Goal: Task Accomplishment & Management: Manage account settings

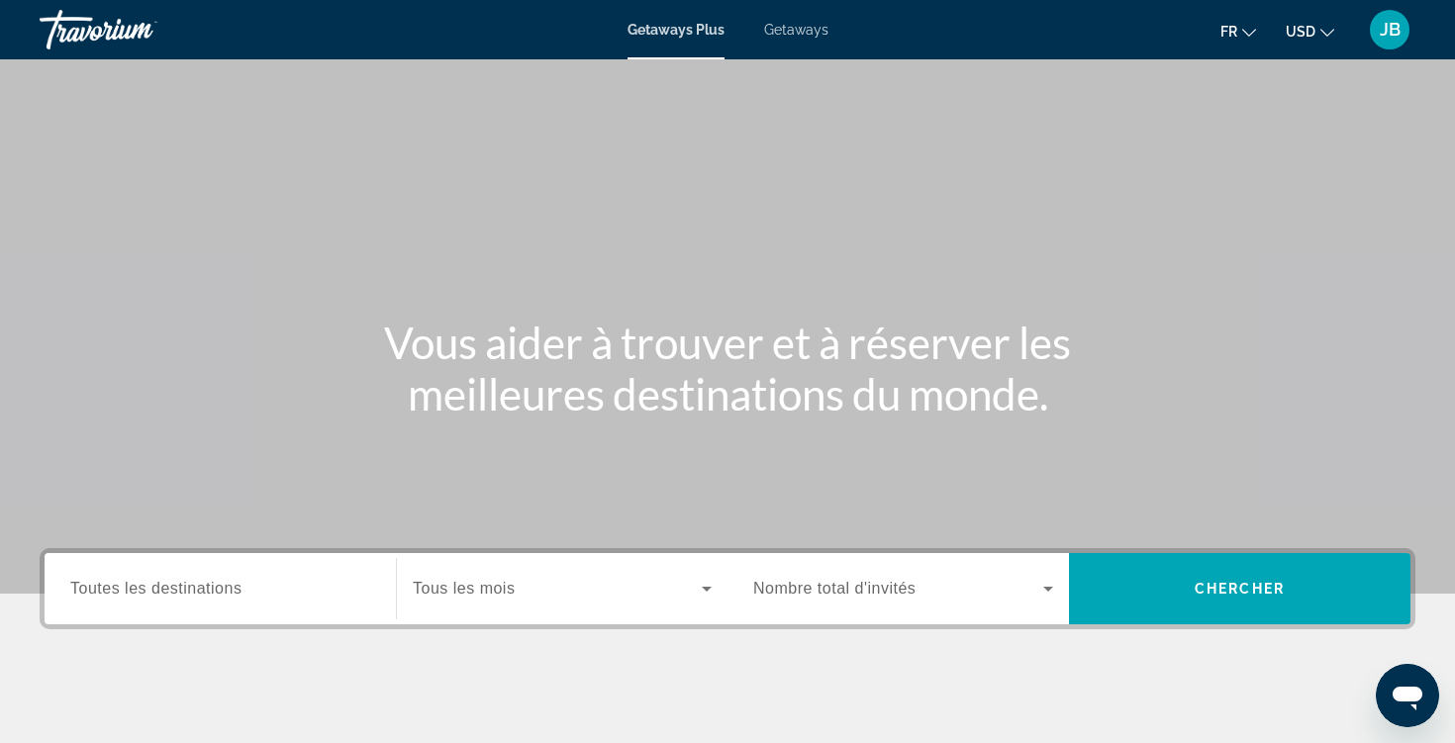
click at [195, 613] on div "Search widget" at bounding box center [220, 589] width 300 height 56
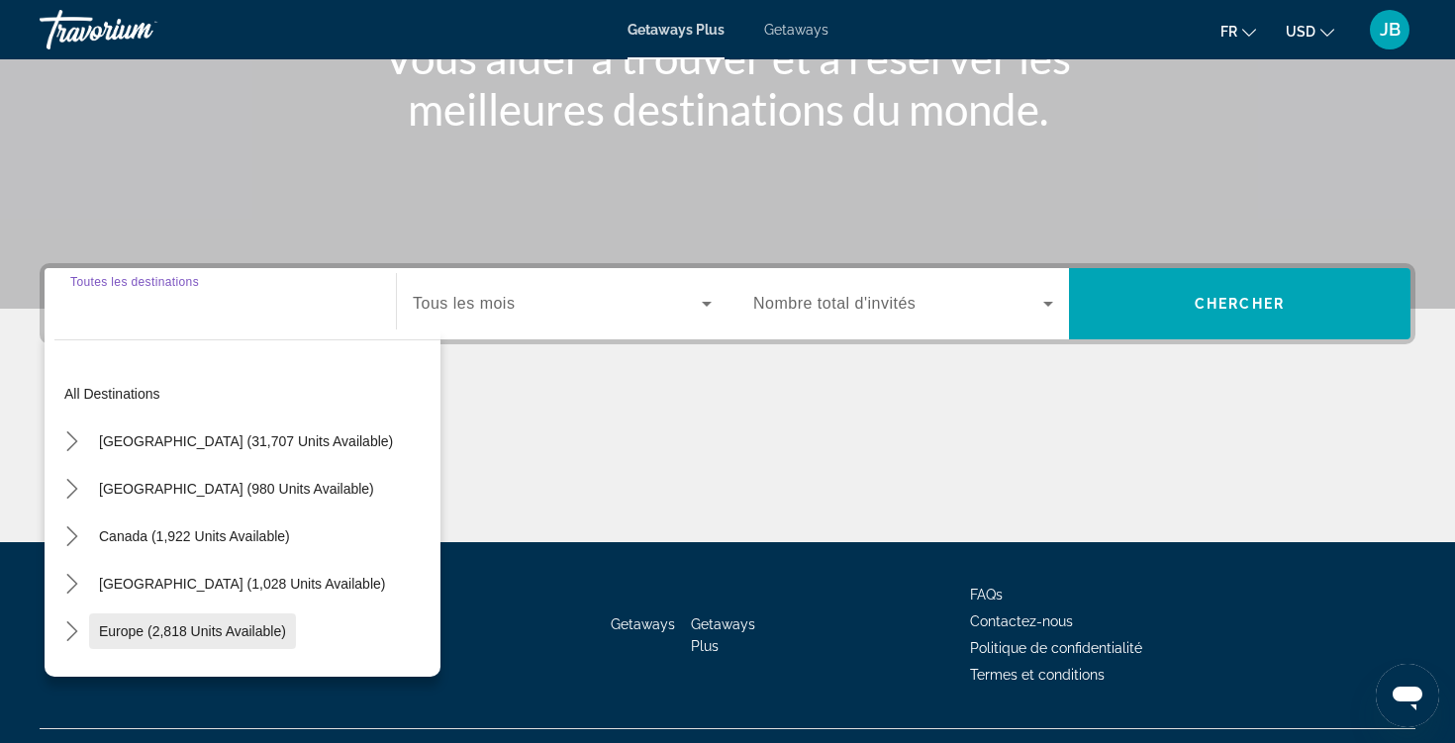
scroll to position [327, 0]
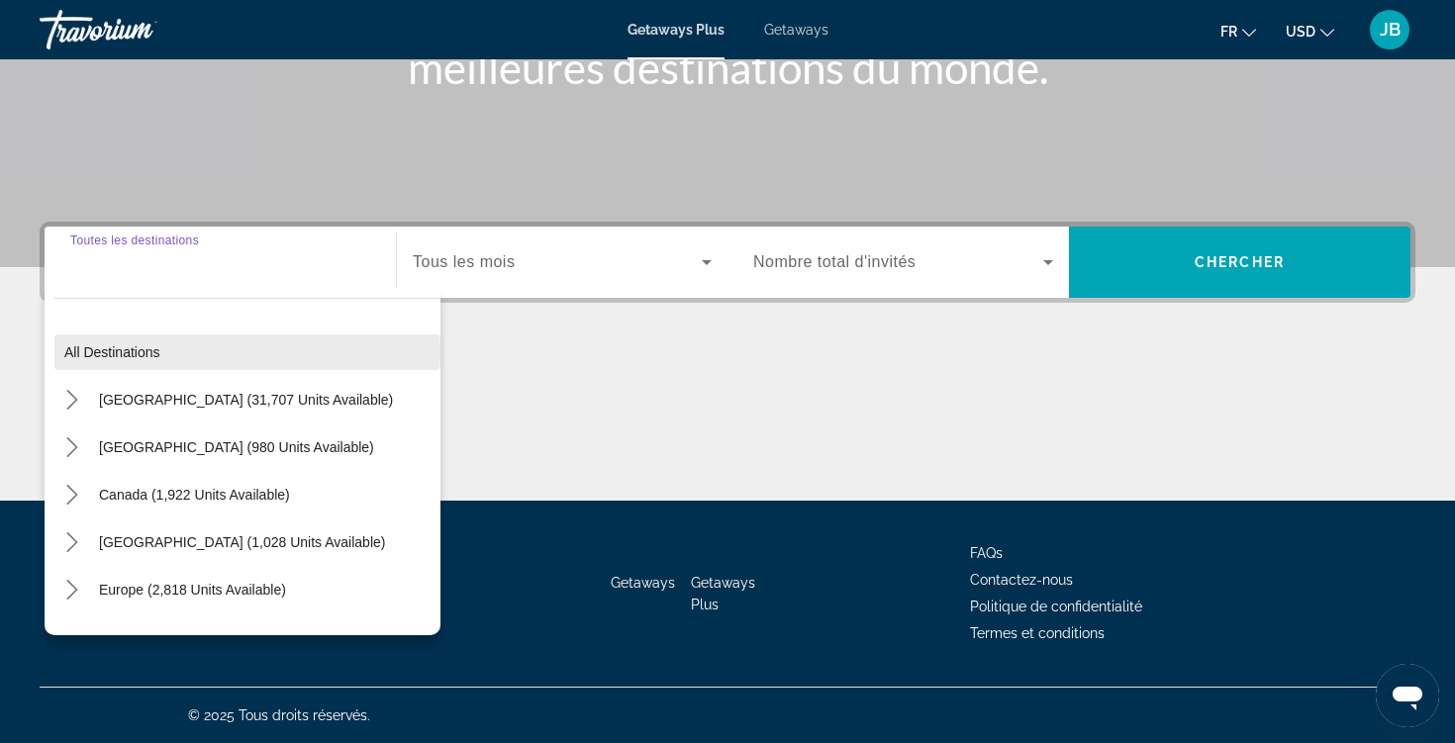
click at [180, 340] on span "Select destination: All destinations" at bounding box center [247, 353] width 386 height 48
type input "**********"
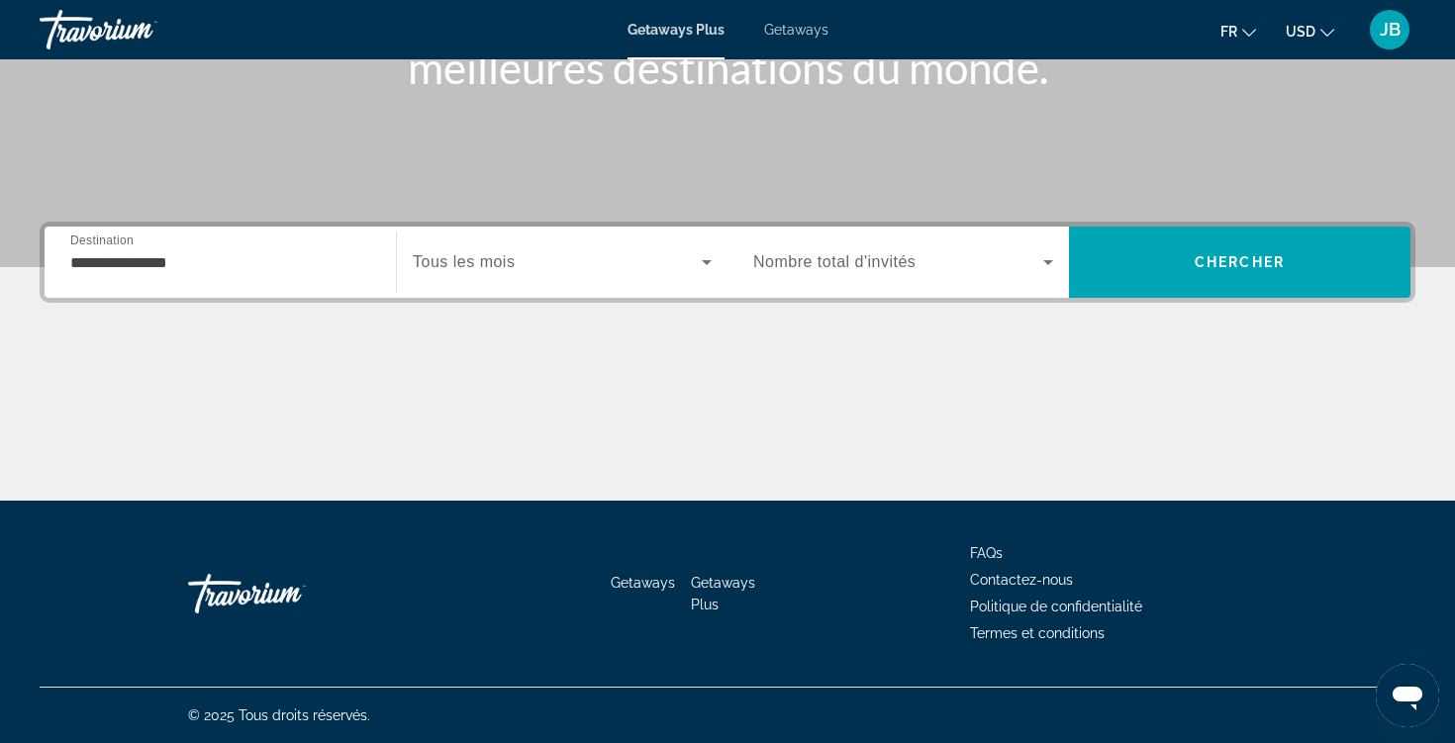
click at [534, 253] on span "Search widget" at bounding box center [557, 262] width 289 height 24
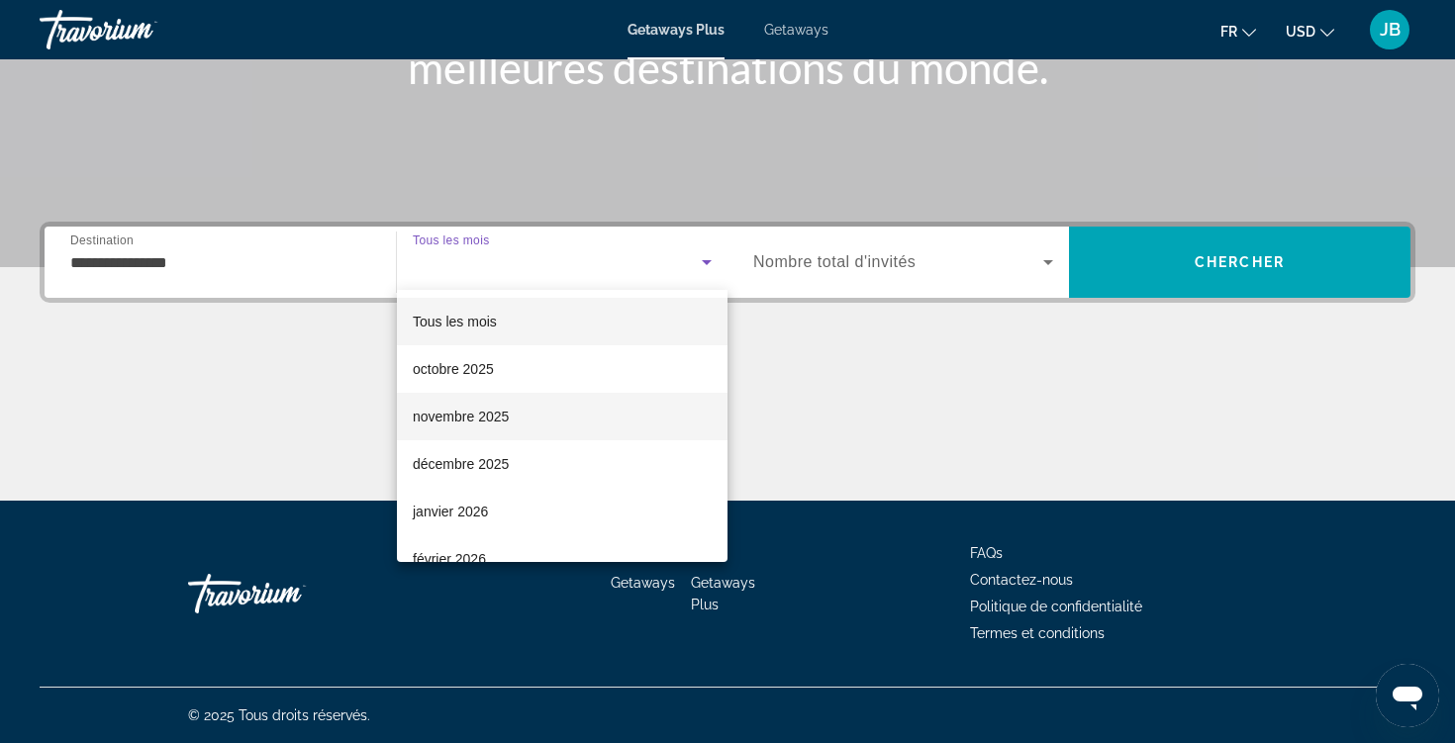
click at [507, 426] on span "novembre 2025" at bounding box center [461, 417] width 96 height 24
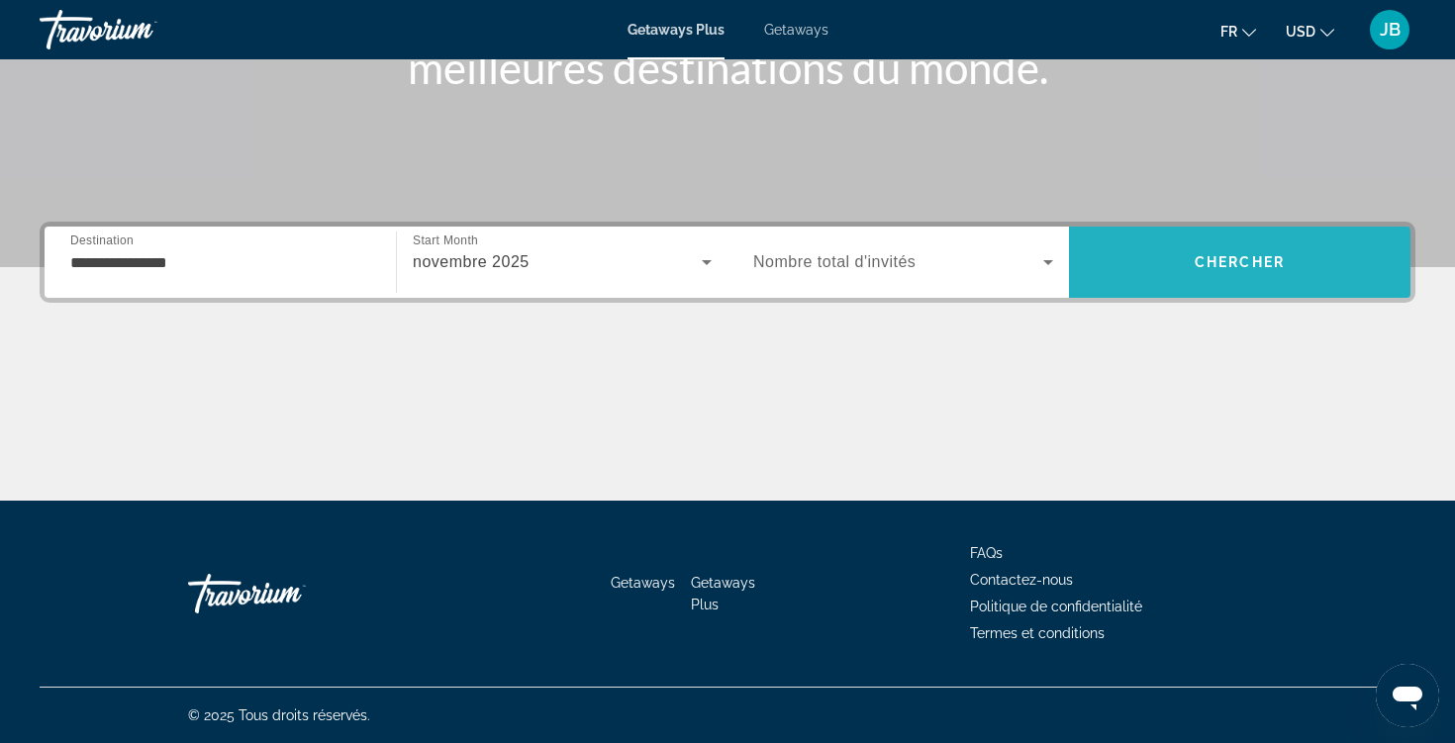
click at [1229, 279] on span "Search" at bounding box center [1239, 262] width 341 height 48
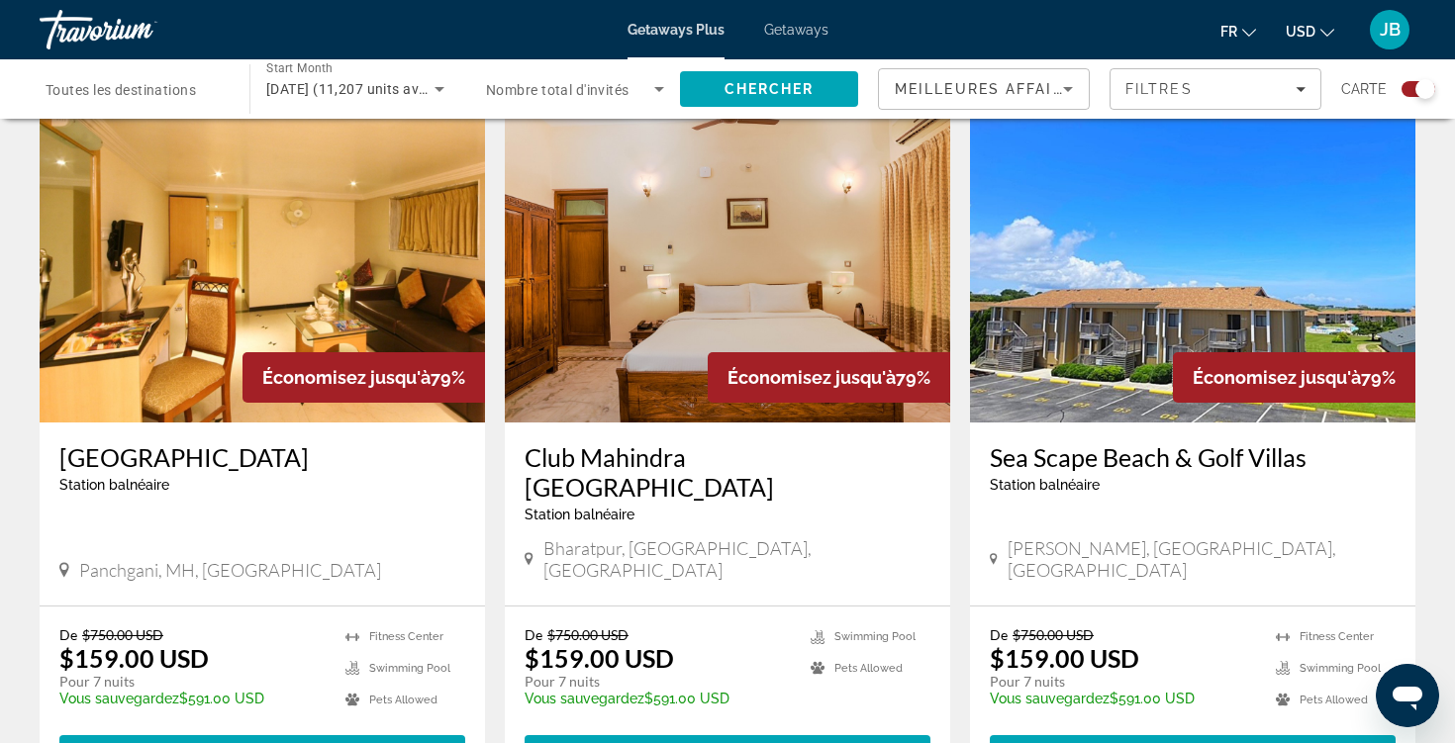
scroll to position [1451, 0]
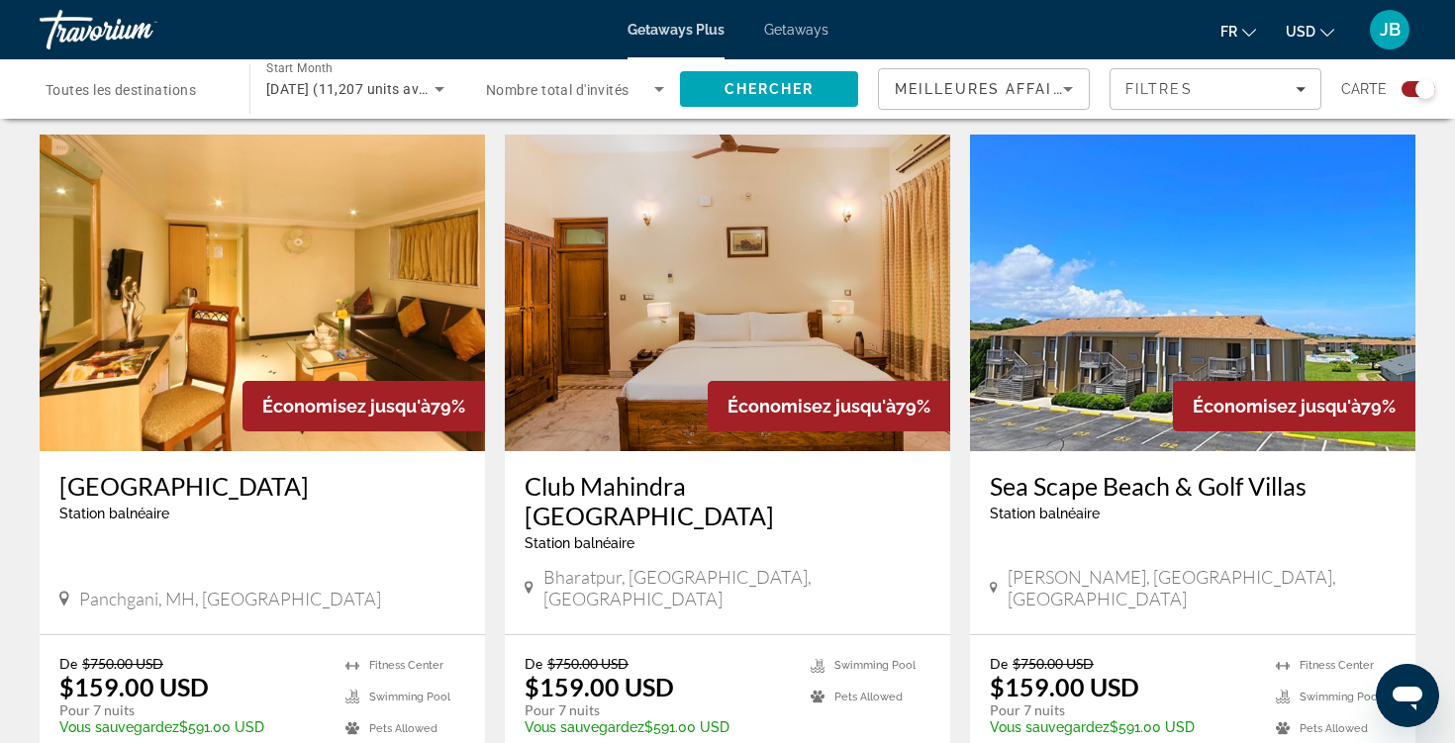
click at [139, 83] on span "Toutes les destinations" at bounding box center [121, 90] width 150 height 16
click at [139, 83] on input "Destination Toutes les destinations" at bounding box center [135, 90] width 178 height 24
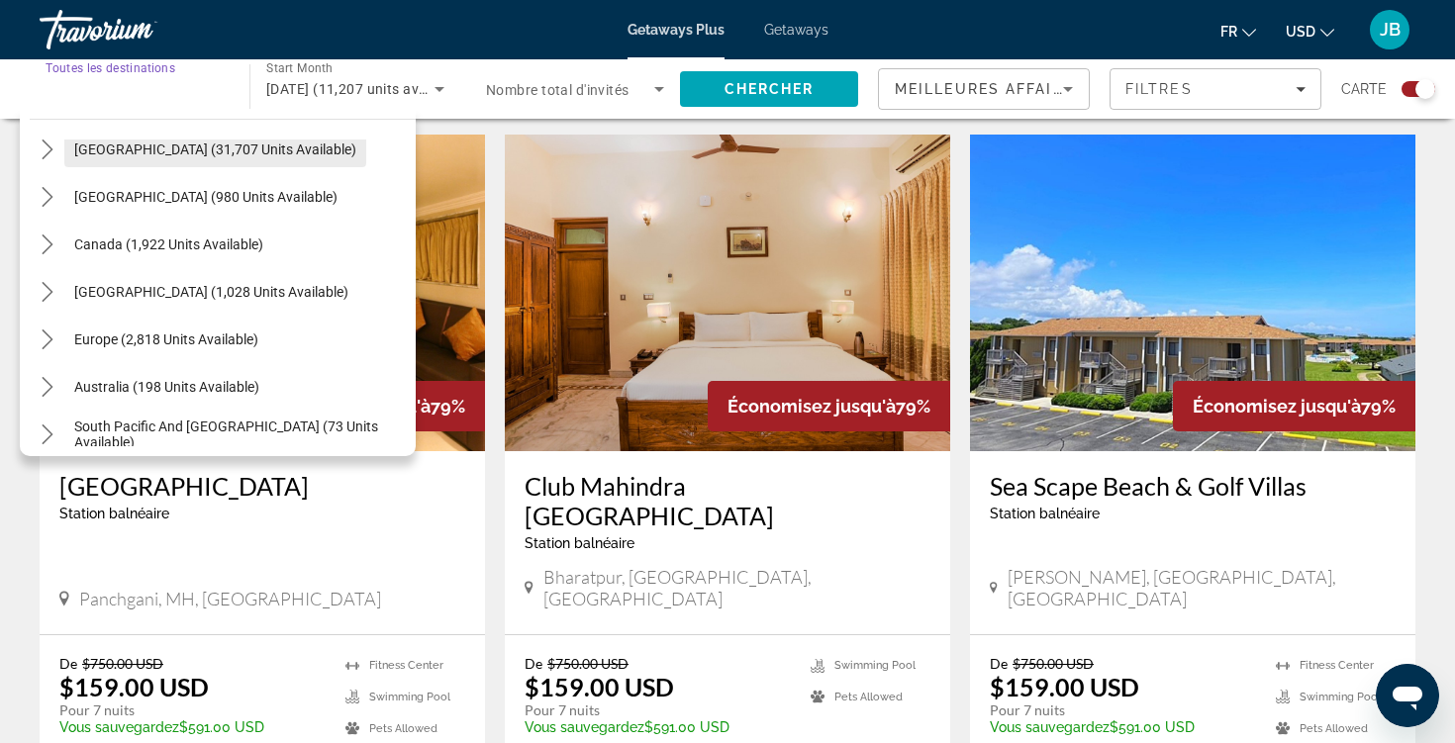
scroll to position [94, 0]
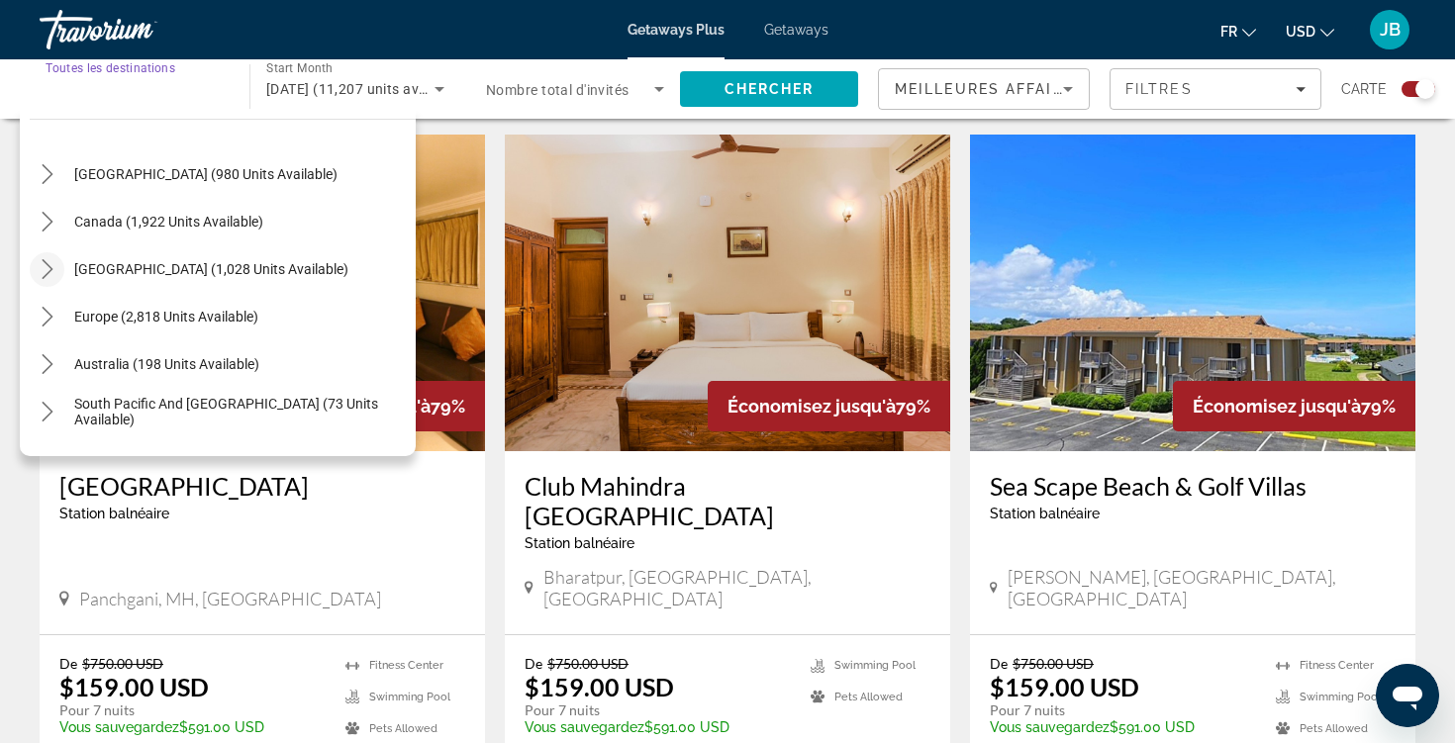
click at [55, 272] on icon "Toggle Caribbean & Atlantic Islands (1,028 units available) submenu" at bounding box center [48, 269] width 20 height 20
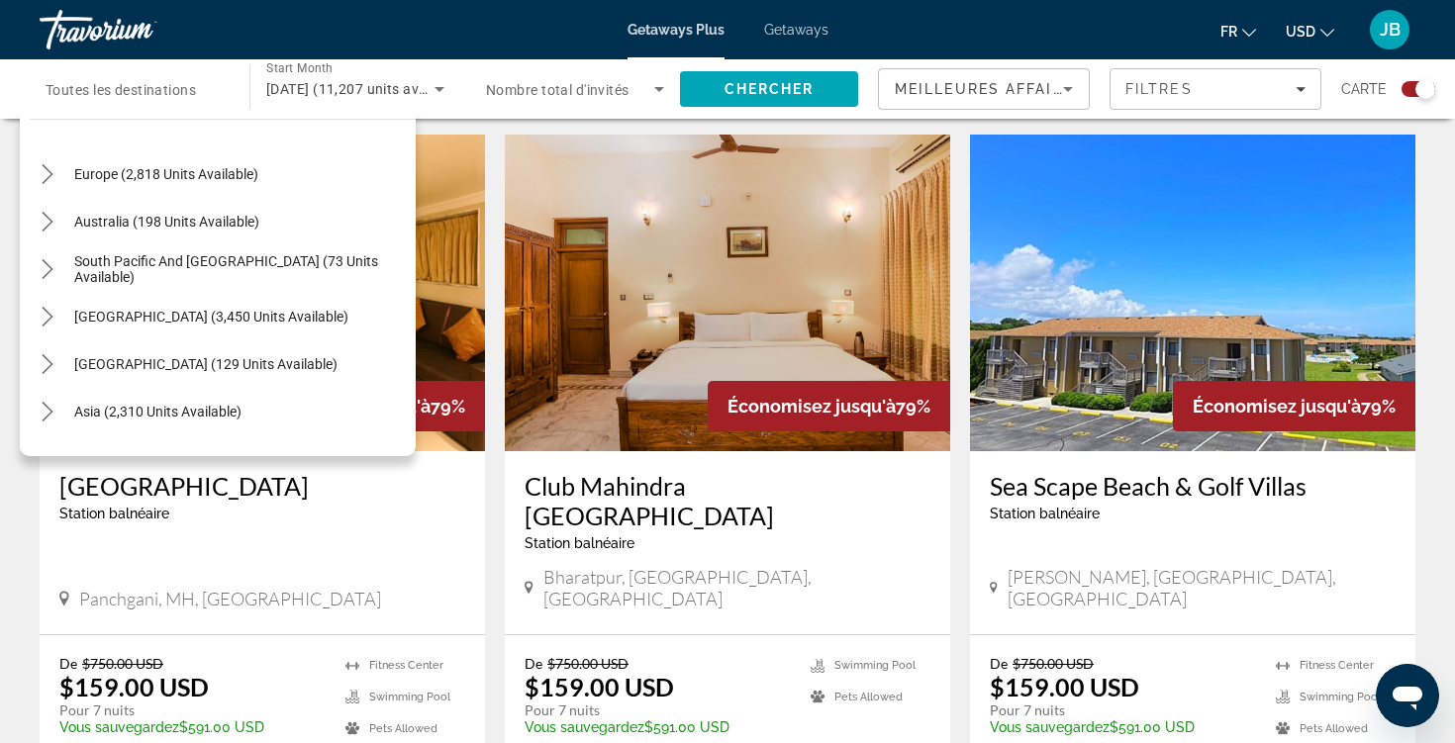
scroll to position [473, 0]
click at [53, 186] on mat-icon "Toggle Europe (2,818 units available) submenu" at bounding box center [47, 175] width 35 height 35
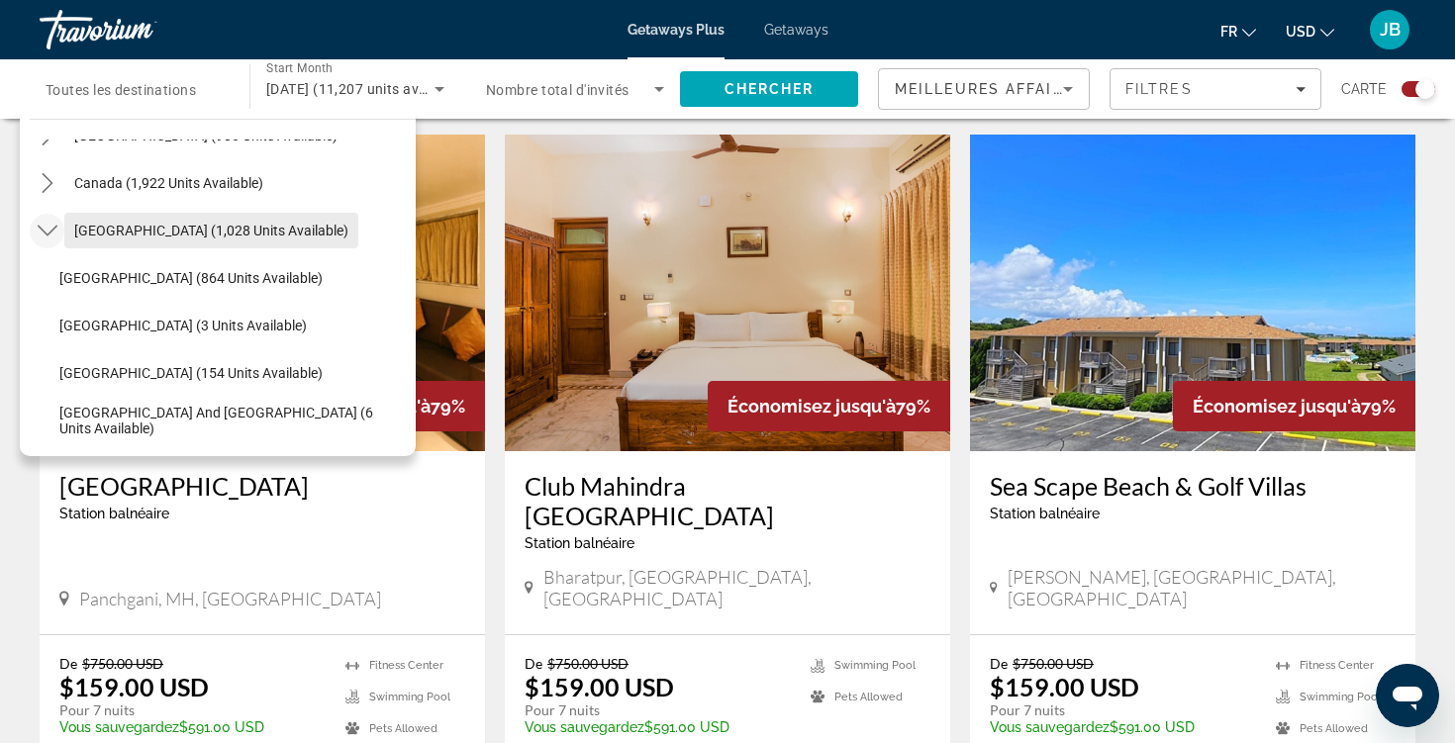
scroll to position [134, 0]
click at [54, 233] on icon "Toggle Caribbean & Atlantic Islands (1,028 units available) submenu" at bounding box center [48, 230] width 20 height 20
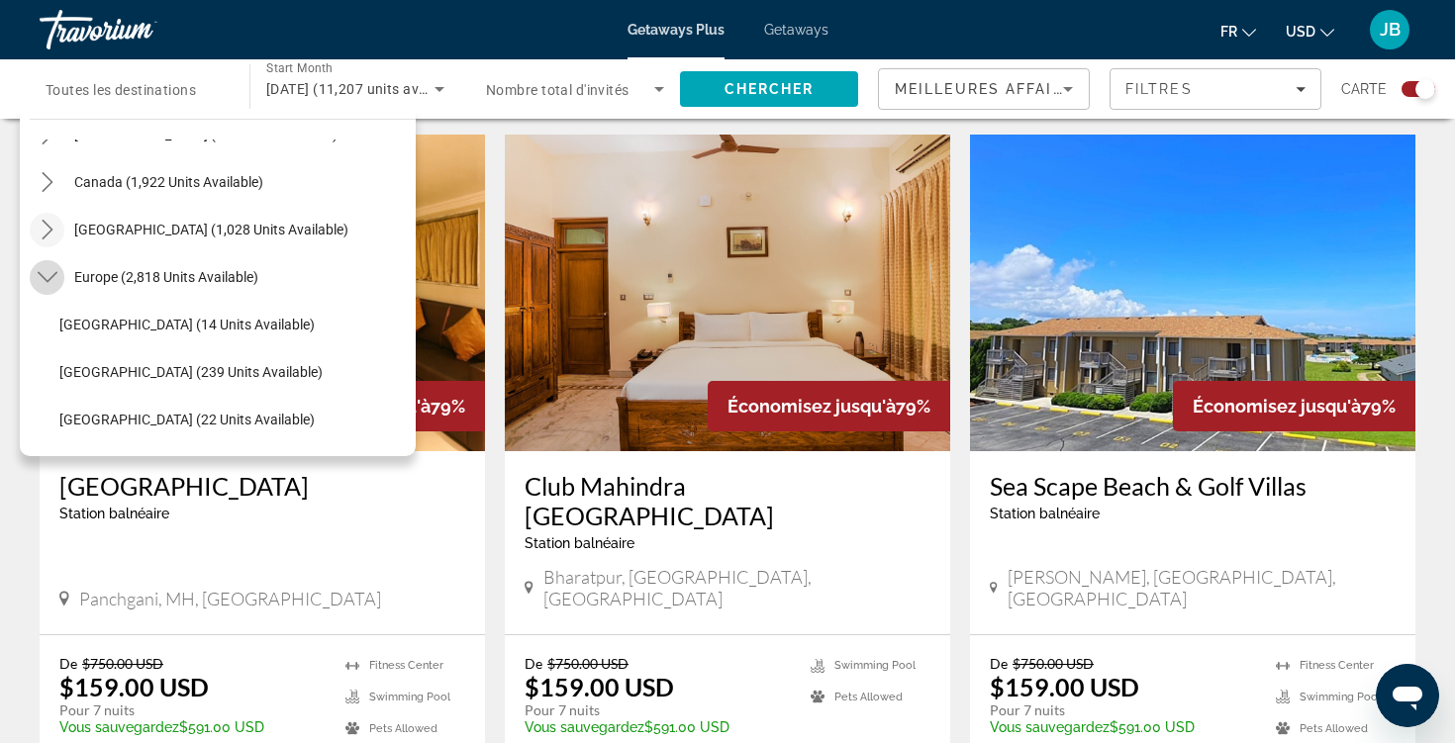
click at [44, 276] on icon "Toggle Europe (2,818 units available) submenu" at bounding box center [48, 277] width 20 height 20
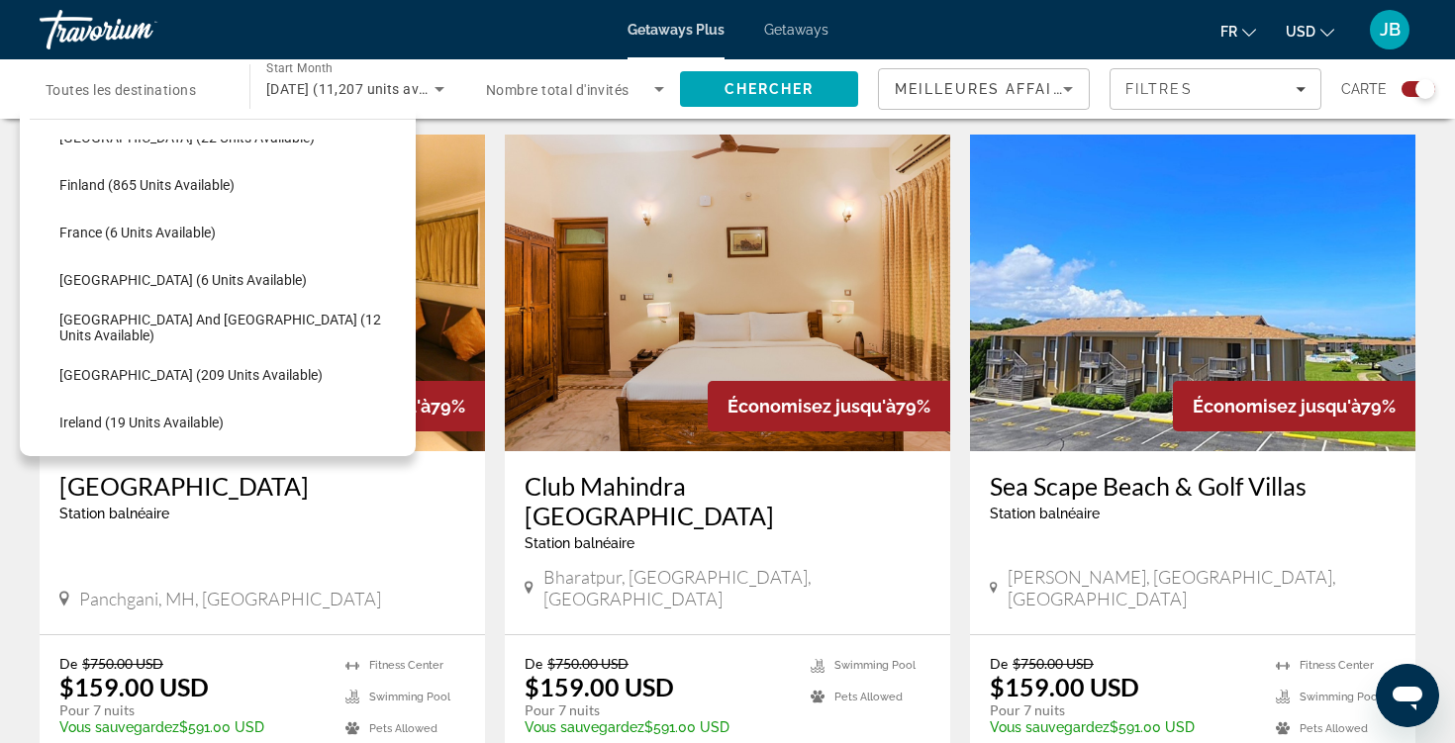
scroll to position [439, 0]
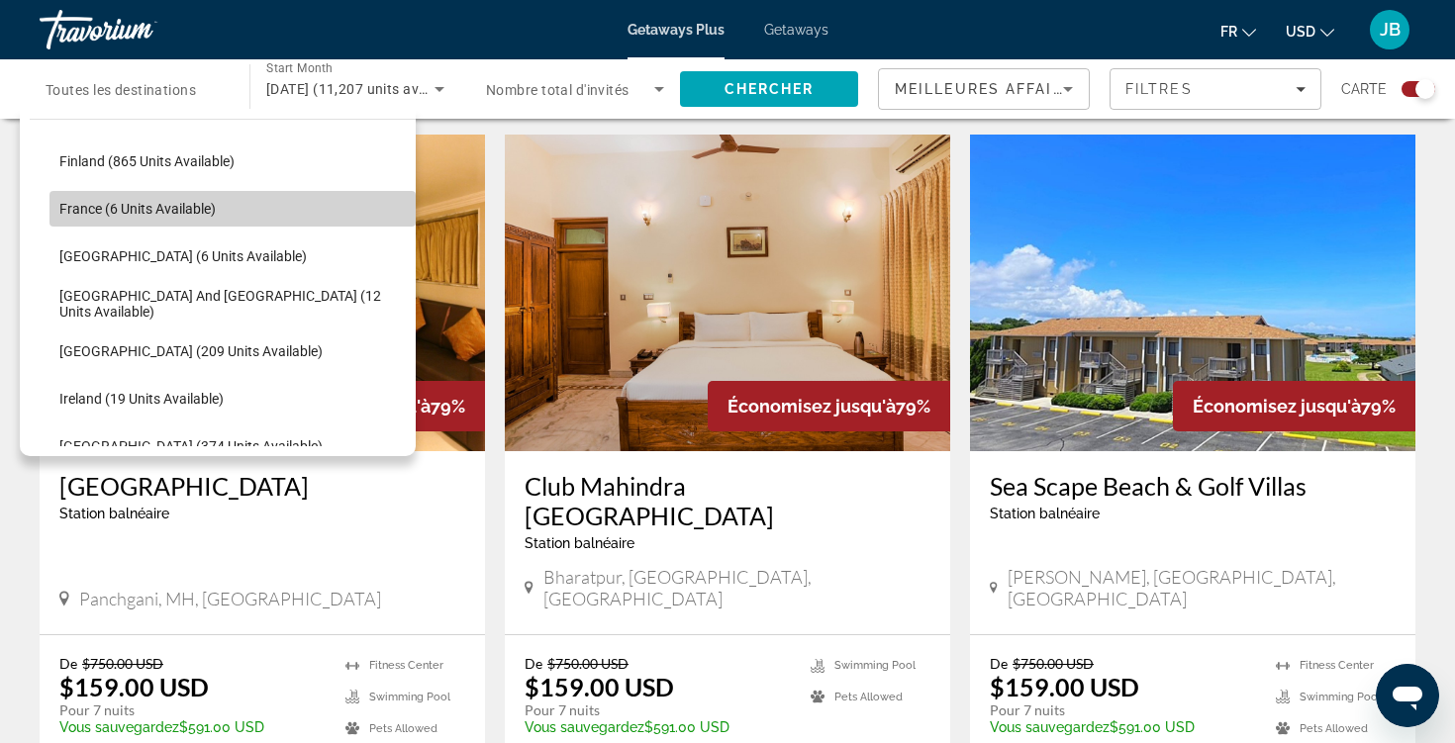
click at [153, 211] on span "France (6 units available)" at bounding box center [137, 209] width 156 height 16
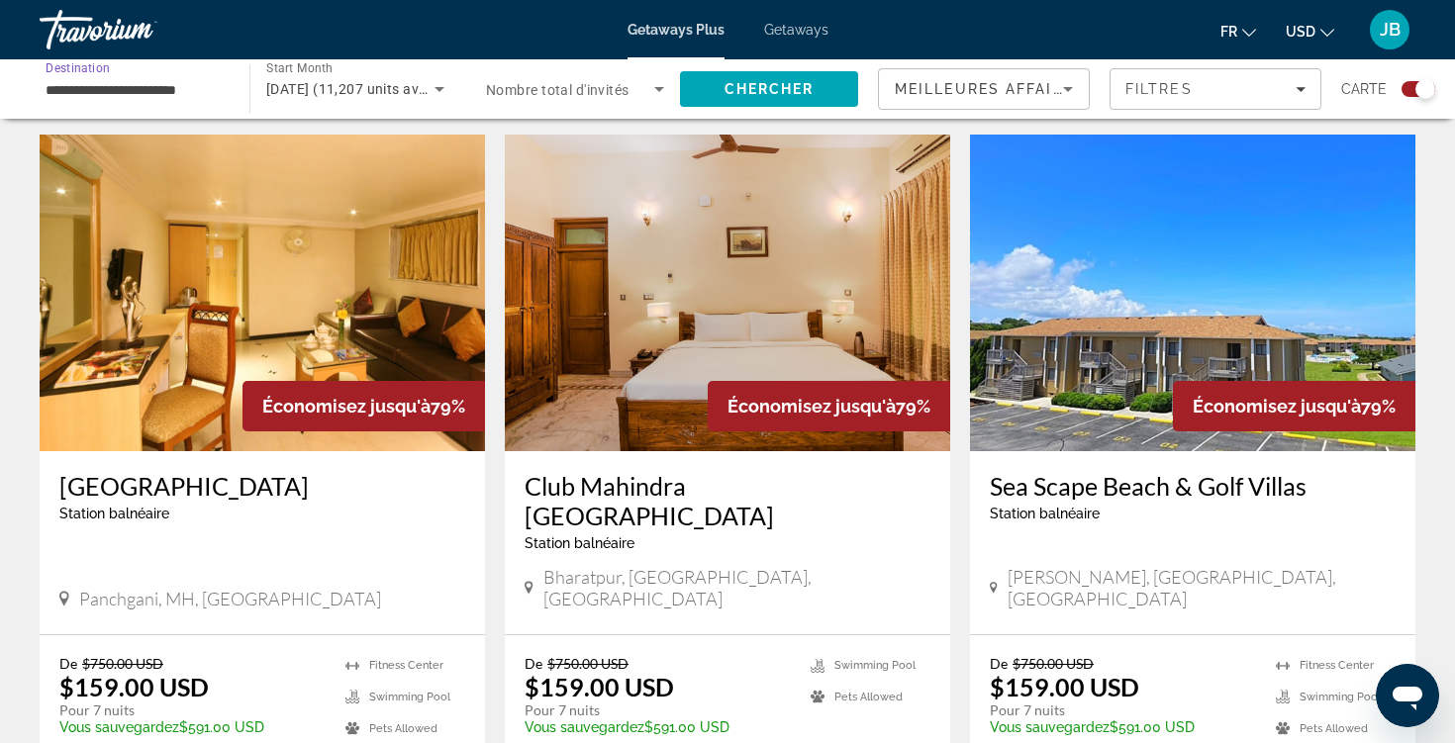
click at [180, 95] on input "**********" at bounding box center [135, 90] width 178 height 24
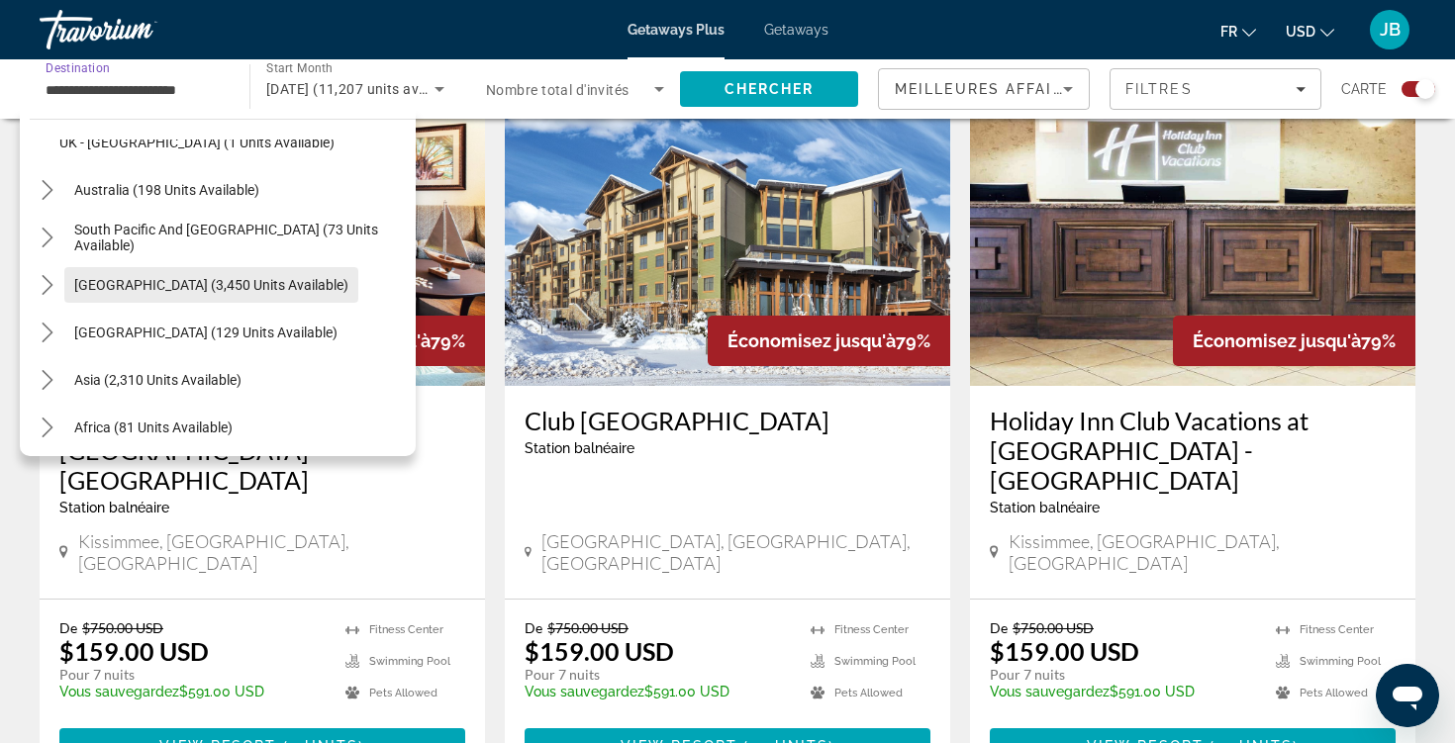
scroll to position [1178, 0]
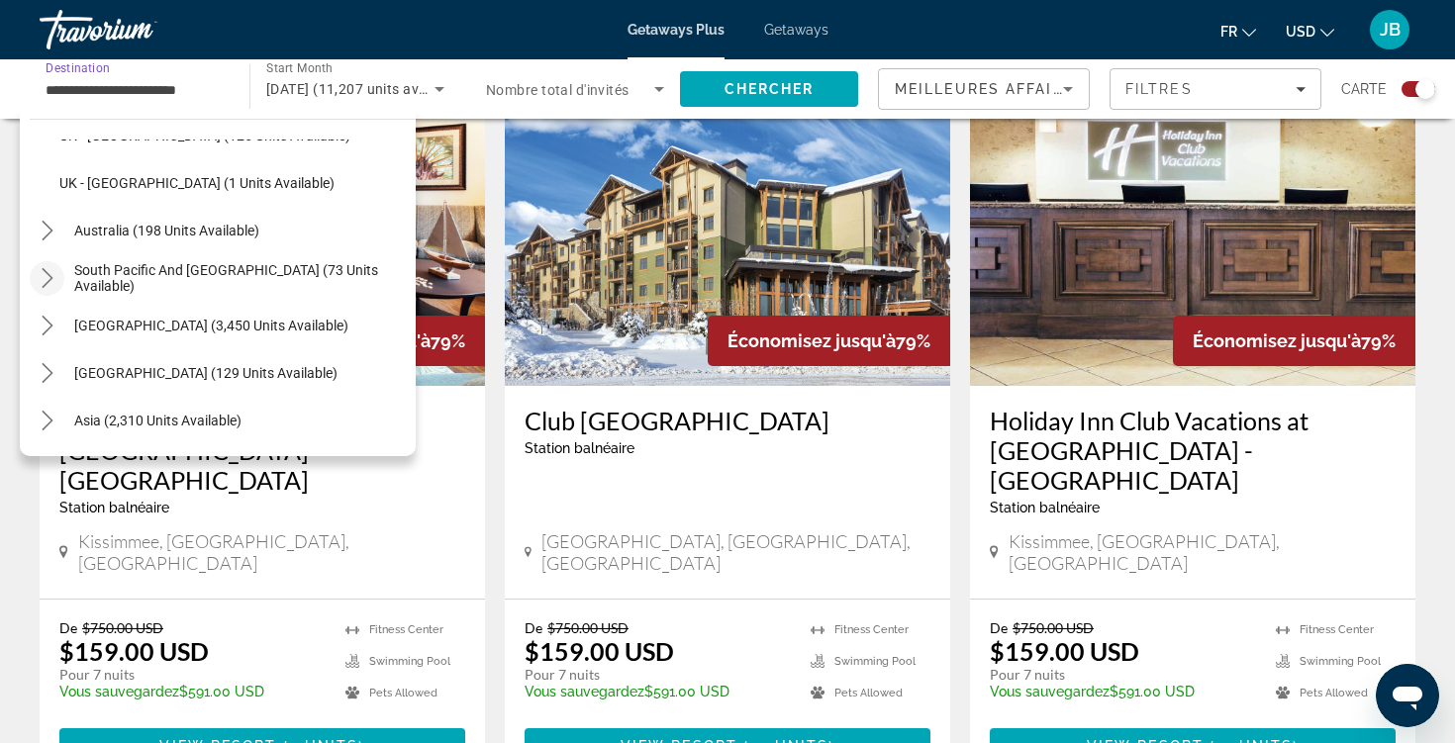
click at [54, 288] on mat-icon "Toggle South Pacific and Oceania (73 units available) submenu" at bounding box center [47, 278] width 35 height 35
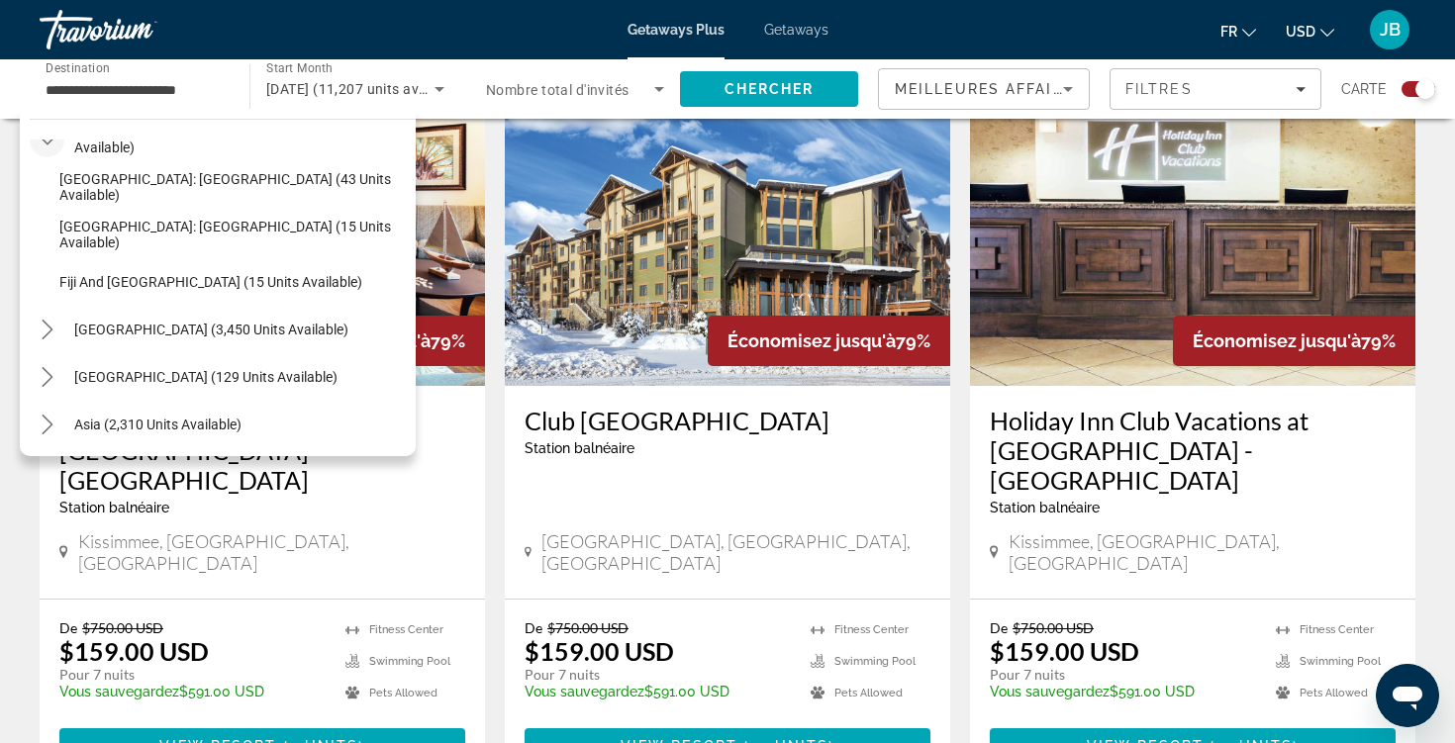
scroll to position [1323, 0]
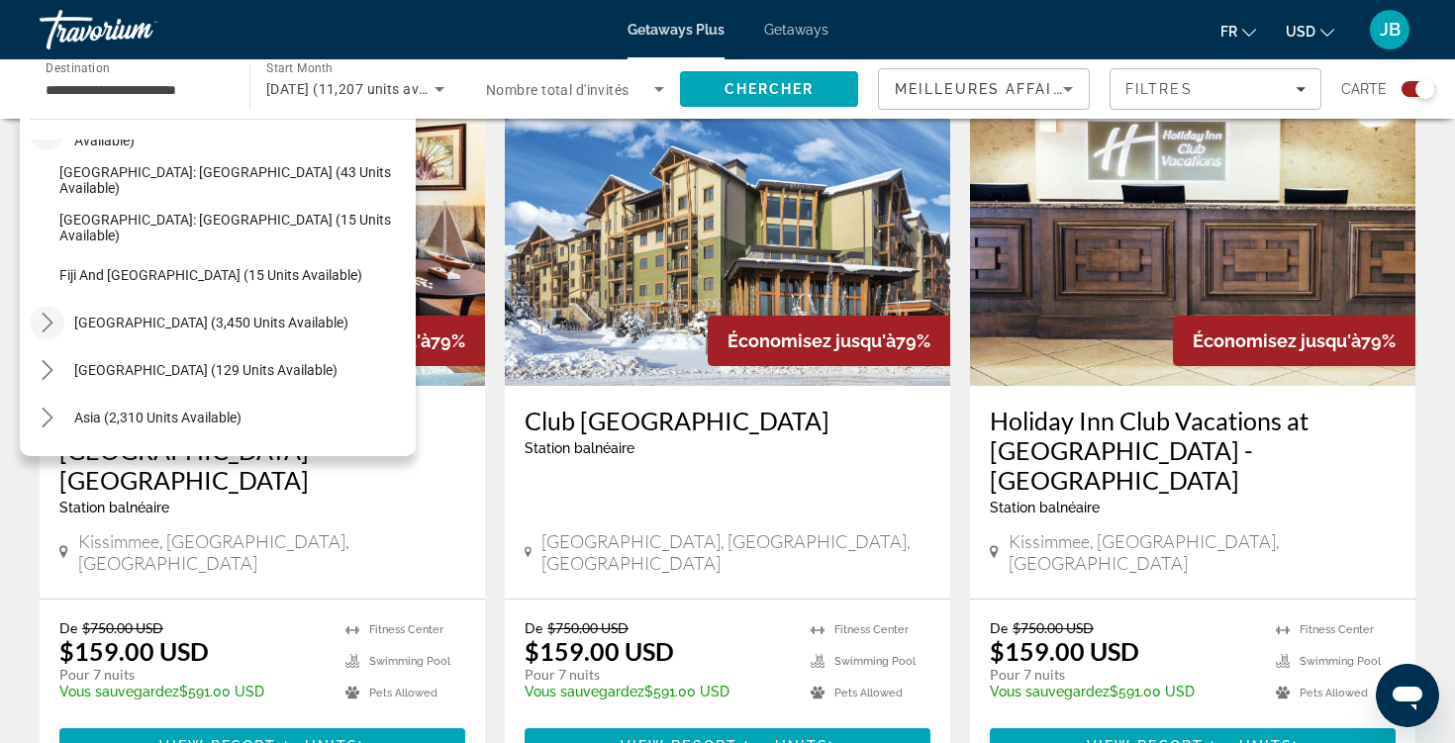
click at [46, 329] on icon "Toggle South America (3,450 units available) submenu" at bounding box center [47, 323] width 11 height 20
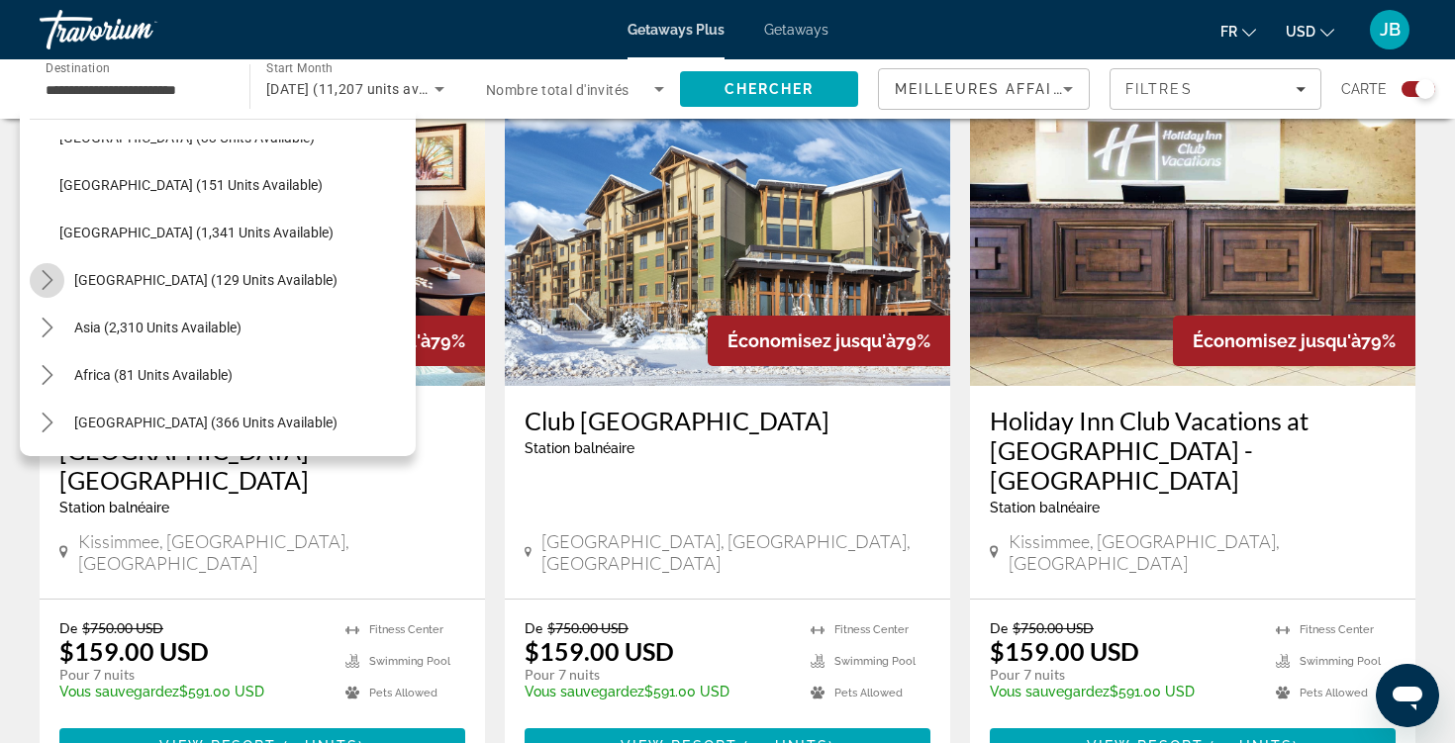
click at [49, 277] on icon "Toggle Central America (129 units available) submenu" at bounding box center [47, 280] width 11 height 20
click at [42, 320] on icon "Toggle Asia (2,310 units available) submenu" at bounding box center [48, 328] width 20 height 20
click at [47, 359] on mat-icon "Toggle Africa (81 units available) submenu" at bounding box center [47, 375] width 35 height 35
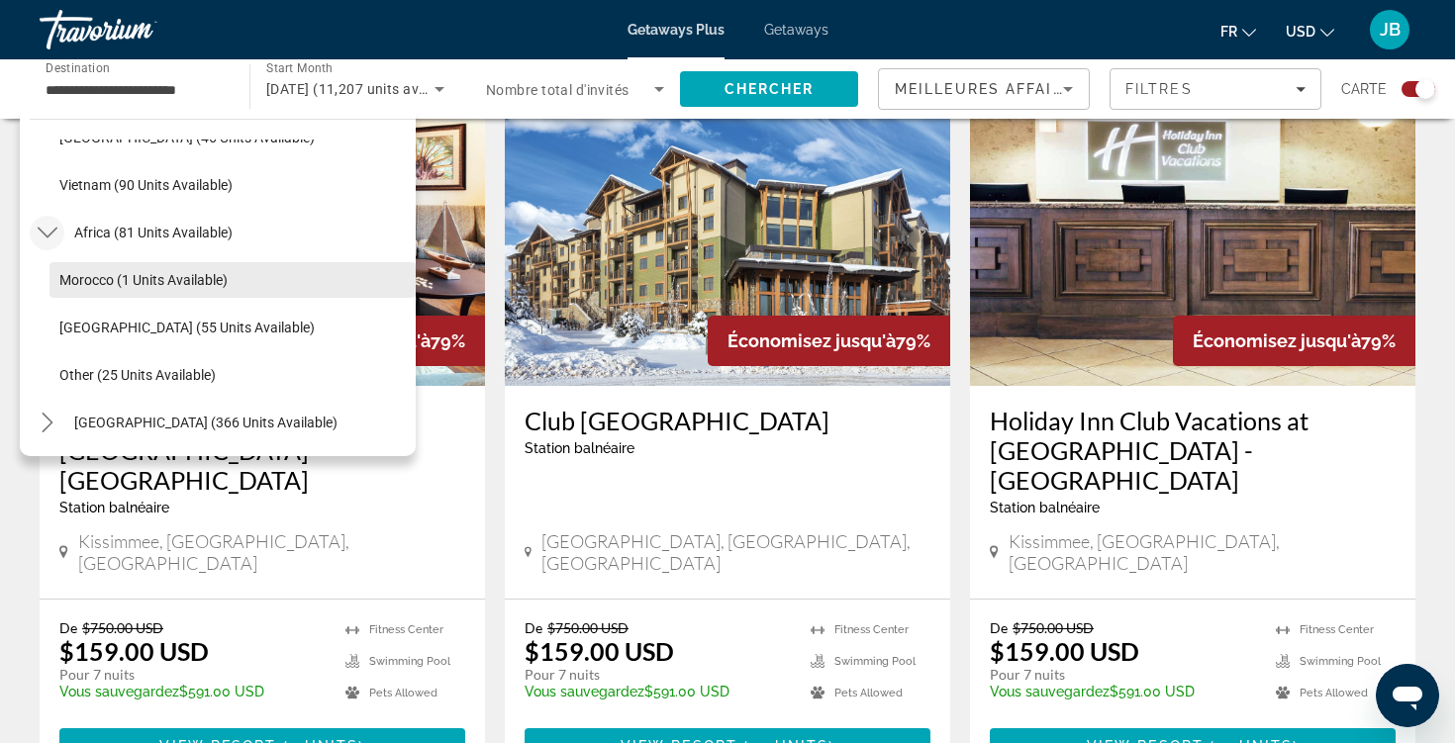
click at [117, 266] on span "Select destination: Morocco (1 units available)" at bounding box center [232, 280] width 366 height 48
type input "**********"
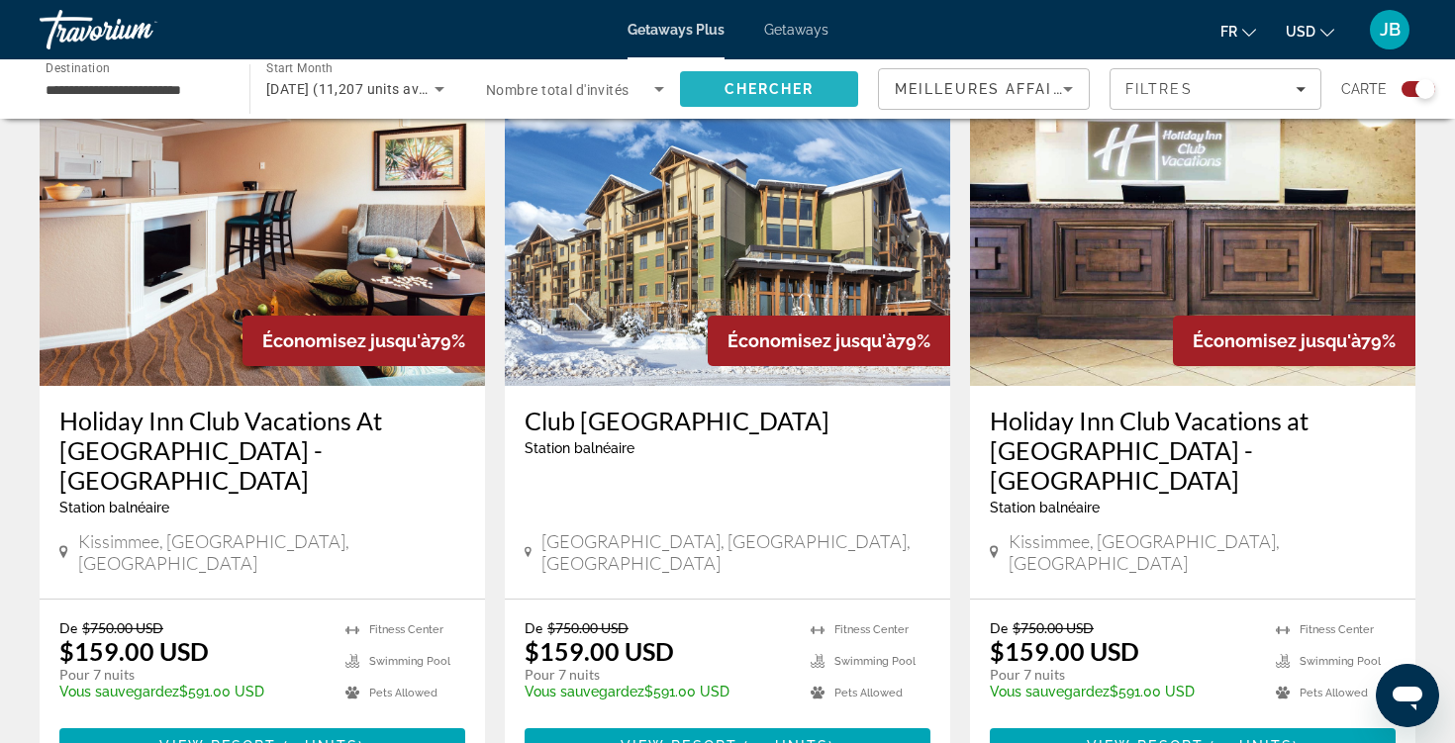
click at [726, 90] on span "Chercher" at bounding box center [769, 89] width 90 height 16
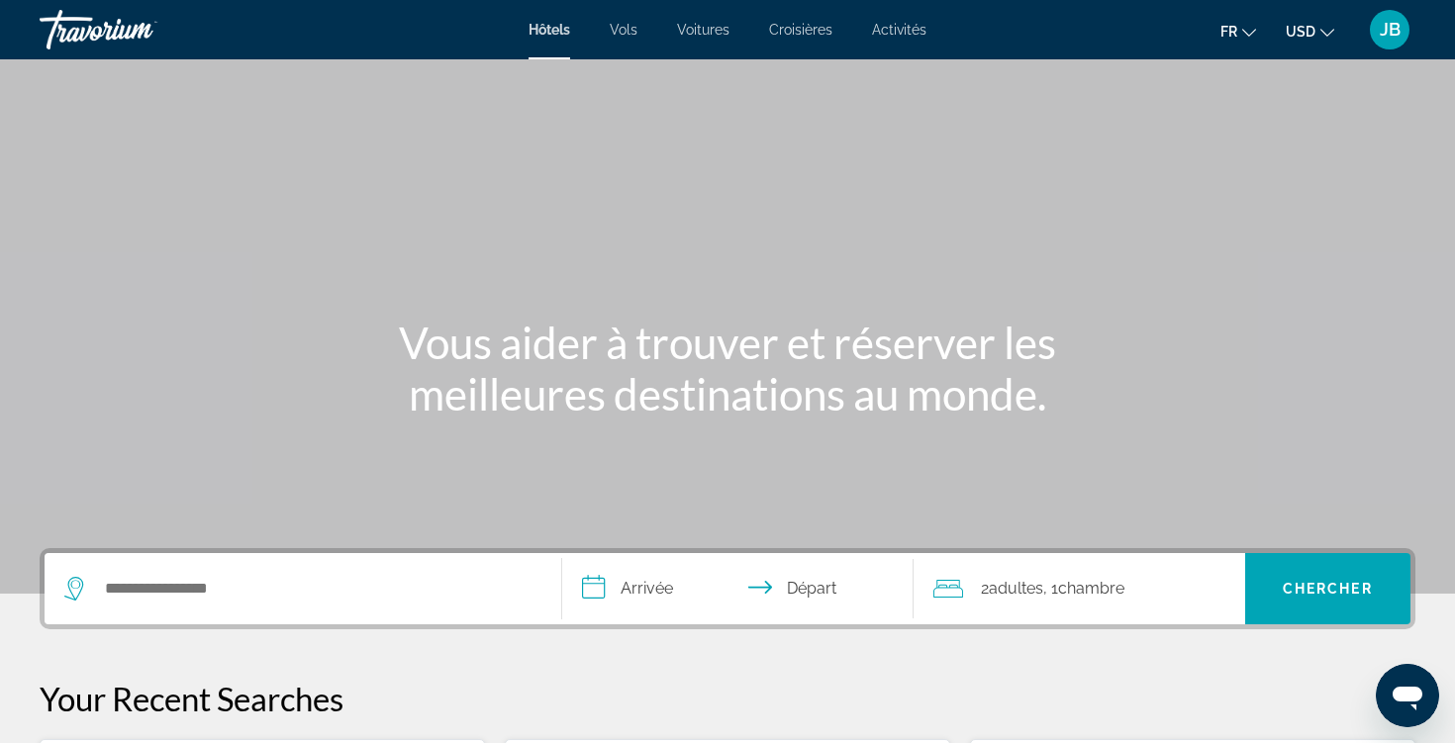
click at [622, 609] on input "**********" at bounding box center [741, 591] width 359 height 77
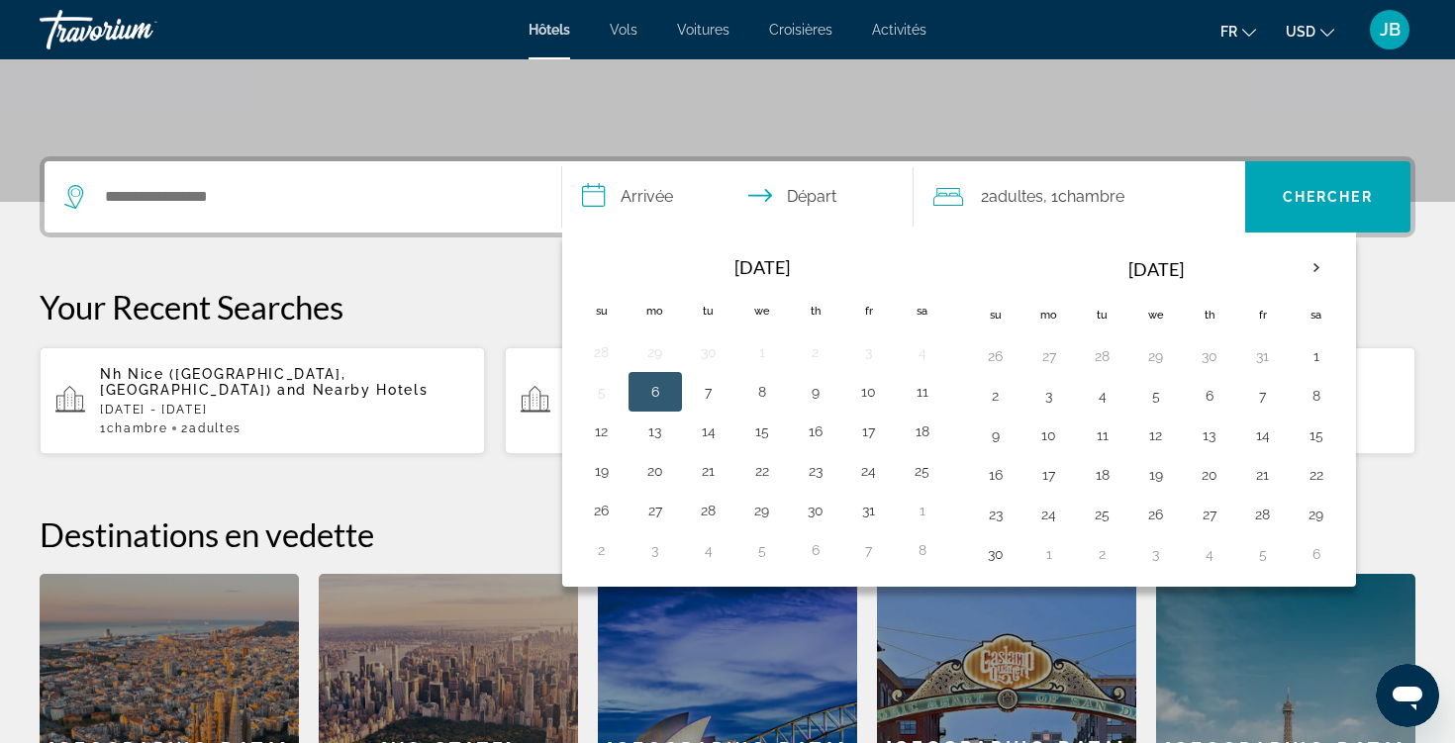
scroll to position [484, 0]
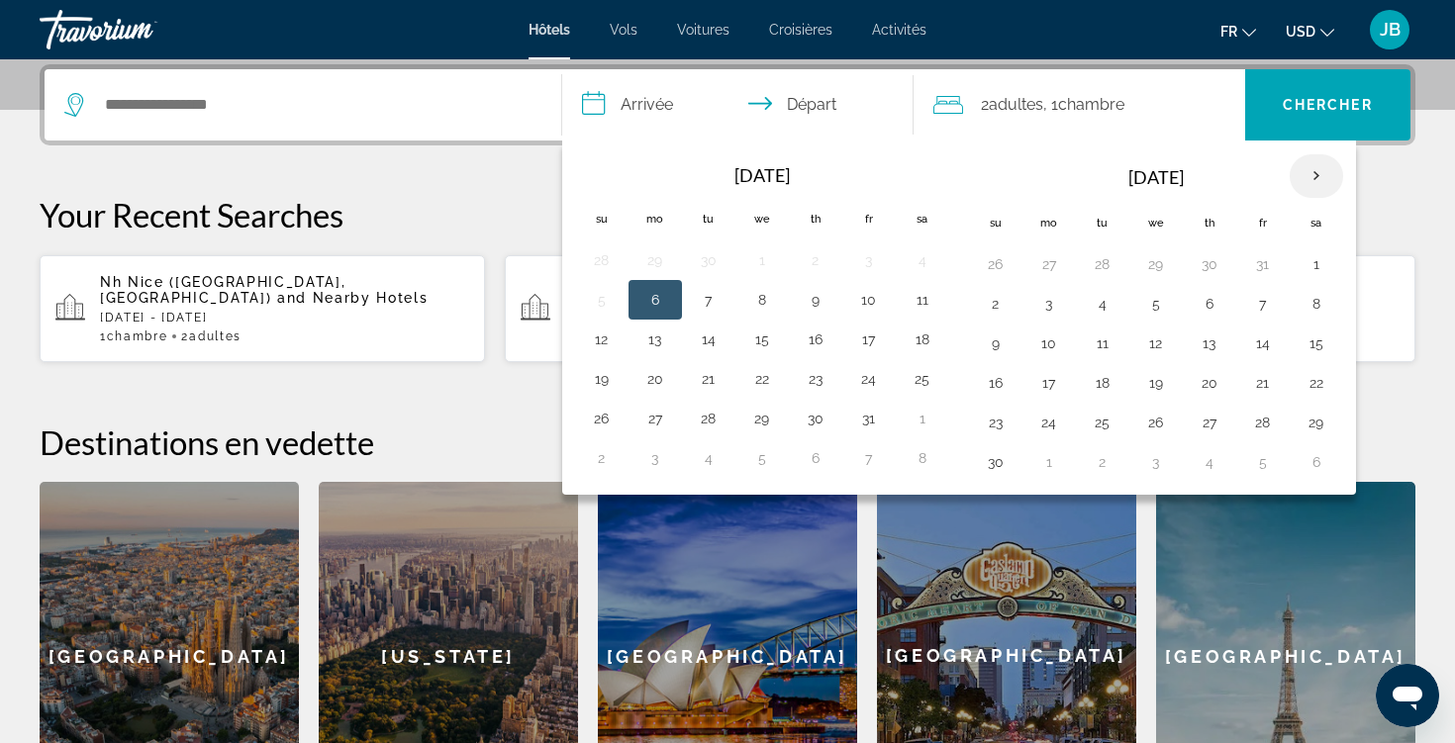
click at [1325, 172] on th "Next month" at bounding box center [1315, 176] width 53 height 44
click at [1313, 308] on button "7" at bounding box center [1316, 304] width 32 height 28
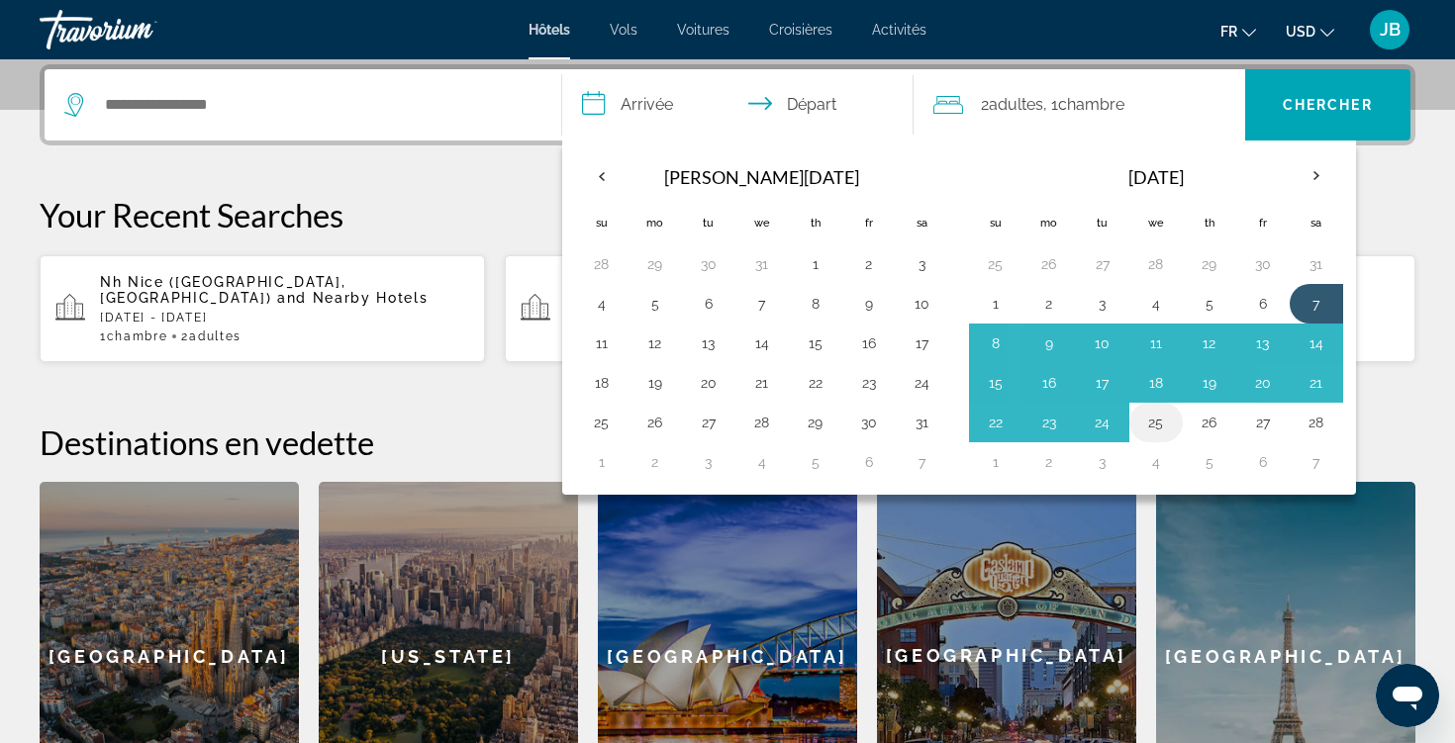
click at [1153, 430] on button "25" at bounding box center [1156, 423] width 32 height 28
type input "**********"
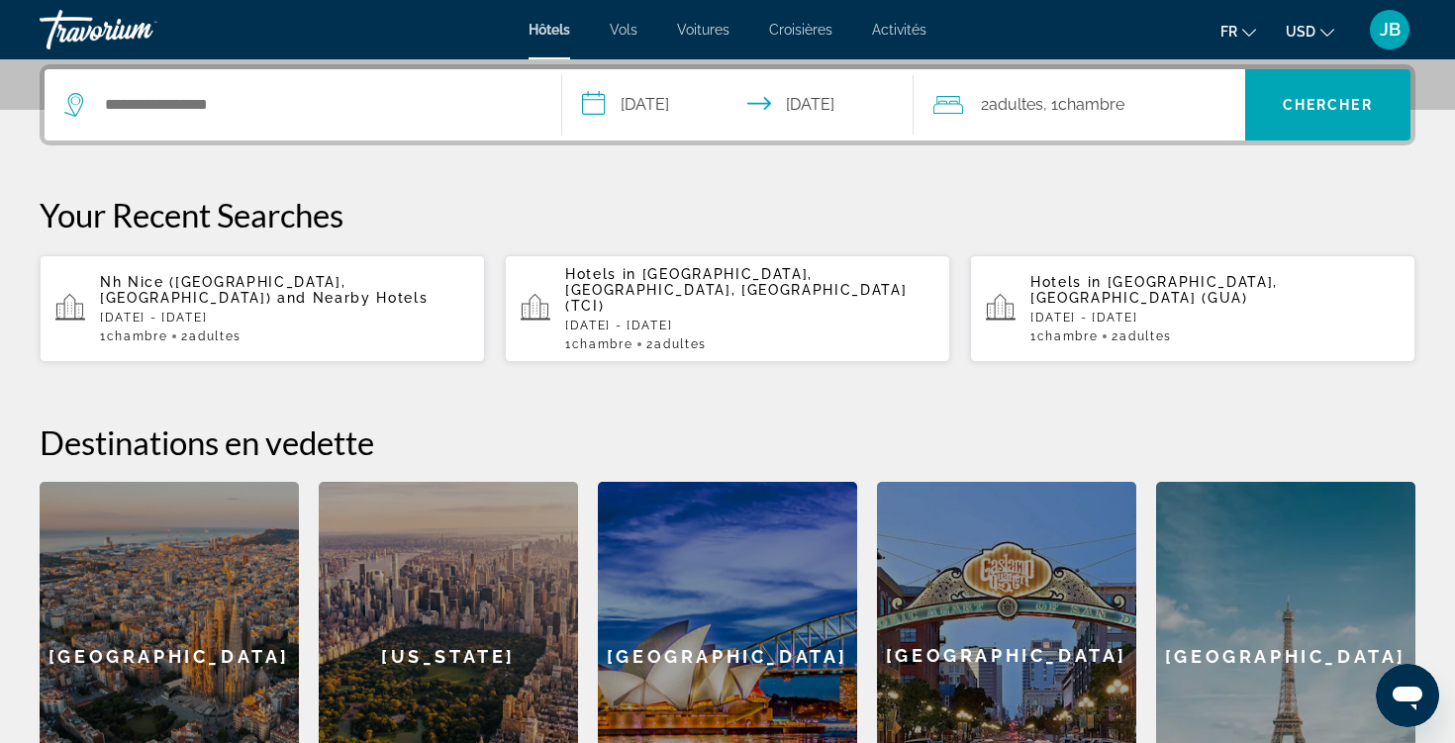
click at [1332, 34] on icon "Change currency" at bounding box center [1327, 33] width 14 height 14
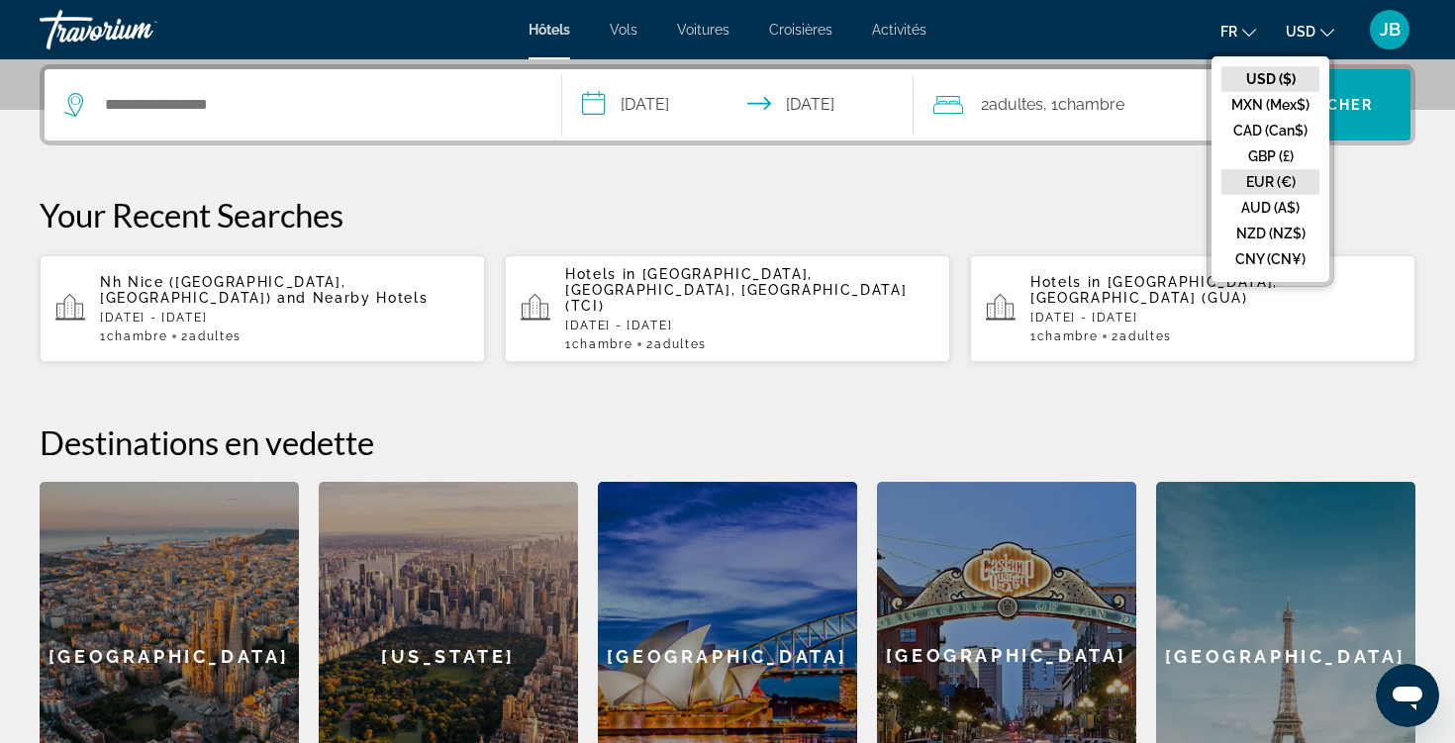
click at [1275, 170] on button "EUR (€)" at bounding box center [1270, 182] width 98 height 26
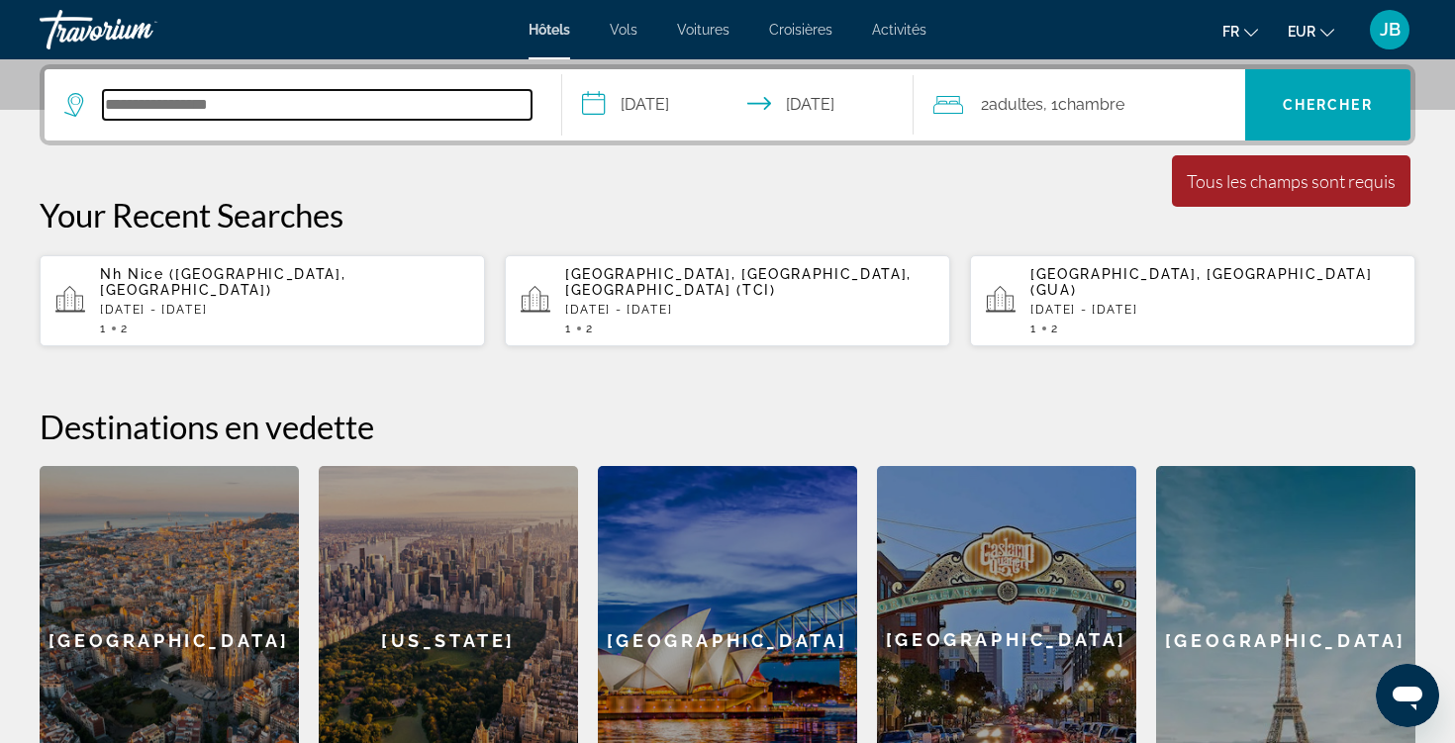
click at [236, 110] on input "Search hotel destination" at bounding box center [317, 105] width 428 height 30
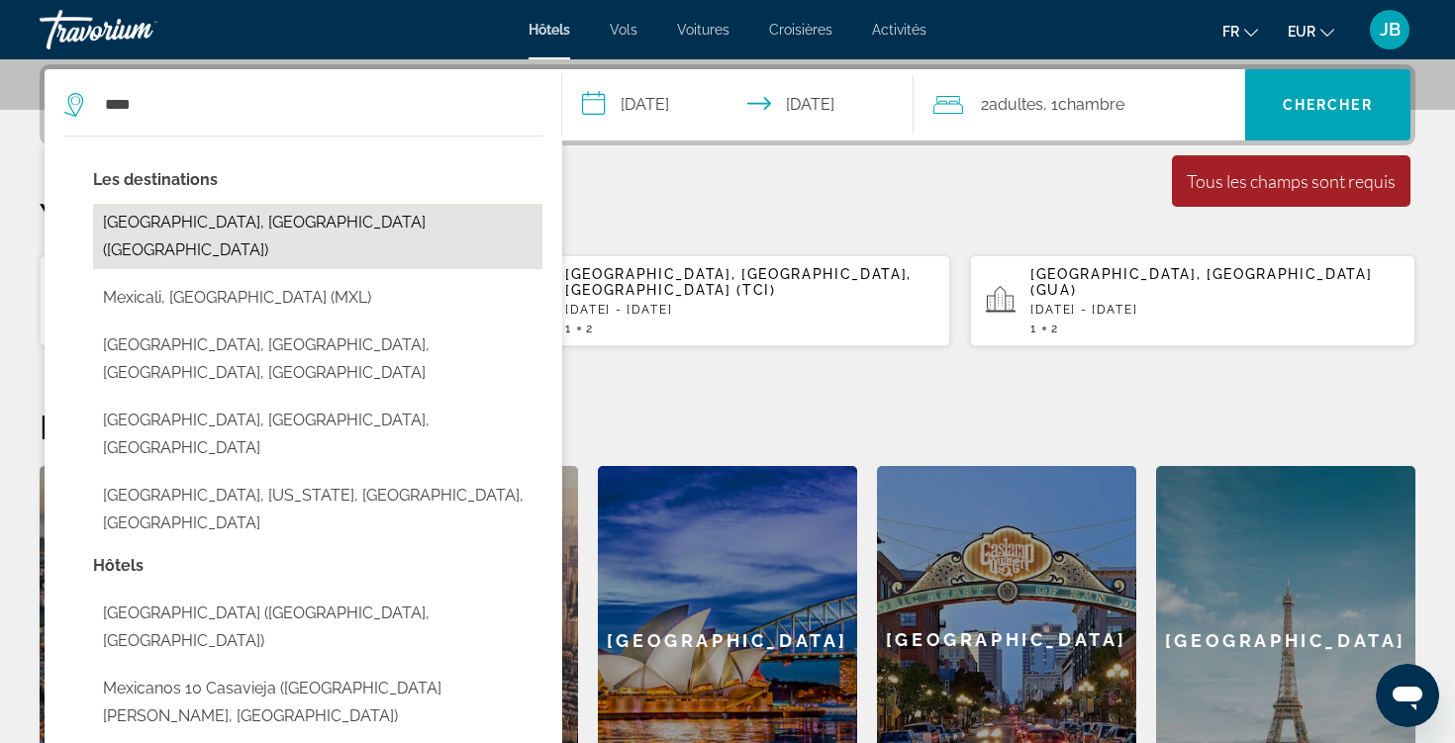
click at [327, 236] on button "Mexico City, Mexico (MEX)" at bounding box center [317, 236] width 449 height 65
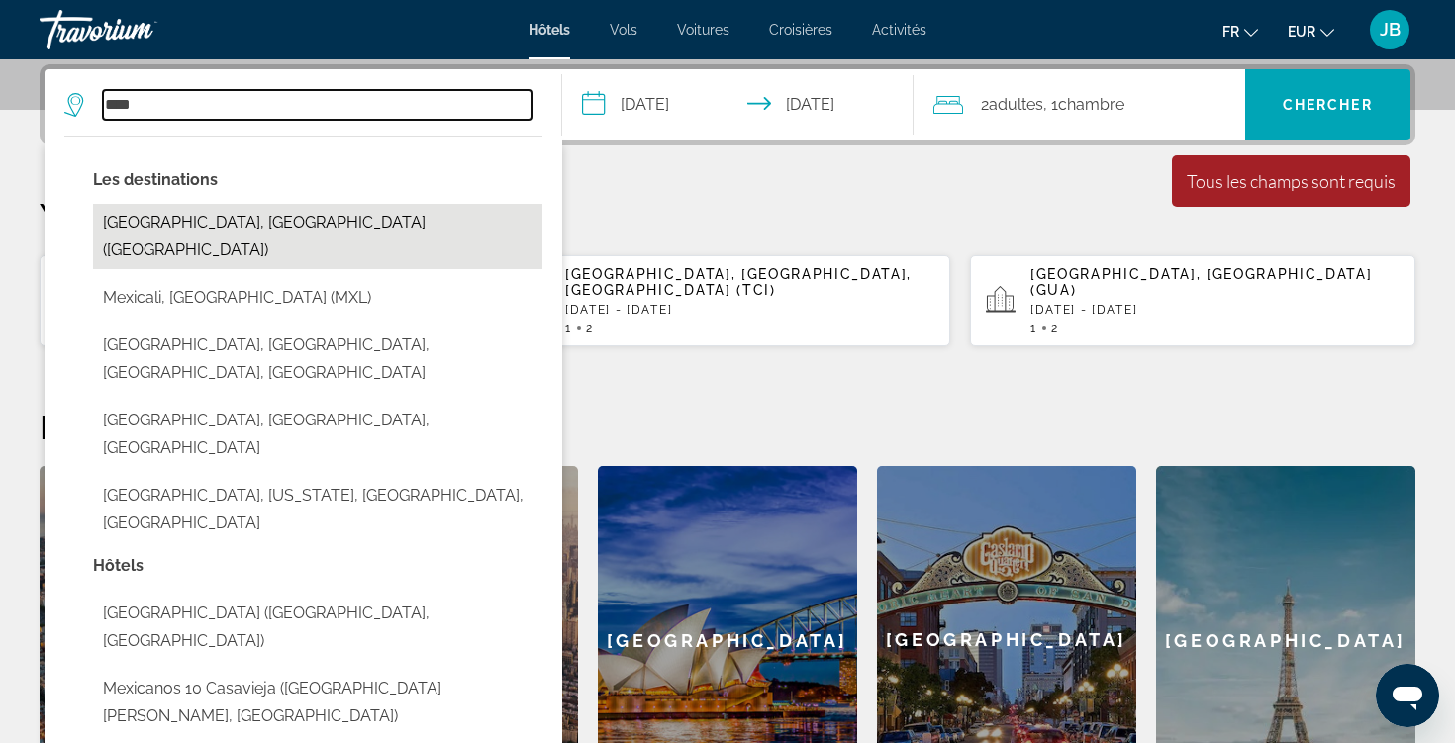
type input "**********"
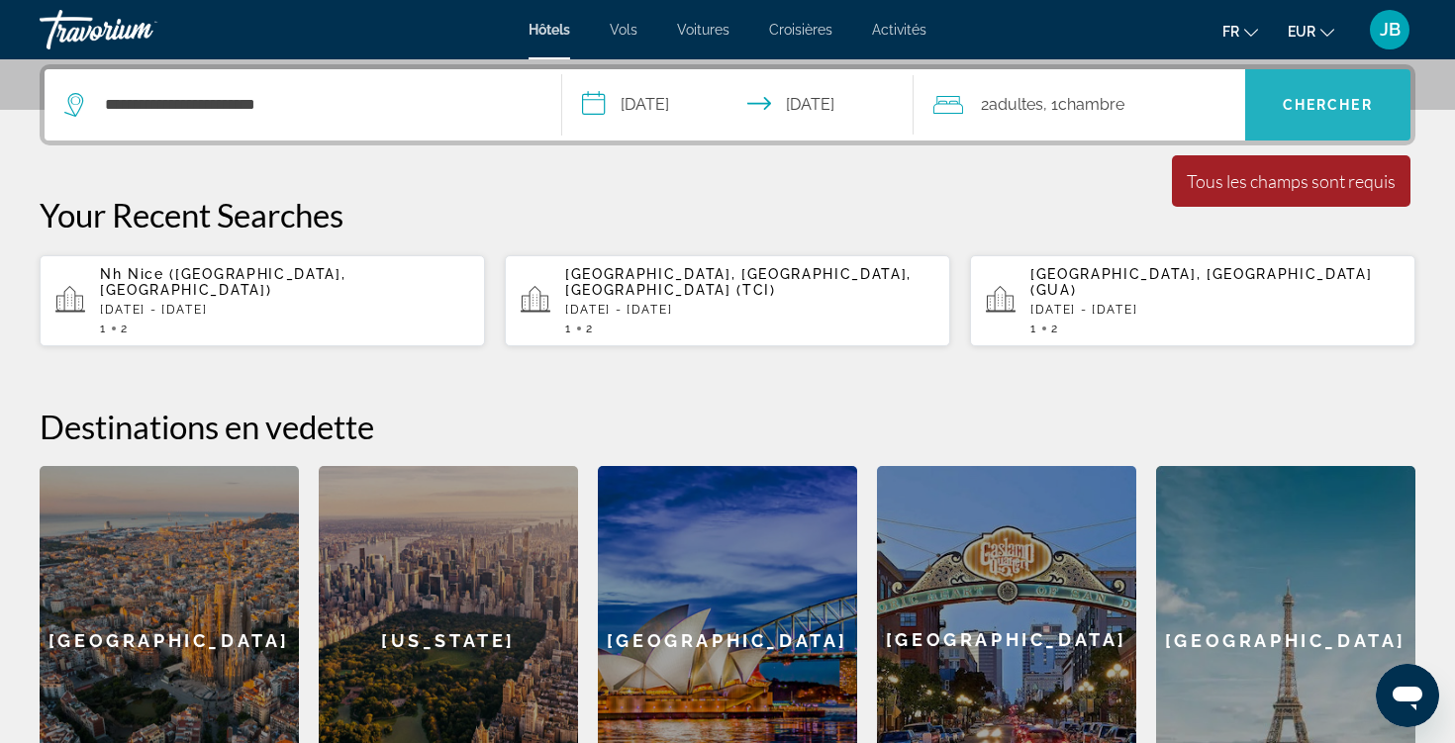
click at [1347, 101] on span "Chercher" at bounding box center [1328, 105] width 90 height 16
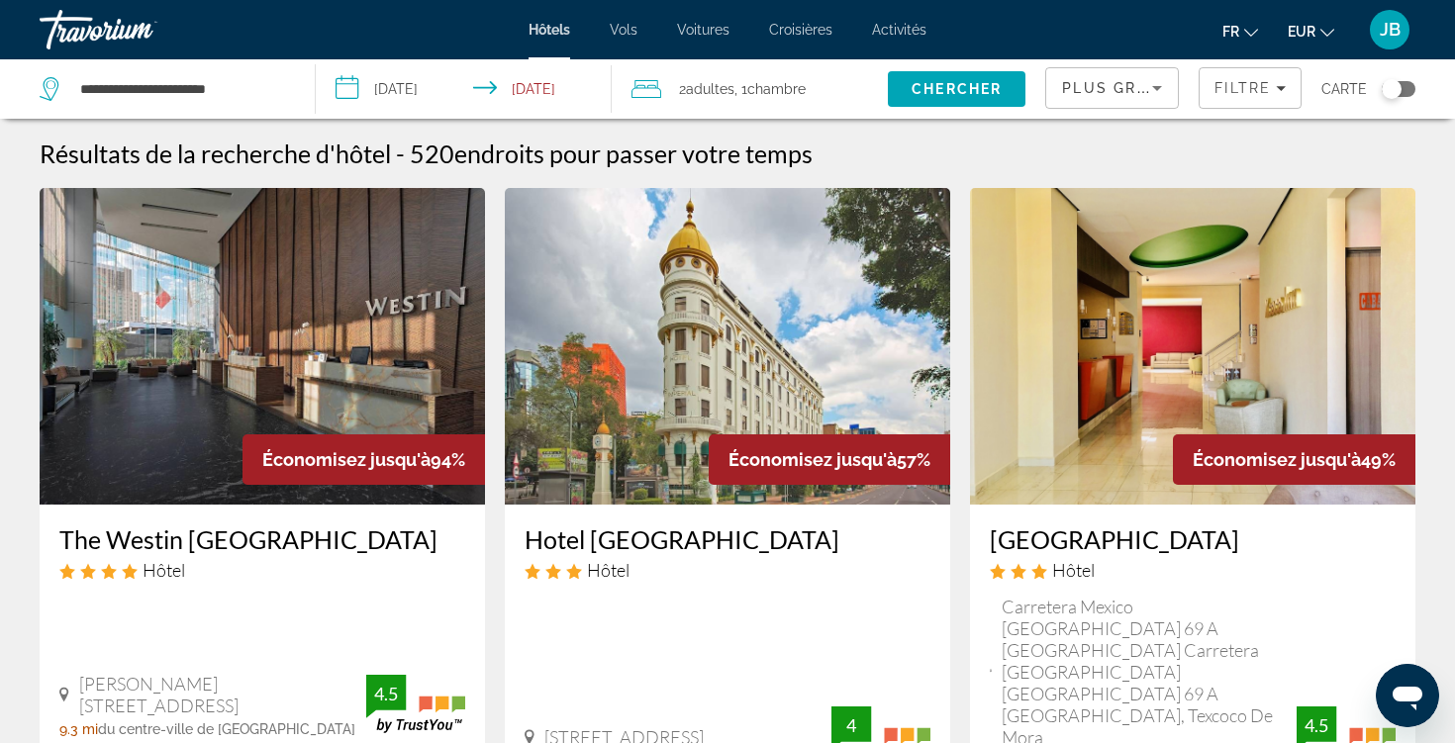
click at [1134, 94] on span "Plus grandes économies" at bounding box center [1180, 88] width 237 height 16
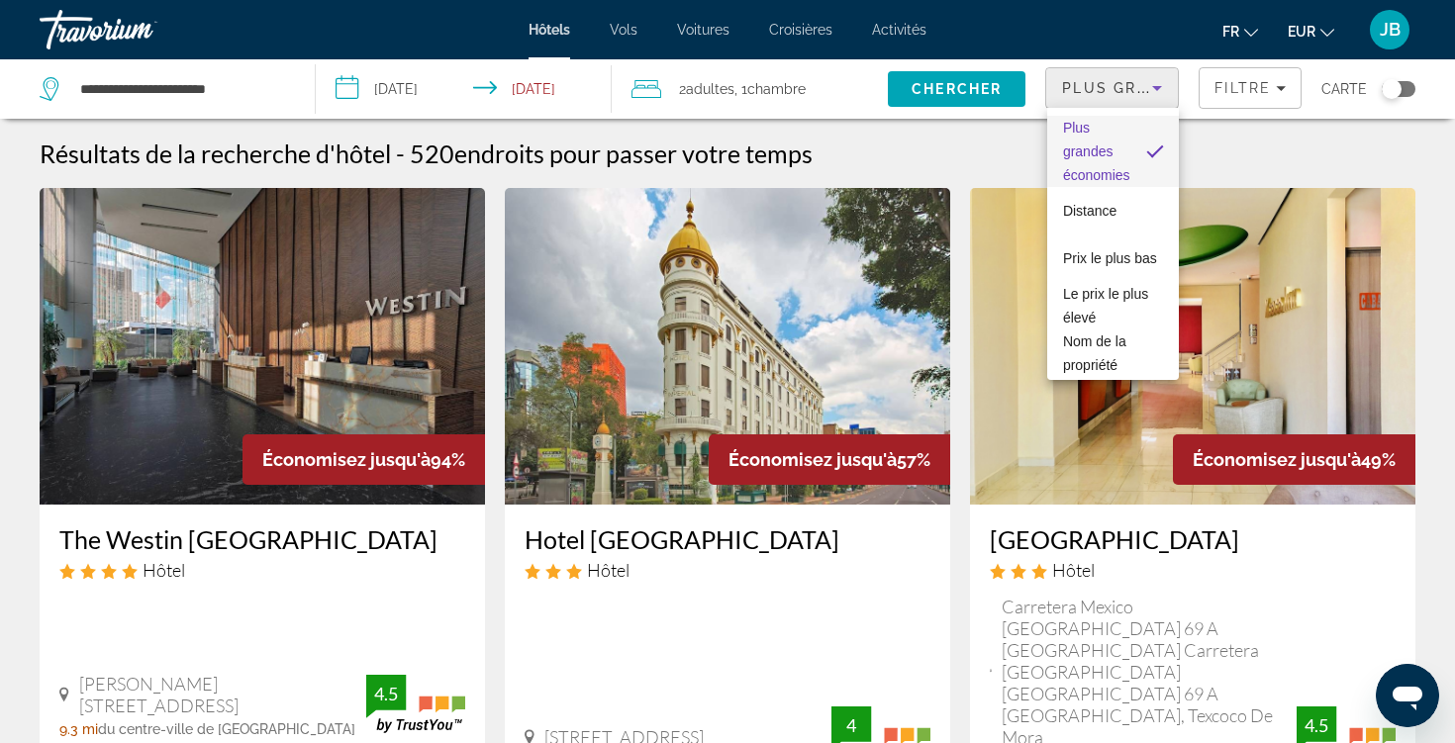
click at [1291, 82] on div at bounding box center [727, 371] width 1455 height 743
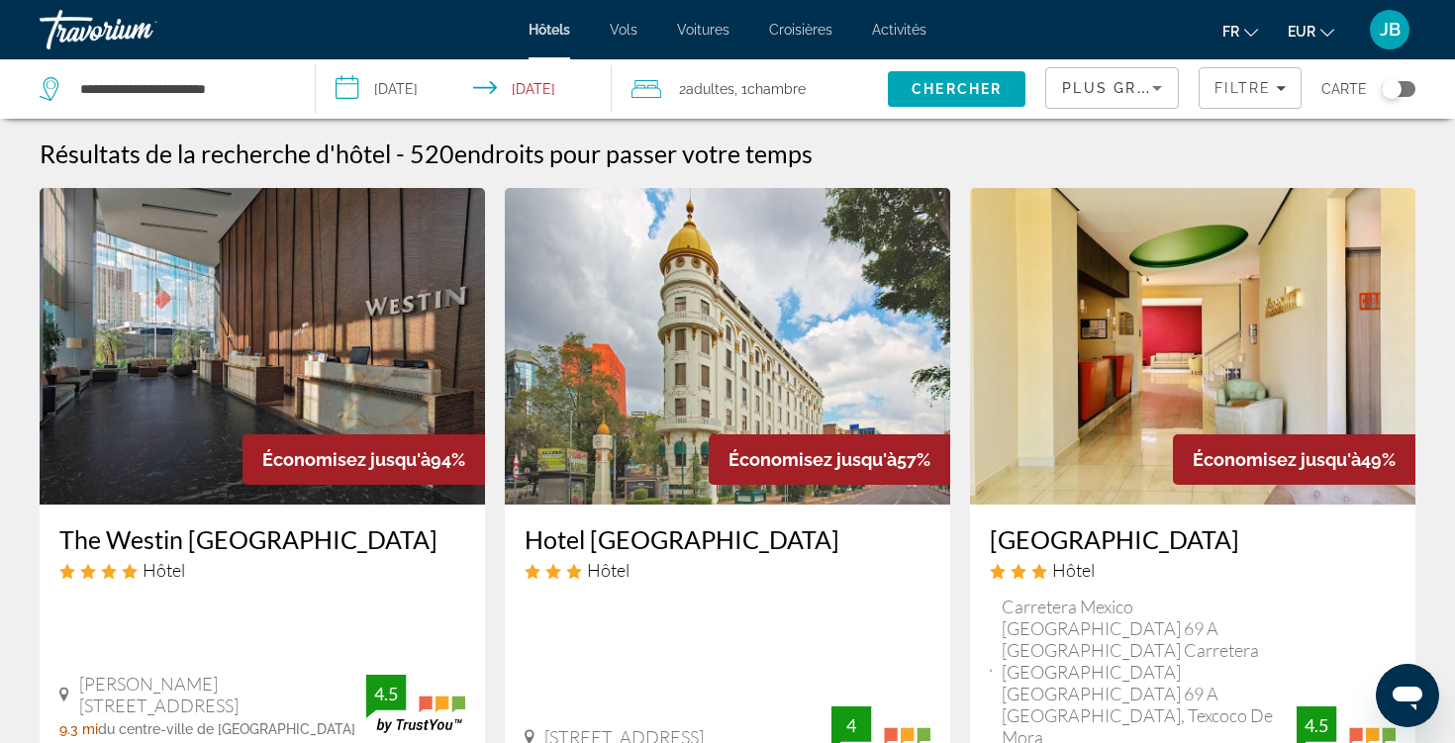
click at [1291, 82] on span "Filters" at bounding box center [1249, 88] width 101 height 48
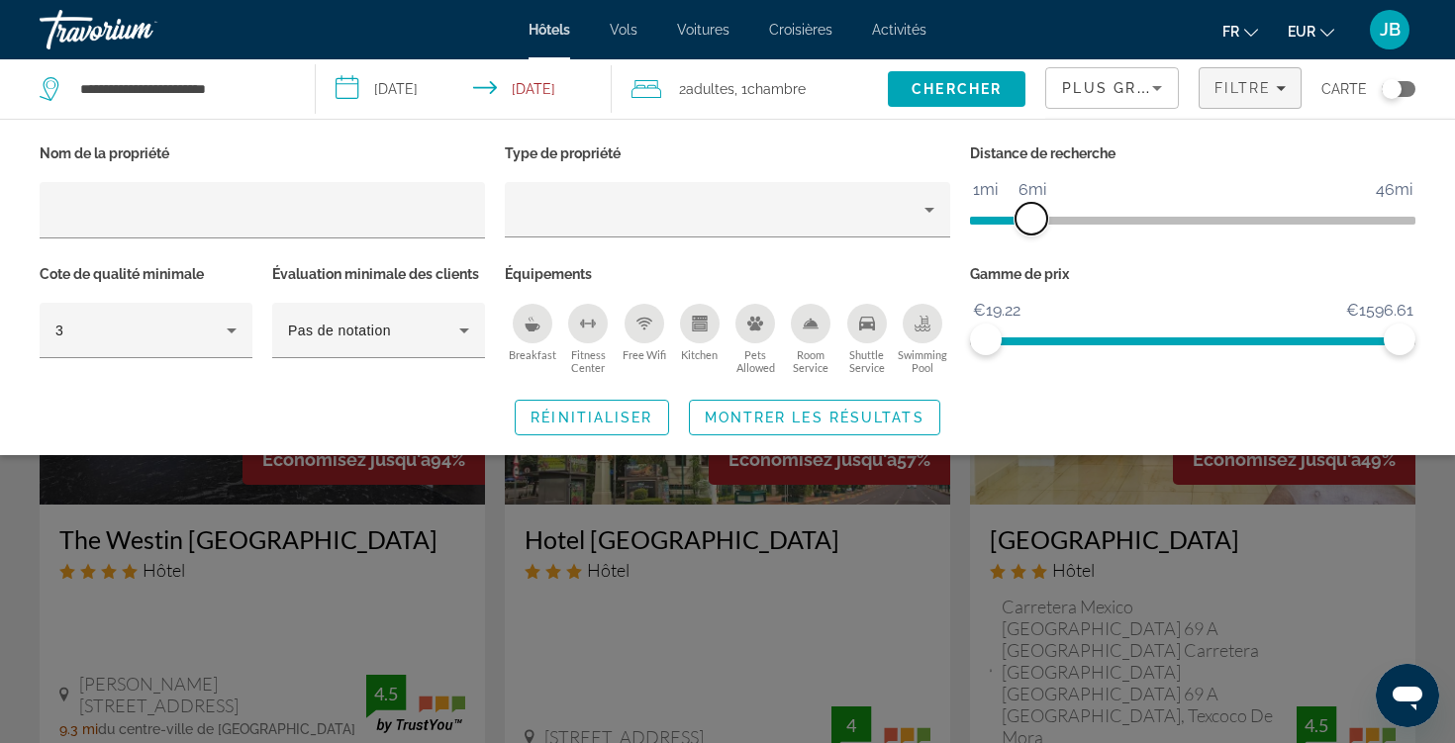
drag, startPoint x: 1258, startPoint y: 222, endPoint x: 1034, endPoint y: 219, distance: 223.7
click at [1034, 219] on span "ngx-slider" at bounding box center [1031, 219] width 32 height 32
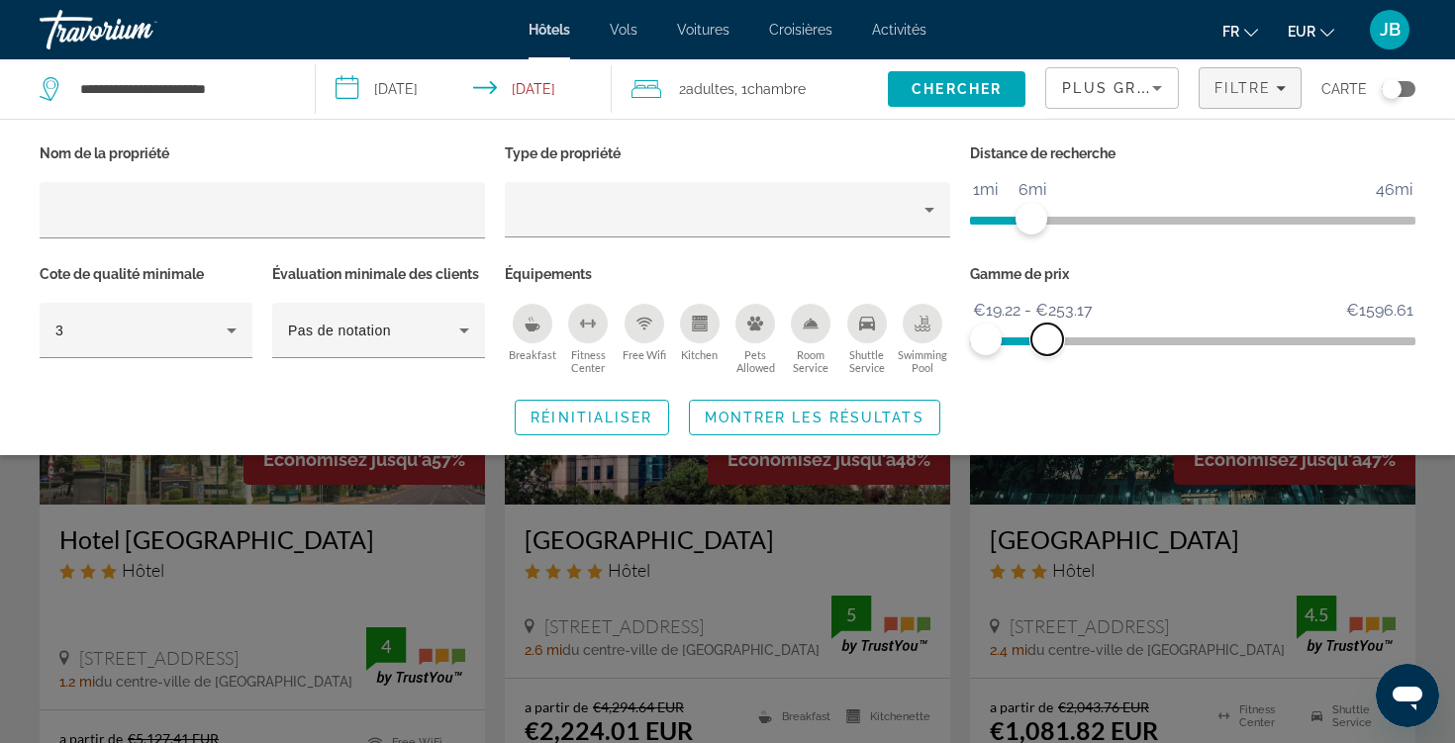
drag, startPoint x: 1393, startPoint y: 345, endPoint x: 1048, endPoint y: 348, distance: 345.4
click at [1048, 348] on span "ngx-slider-max" at bounding box center [1047, 340] width 32 height 32
click at [824, 424] on span "Montrer les résultats" at bounding box center [815, 418] width 220 height 16
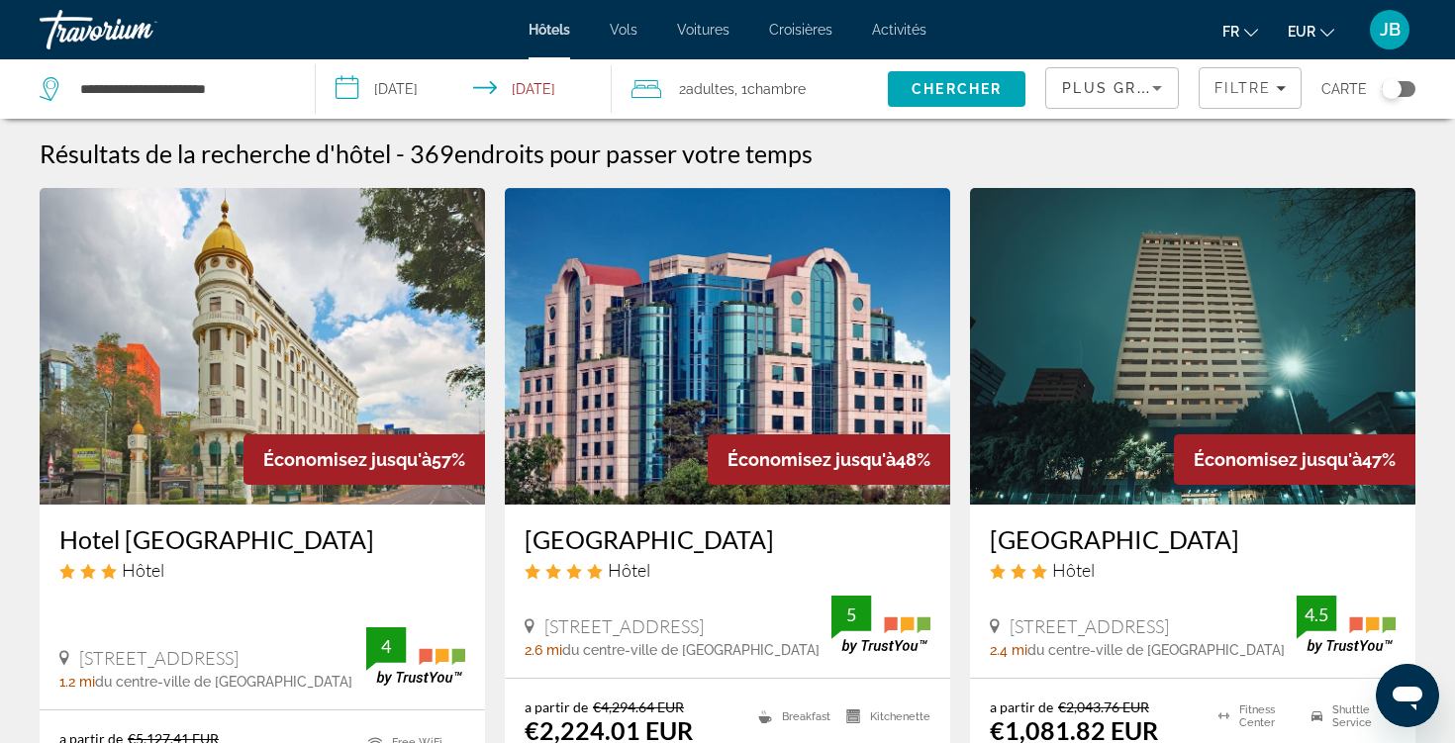
click at [1101, 88] on span "Plus grandes économies" at bounding box center [1180, 88] width 237 height 16
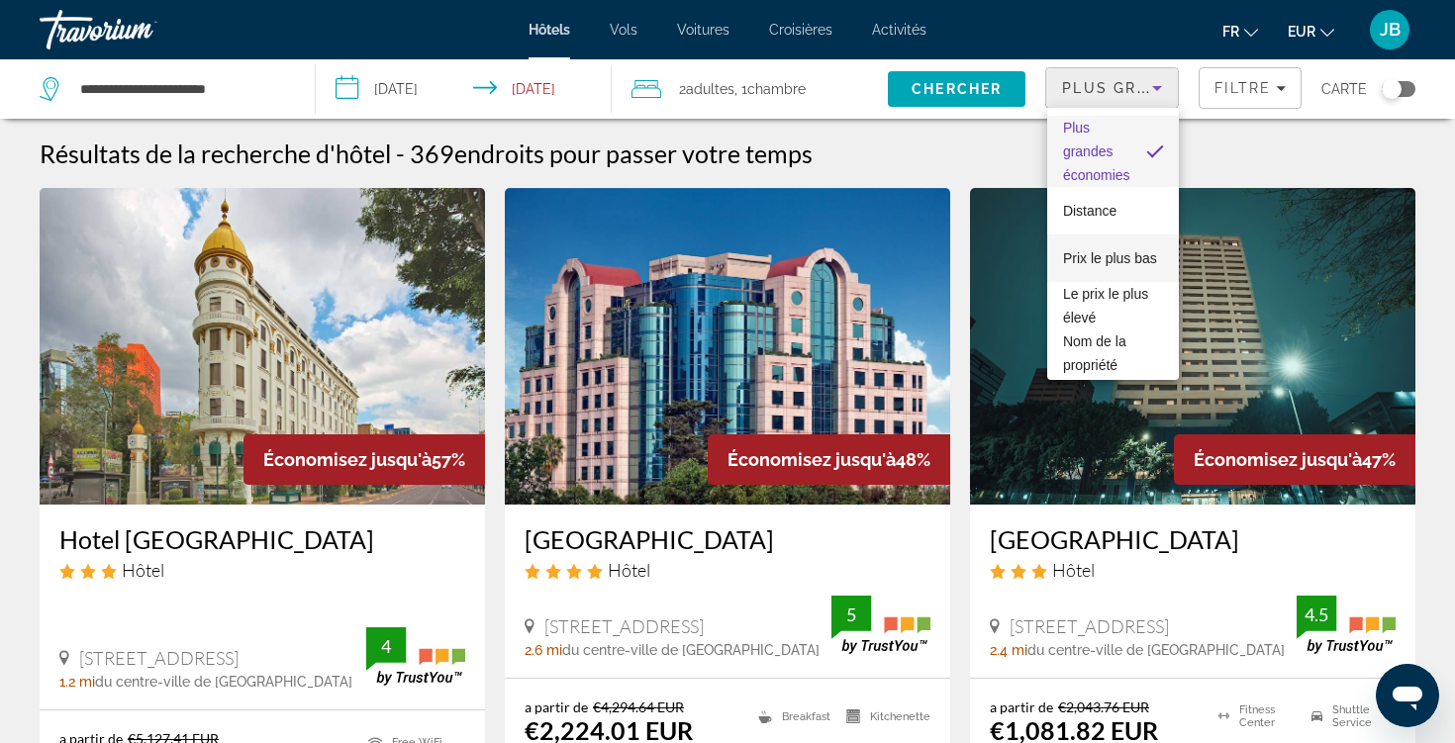
click at [1103, 256] on span "Prix le plus bas" at bounding box center [1110, 258] width 94 height 16
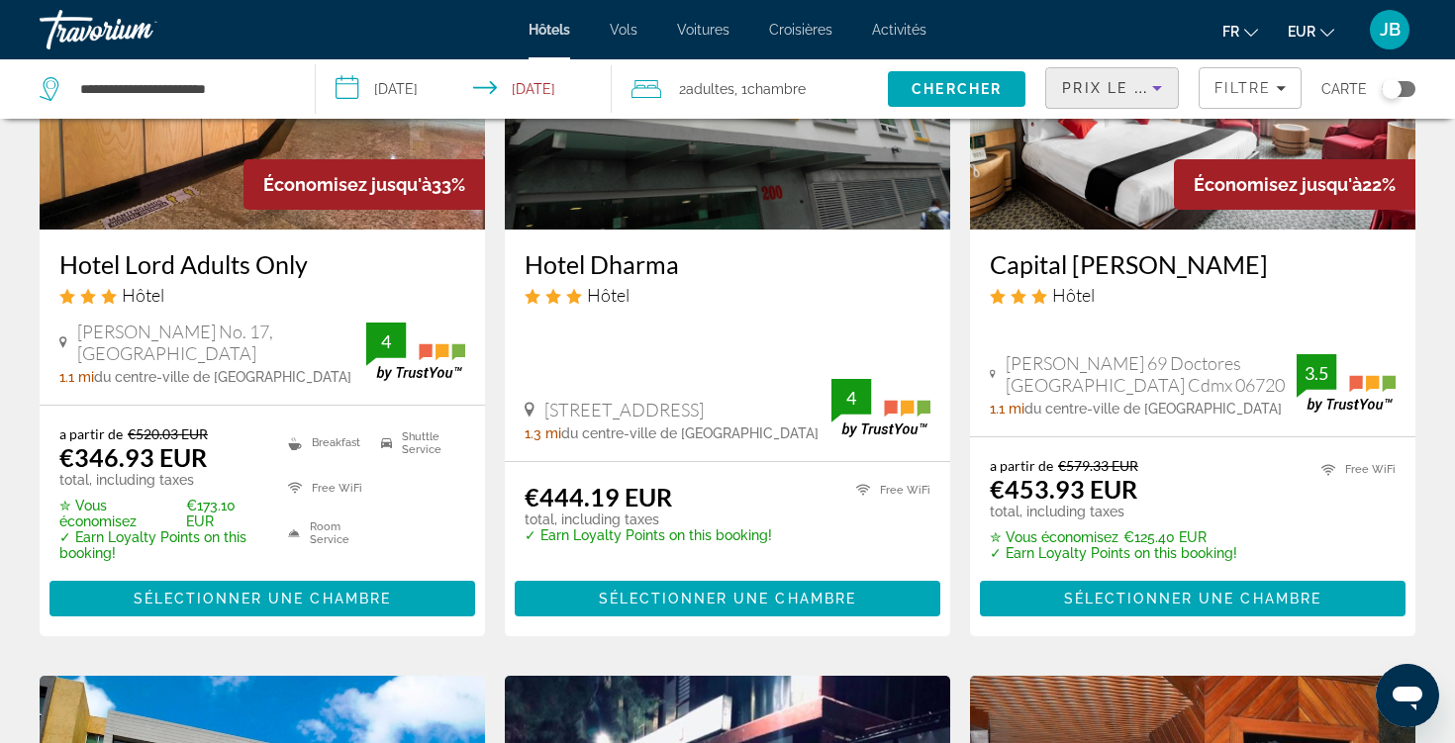
scroll to position [315, 0]
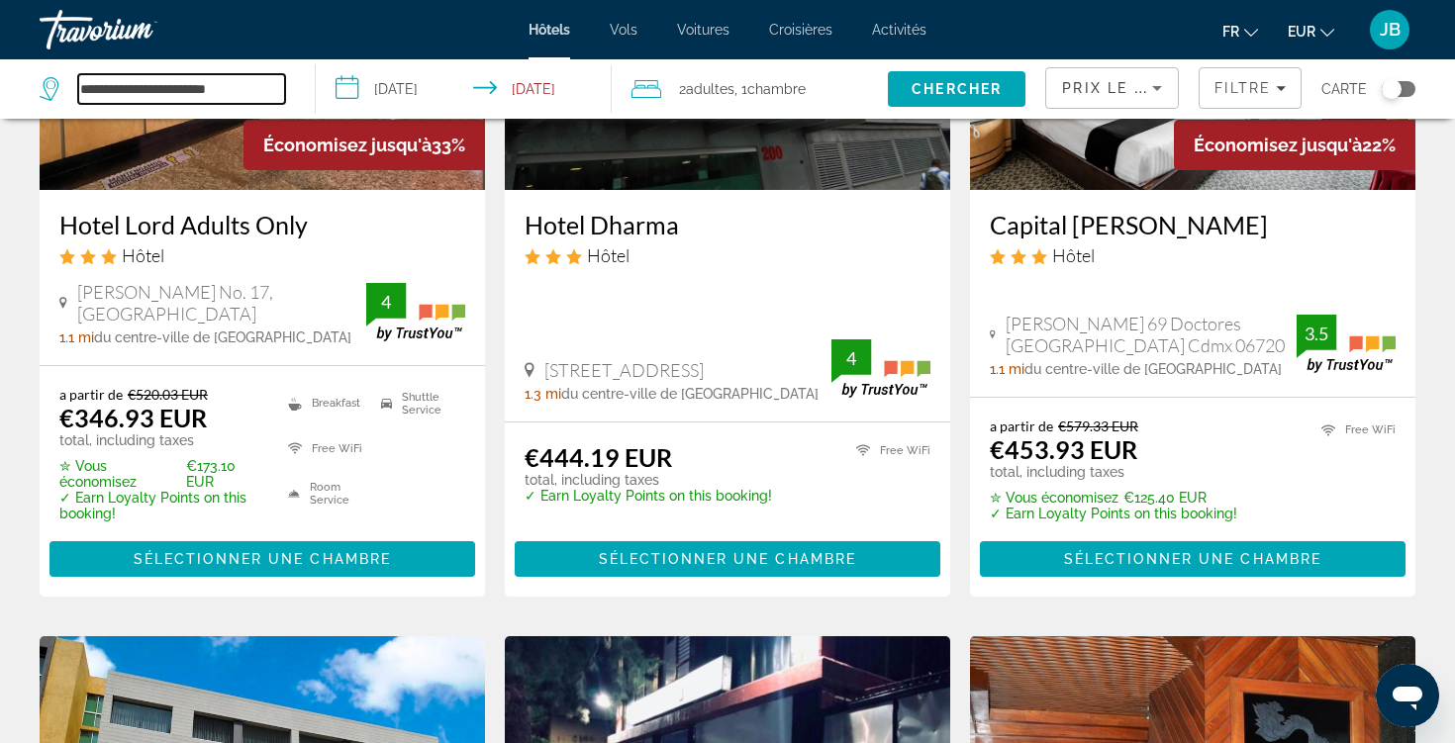
click at [174, 88] on input "**********" at bounding box center [181, 89] width 207 height 30
drag, startPoint x: 259, startPoint y: 90, endPoint x: 0, endPoint y: 96, distance: 259.3
click at [0, 96] on app-destination-search "**********" at bounding box center [158, 88] width 316 height 59
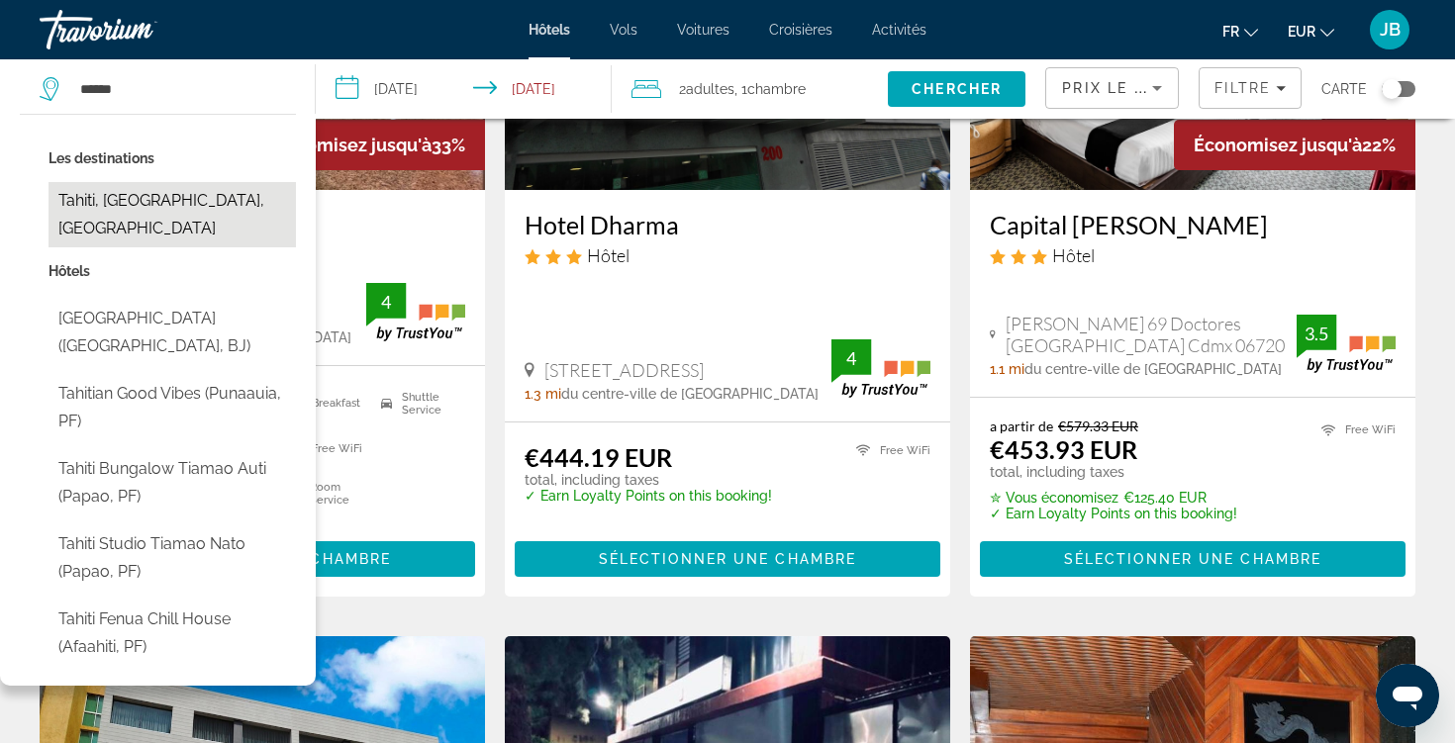
click at [143, 194] on button "Tahiti, [GEOGRAPHIC_DATA], [GEOGRAPHIC_DATA]" at bounding box center [171, 214] width 247 height 65
type input "**********"
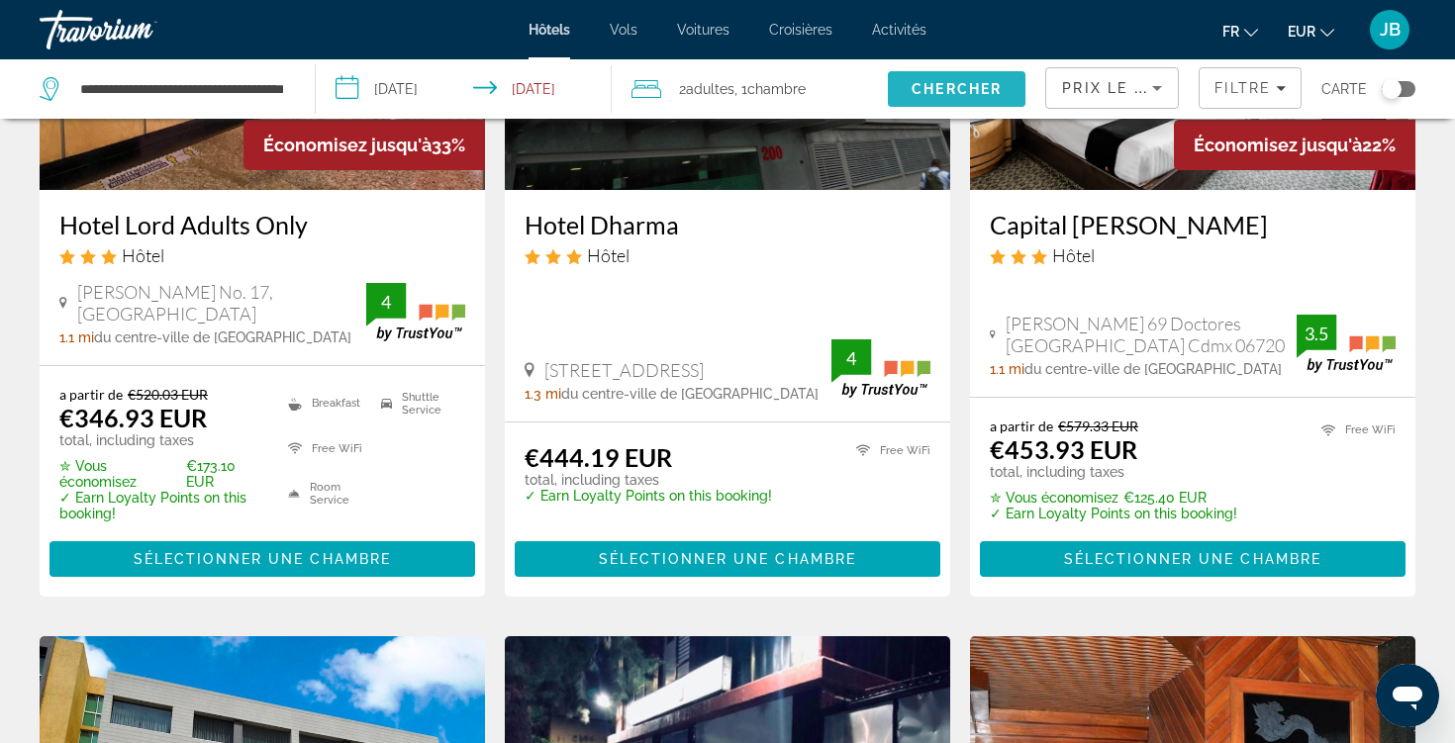
click at [988, 87] on span "Chercher" at bounding box center [956, 89] width 90 height 16
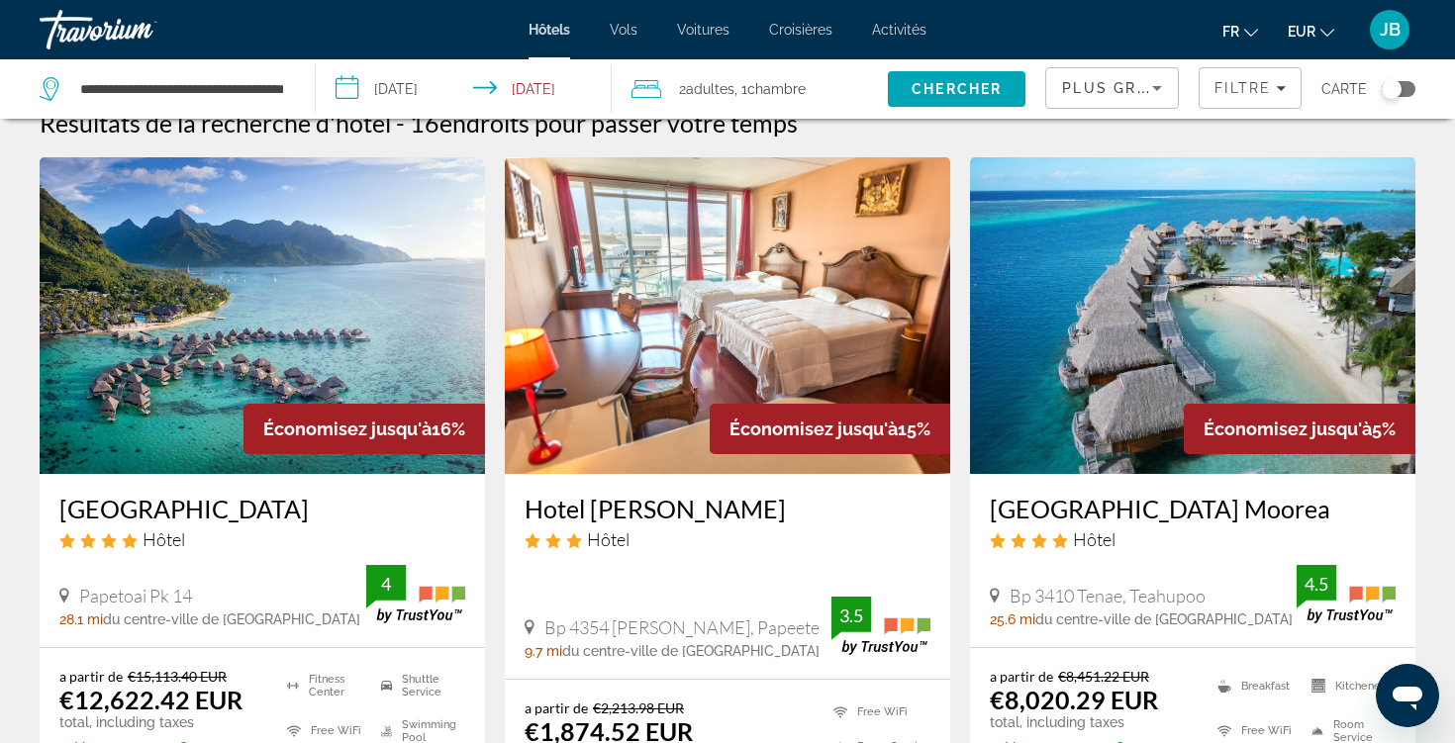
scroll to position [24, 0]
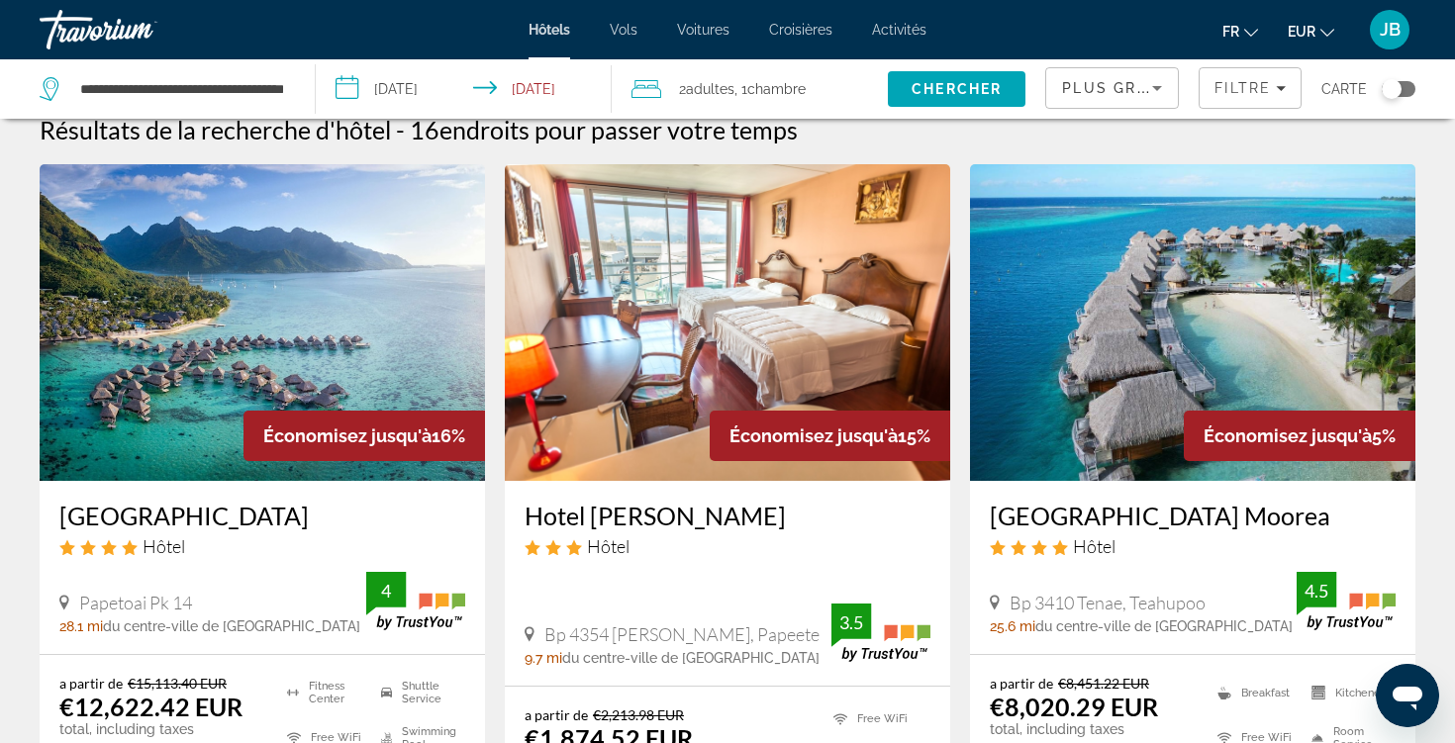
click at [1153, 75] on div "Plus grandes économies" at bounding box center [1112, 95] width 100 height 55
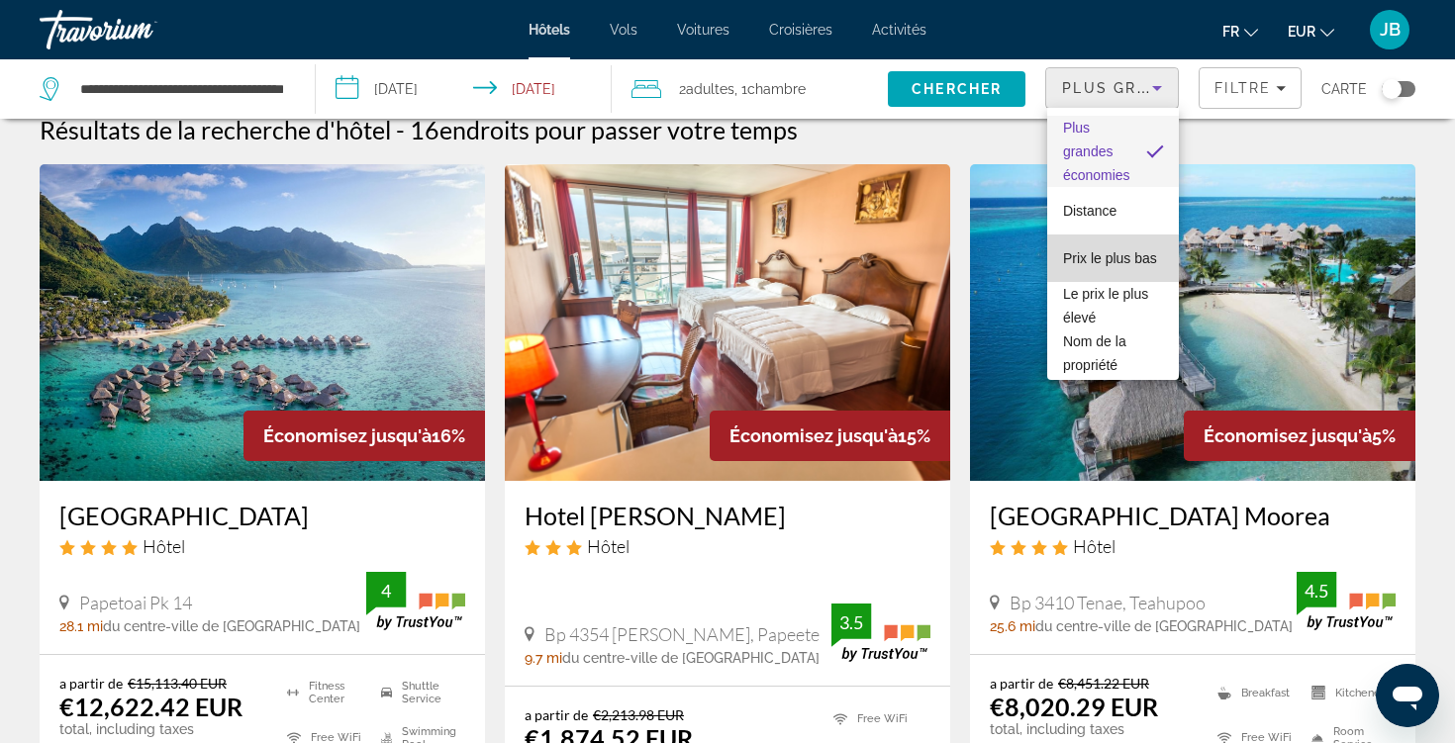
click at [1127, 249] on span "Prix le plus bas" at bounding box center [1110, 258] width 94 height 24
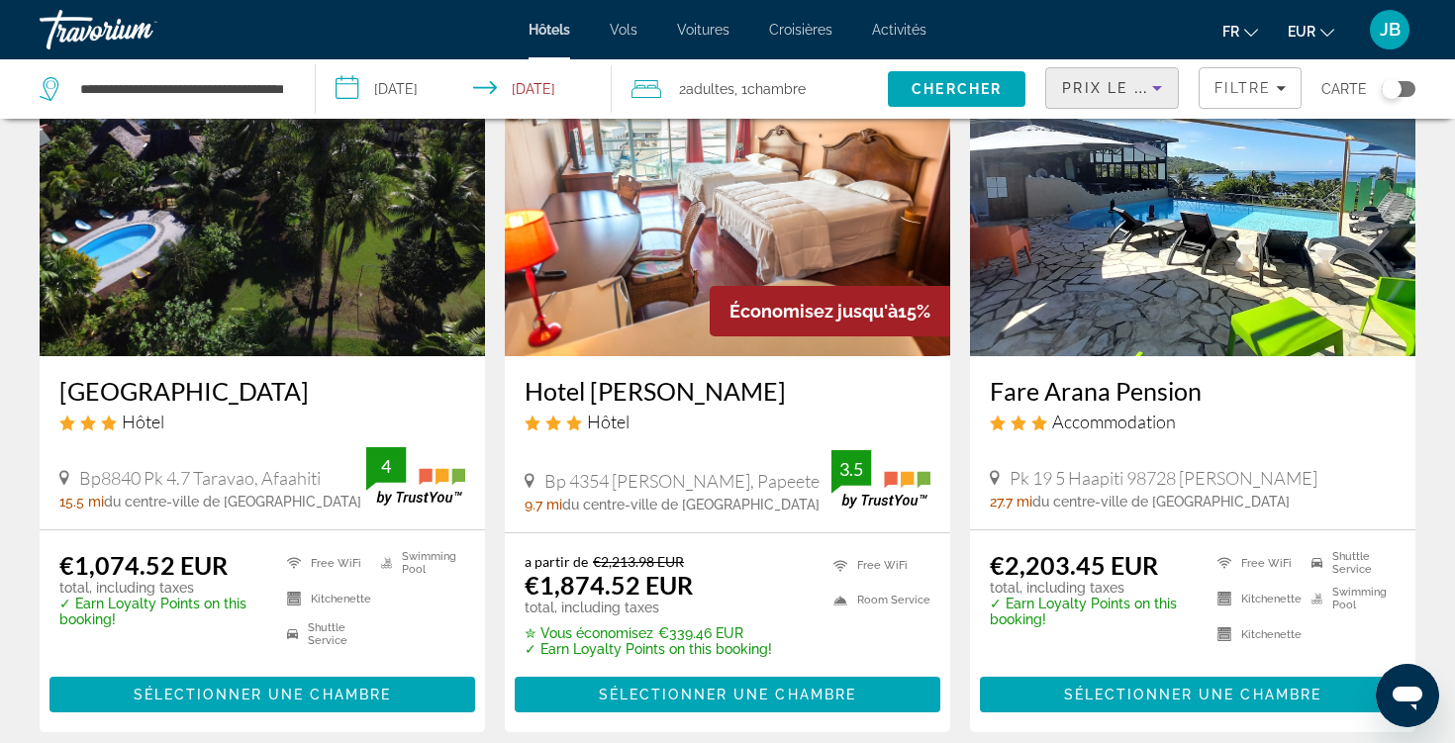
scroll to position [150, 0]
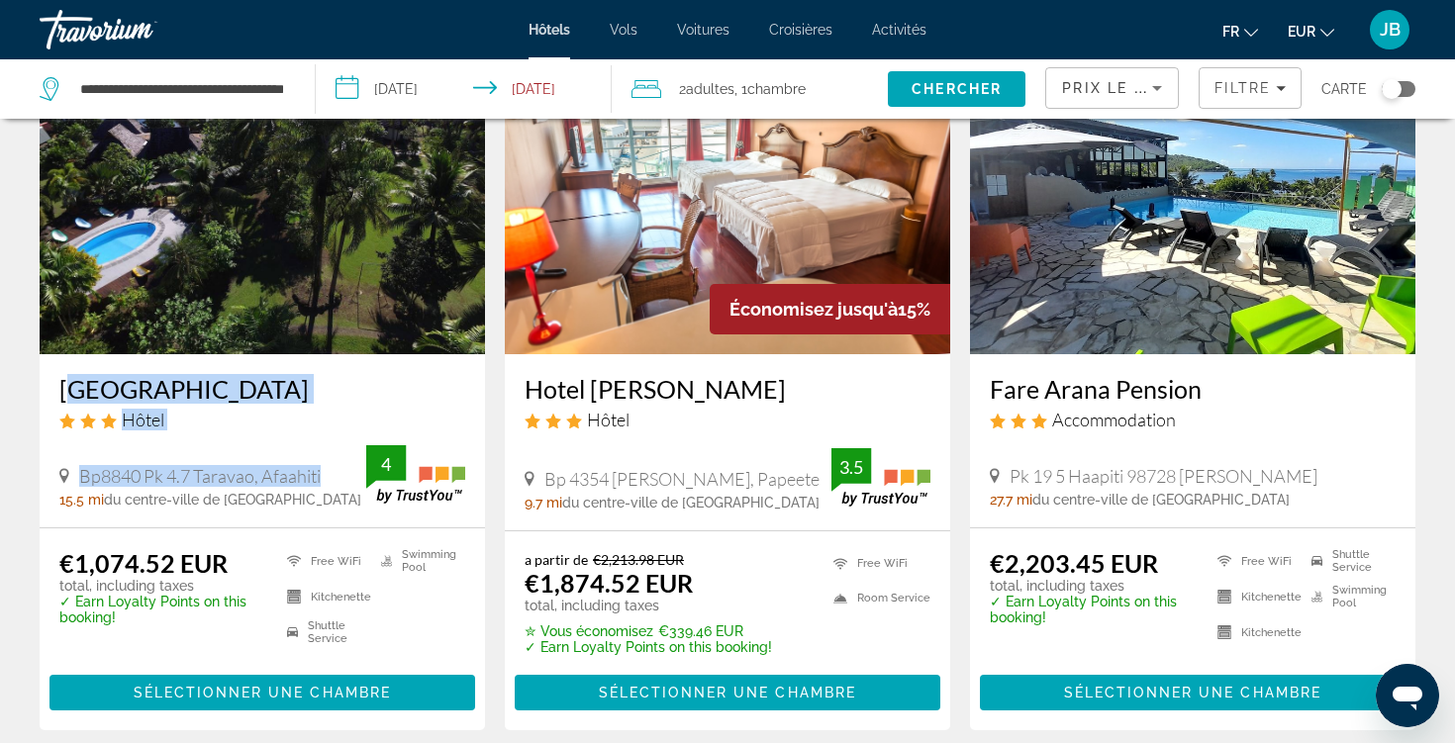
drag, startPoint x: 330, startPoint y: 478, endPoint x: 58, endPoint y: 390, distance: 285.1
click at [58, 390] on div "Punatea Village Hôtel Bp8840 Pk 4.7 Taravao, Afaahiti 15.5 mi du centre-ville d…" at bounding box center [262, 440] width 445 height 173
click at [76, 396] on h3 "Punatea Village" at bounding box center [262, 389] width 406 height 30
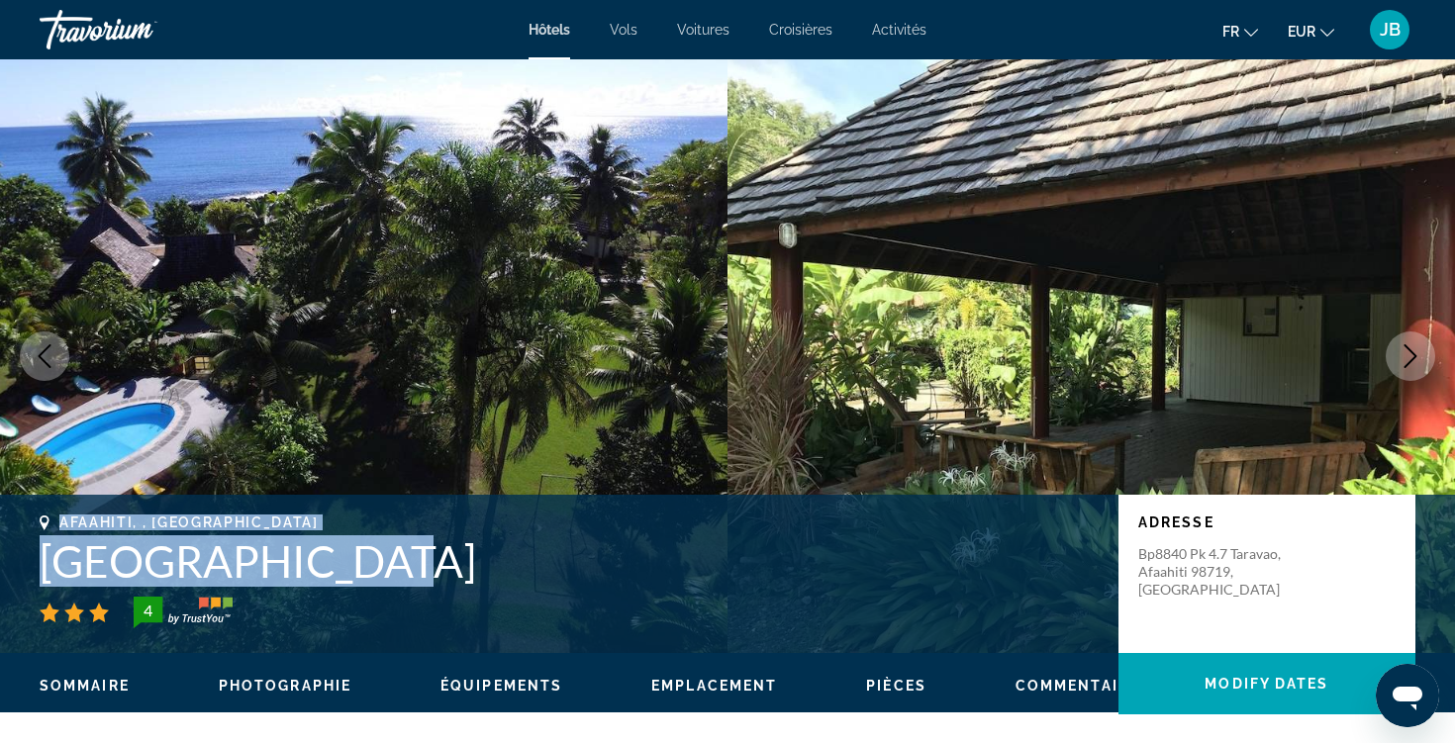
drag, startPoint x: 347, startPoint y: 565, endPoint x: 49, endPoint y: 523, distance: 300.8
click at [49, 523] on div "Afaahiti, , French Polynesia Punatea Village 4" at bounding box center [569, 572] width 1059 height 114
click at [115, 546] on h1 "Punatea Village" at bounding box center [569, 560] width 1059 height 51
drag, startPoint x: 332, startPoint y: 559, endPoint x: 48, endPoint y: 522, distance: 286.5
click at [48, 521] on div "Afaahiti, , French Polynesia Punatea Village 4" at bounding box center [569, 572] width 1059 height 114
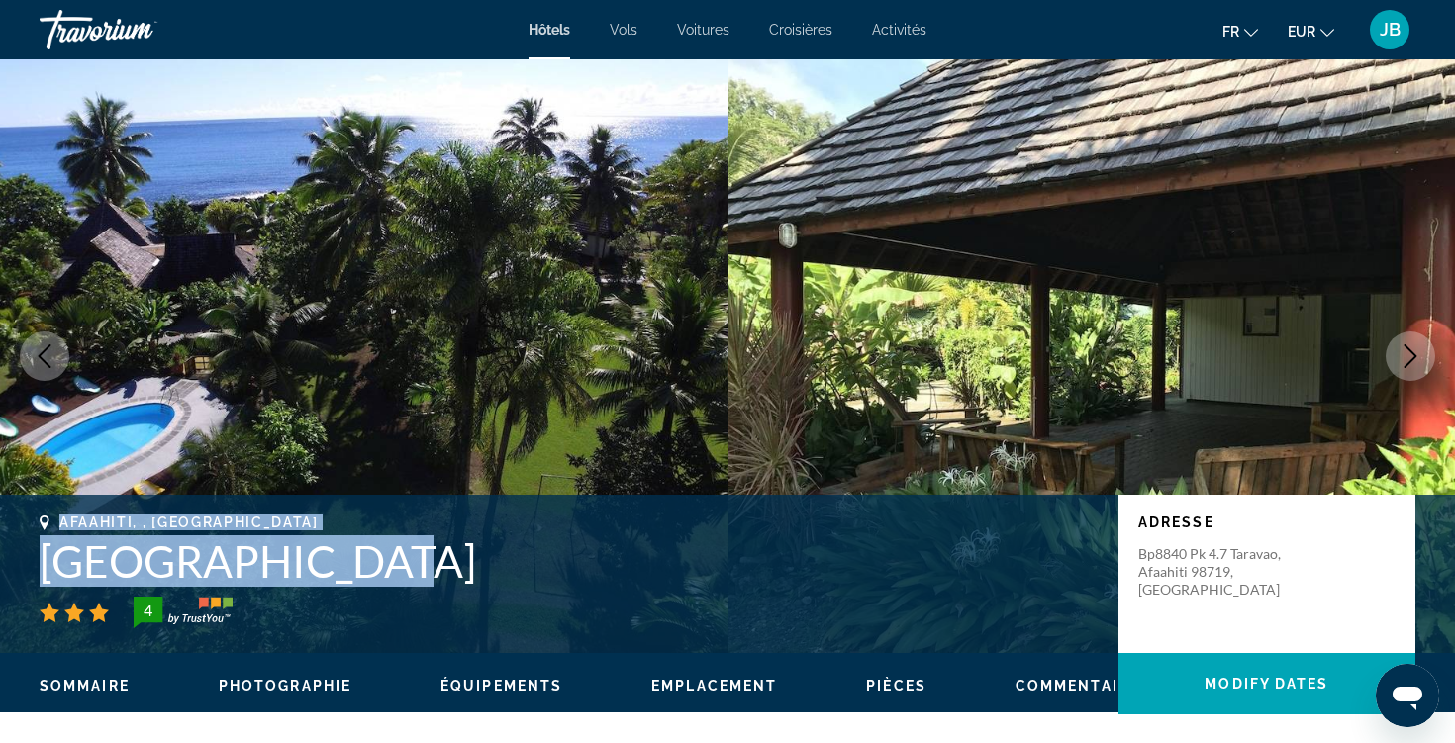
copy div "Afaahiti, , French Polynesia Punatea Village"
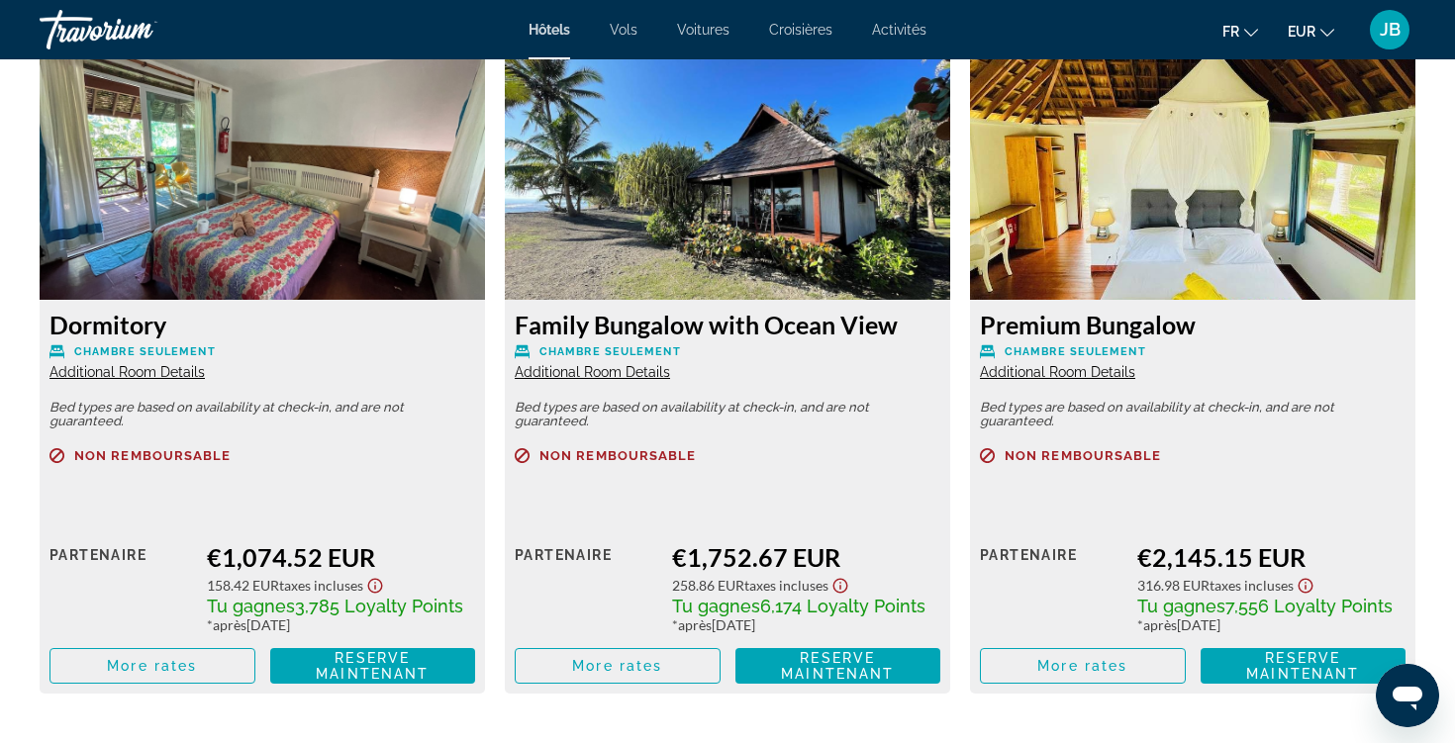
scroll to position [2747, 0]
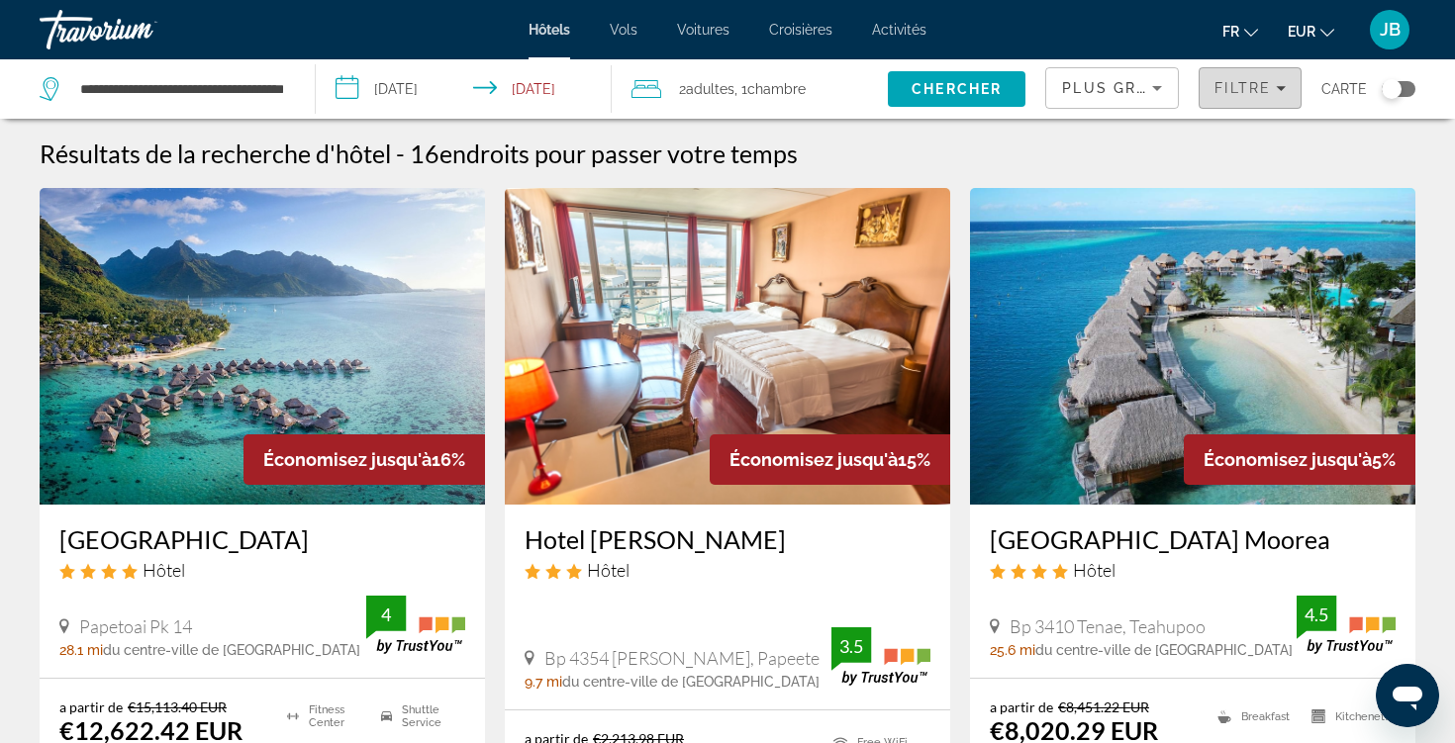
click at [1251, 84] on span "Filtre" at bounding box center [1242, 88] width 56 height 16
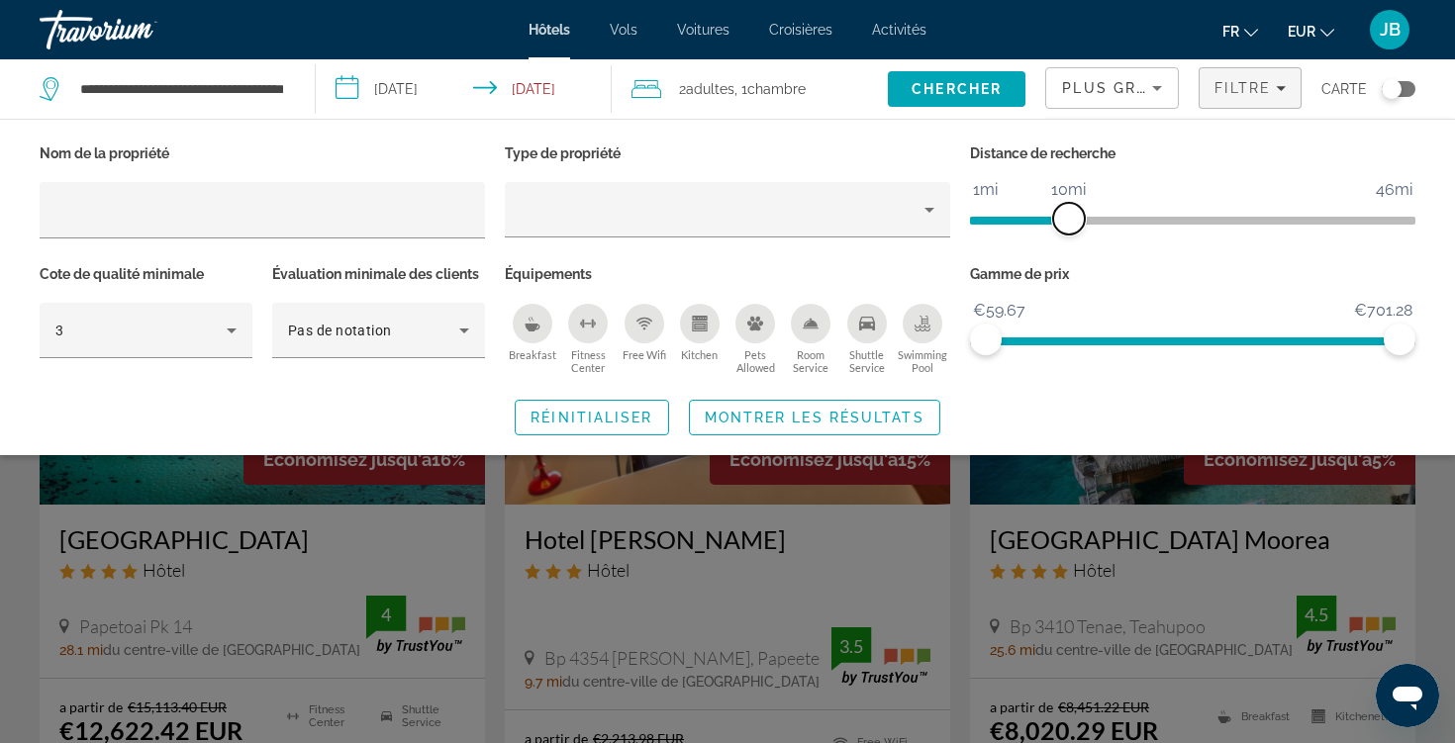
drag, startPoint x: 1248, startPoint y: 209, endPoint x: 1065, endPoint y: 214, distance: 183.1
click at [1065, 214] on span "ngx-slider" at bounding box center [1069, 219] width 32 height 32
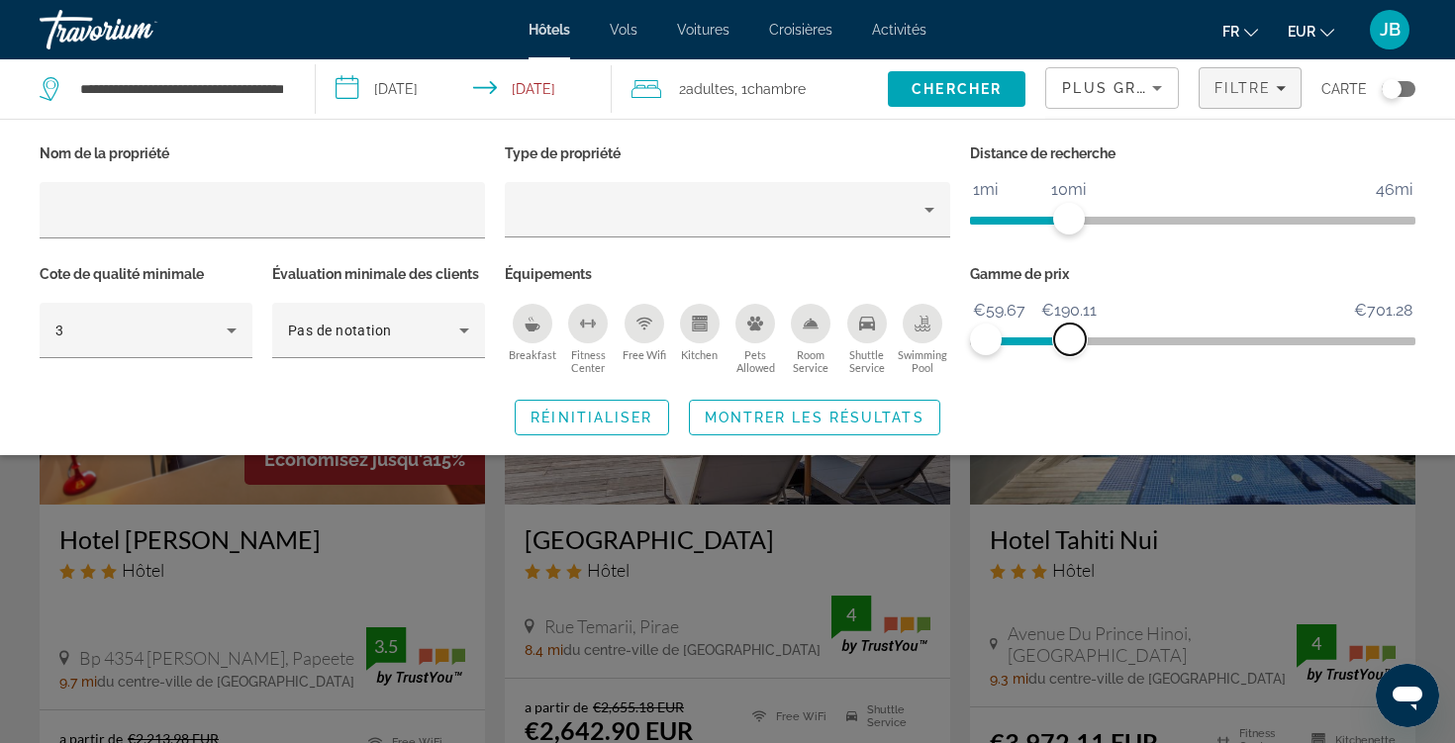
drag, startPoint x: 1387, startPoint y: 343, endPoint x: 1069, endPoint y: 334, distance: 318.8
click at [1069, 334] on span "ngx-slider-max" at bounding box center [1070, 340] width 32 height 32
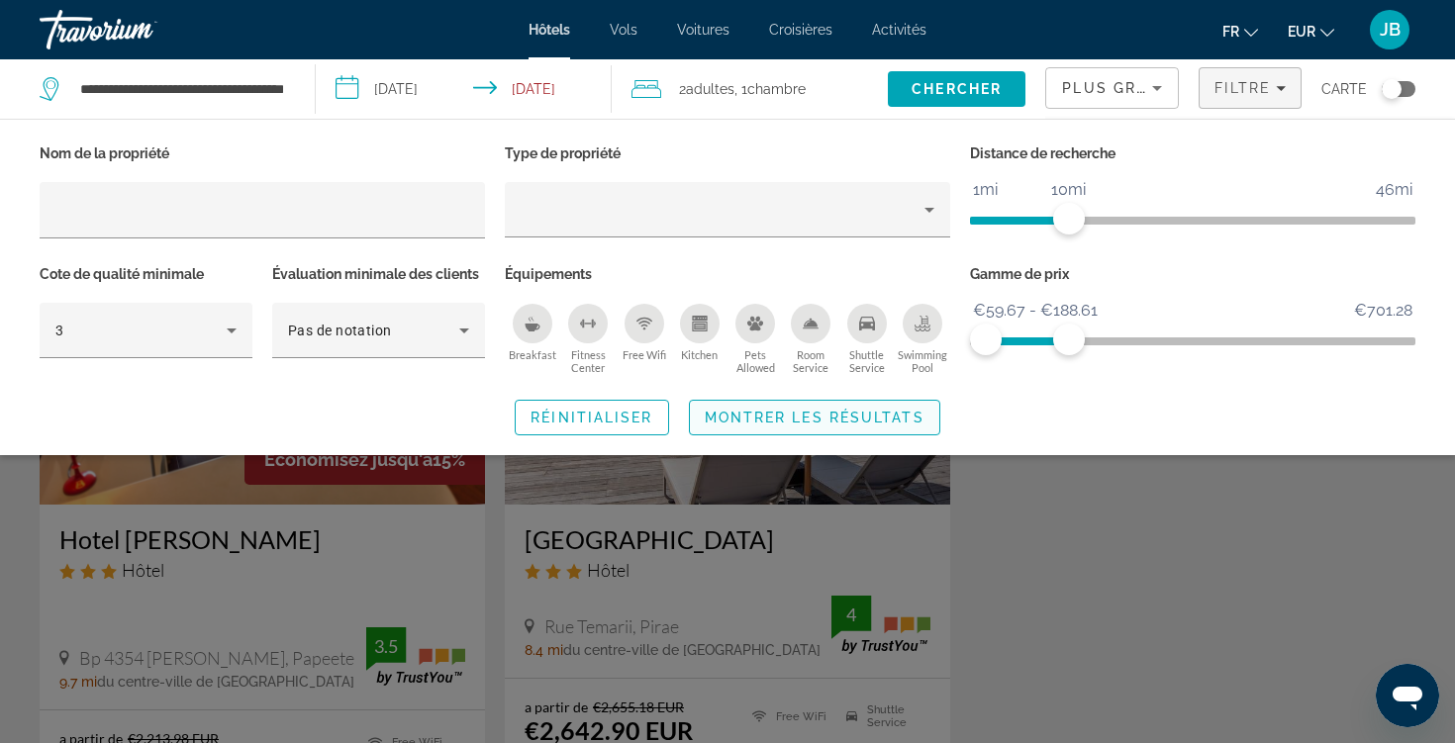
click at [868, 412] on span "Montrer les résultats" at bounding box center [815, 418] width 220 height 16
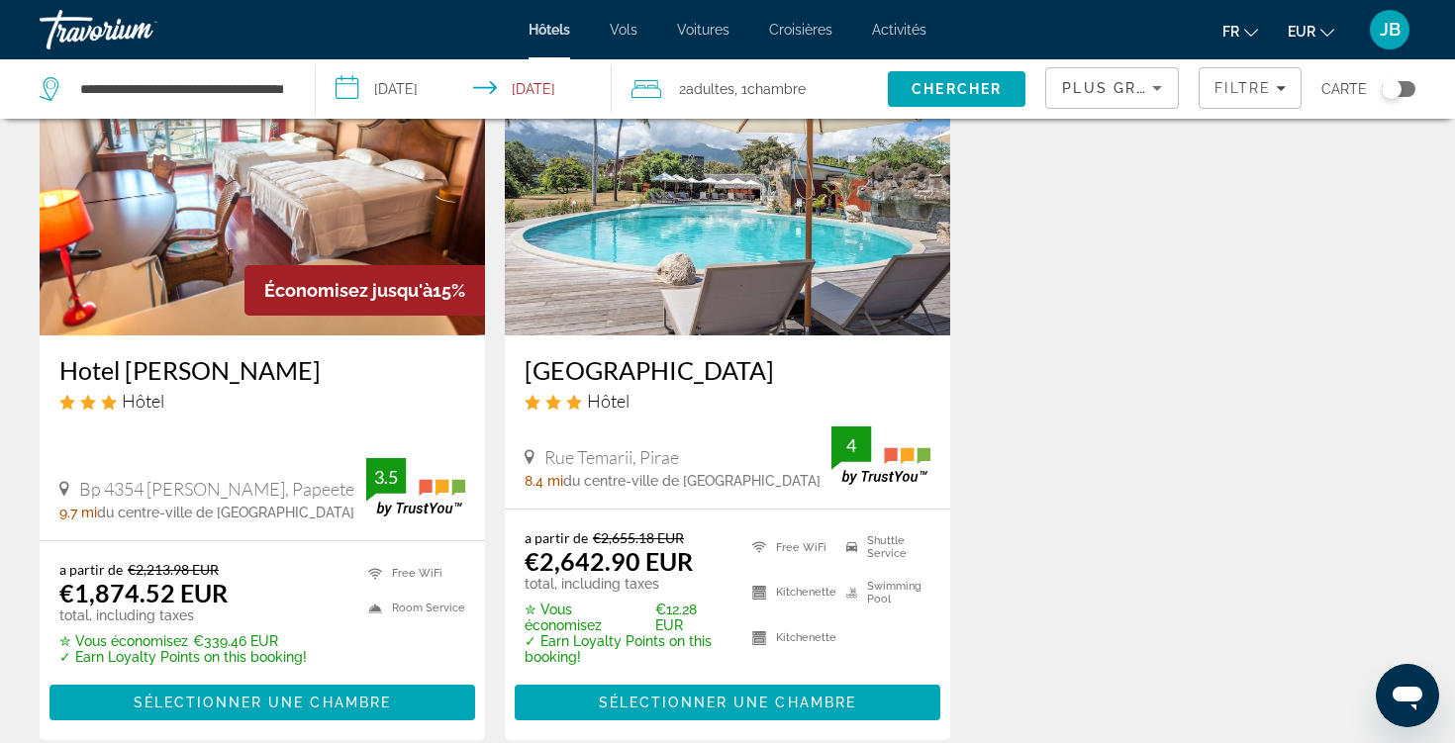
scroll to position [113, 0]
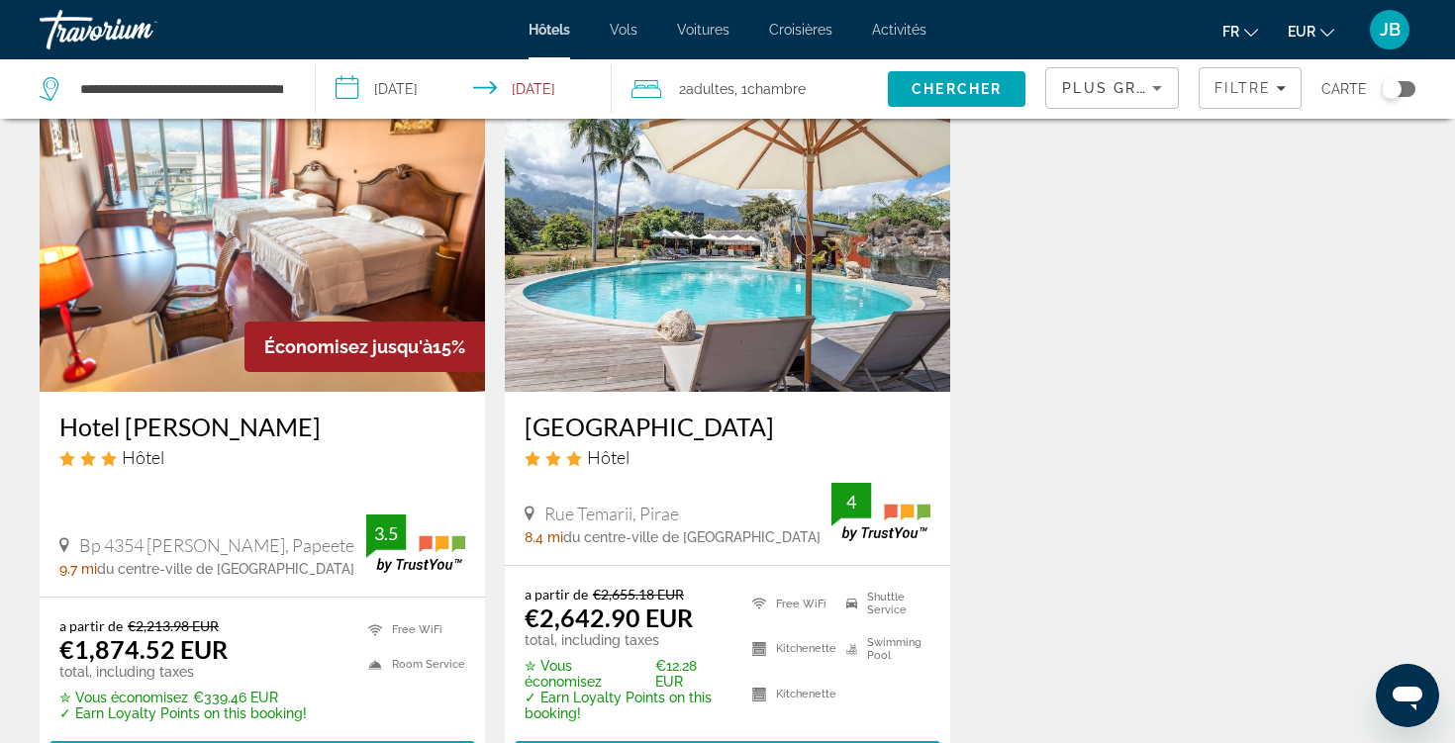
click at [440, 90] on input "**********" at bounding box center [468, 91] width 304 height 65
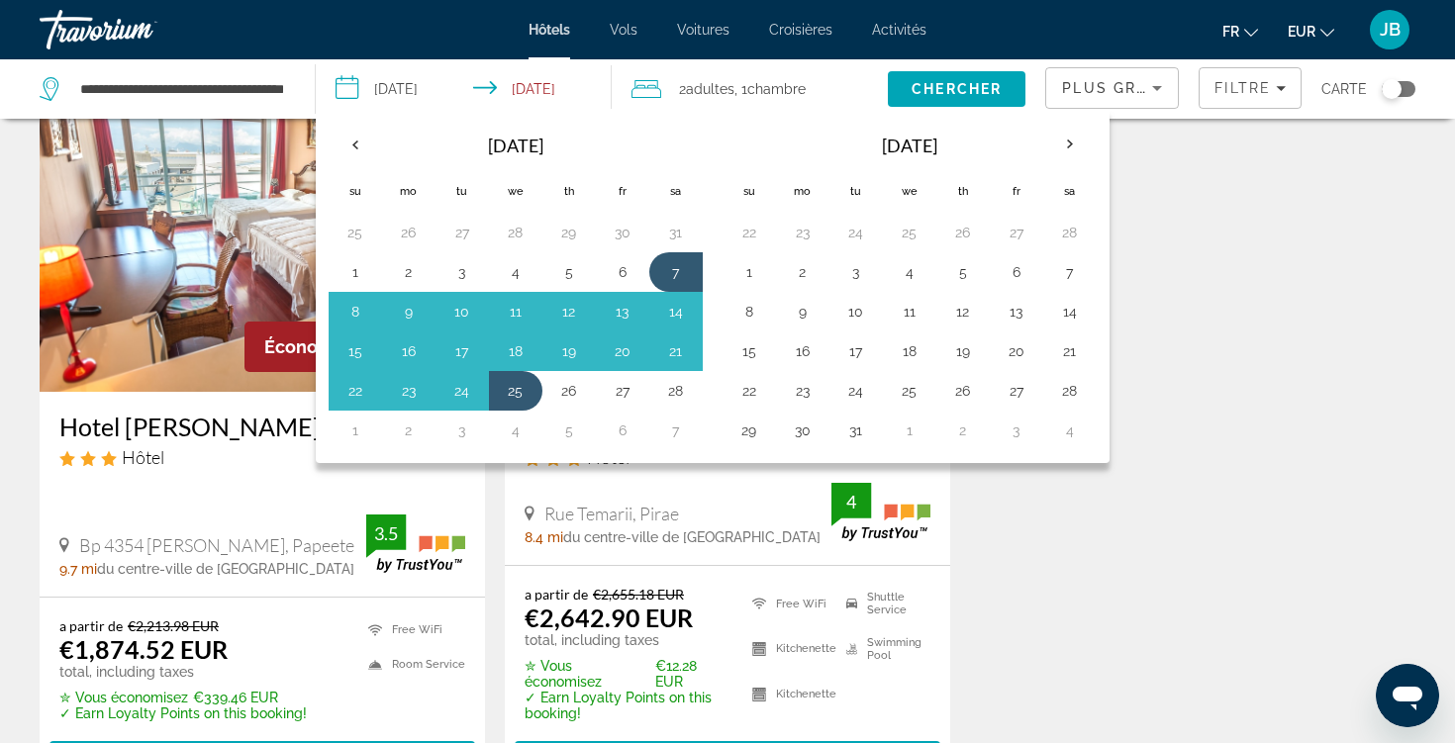
click at [1202, 232] on div "Économisez jusqu'à 15% Hotel Sarah Nui Hôtel Bp 4354 Fare Tony, Papeete 9.7 mi …" at bounding box center [727, 455] width 1395 height 761
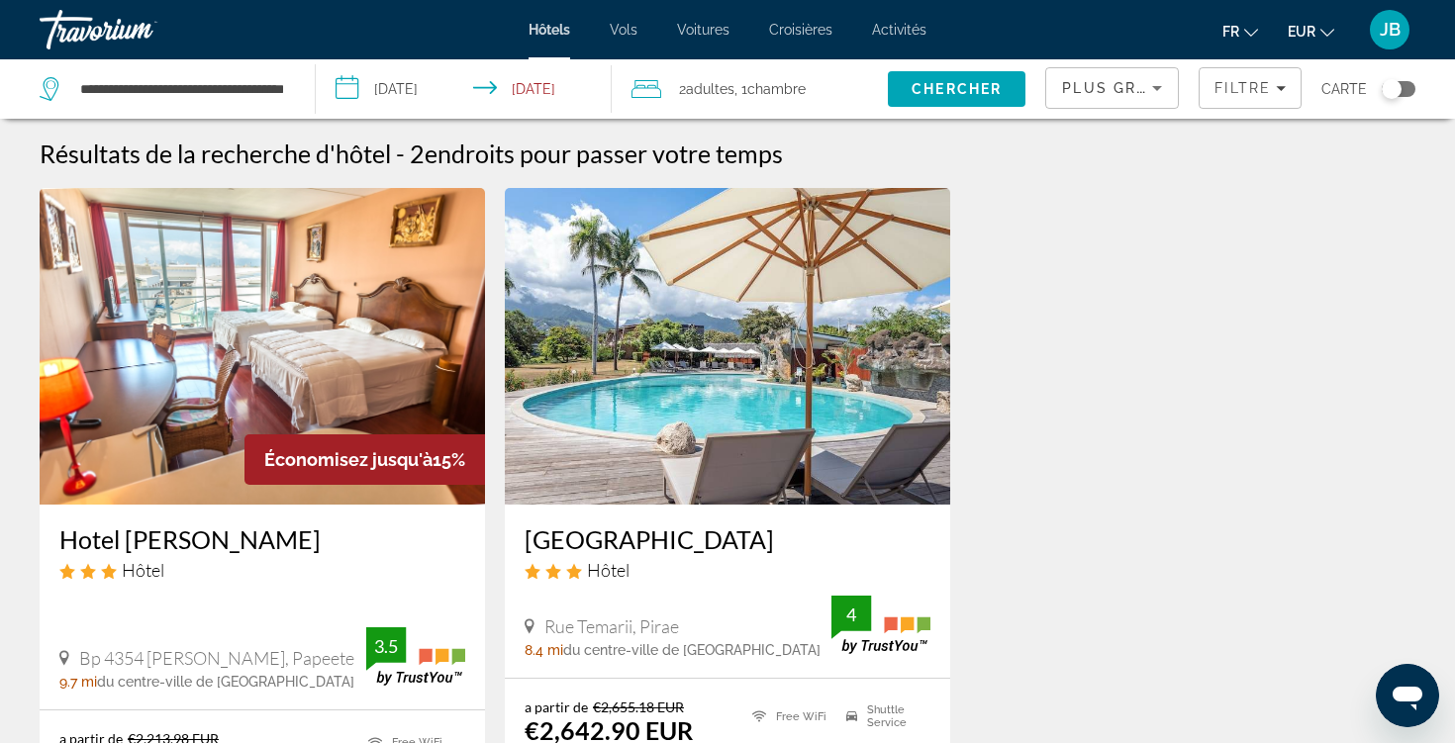
scroll to position [0, 0]
click at [412, 89] on input "**********" at bounding box center [468, 91] width 304 height 65
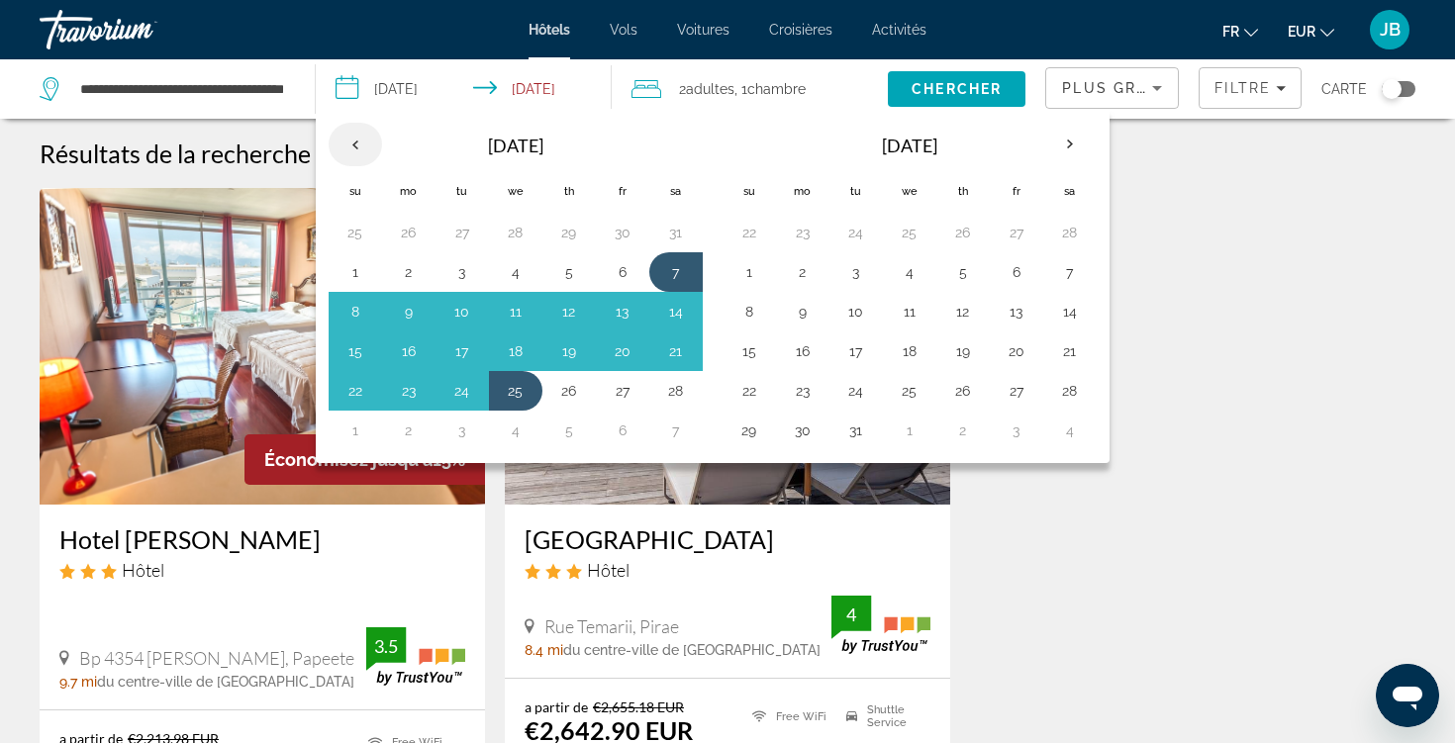
click at [371, 134] on th "Previous month" at bounding box center [355, 145] width 53 height 44
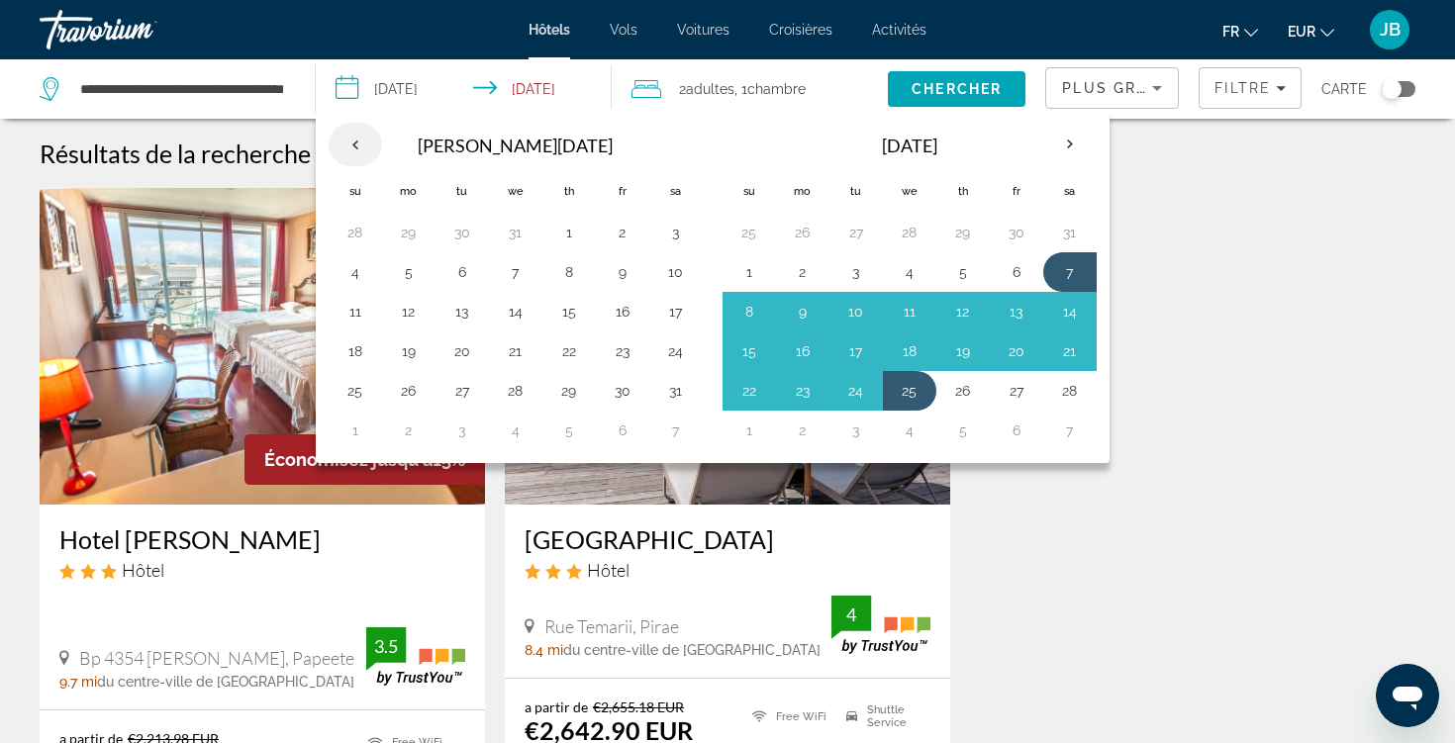
click at [371, 134] on th "Previous month" at bounding box center [355, 145] width 53 height 44
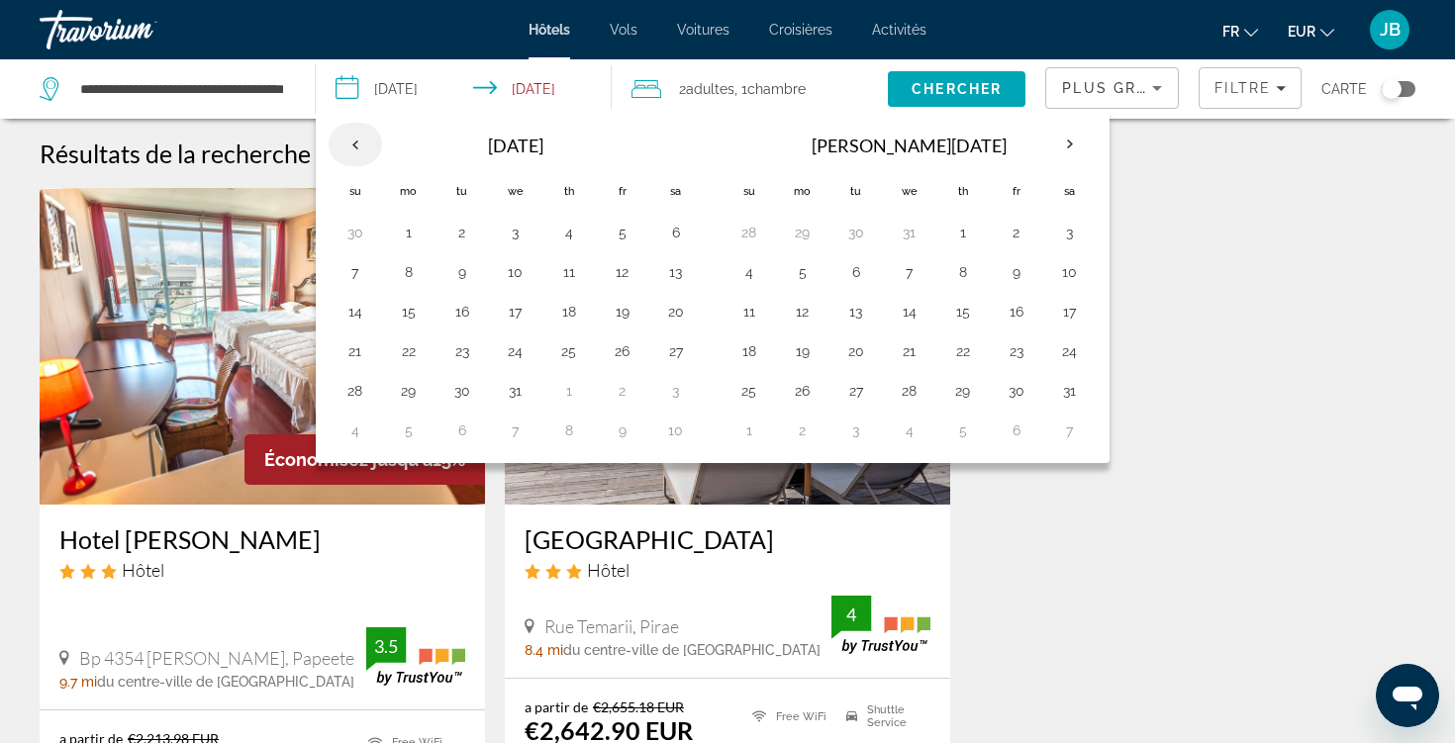
click at [371, 134] on th "Previous month" at bounding box center [355, 145] width 53 height 44
click at [369, 145] on th "Previous month" at bounding box center [355, 145] width 53 height 44
click at [621, 272] on button "10" at bounding box center [623, 268] width 32 height 28
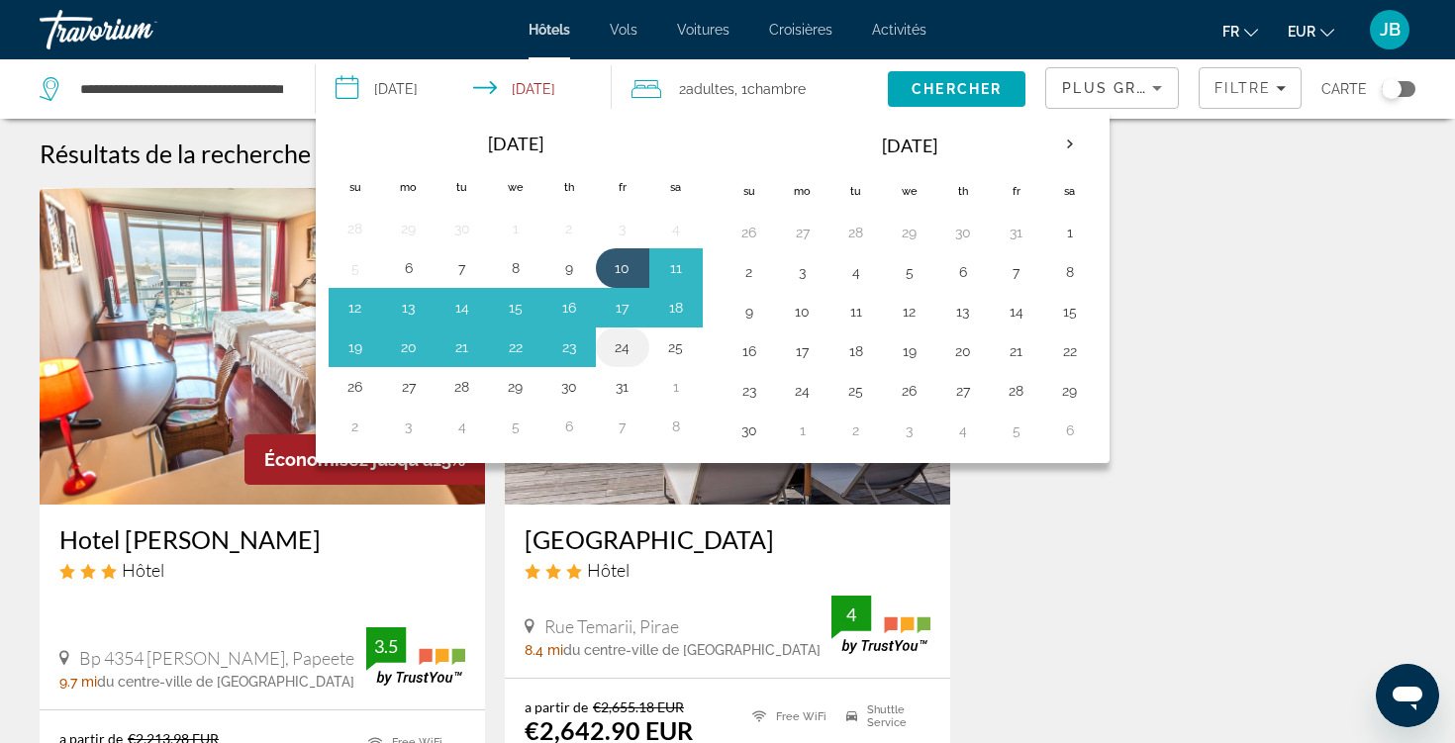
click at [623, 359] on button "24" at bounding box center [623, 347] width 32 height 28
type input "**********"
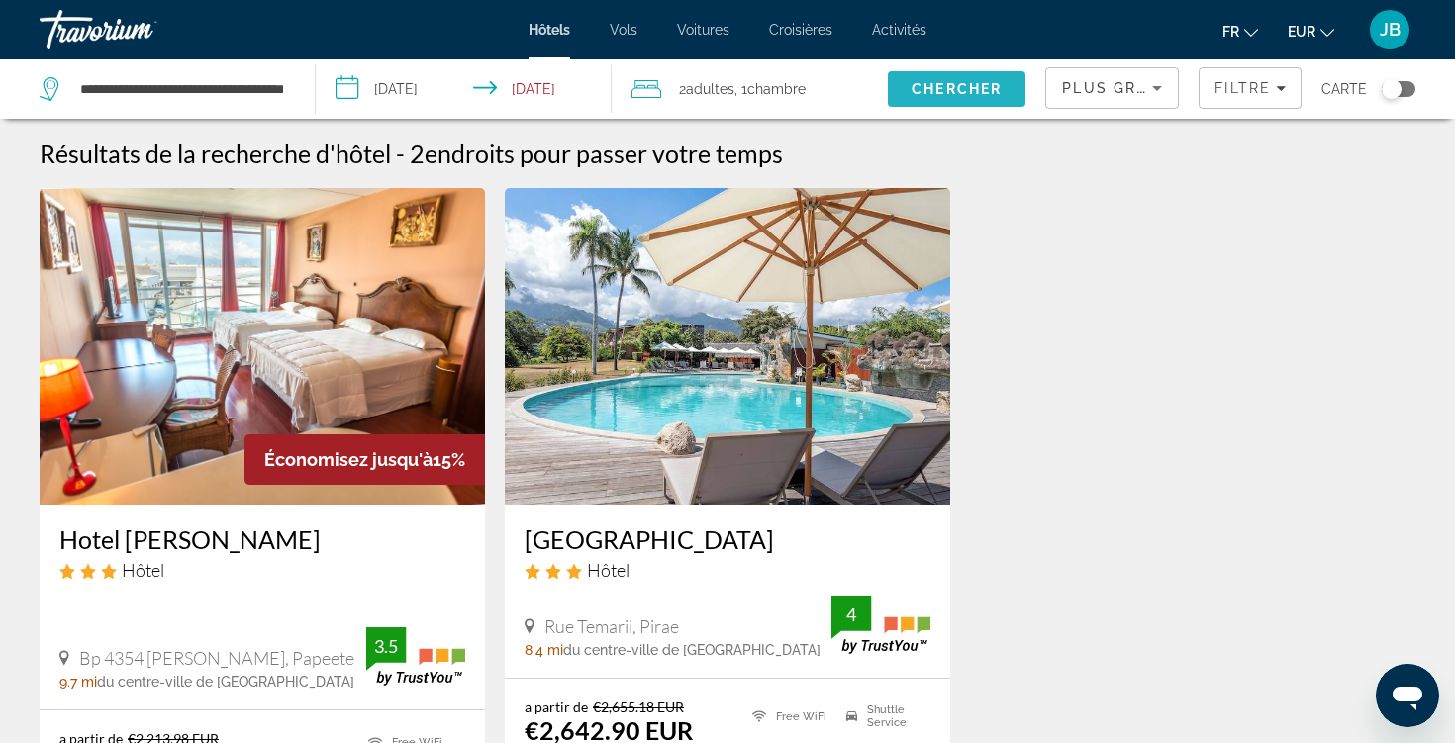
click at [990, 94] on span "Chercher" at bounding box center [956, 89] width 90 height 16
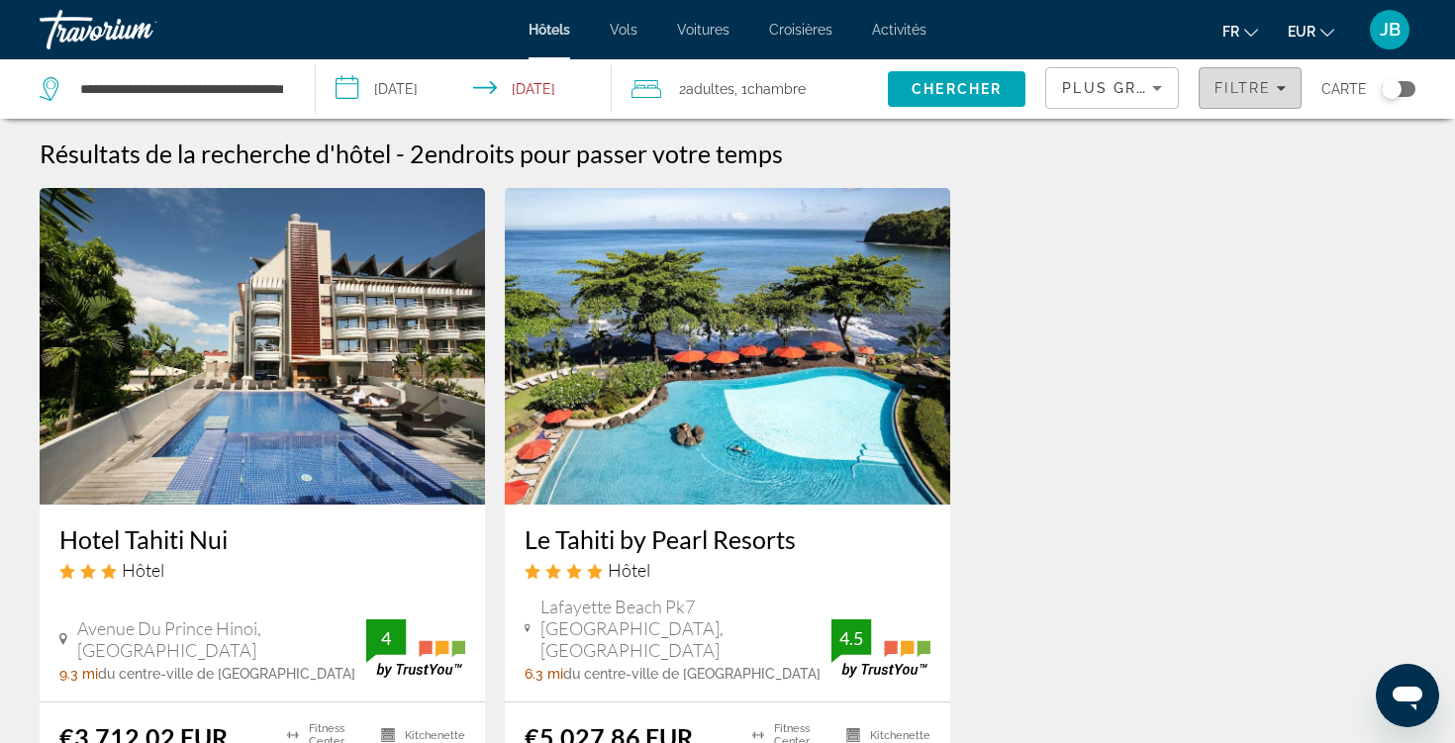
click at [1274, 85] on div "Filtre" at bounding box center [1249, 88] width 71 height 16
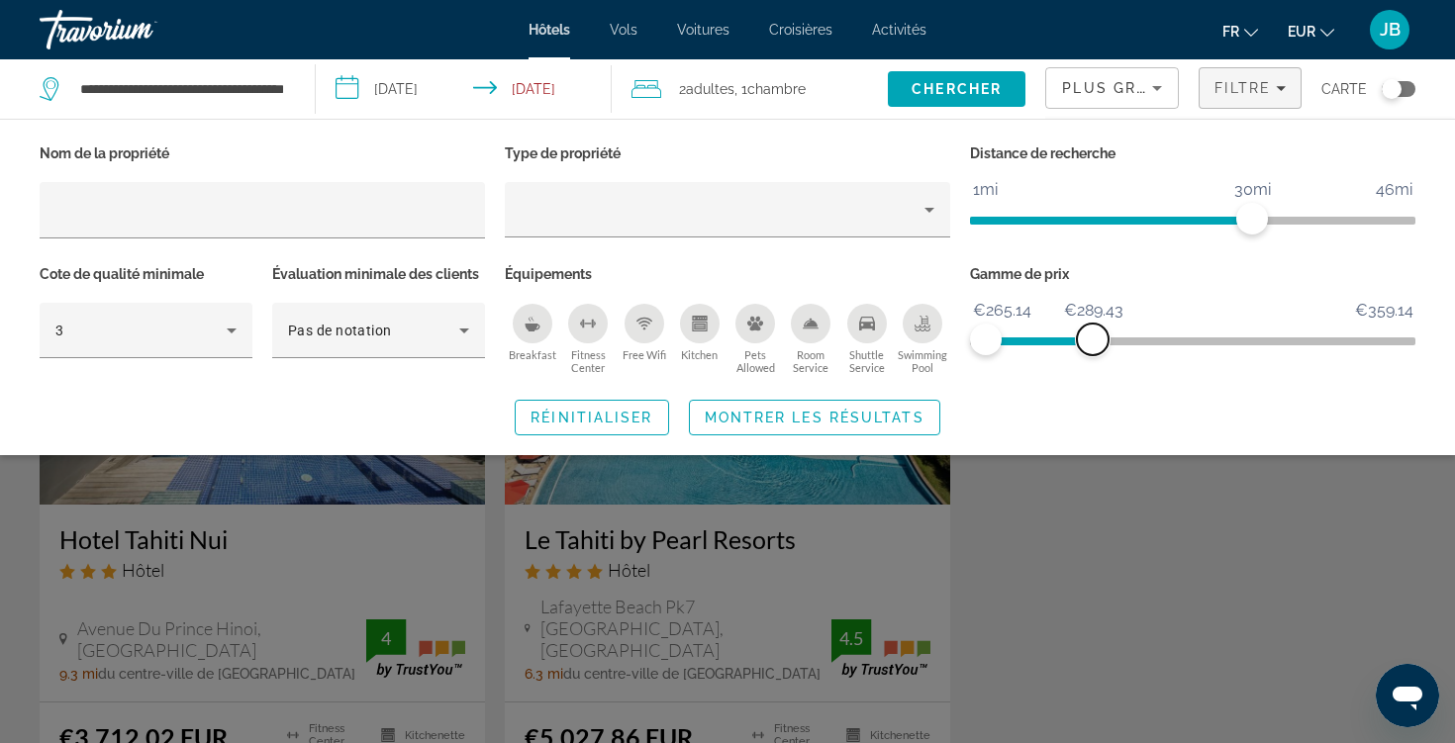
drag, startPoint x: 1400, startPoint y: 334, endPoint x: 1092, endPoint y: 340, distance: 308.8
click at [1092, 340] on span "ngx-slider-max" at bounding box center [1093, 340] width 32 height 32
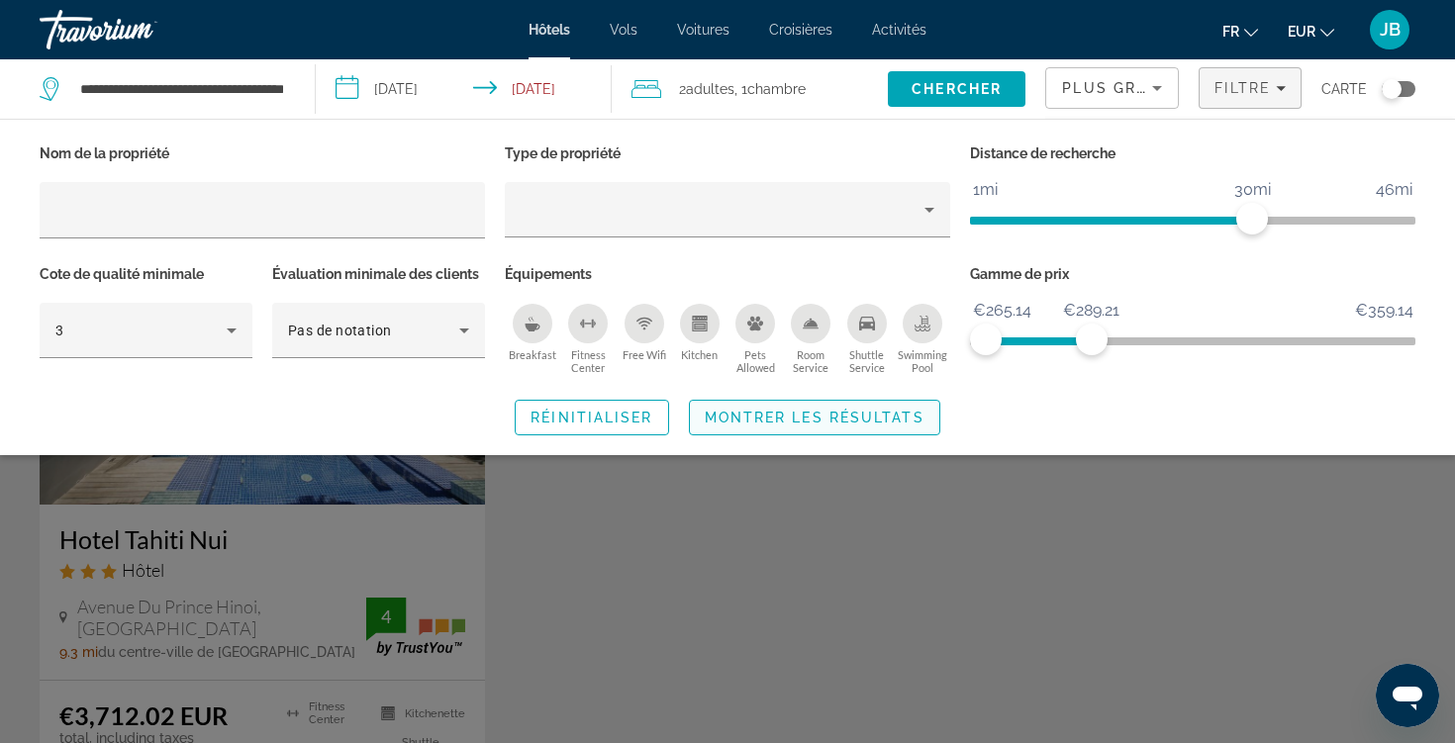
click at [870, 403] on span "Search widget" at bounding box center [814, 418] width 249 height 48
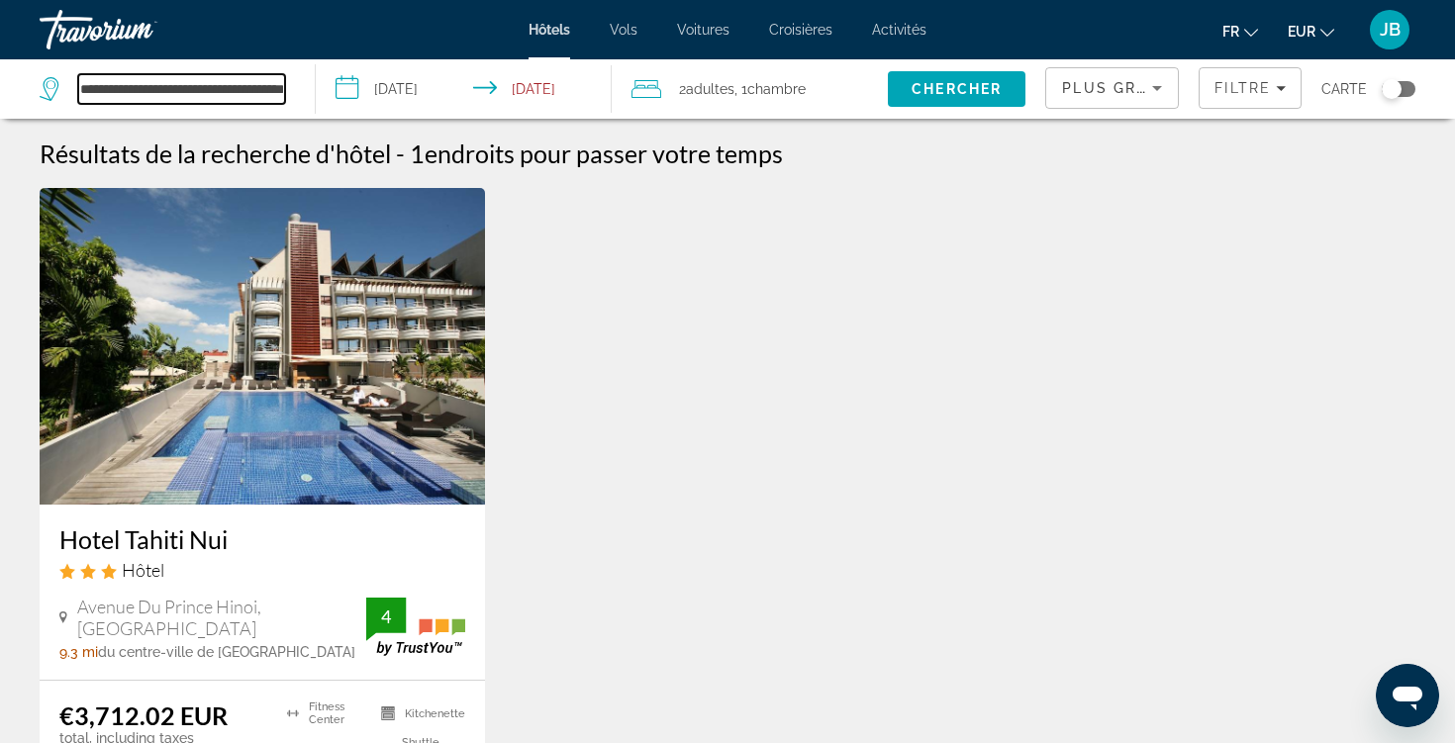
click at [155, 98] on input "**********" at bounding box center [181, 89] width 207 height 30
drag, startPoint x: 118, startPoint y: 89, endPoint x: 381, endPoint y: 99, distance: 263.4
click at [381, 99] on div "**********" at bounding box center [727, 88] width 1455 height 59
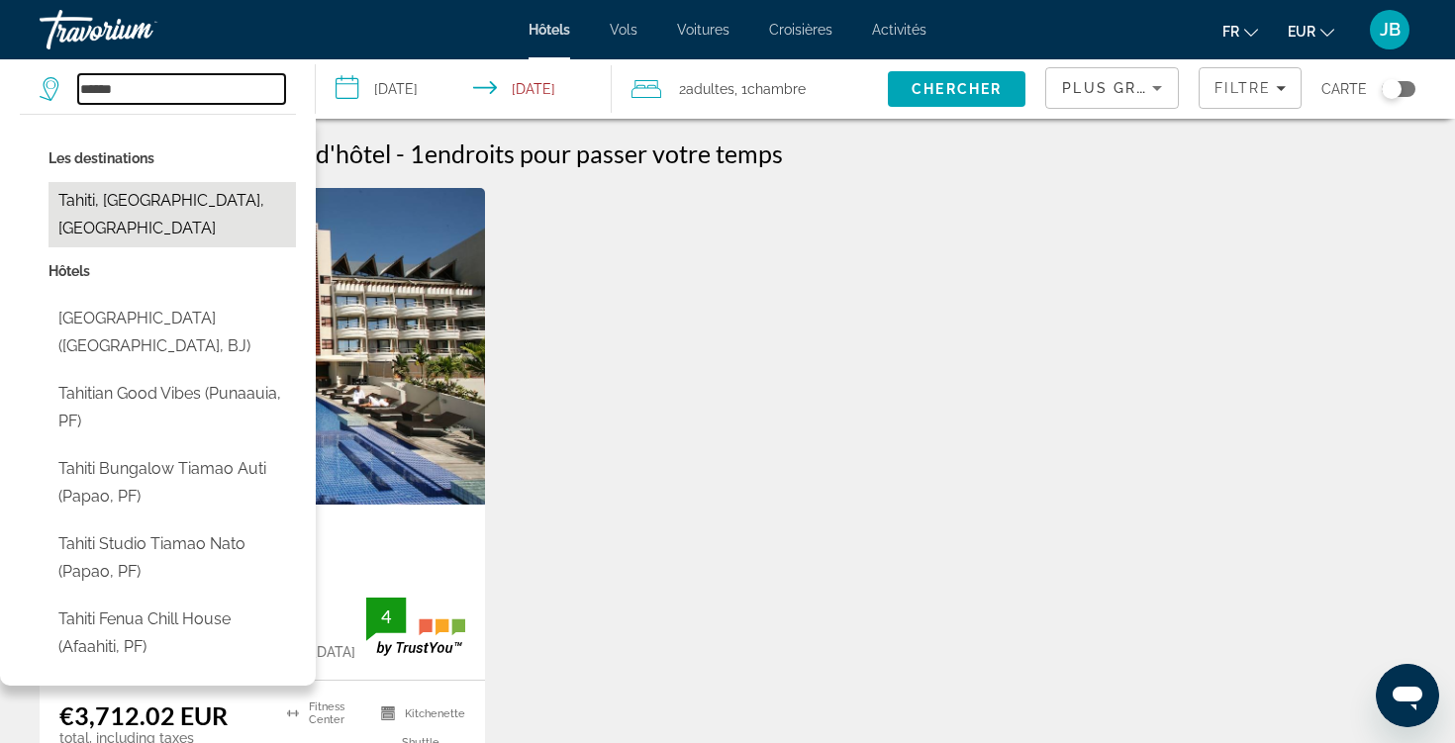
type input "******"
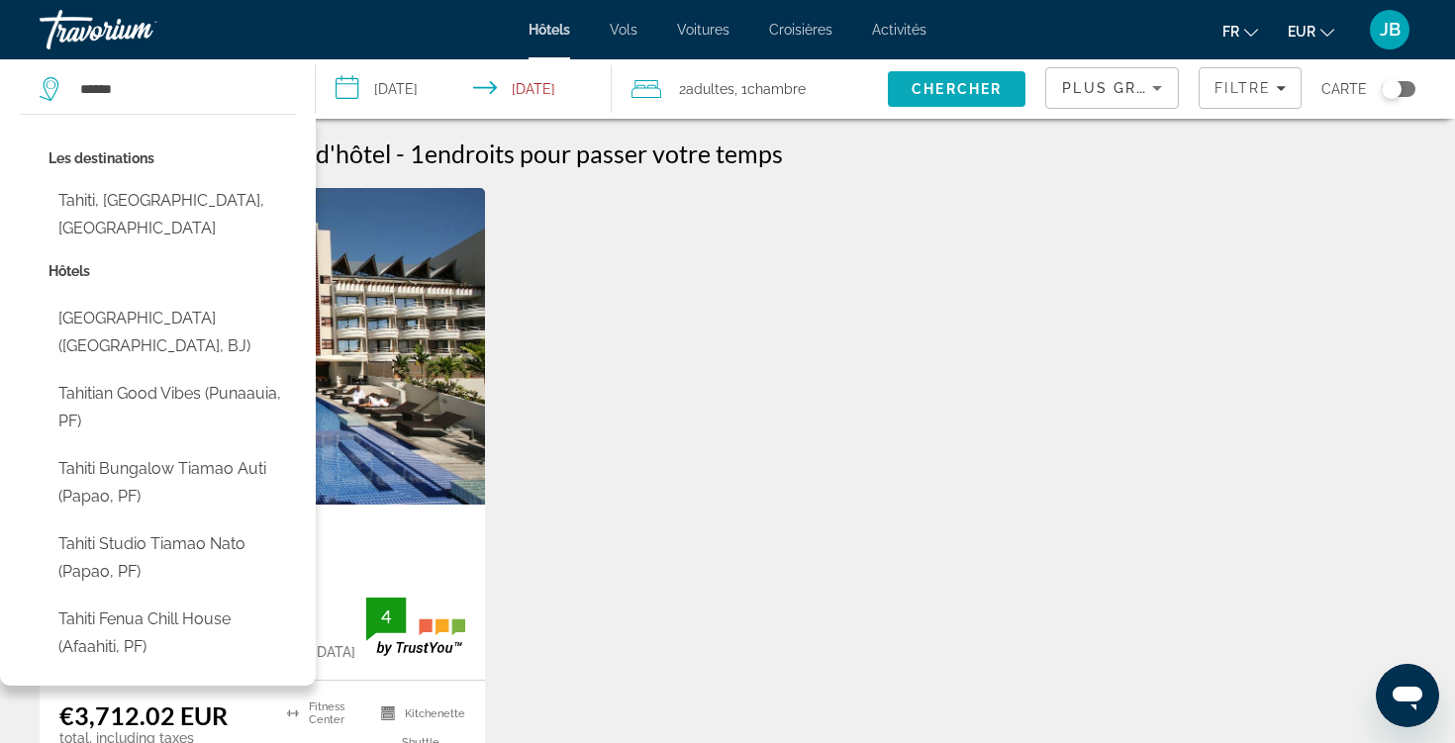
click at [902, 96] on span "Search" at bounding box center [957, 89] width 138 height 48
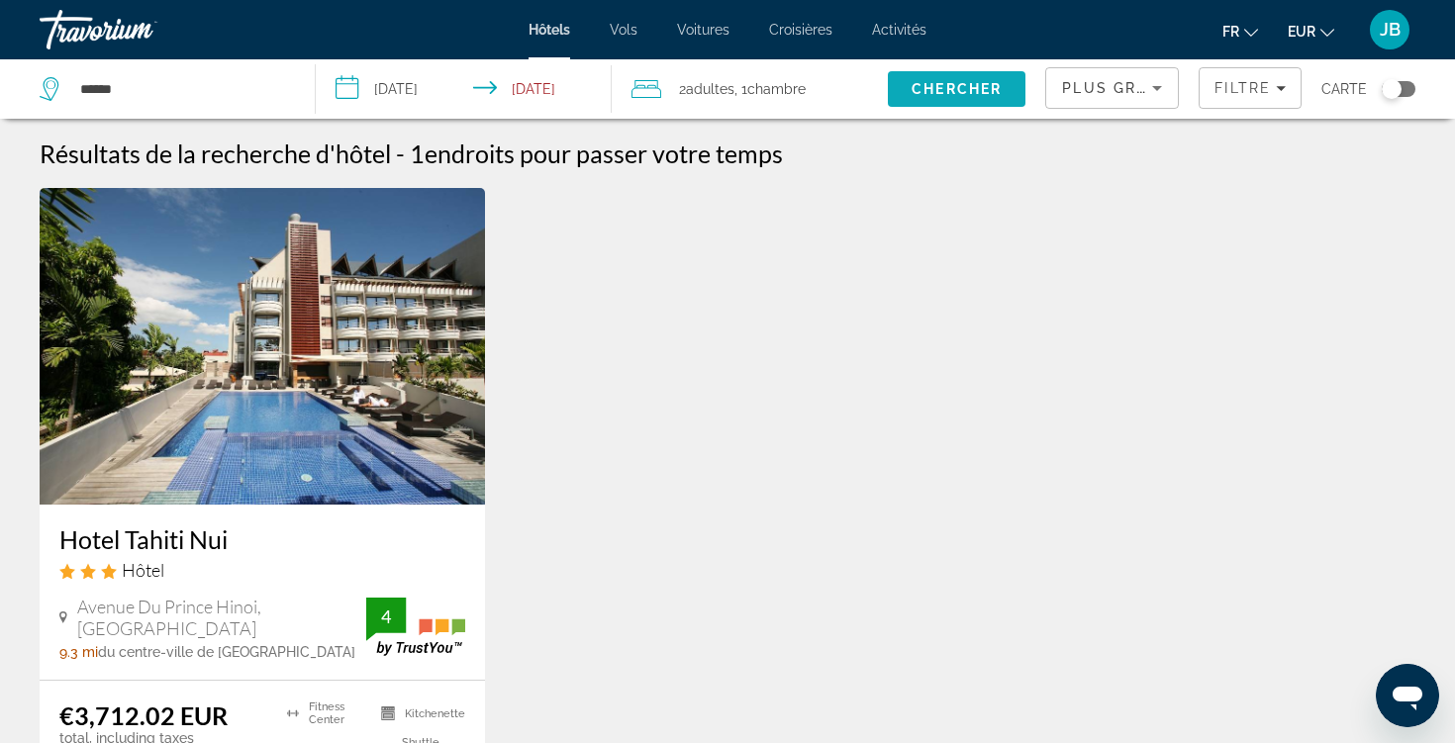
click at [901, 95] on span "Search" at bounding box center [957, 89] width 138 height 48
click at [176, 93] on input "******" at bounding box center [181, 89] width 207 height 30
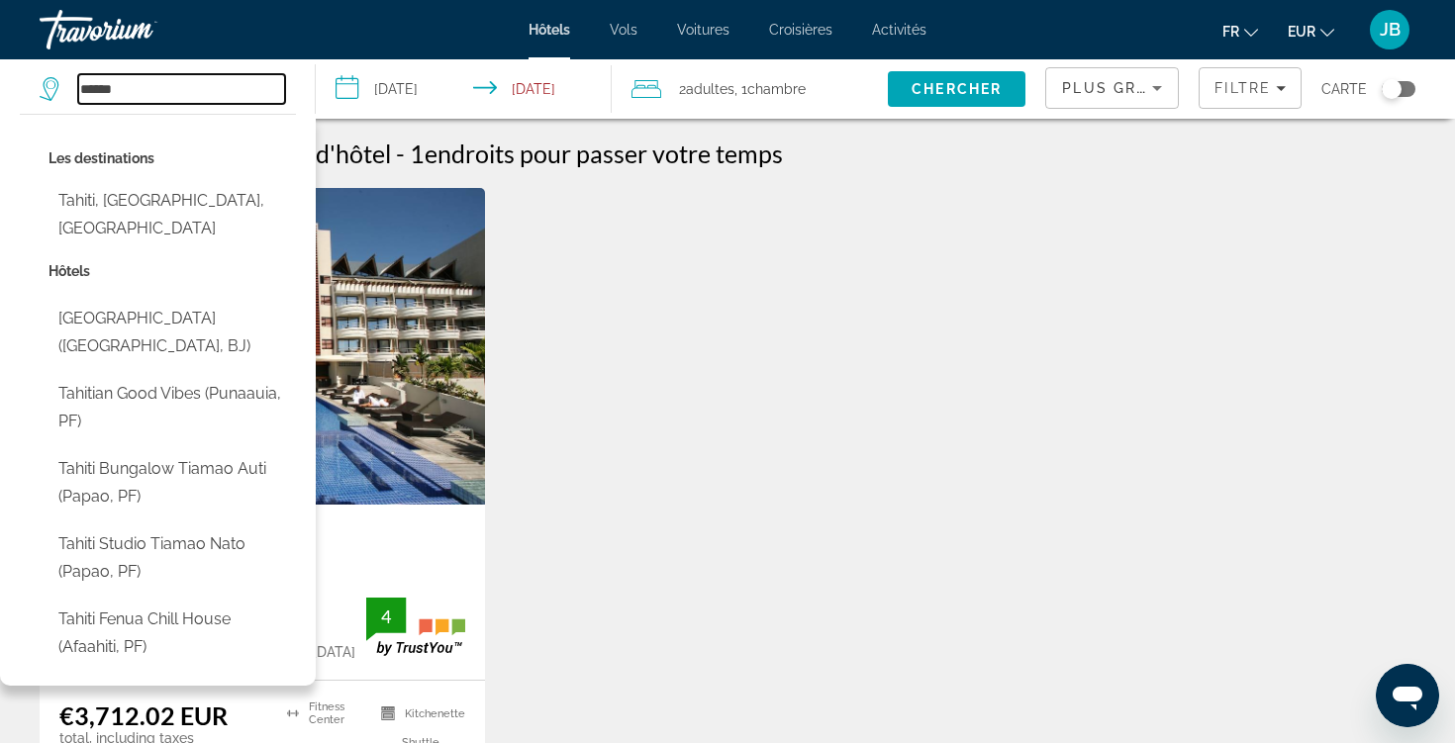
drag, startPoint x: 111, startPoint y: 85, endPoint x: 48, endPoint y: 91, distance: 63.6
click at [48, 91] on div "******" at bounding box center [162, 89] width 245 height 30
click at [174, 96] on input "******" at bounding box center [181, 89] width 207 height 30
drag, startPoint x: 174, startPoint y: 96, endPoint x: 0, endPoint y: 101, distance: 174.2
click at [0, 101] on app-destination-search "****** Les destinations Tahiti, Society Islands, French Polynesia Hôtels Tahiti…" at bounding box center [158, 88] width 316 height 59
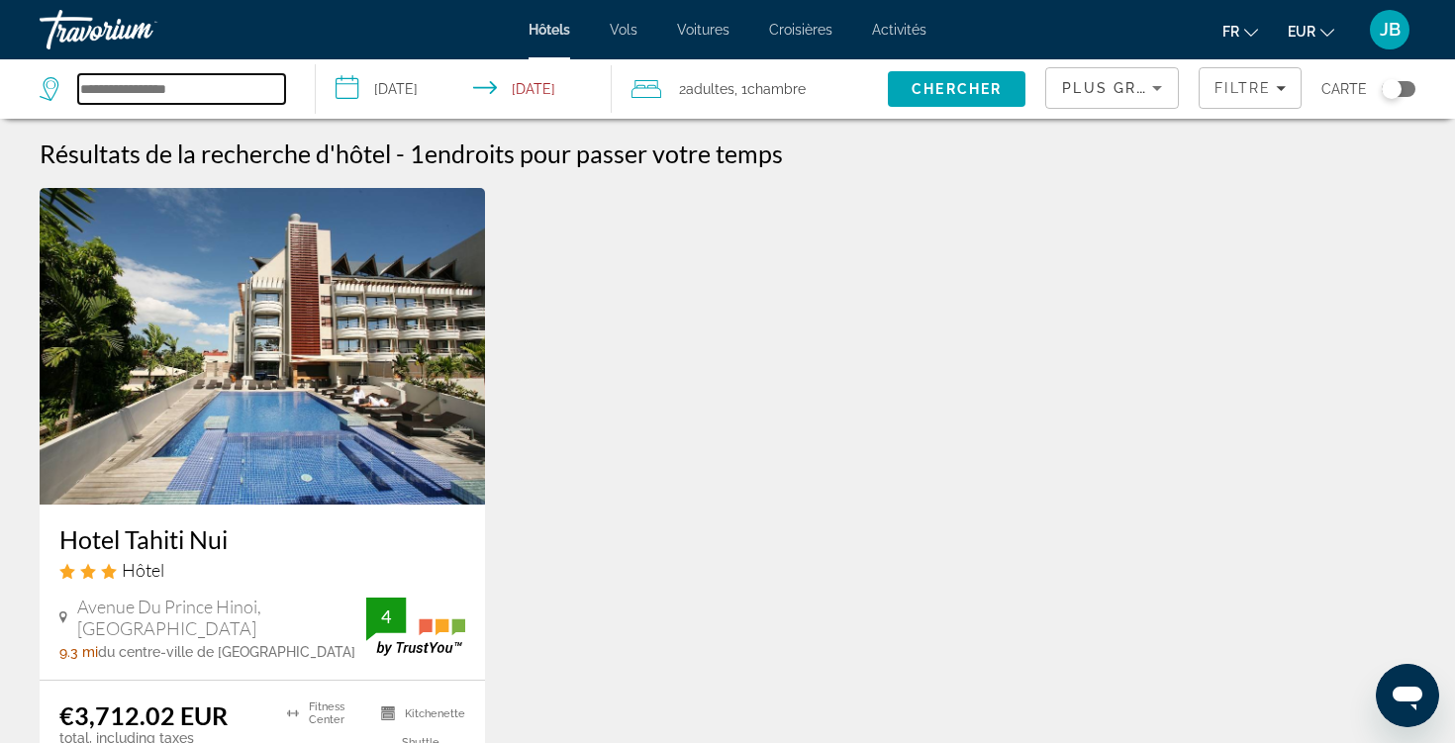
type input "*"
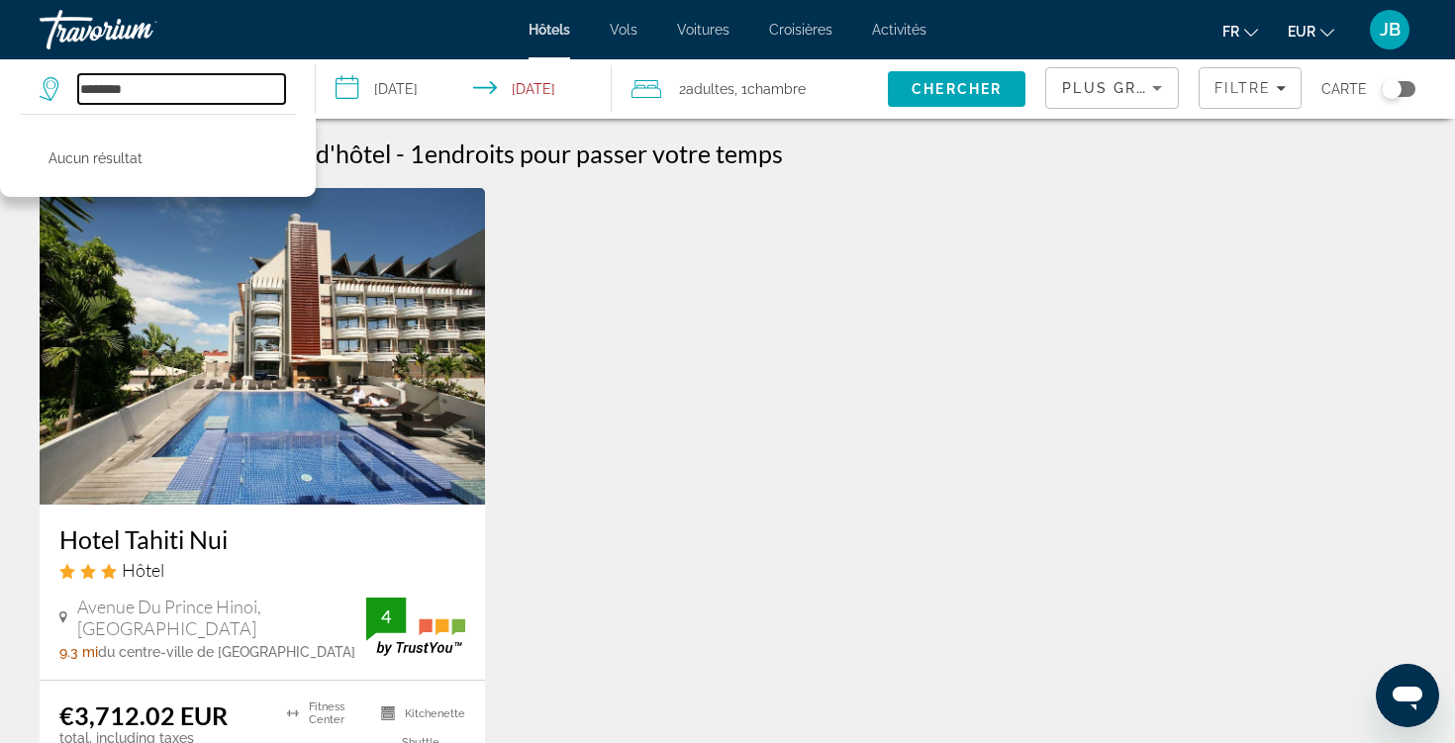
type input "*********"
drag, startPoint x: 150, startPoint y: 95, endPoint x: 0, endPoint y: 94, distance: 150.4
click at [0, 94] on app-destination-search "********* Aucun résultat" at bounding box center [158, 88] width 316 height 59
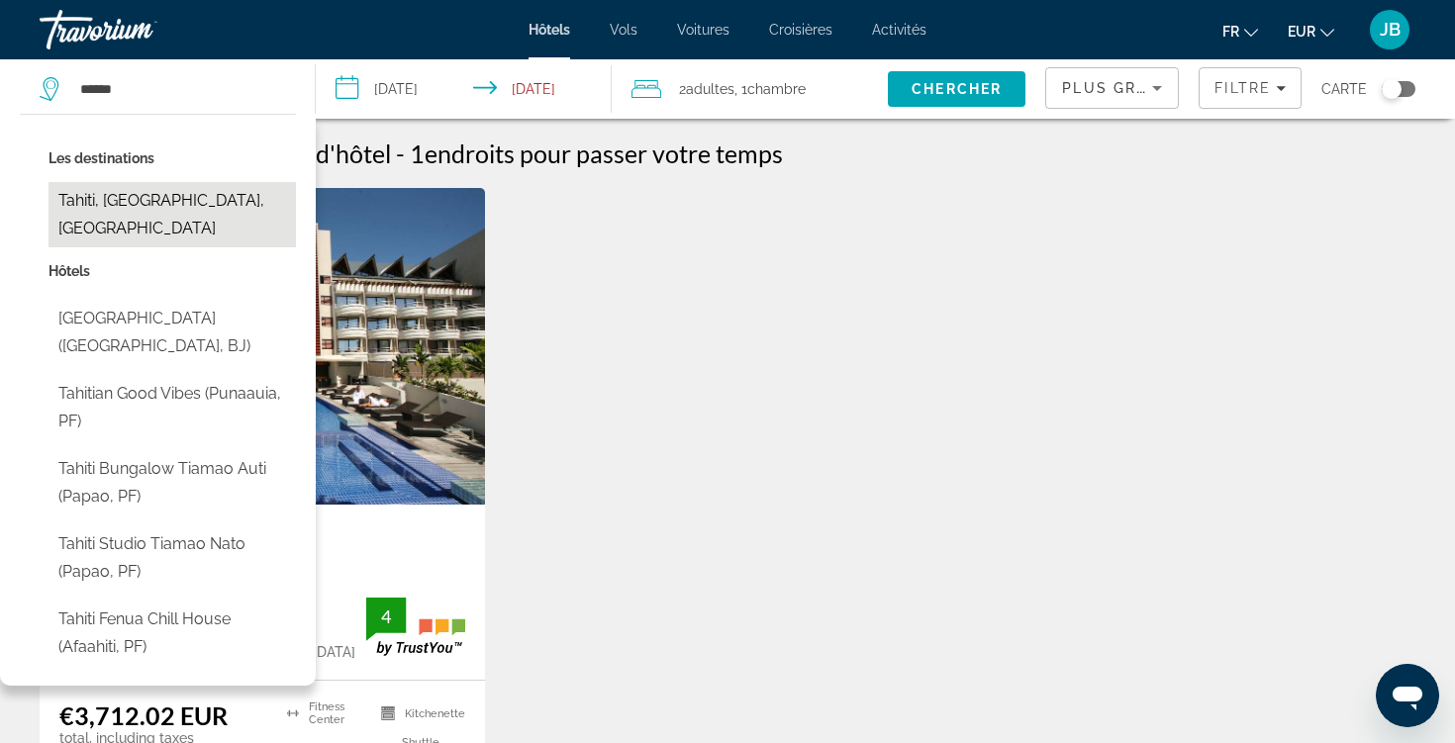
click at [167, 194] on button "Tahiti, [GEOGRAPHIC_DATA], [GEOGRAPHIC_DATA]" at bounding box center [171, 214] width 247 height 65
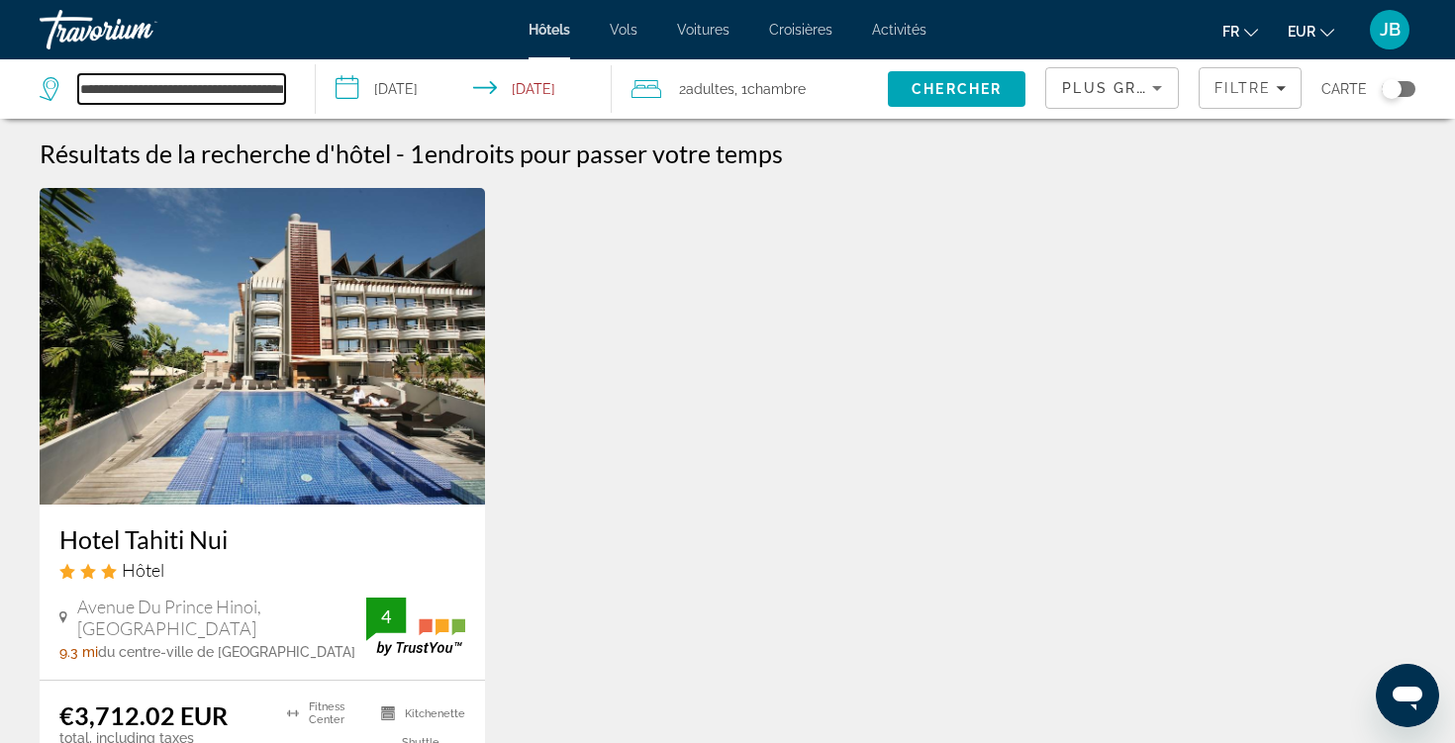
click at [215, 93] on input "**********" at bounding box center [181, 89] width 207 height 30
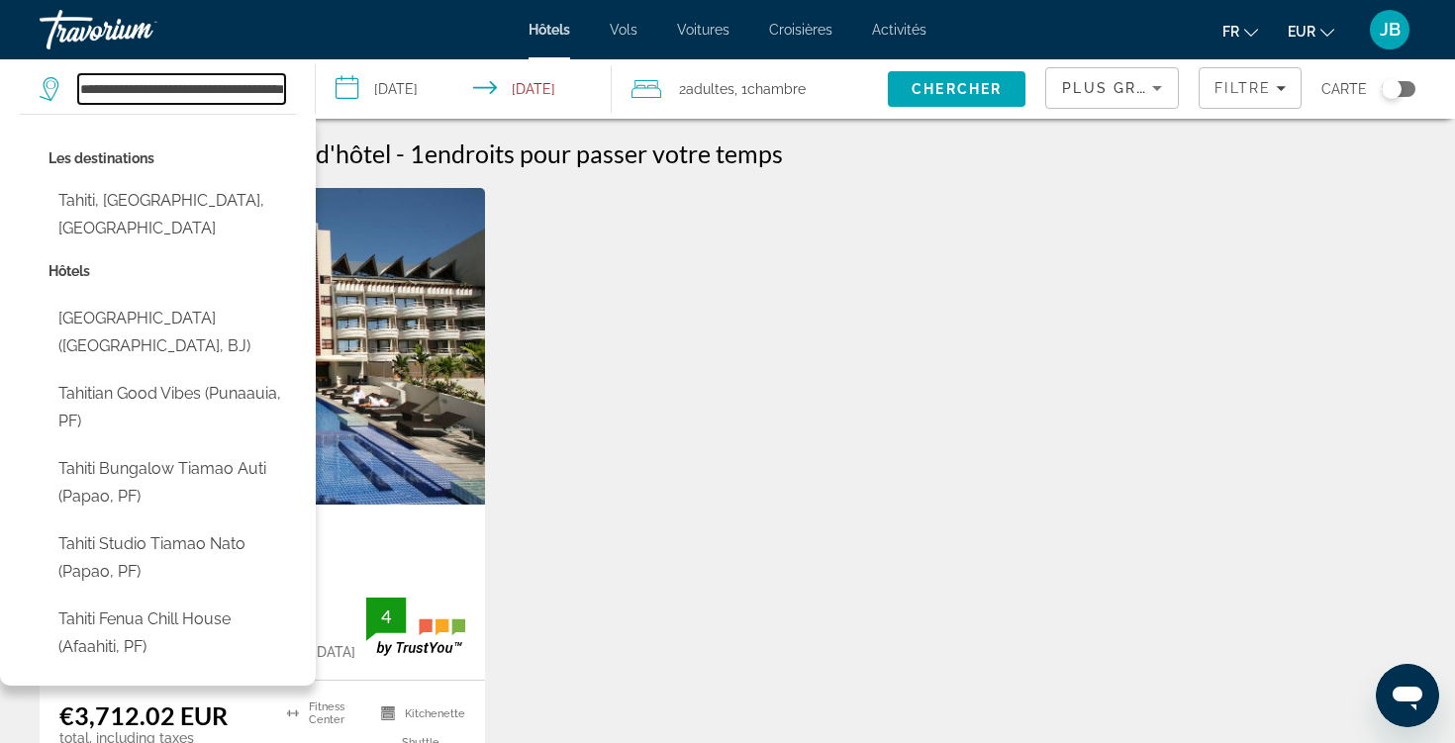
drag, startPoint x: 221, startPoint y: 92, endPoint x: 0, endPoint y: 95, distance: 220.7
click at [0, 95] on app-destination-search "**********" at bounding box center [158, 88] width 316 height 59
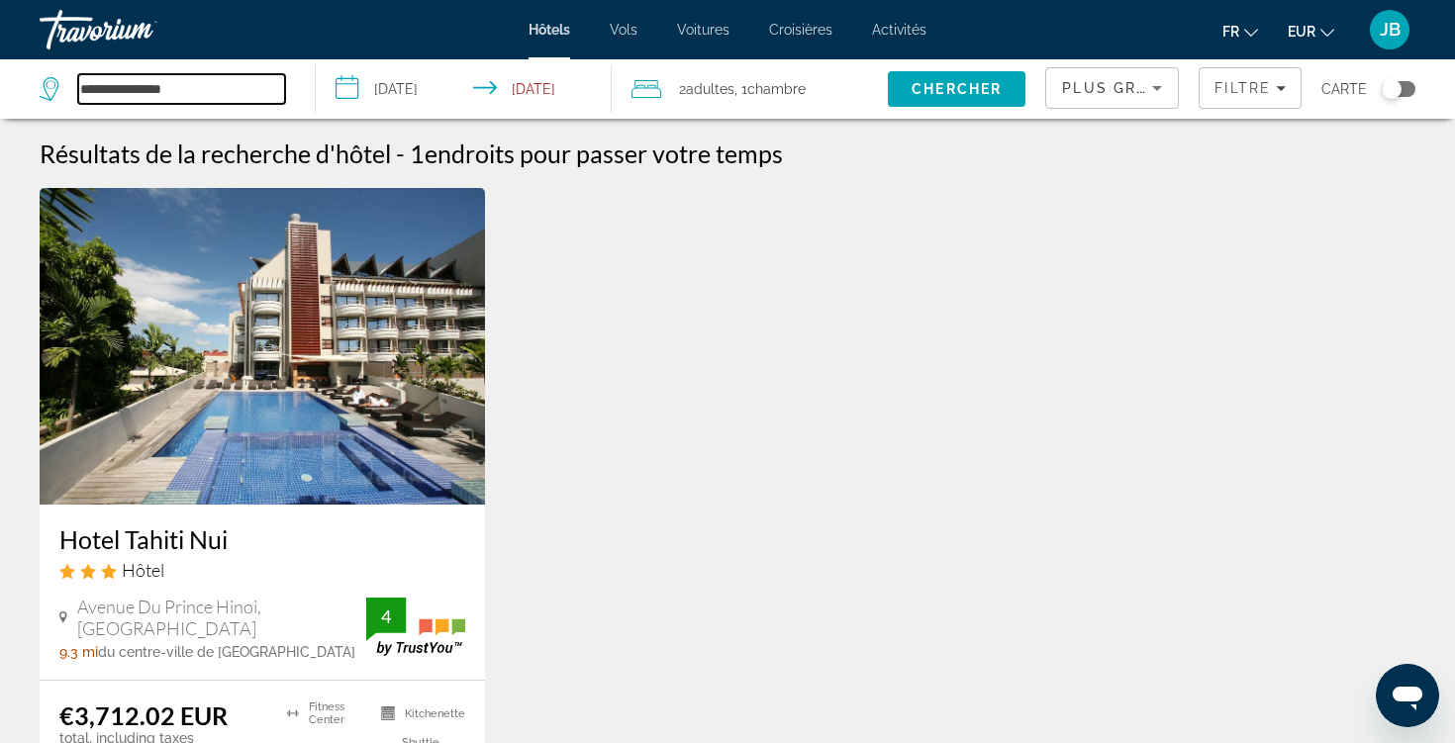
click at [197, 92] on input "**********" at bounding box center [181, 89] width 207 height 30
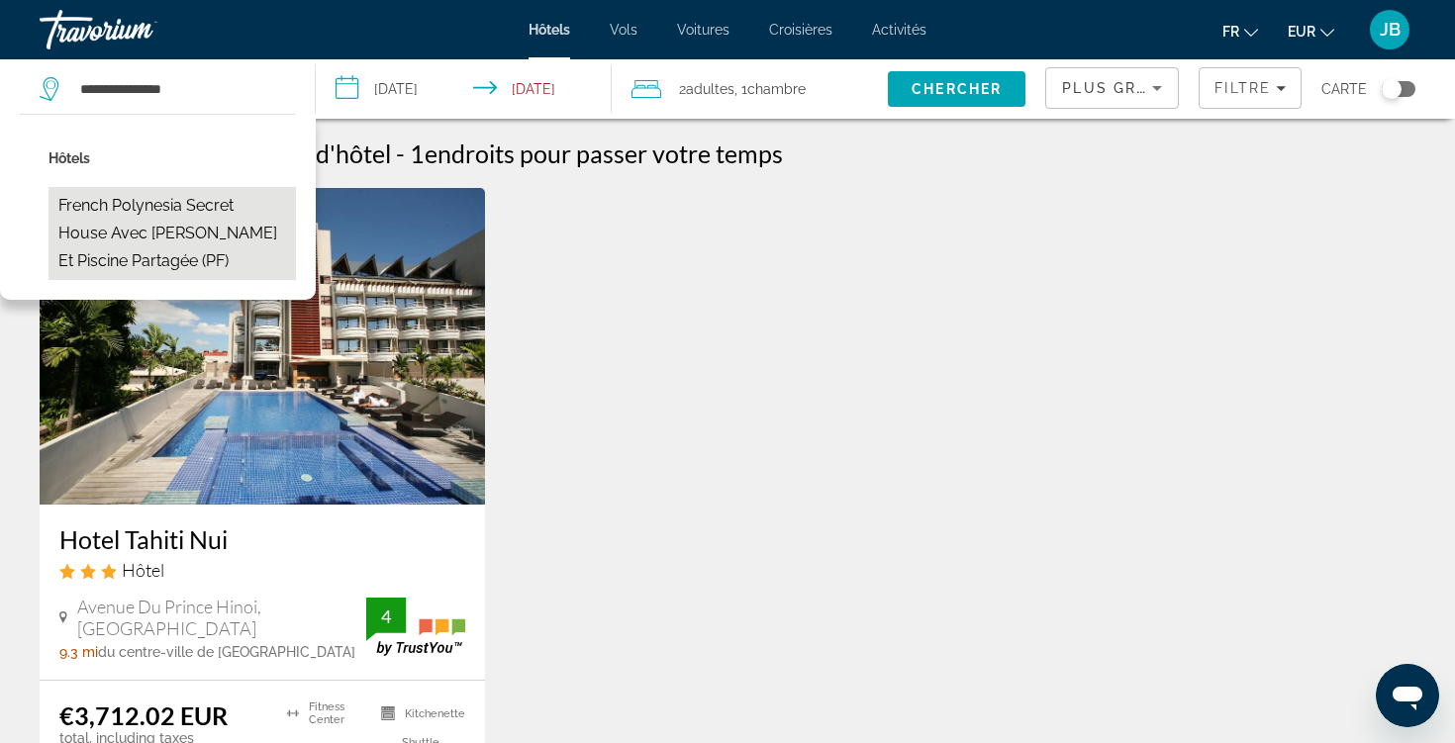
click at [225, 217] on button "French Polynesia Secret House avec [PERSON_NAME] et piscine partagée (PF)" at bounding box center [171, 233] width 247 height 93
type input "**********"
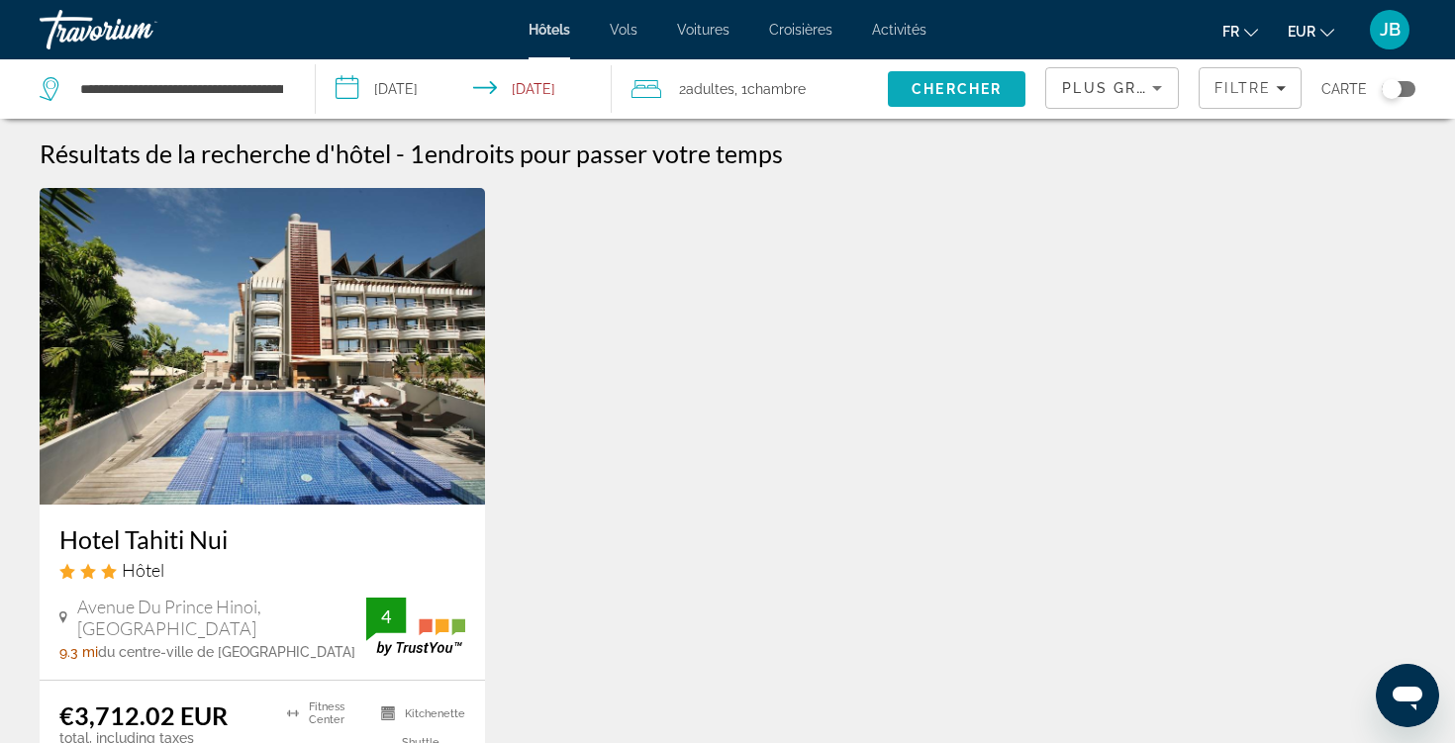
click at [907, 93] on span "Search" at bounding box center [957, 89] width 138 height 48
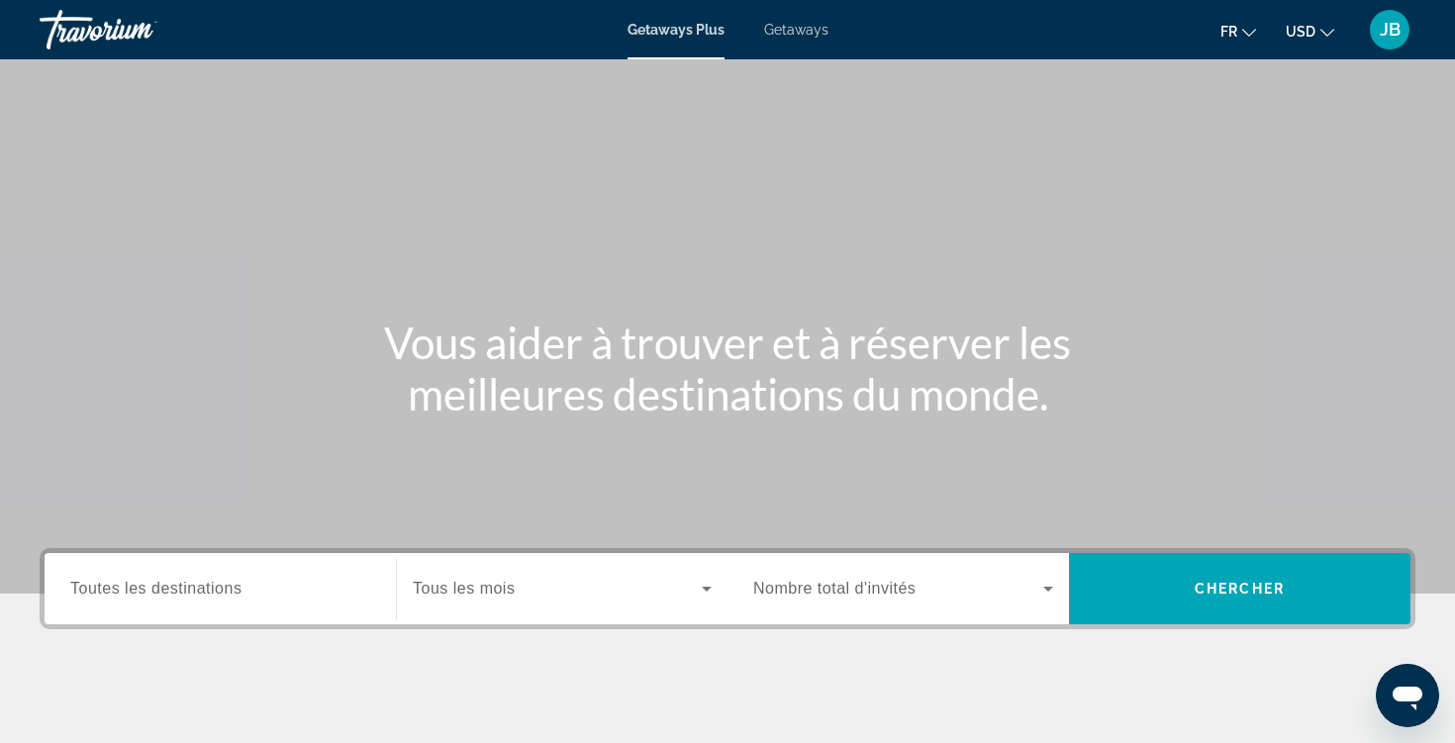
click at [1320, 34] on icon "Change currency" at bounding box center [1327, 33] width 14 height 14
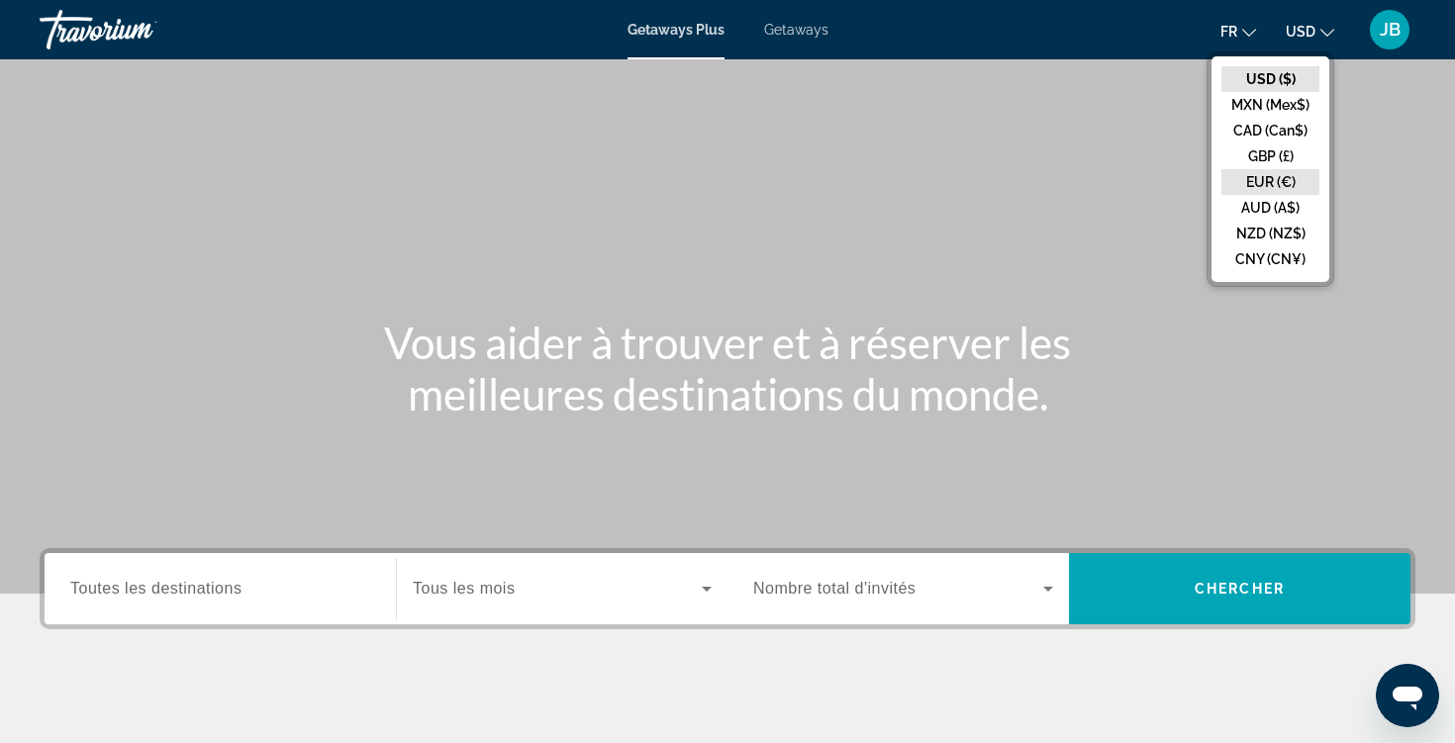
click at [1273, 185] on button "EUR (€)" at bounding box center [1270, 182] width 98 height 26
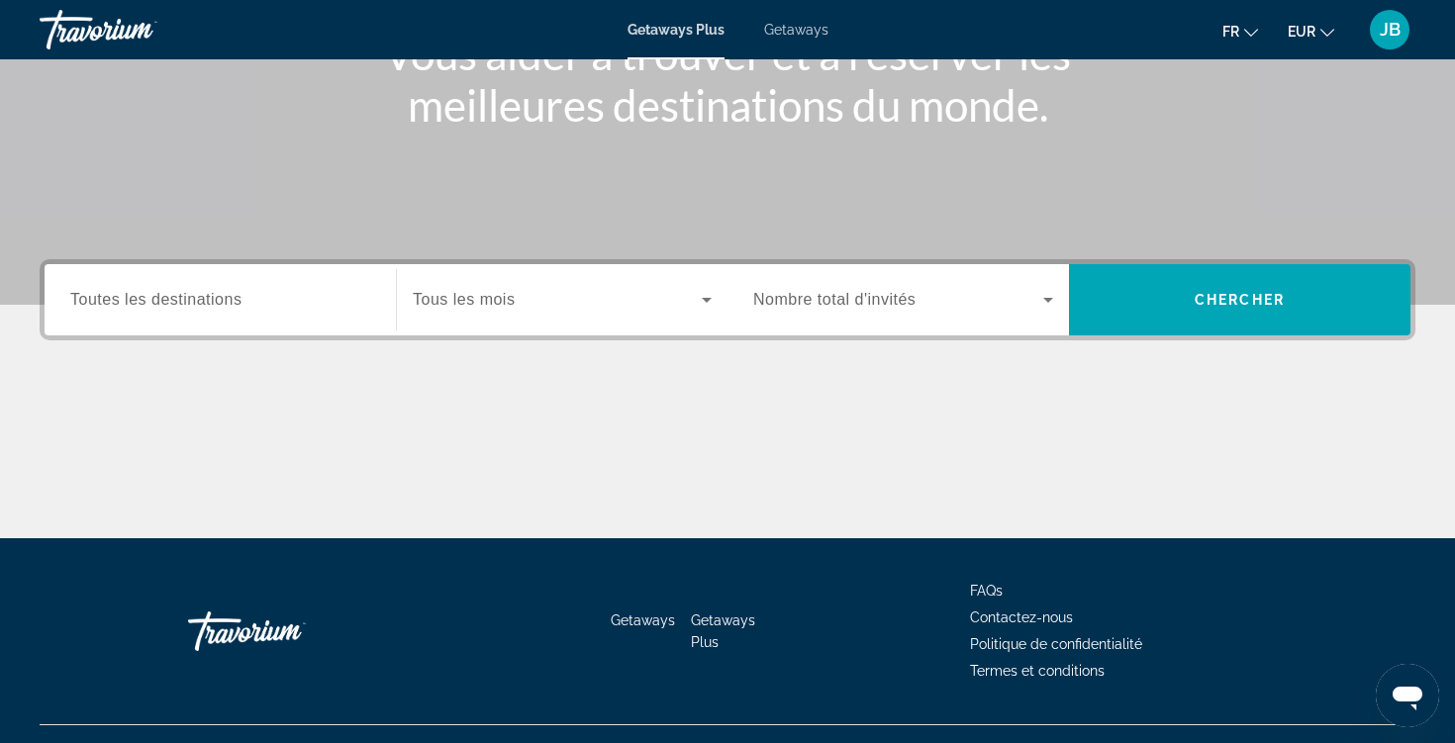
click at [200, 296] on span "Toutes les destinations" at bounding box center [155, 299] width 171 height 17
click at [200, 296] on input "Destination Toutes les destinations" at bounding box center [220, 301] width 300 height 24
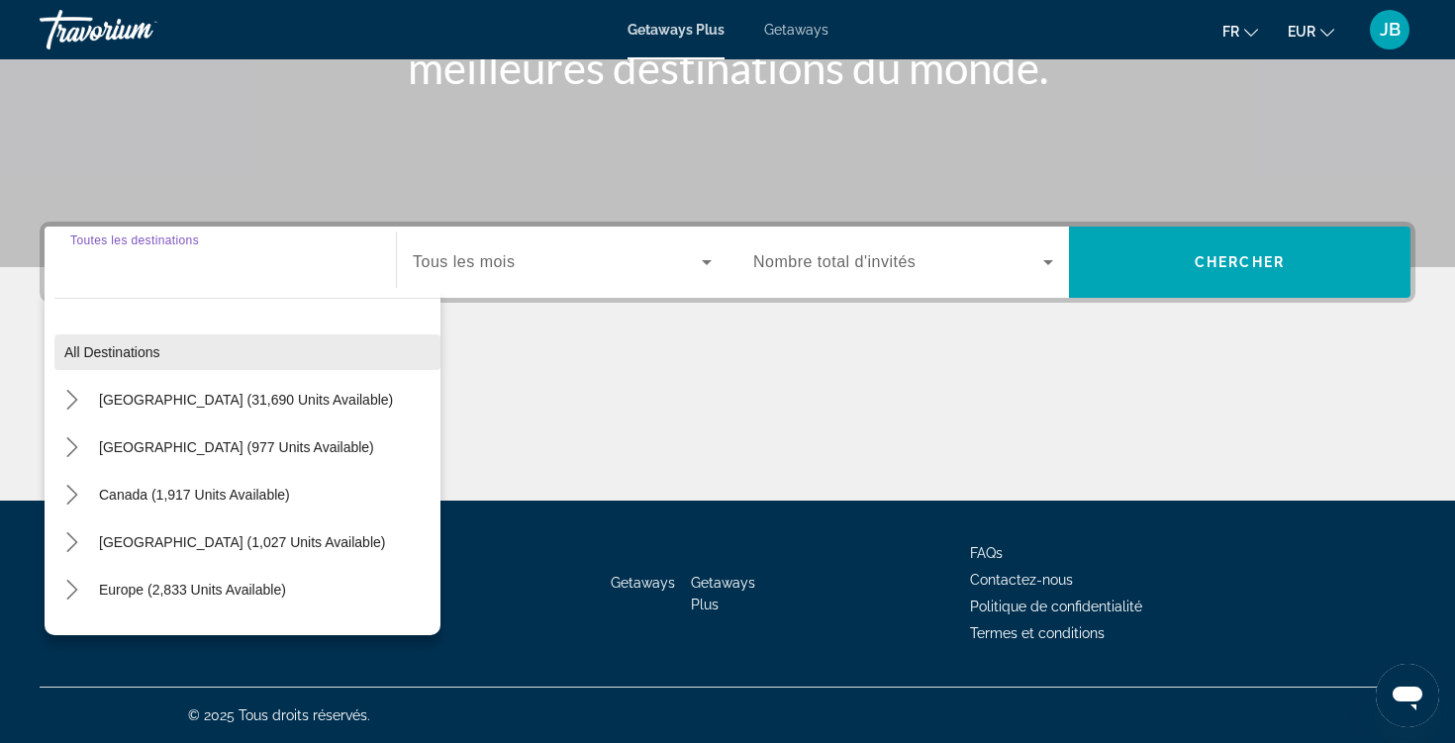
click at [179, 354] on span "Select destination: All destinations" at bounding box center [247, 353] width 386 height 48
type input "**********"
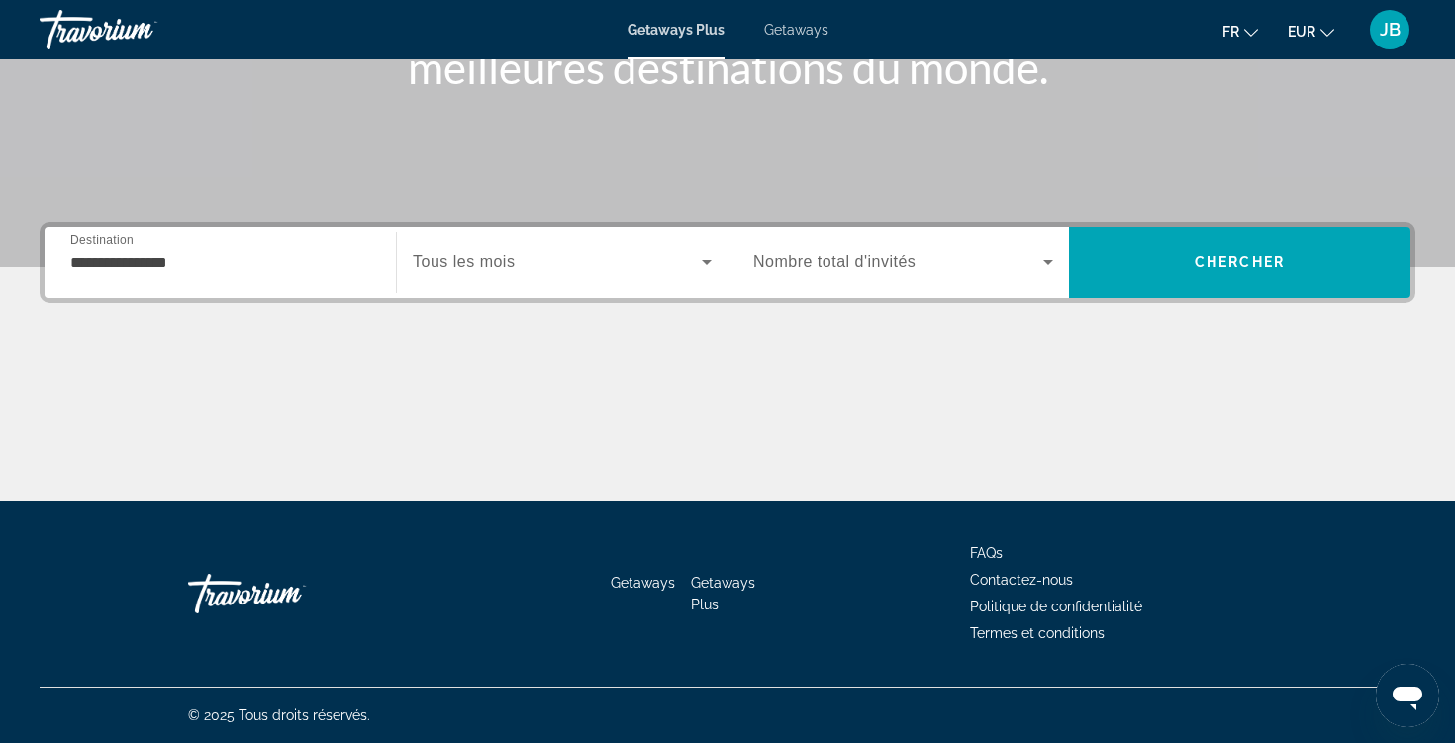
click at [500, 261] on span "Tous les mois" at bounding box center [464, 261] width 102 height 17
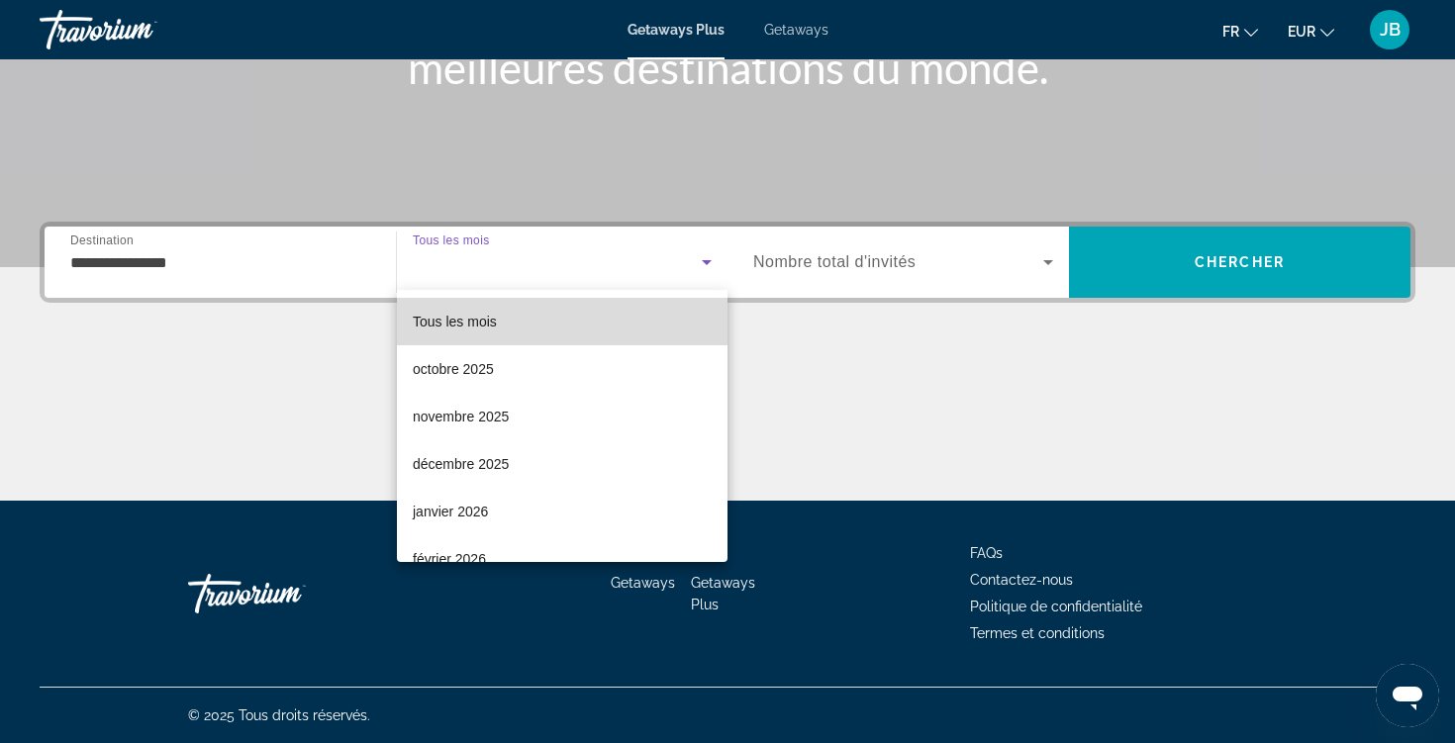
click at [506, 327] on mat-option "Tous les mois" at bounding box center [562, 322] width 331 height 48
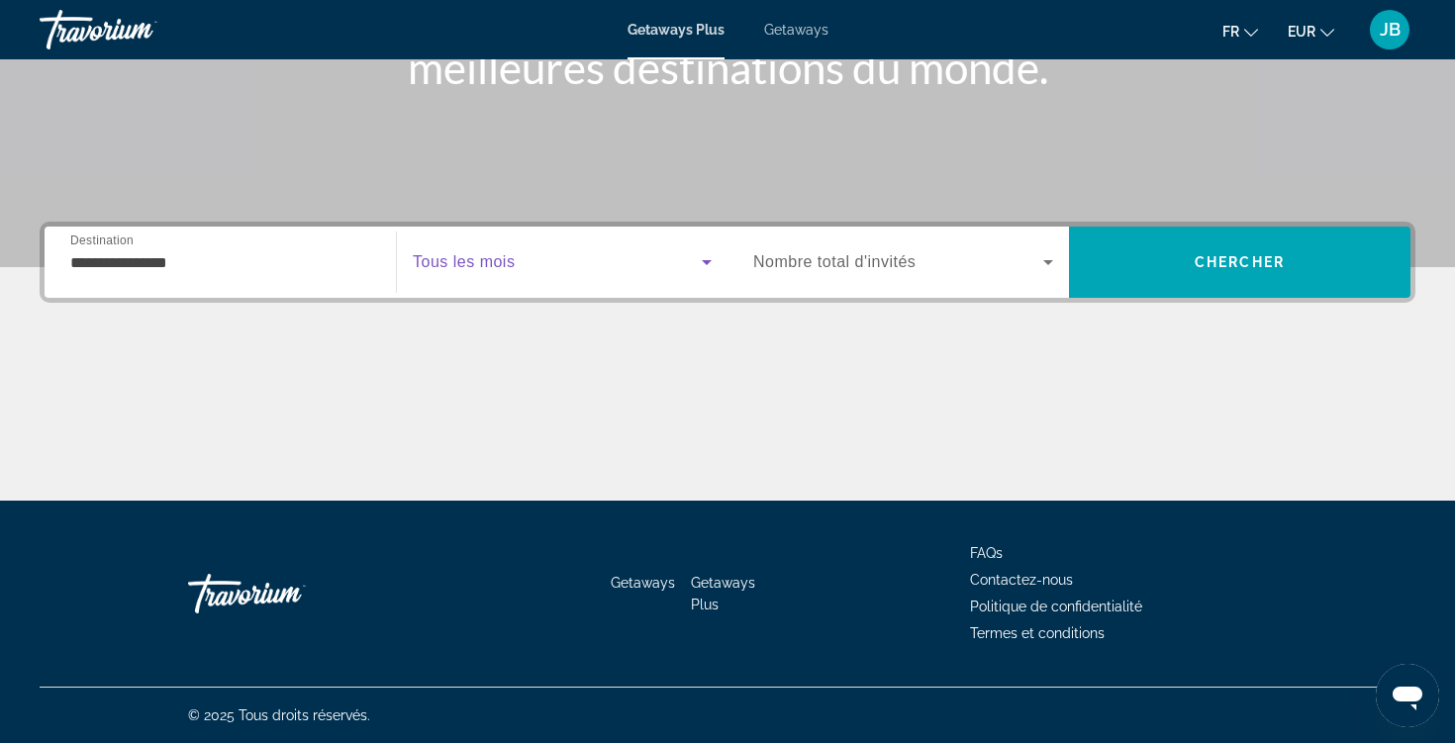
click at [828, 277] on div "Search widget" at bounding box center [903, 262] width 300 height 55
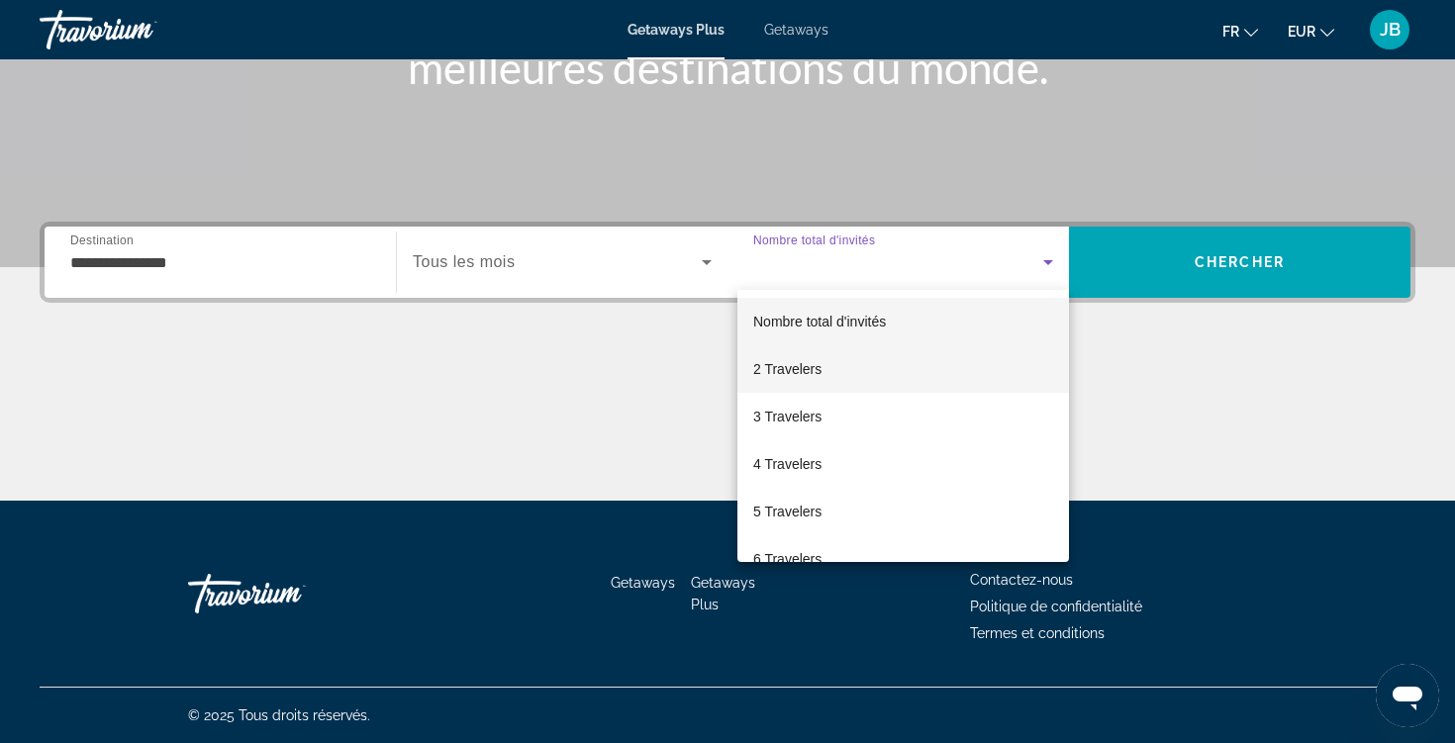
click at [822, 359] on mat-option "2 Travelers" at bounding box center [903, 369] width 332 height 48
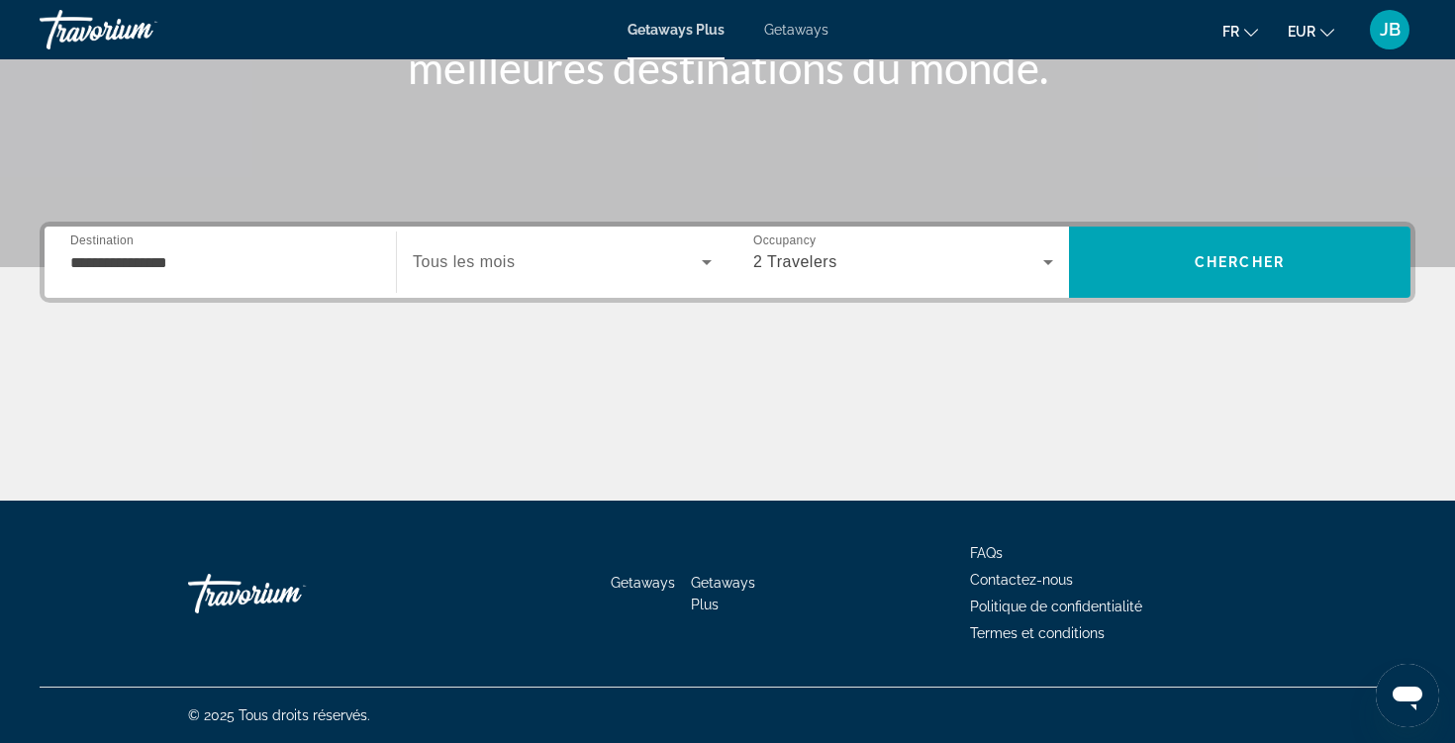
click at [1150, 303] on div "**********" at bounding box center [727, 361] width 1455 height 279
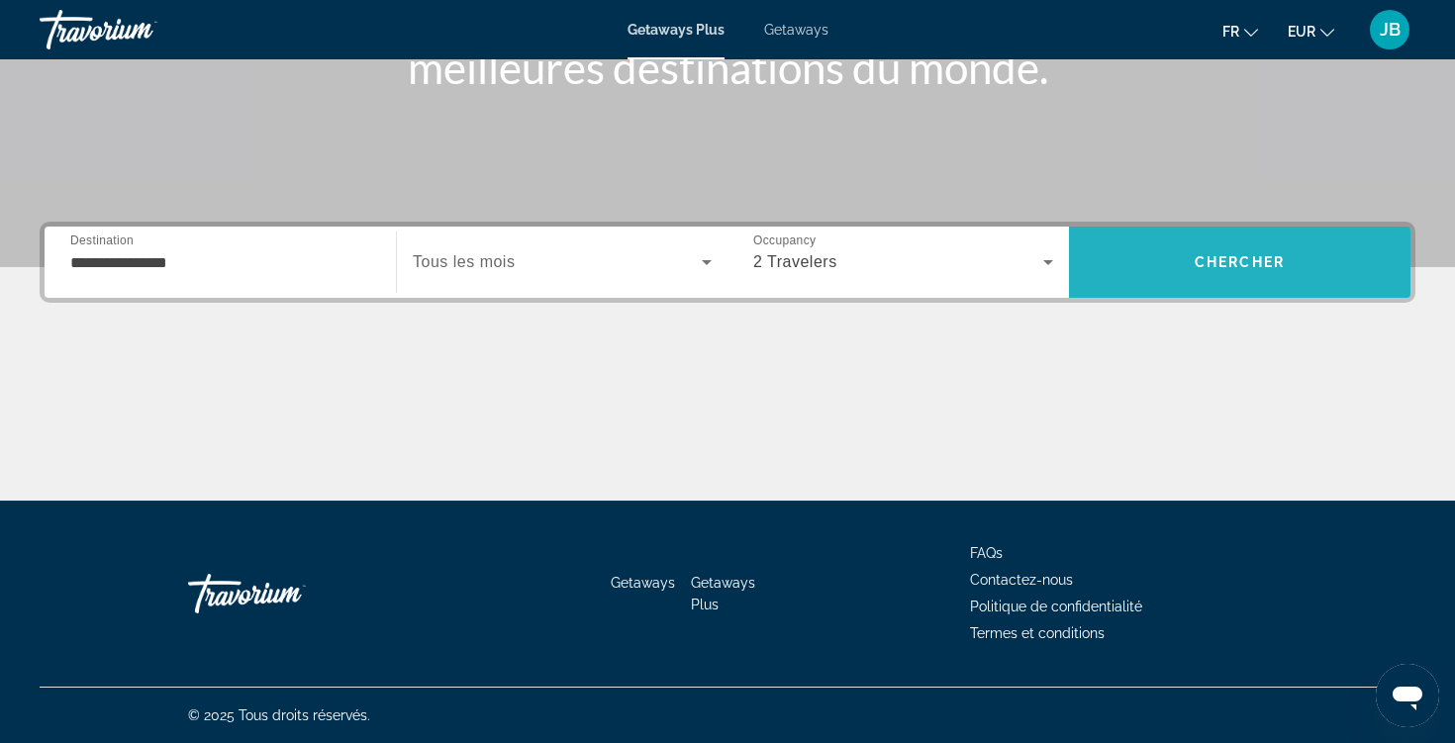
click at [1163, 290] on span "Search" at bounding box center [1239, 262] width 341 height 71
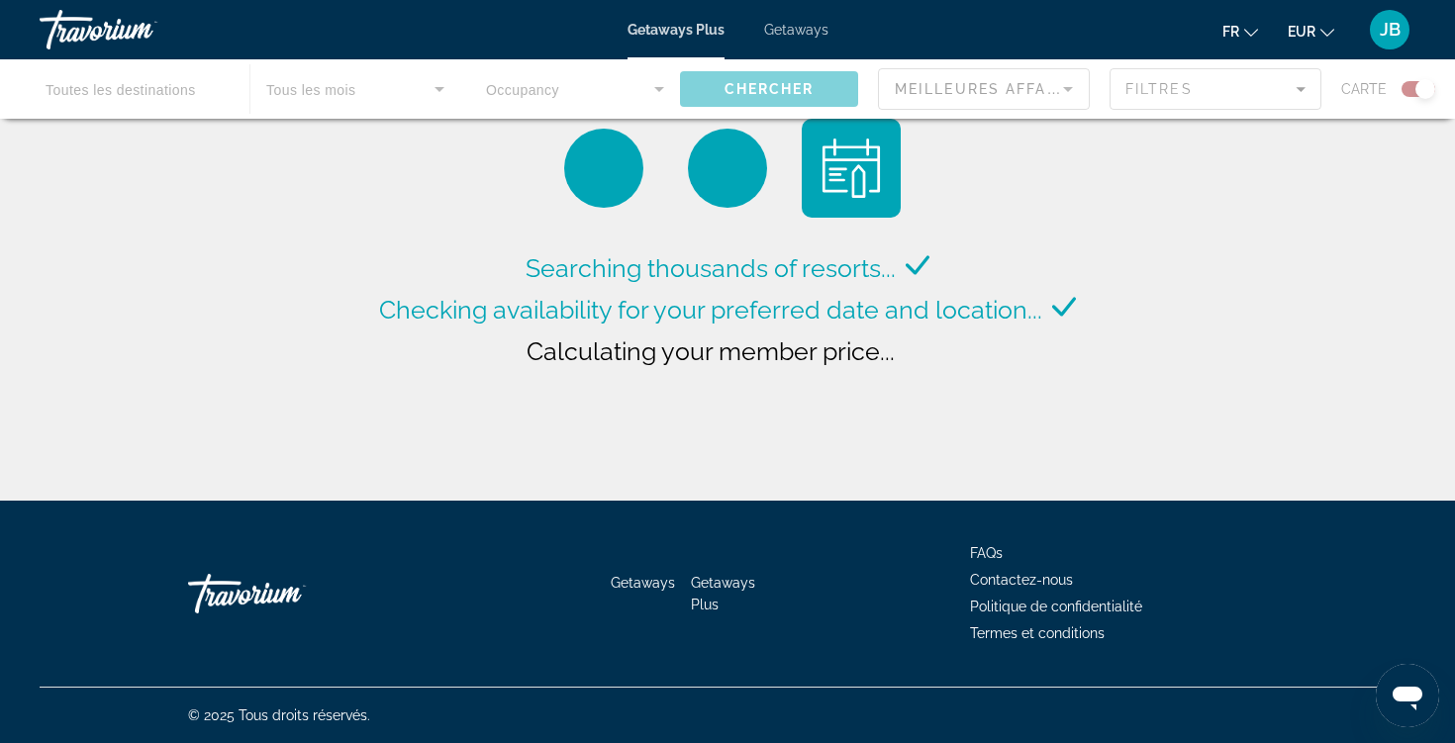
click at [206, 87] on div "Main content" at bounding box center [727, 88] width 1455 height 59
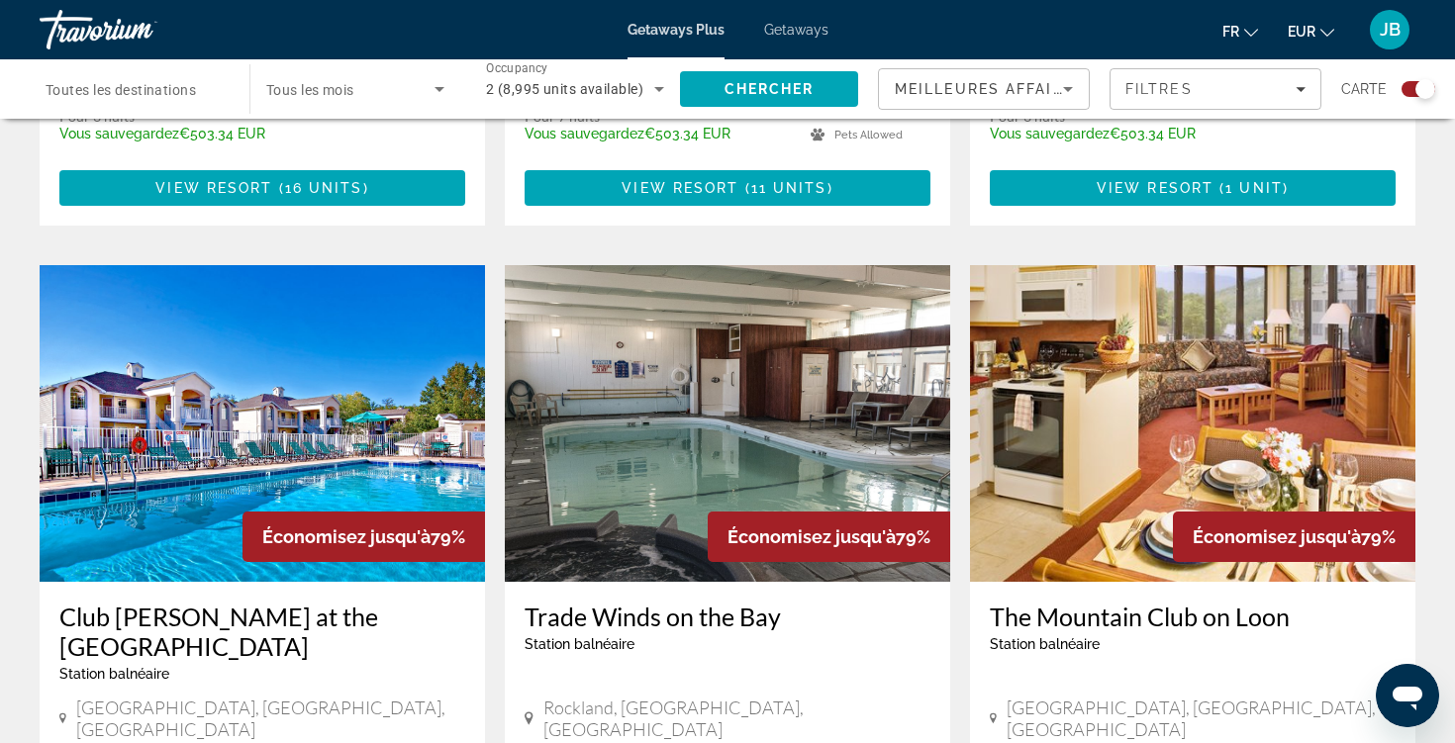
scroll to position [1984, 0]
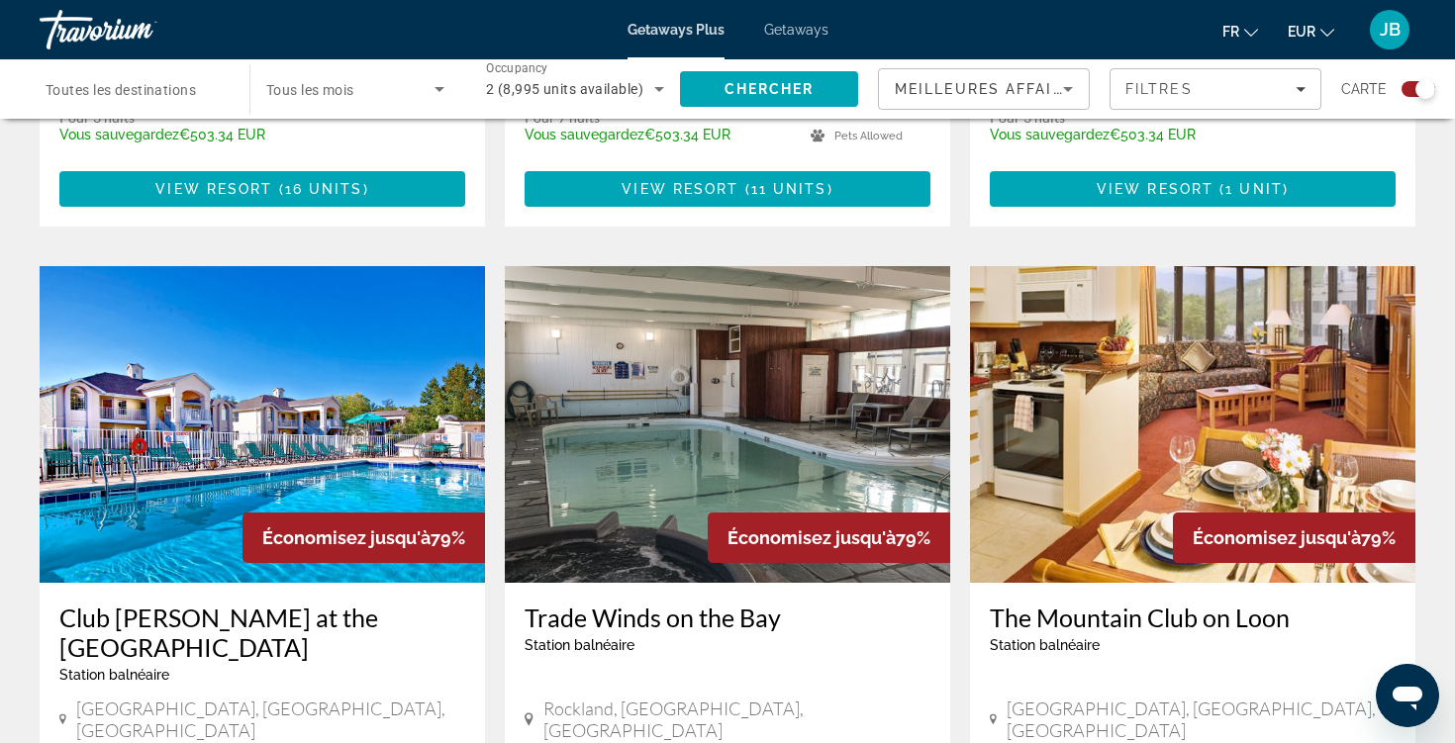
click at [184, 91] on span "Toutes les destinations" at bounding box center [121, 90] width 150 height 16
click at [184, 91] on input "Destination Toutes les destinations" at bounding box center [135, 90] width 178 height 24
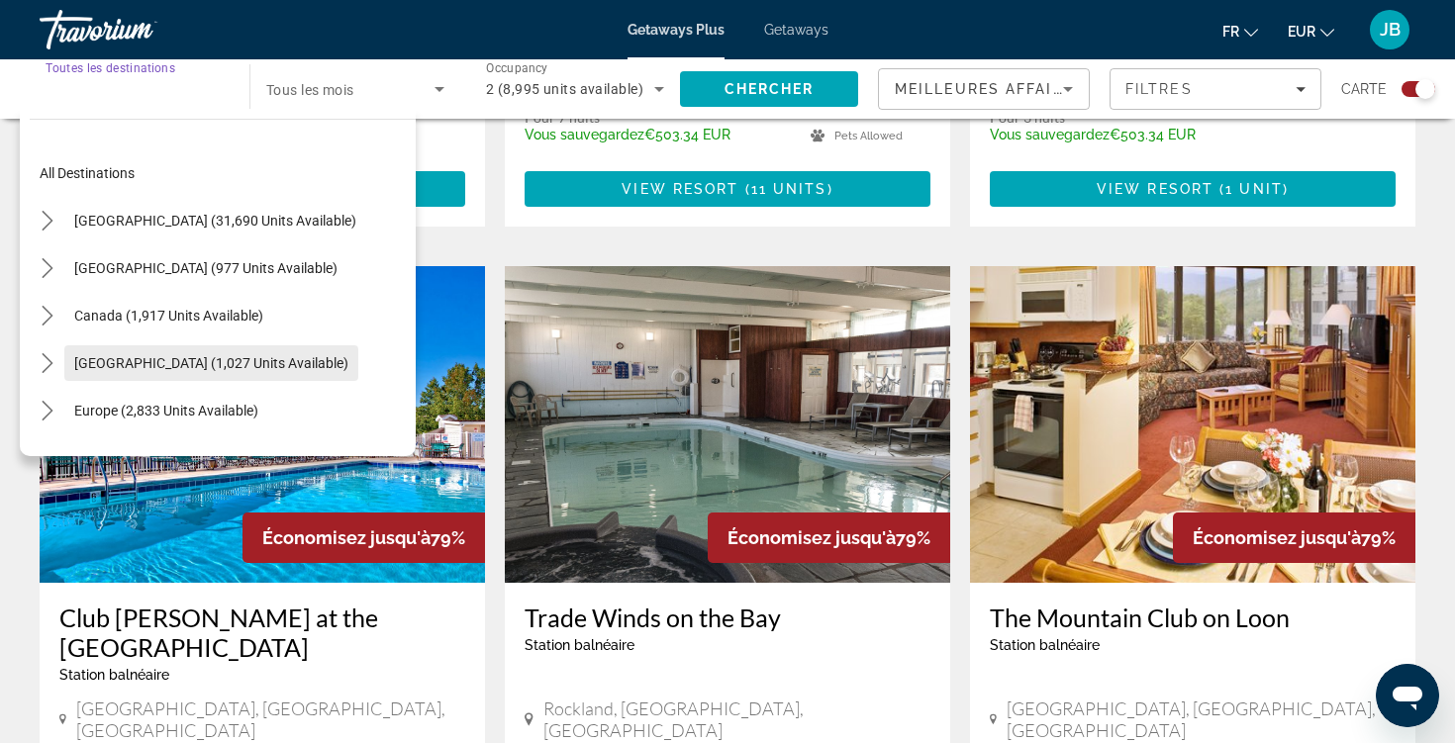
scroll to position [32, 0]
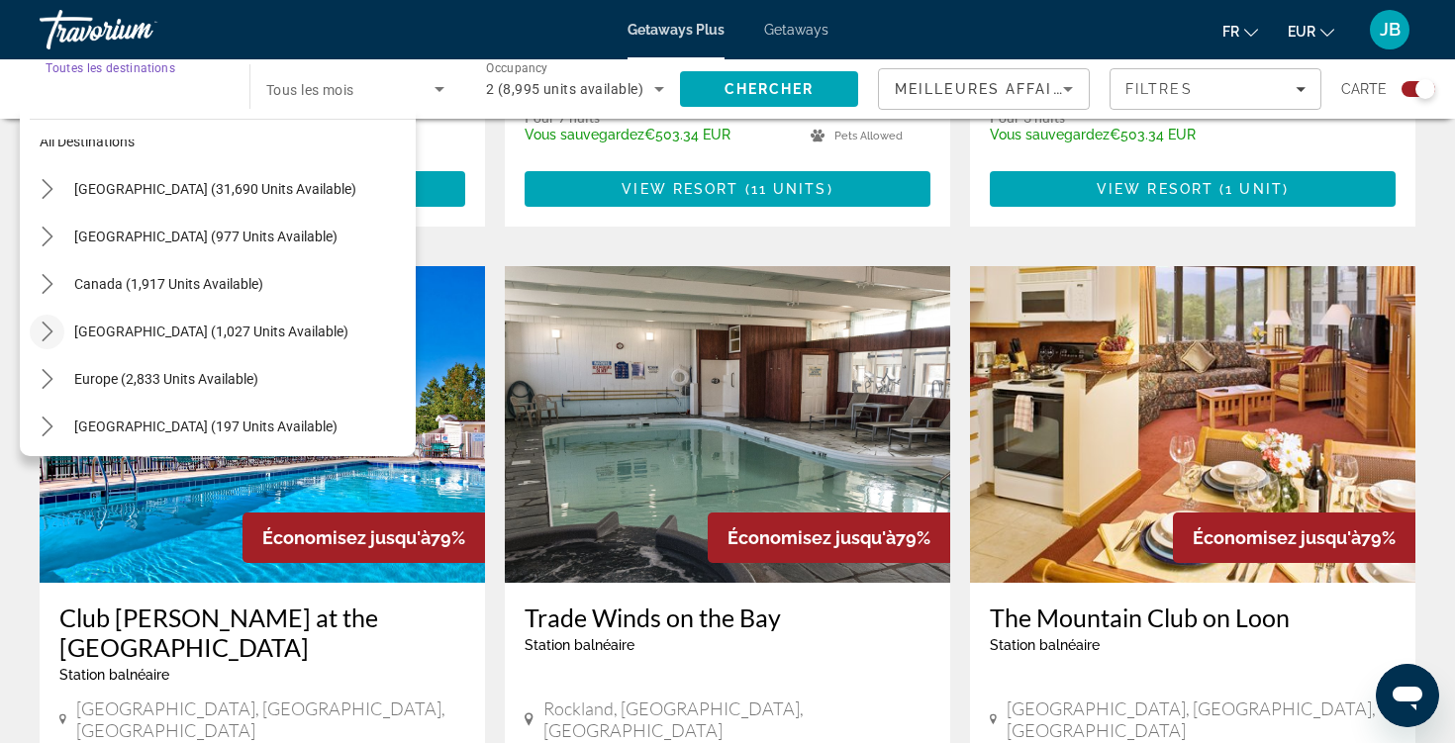
click at [50, 333] on icon "Toggle Caribbean & Atlantic Islands (1,027 units available) submenu" at bounding box center [47, 332] width 11 height 20
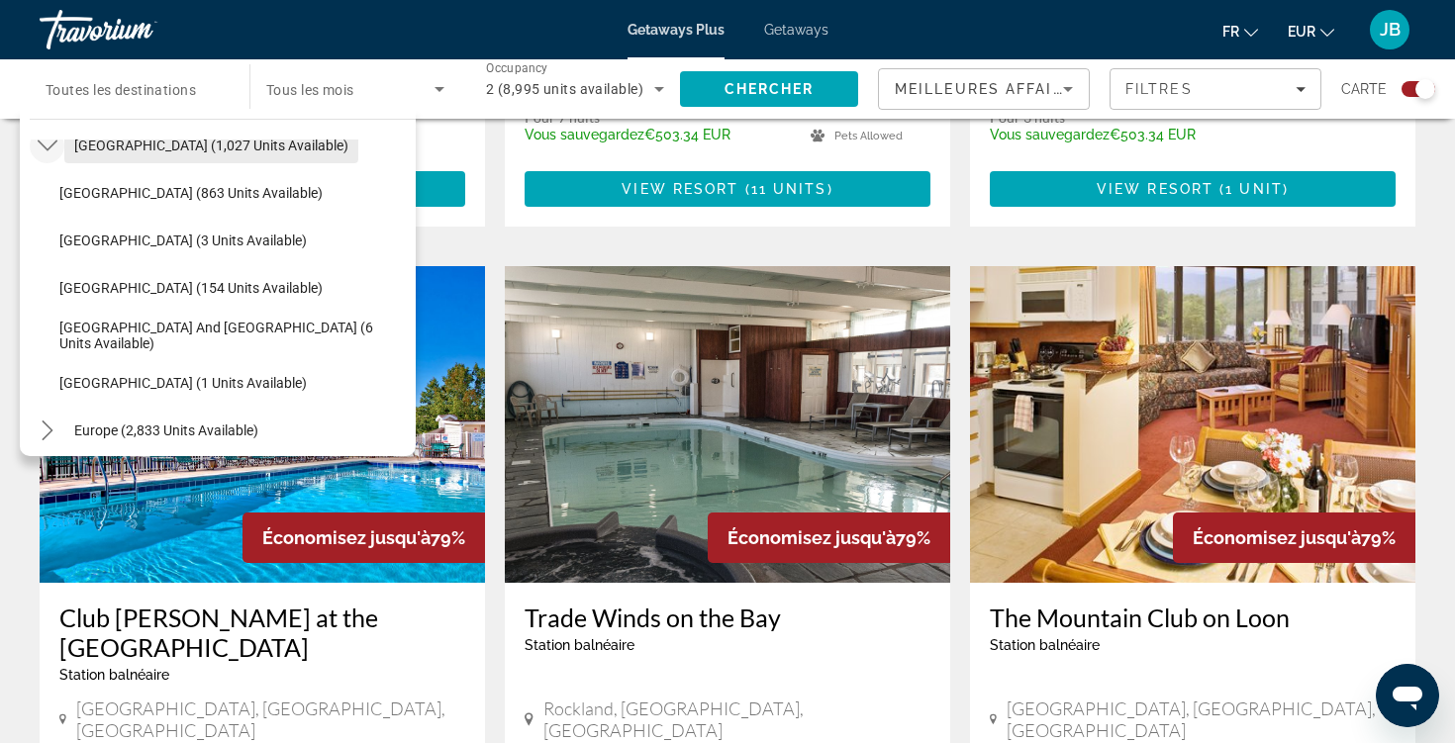
scroll to position [197, 0]
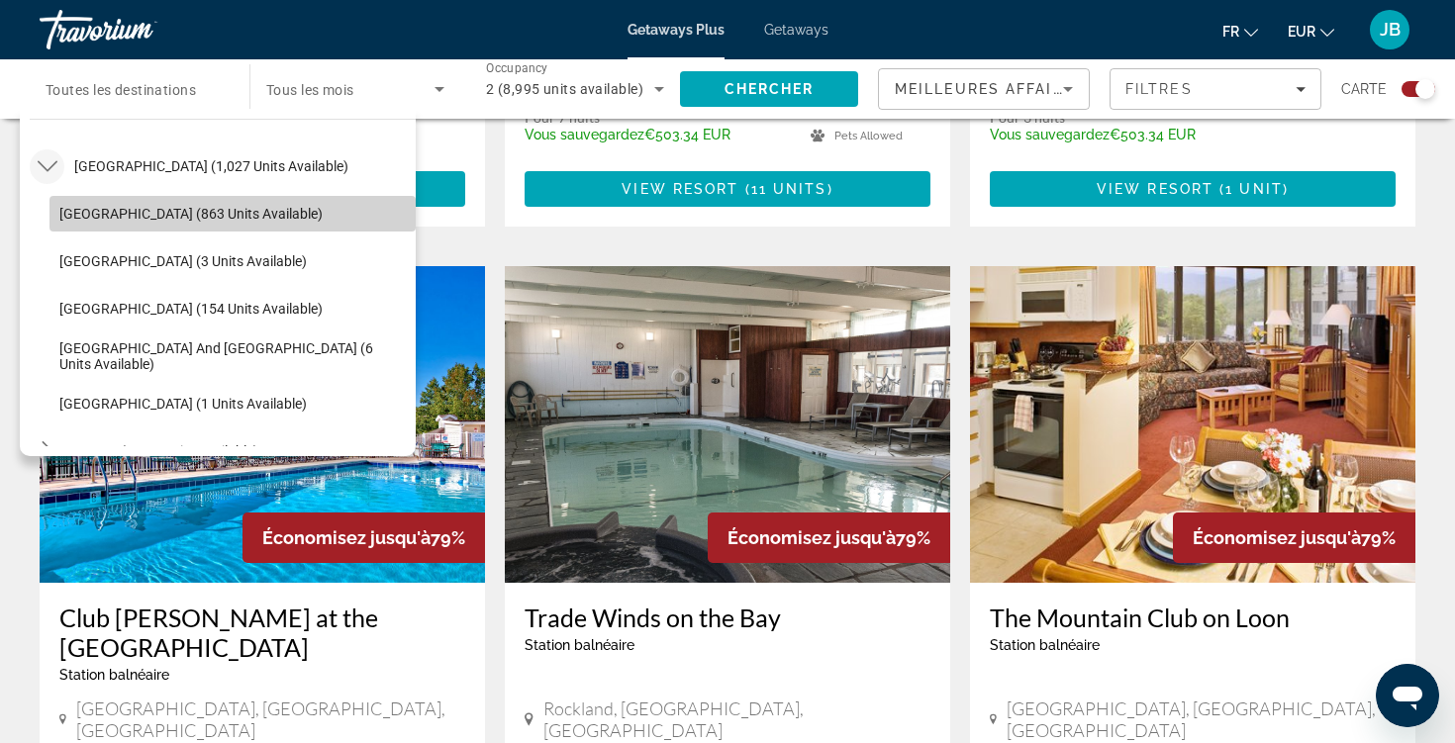
click at [175, 202] on span "Select destination: Bahamas (863 units available)" at bounding box center [232, 214] width 366 height 48
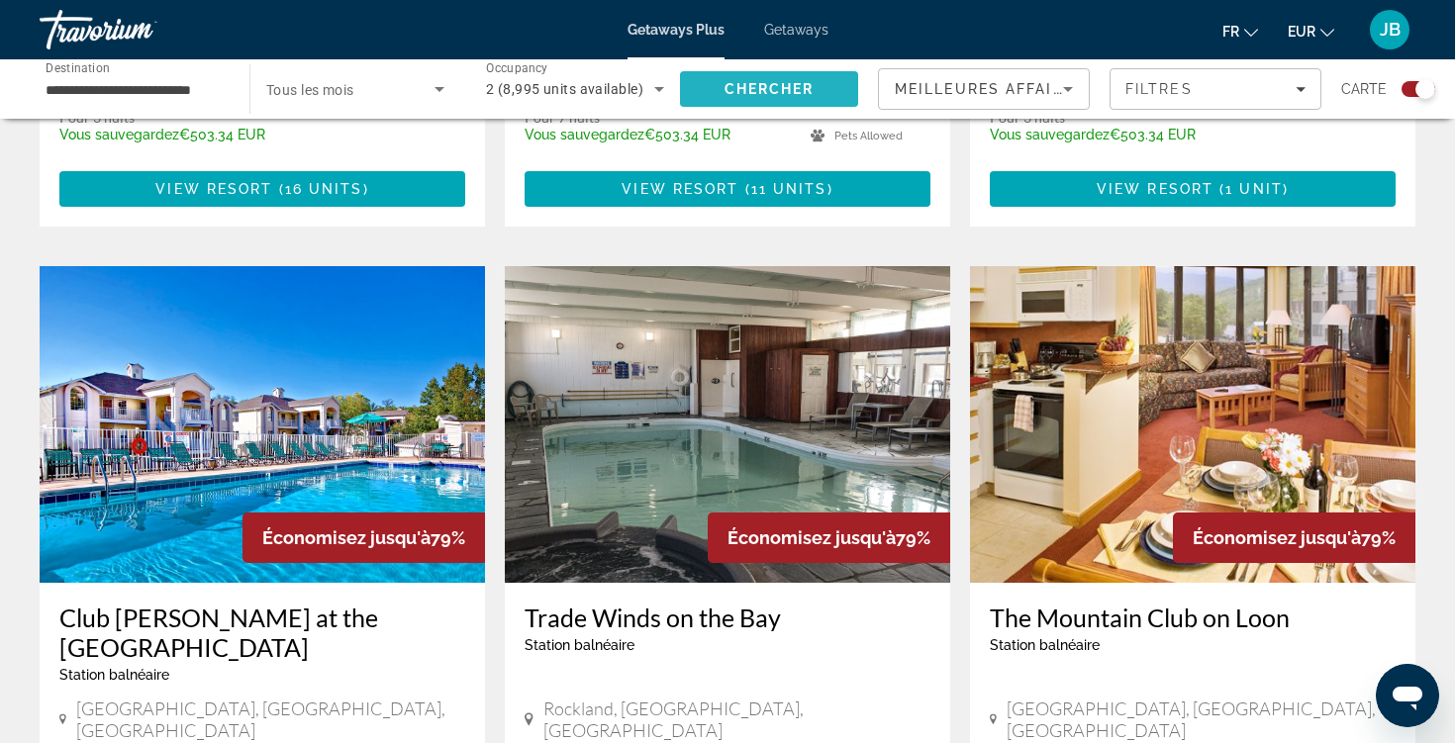
click at [792, 94] on span "Chercher" at bounding box center [769, 89] width 90 height 16
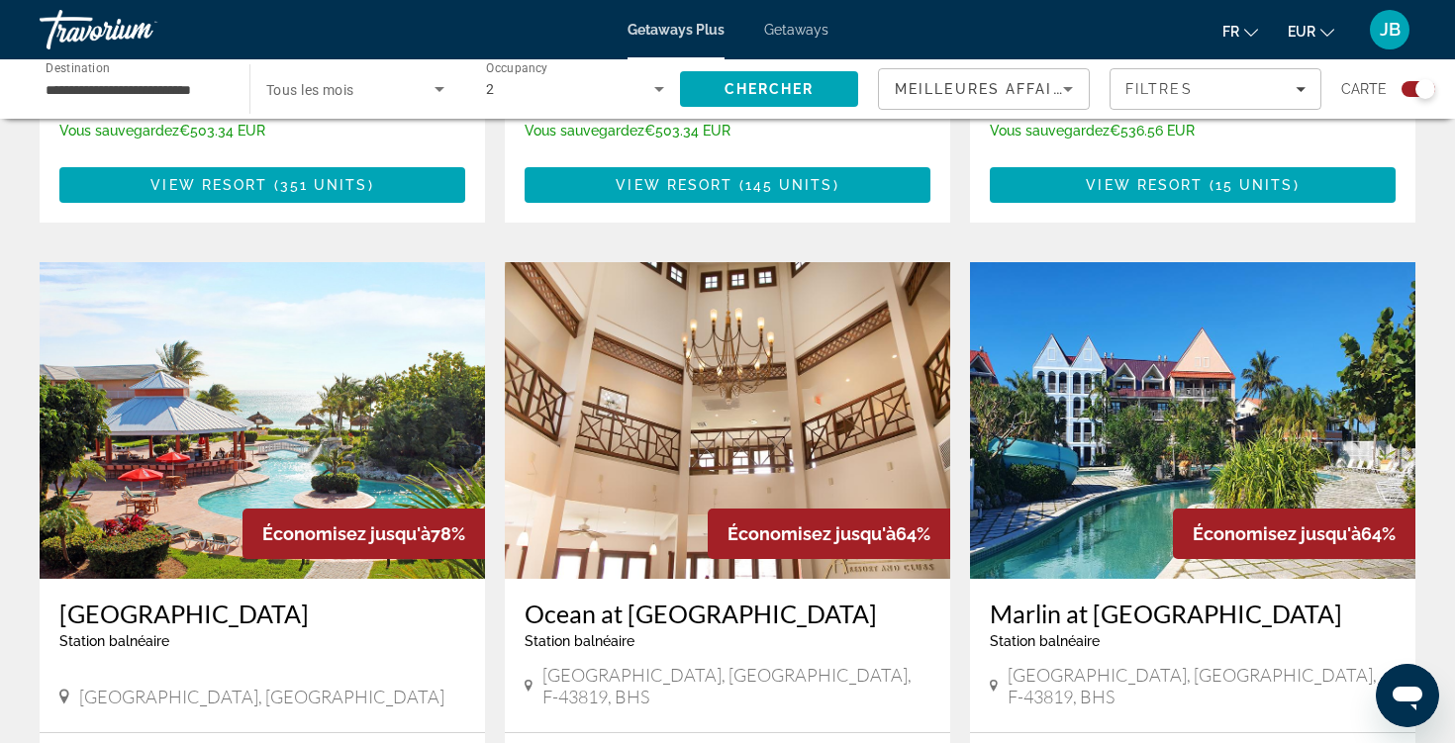
scroll to position [1237, 0]
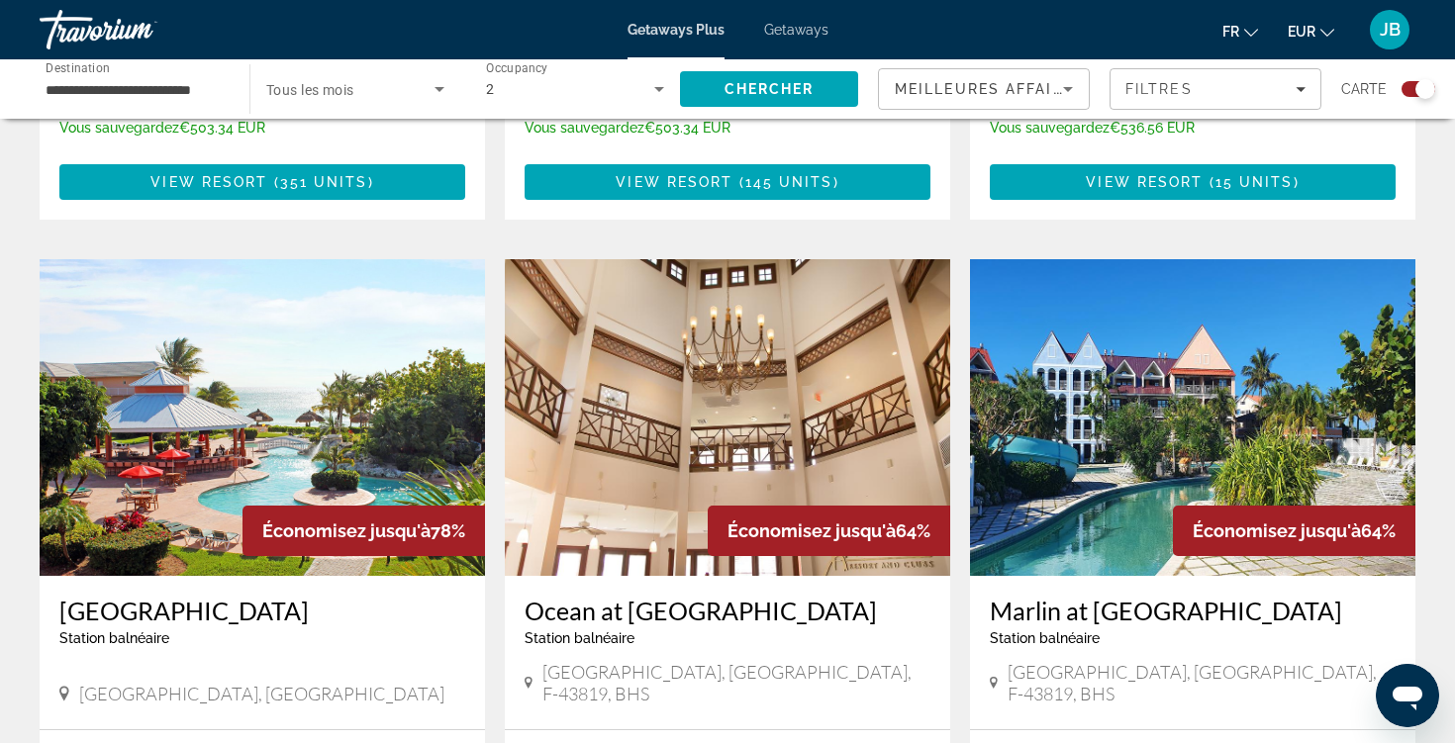
click at [212, 92] on input "**********" at bounding box center [135, 90] width 178 height 24
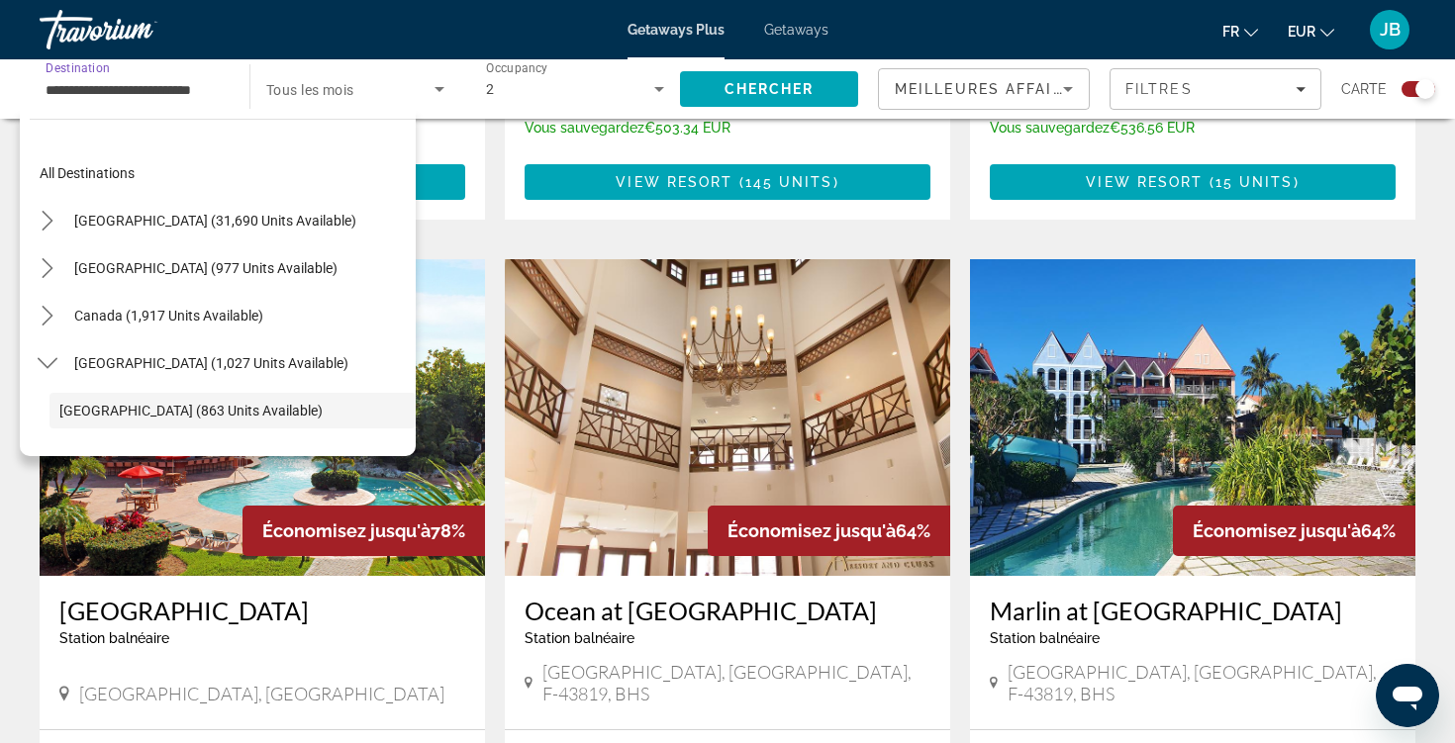
scroll to position [118, 0]
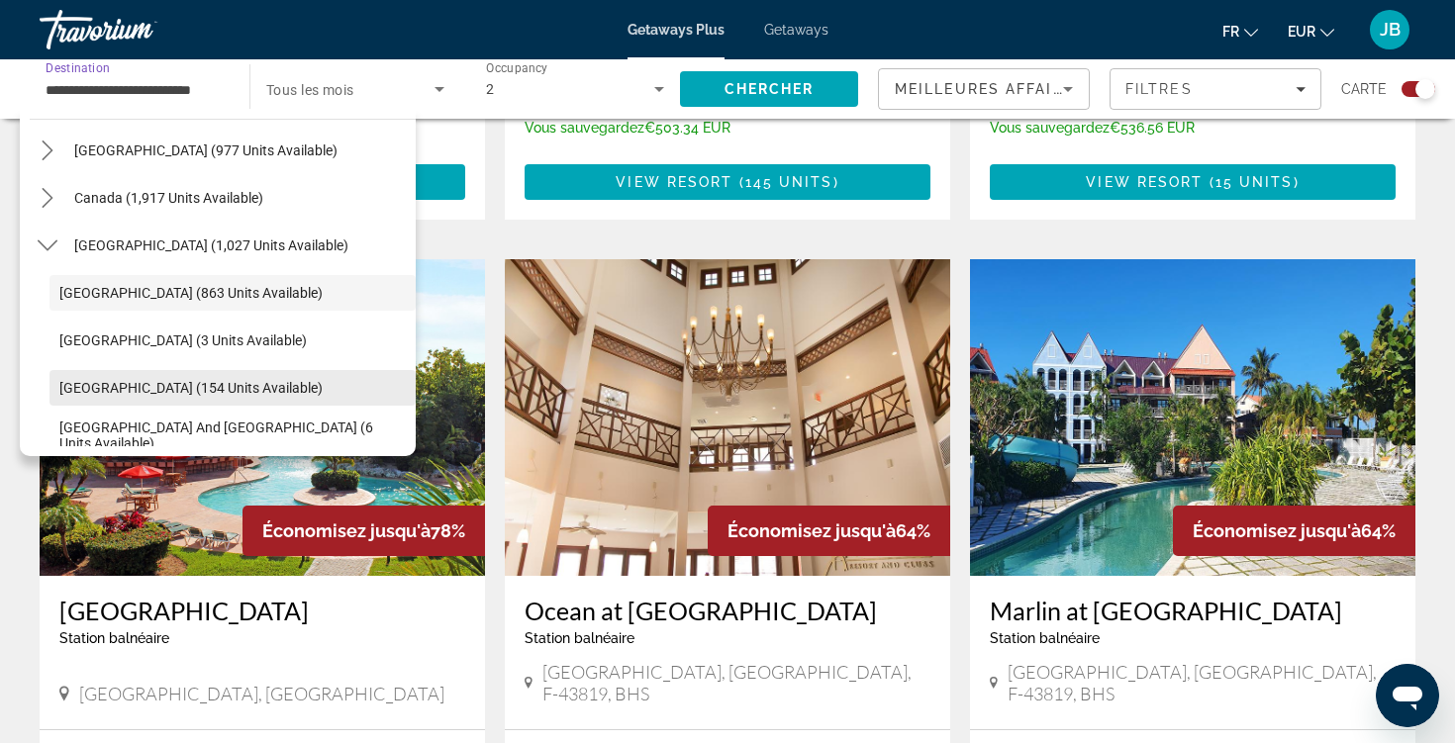
click at [145, 384] on span "Dominican Republic (154 units available)" at bounding box center [190, 388] width 263 height 16
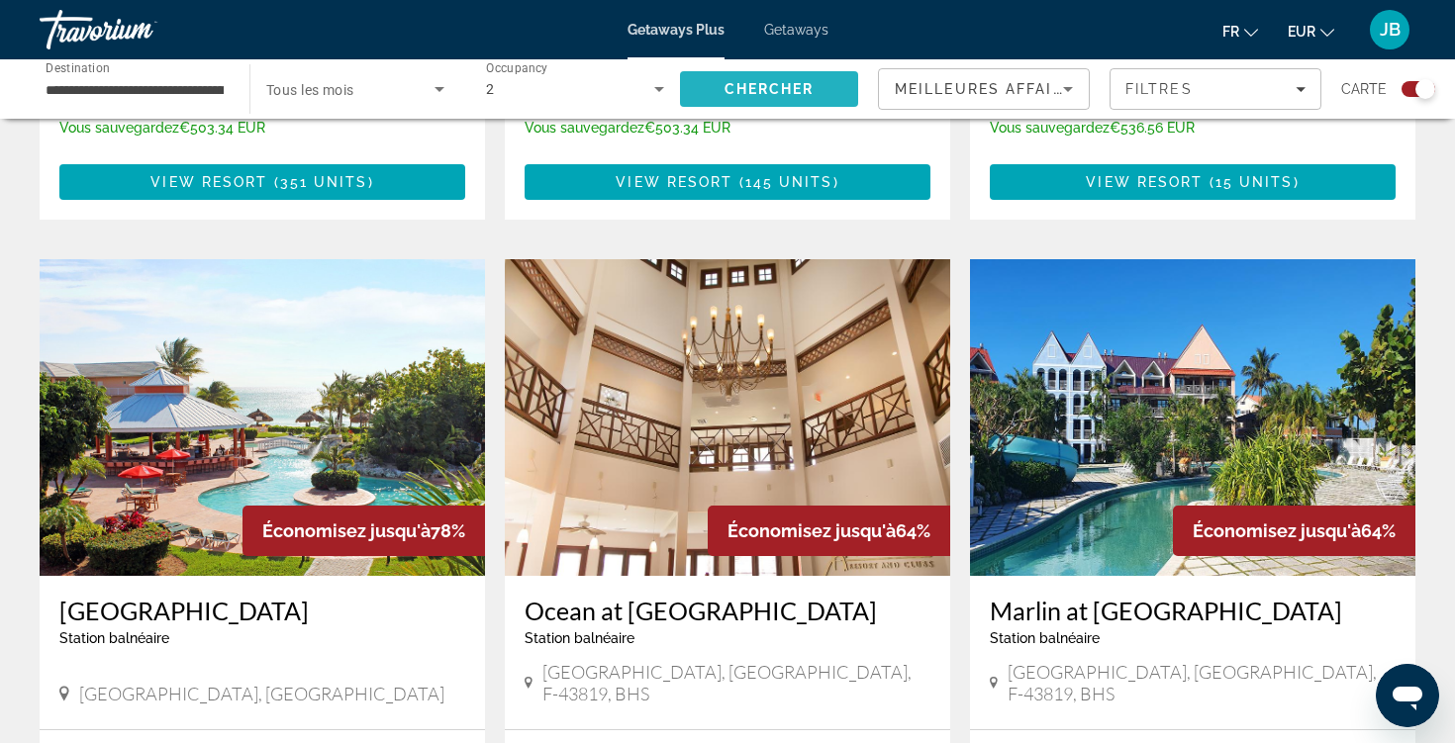
click at [768, 79] on span "Search" at bounding box center [769, 89] width 178 height 48
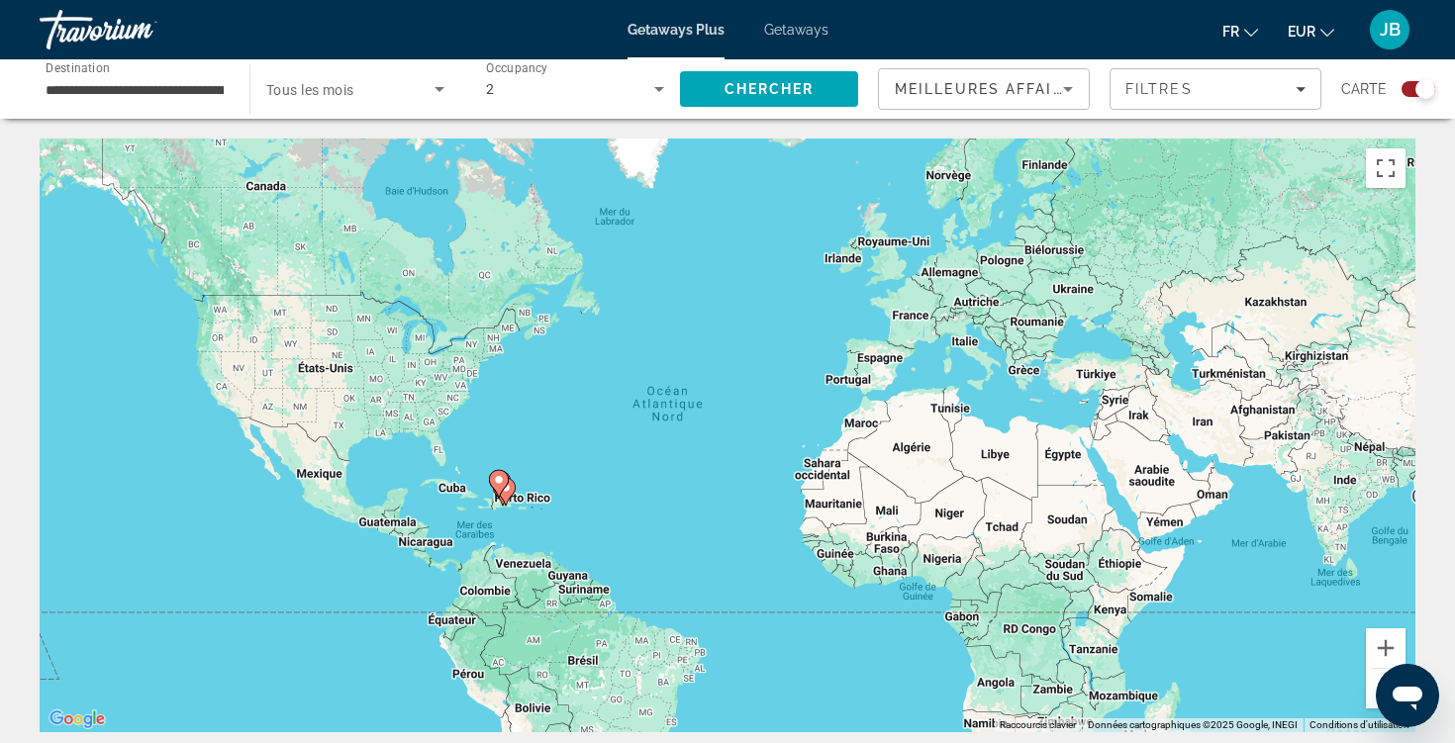
click at [179, 91] on input "**********" at bounding box center [135, 90] width 178 height 24
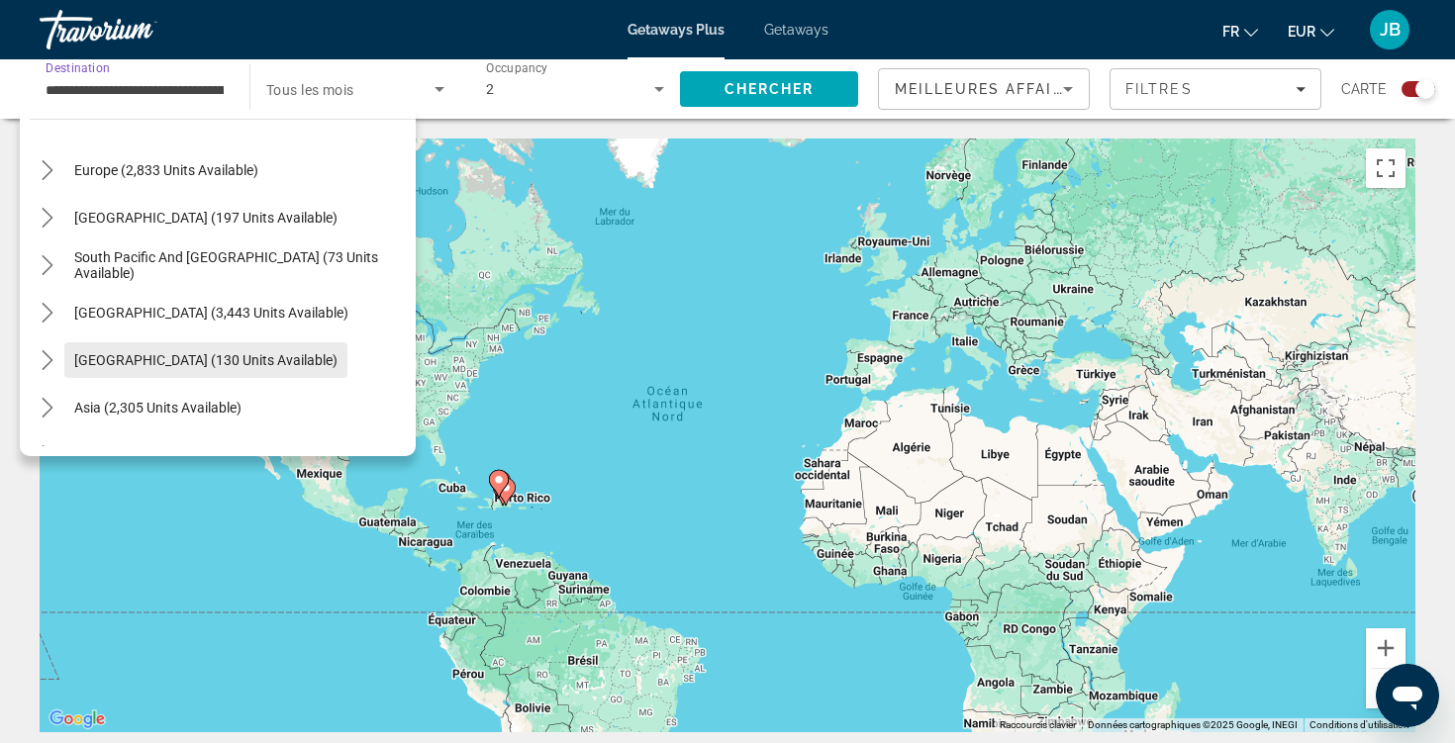
scroll to position [543, 0]
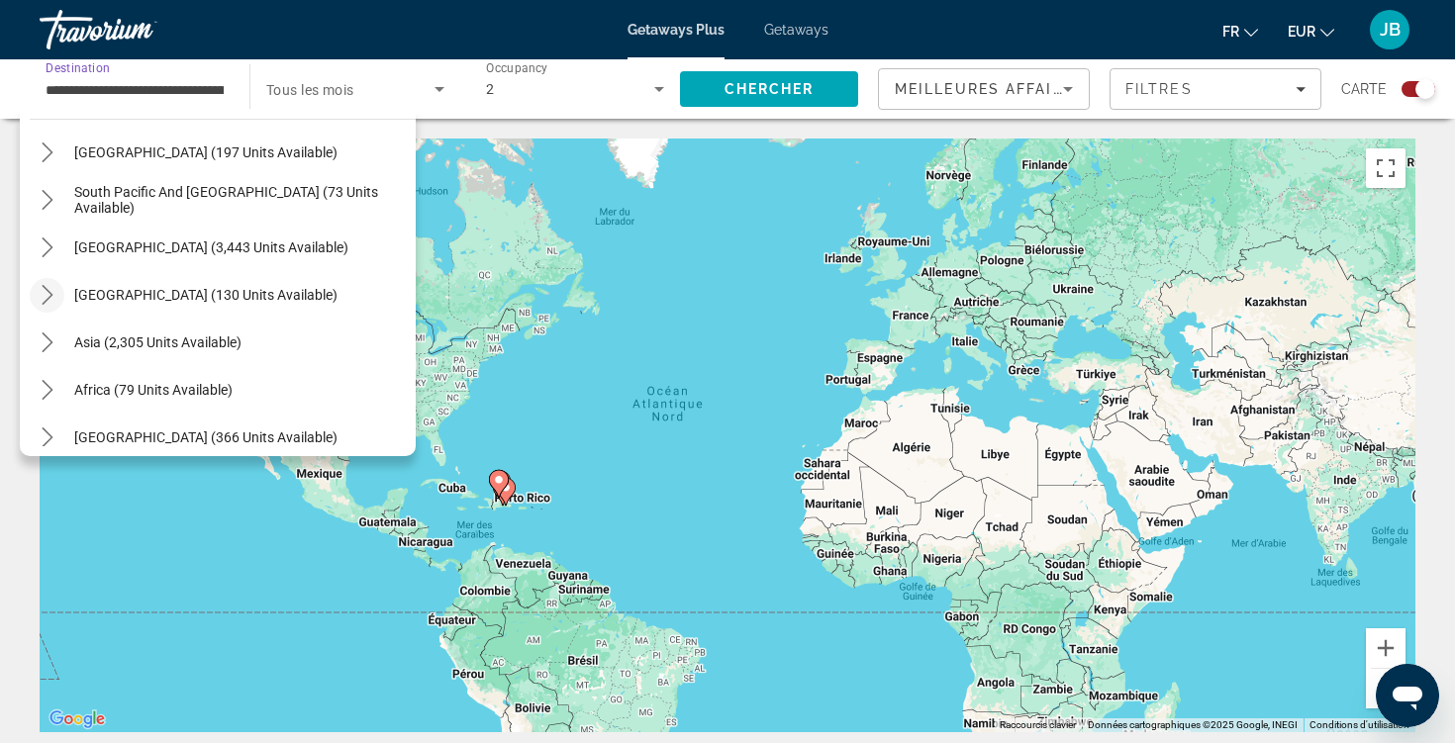
click at [44, 285] on icon "Toggle Central America (130 units available) submenu" at bounding box center [48, 295] width 20 height 20
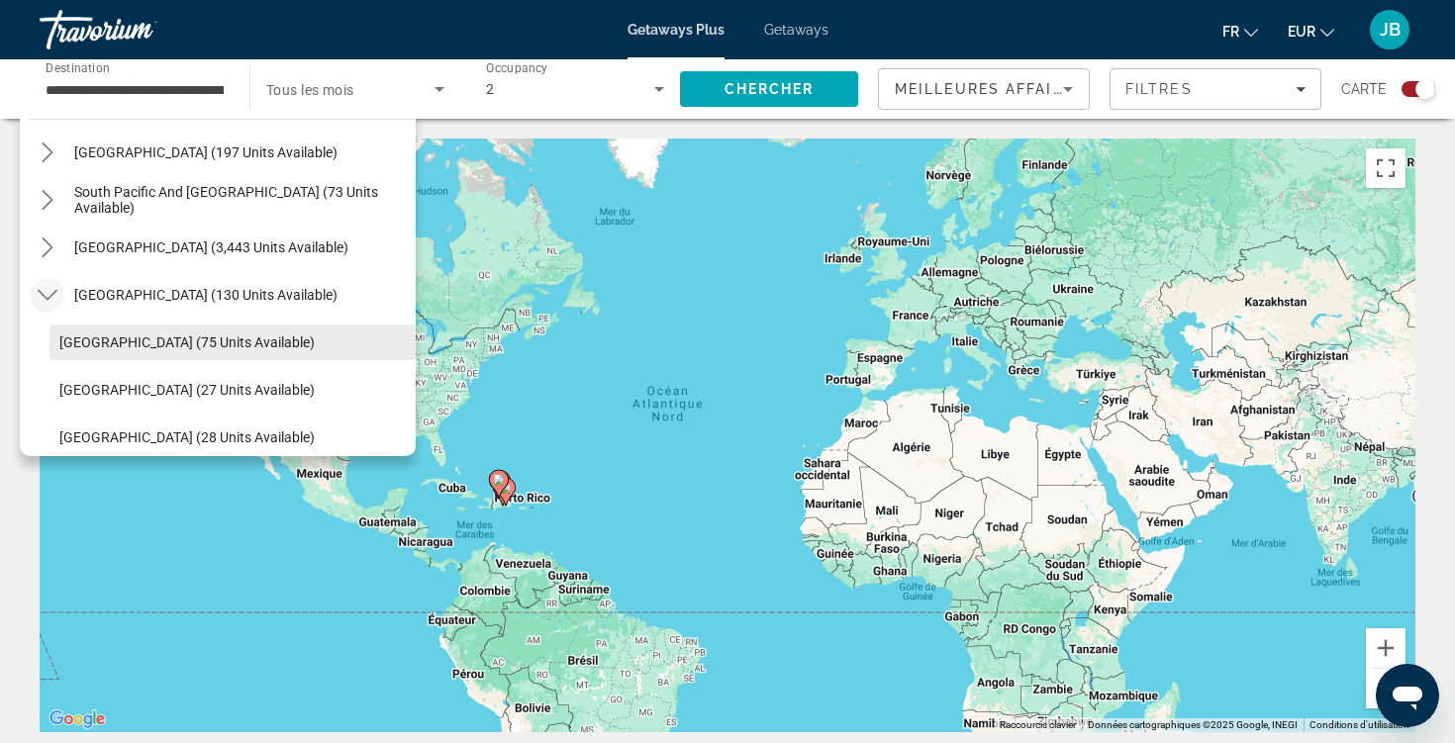
click at [91, 331] on span "Select destination: Costa Rica (75 units available)" at bounding box center [232, 343] width 366 height 48
type input "**********"
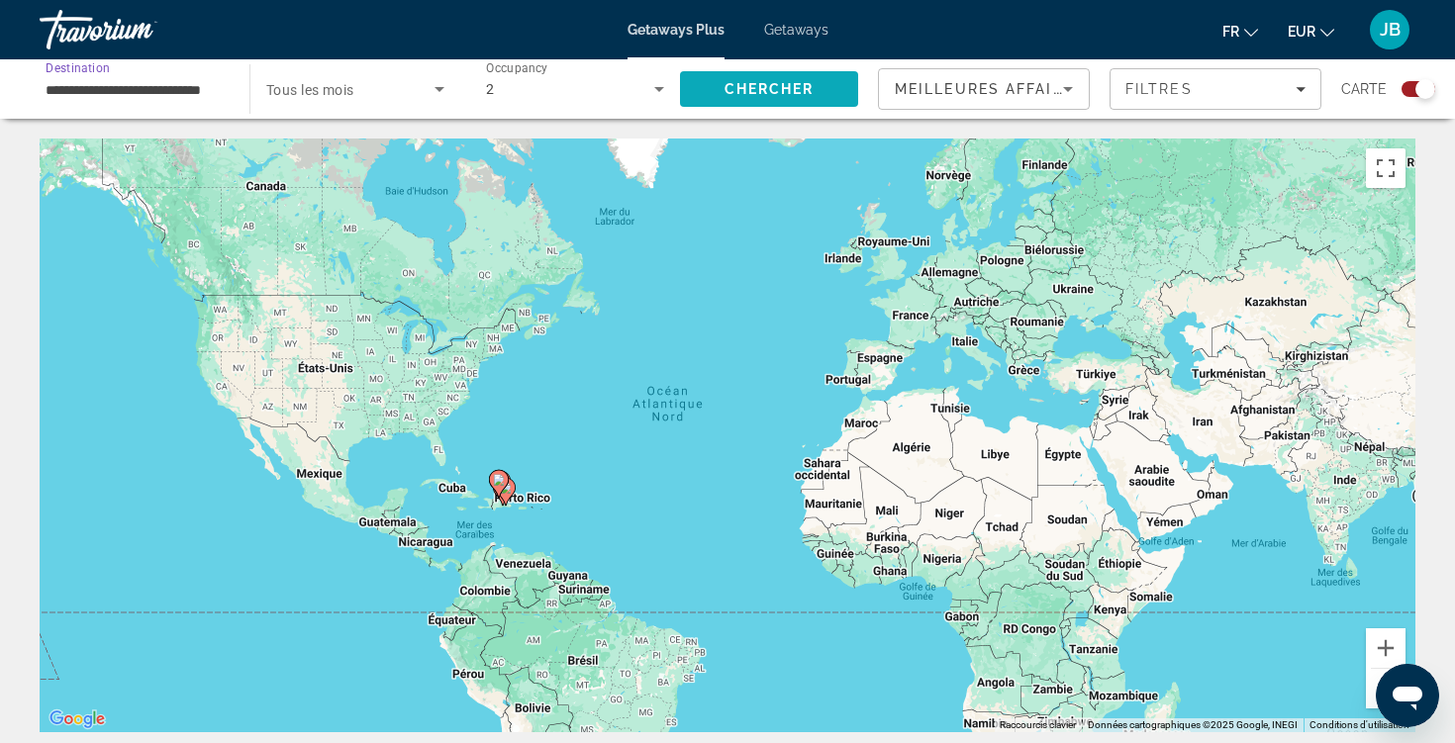
click at [720, 90] on span "Search" at bounding box center [769, 89] width 178 height 48
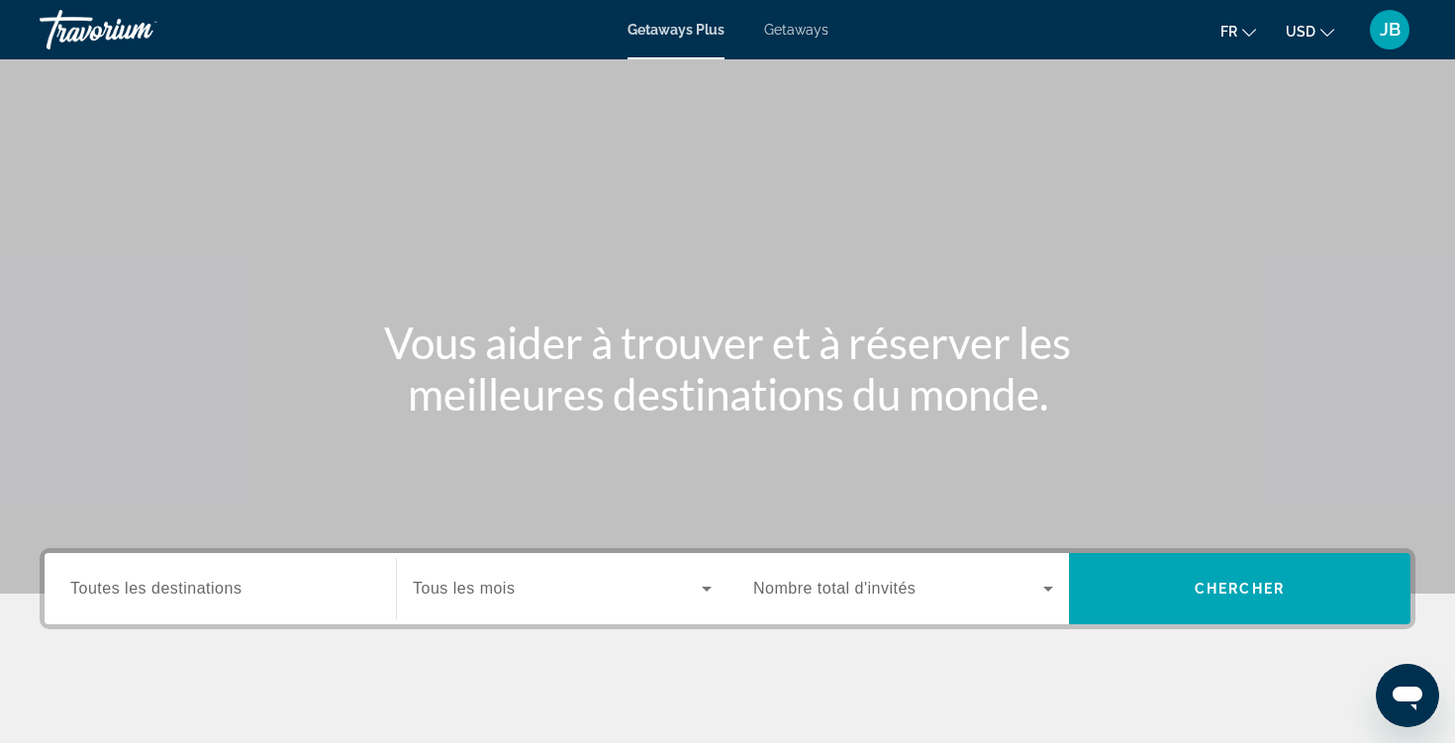
click at [284, 606] on div "Search widget" at bounding box center [220, 589] width 300 height 56
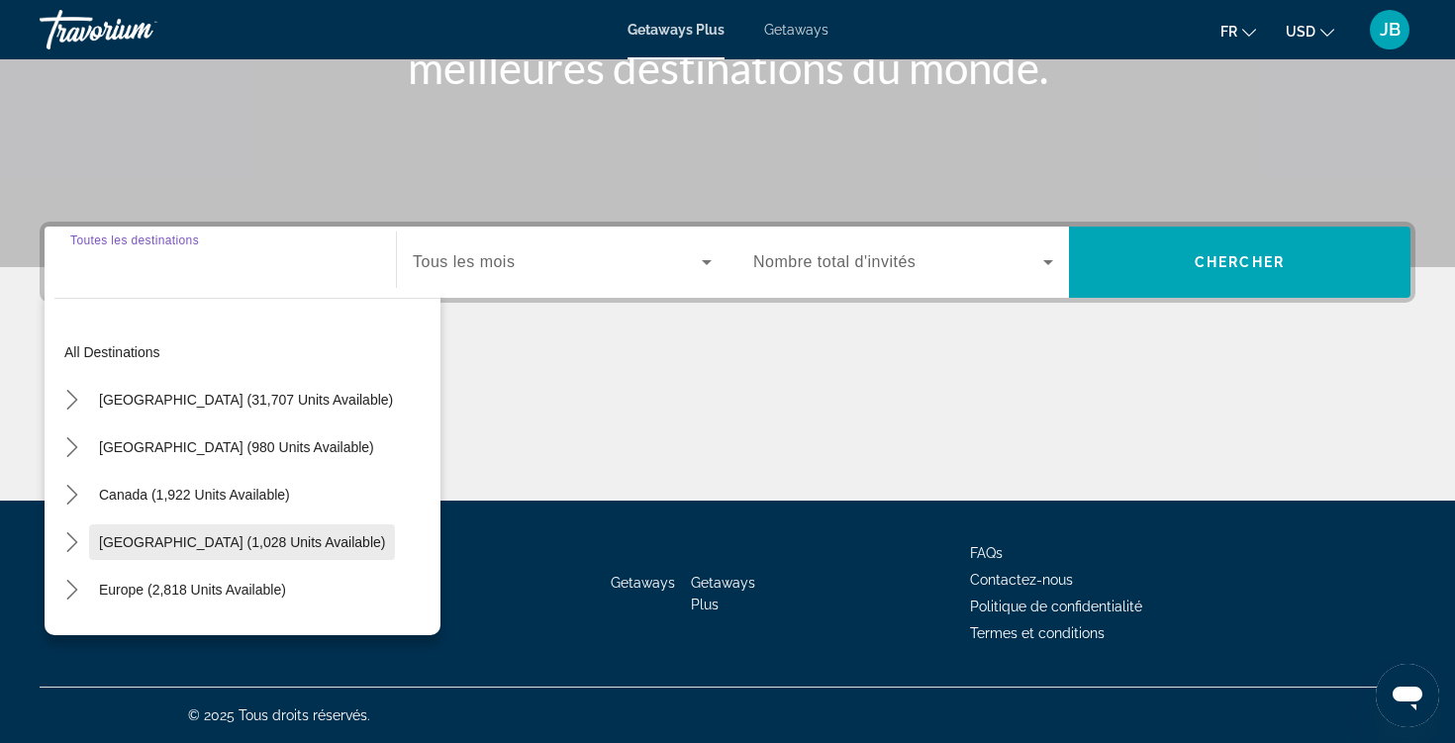
scroll to position [95, 0]
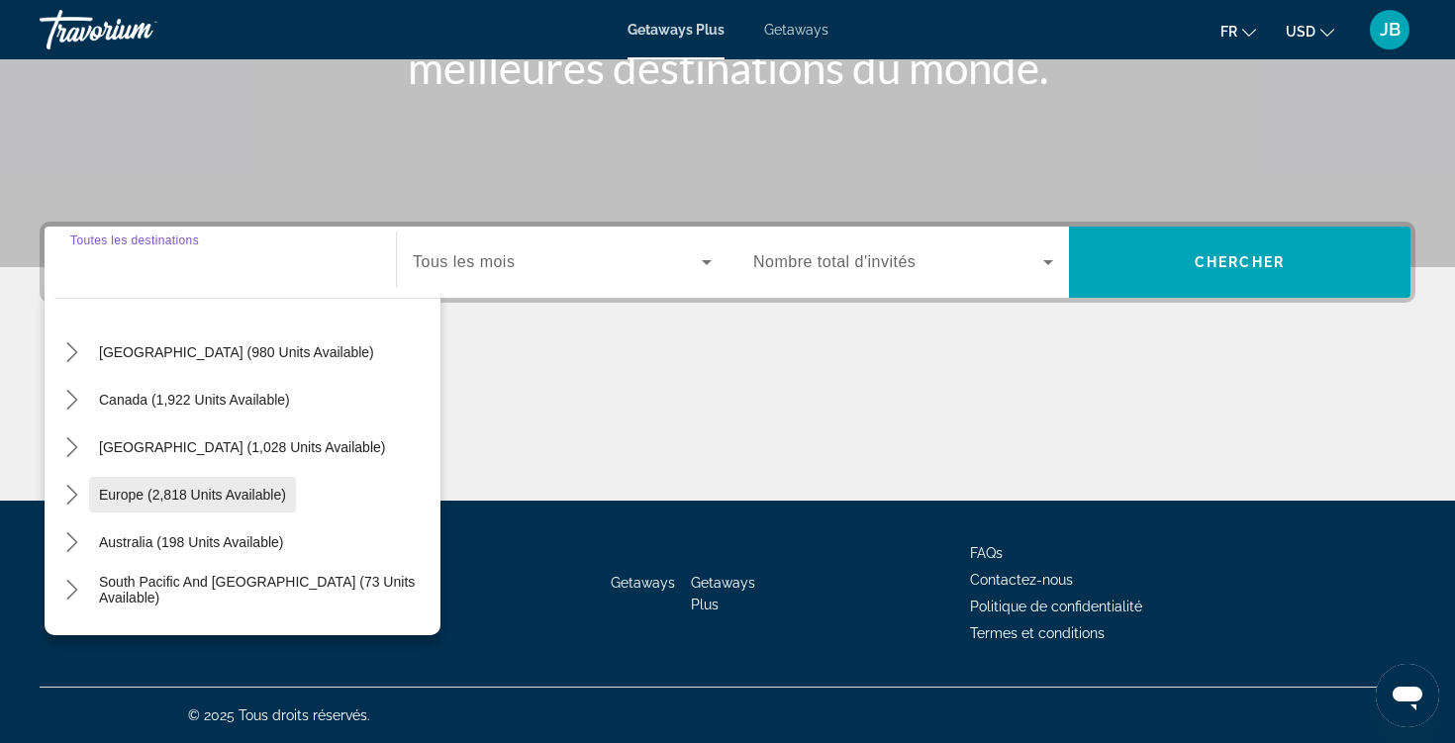
click at [236, 494] on span "Europe (2,818 units available)" at bounding box center [192, 495] width 187 height 16
type input "**********"
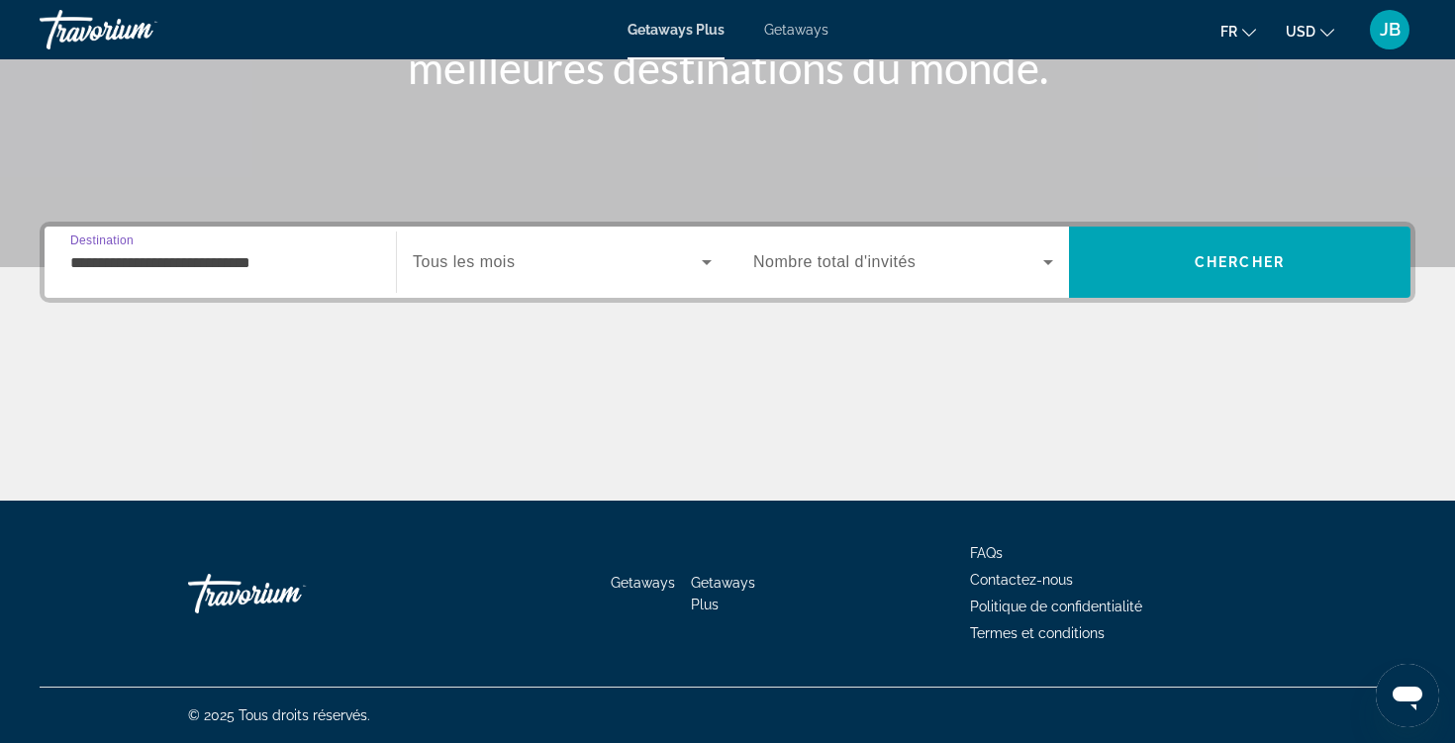
click at [518, 274] on div "Search widget" at bounding box center [562, 262] width 299 height 55
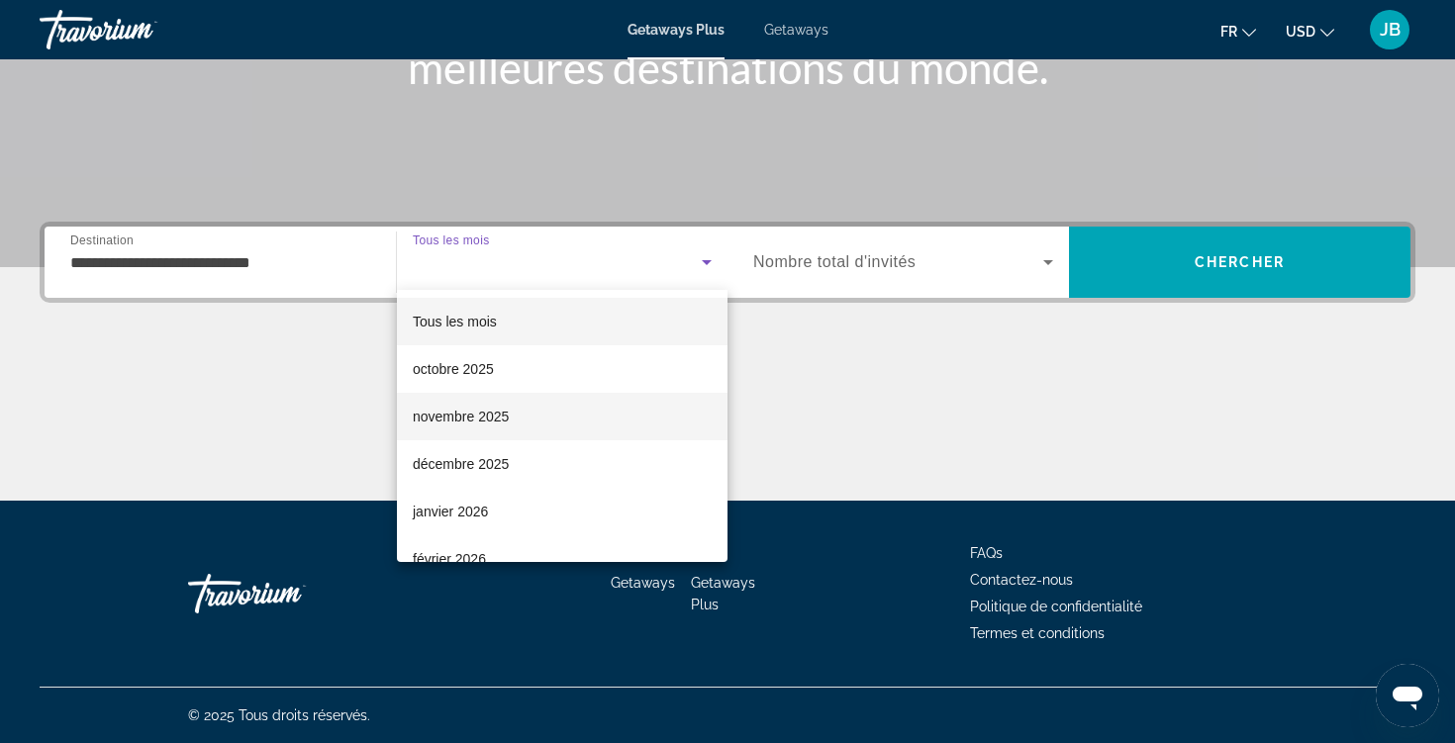
scroll to position [40, 0]
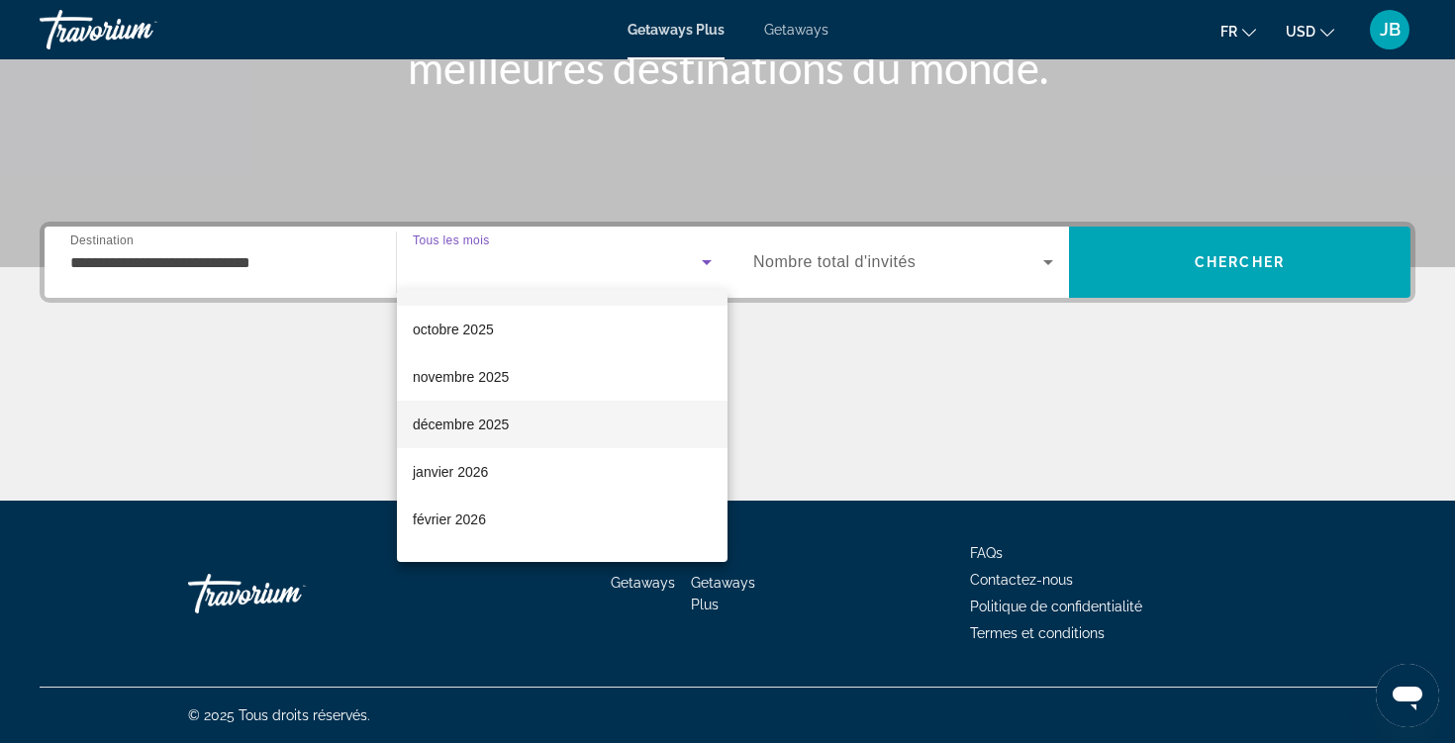
click at [539, 417] on mat-option "décembre 2025" at bounding box center [562, 425] width 331 height 48
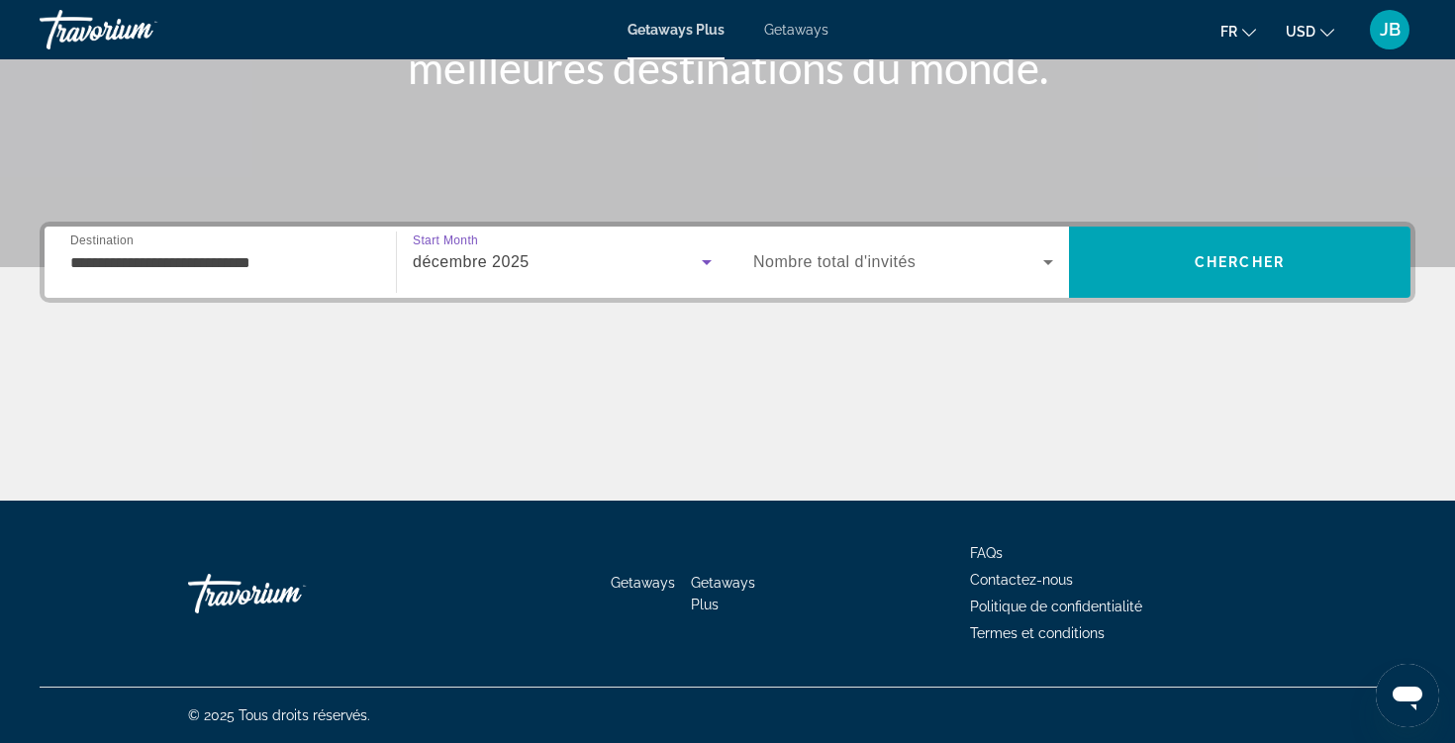
click at [775, 261] on span "Nombre total d'invités" at bounding box center [834, 261] width 162 height 17
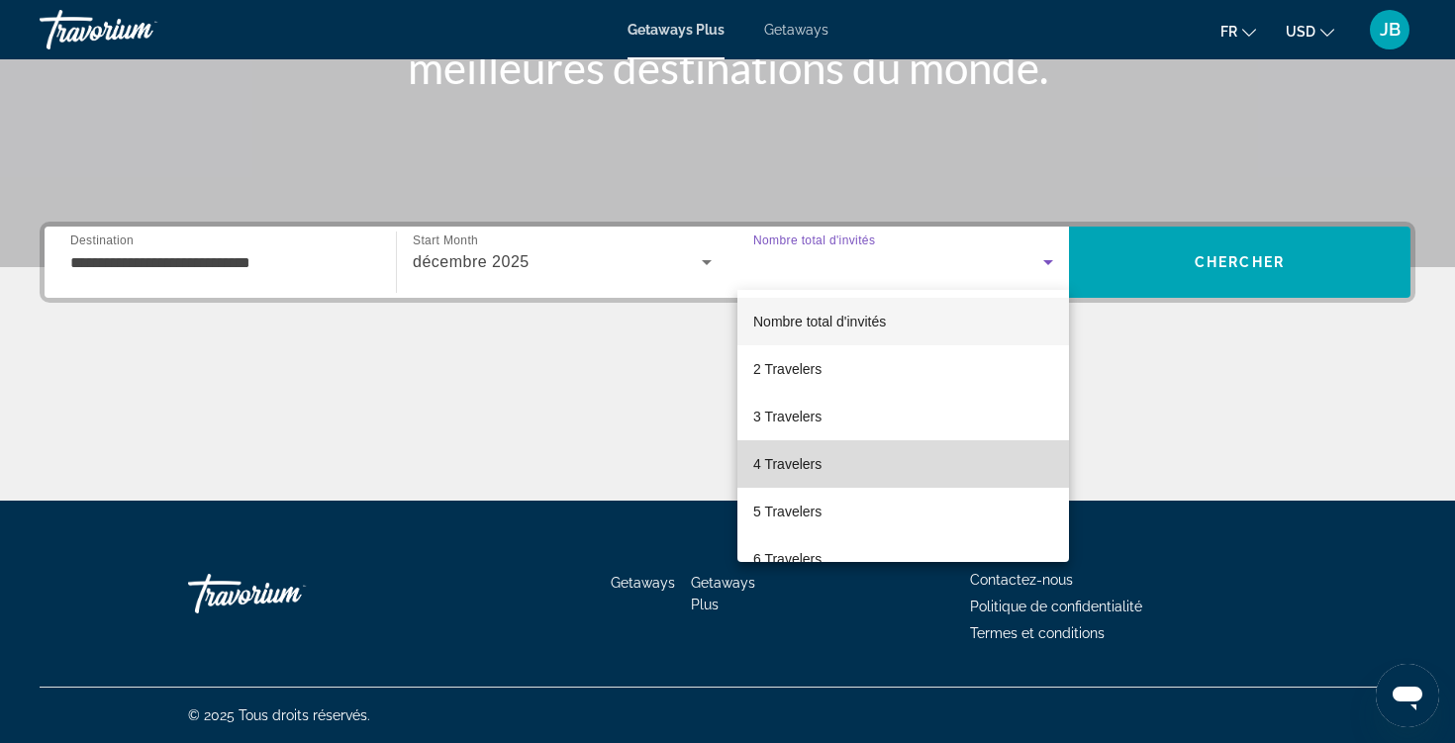
click at [786, 449] on mat-option "4 Travelers" at bounding box center [903, 464] width 332 height 48
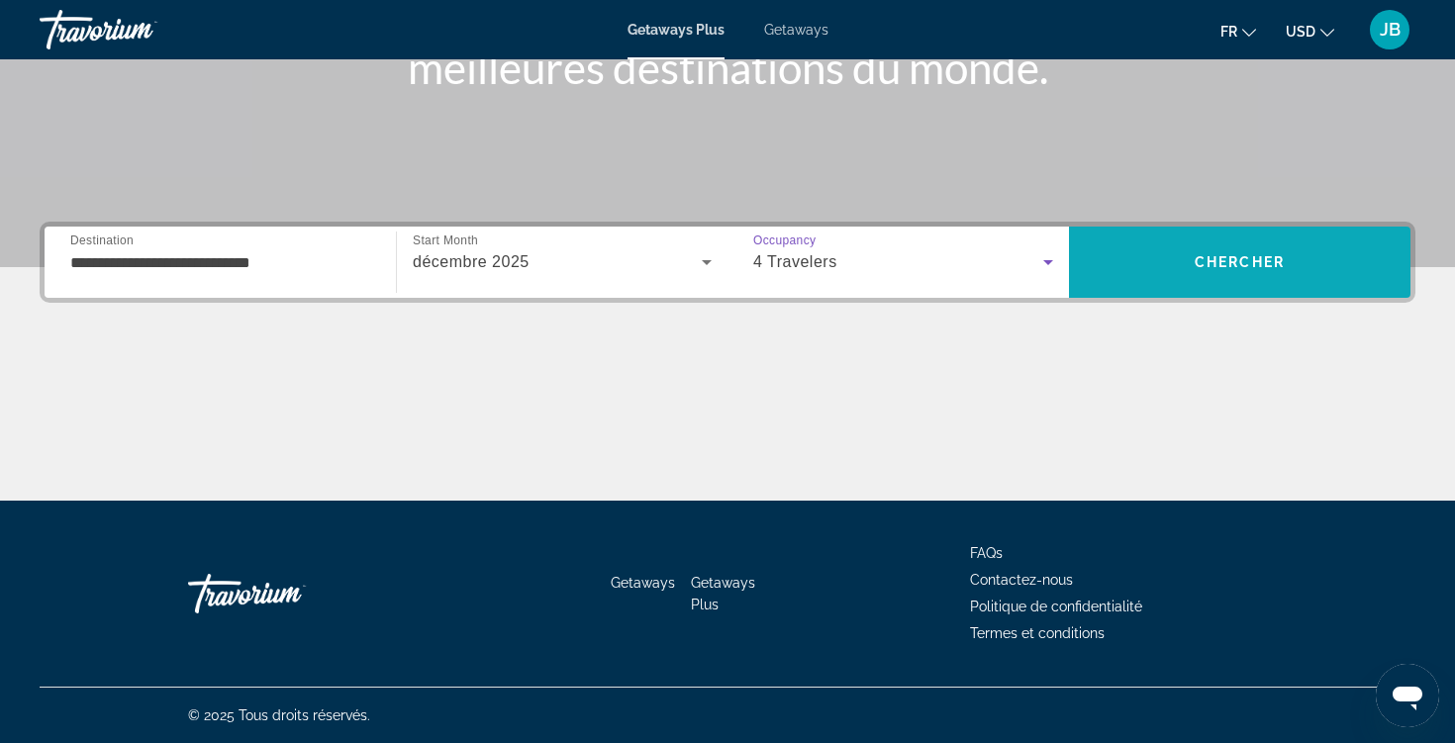
click at [1125, 294] on span "Search" at bounding box center [1239, 262] width 341 height 71
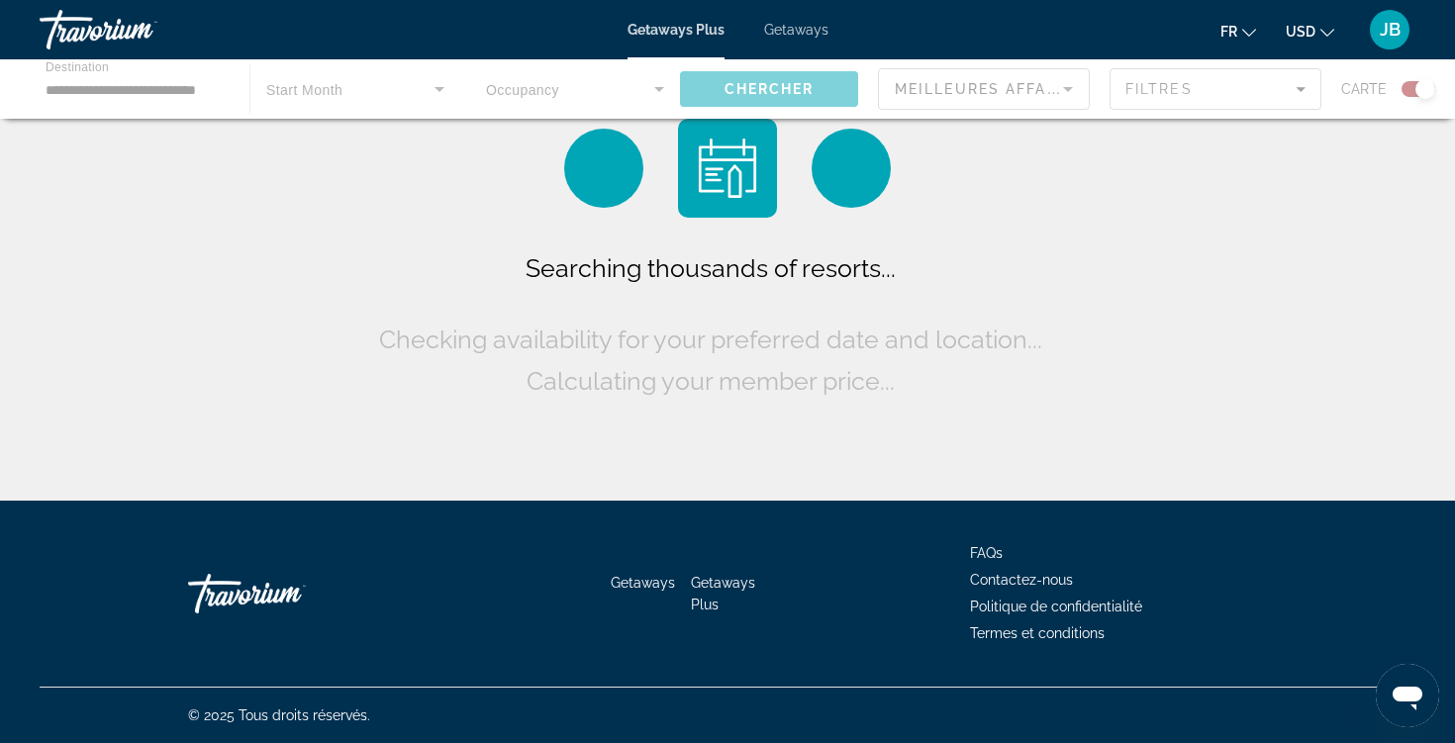
click at [1310, 24] on span "USD" at bounding box center [1300, 32] width 30 height 16
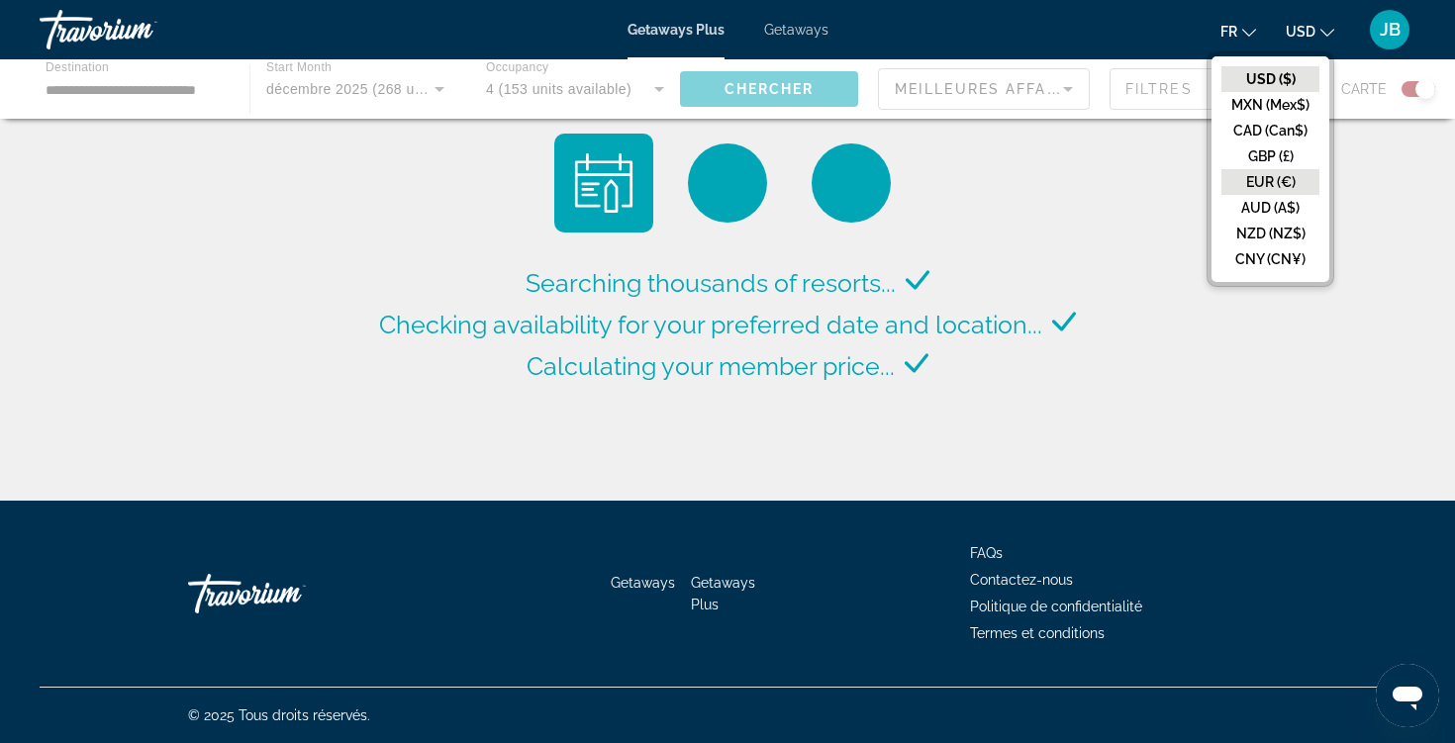
drag, startPoint x: 1313, startPoint y: 27, endPoint x: 1257, endPoint y: 174, distance: 157.9
click at [1257, 174] on button "EUR (€)" at bounding box center [1270, 182] width 98 height 26
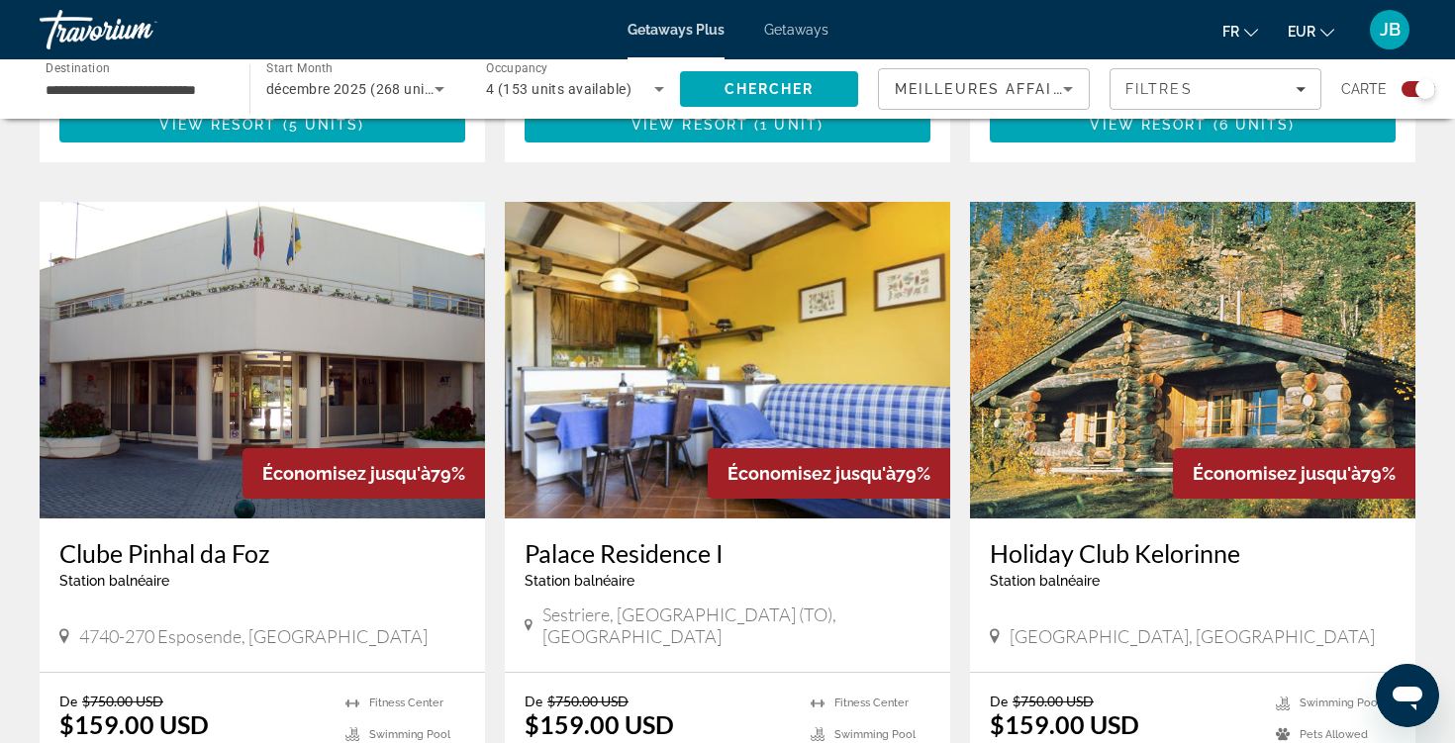
scroll to position [1319, 0]
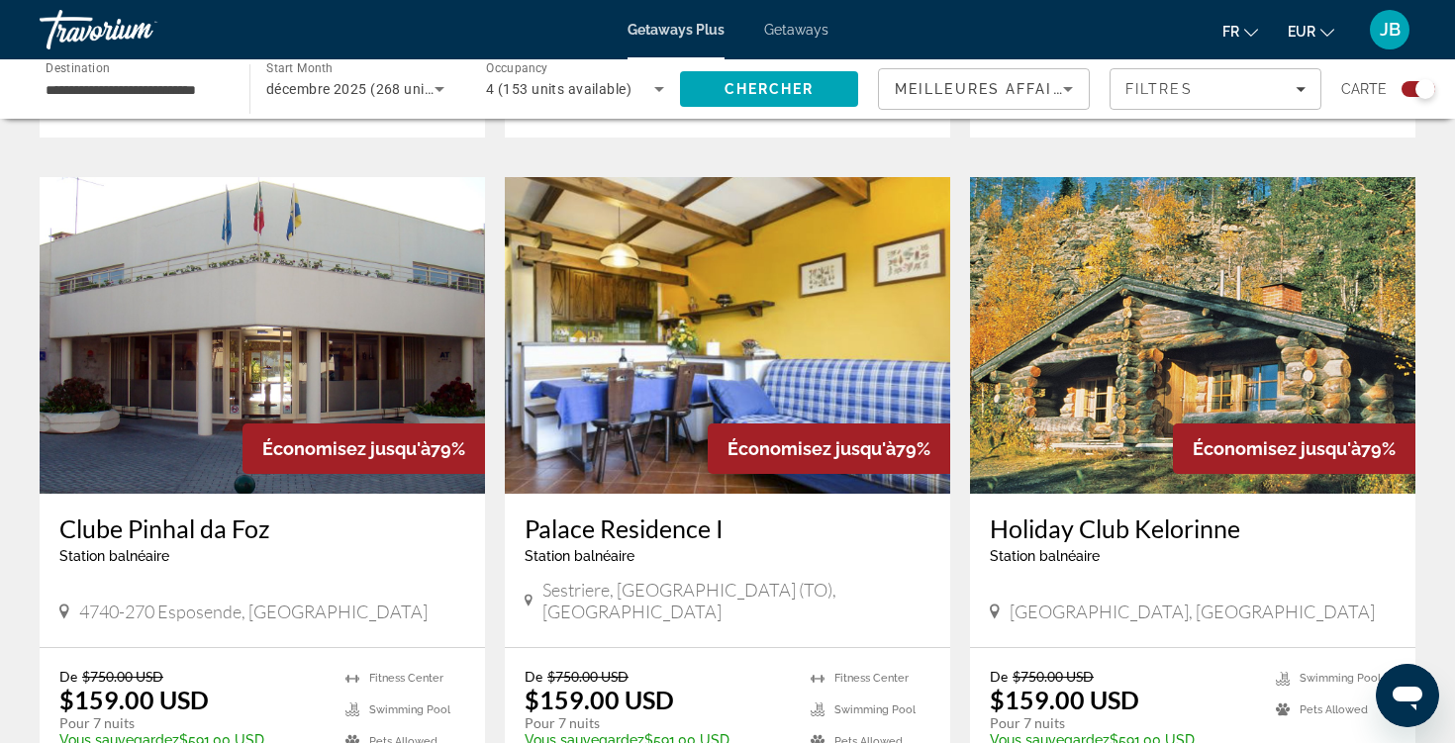
click at [1285, 31] on ul "fr English Español Français Italiano Português русский EUR USD ($) MXN (Mex$) C…" at bounding box center [1293, 30] width 142 height 32
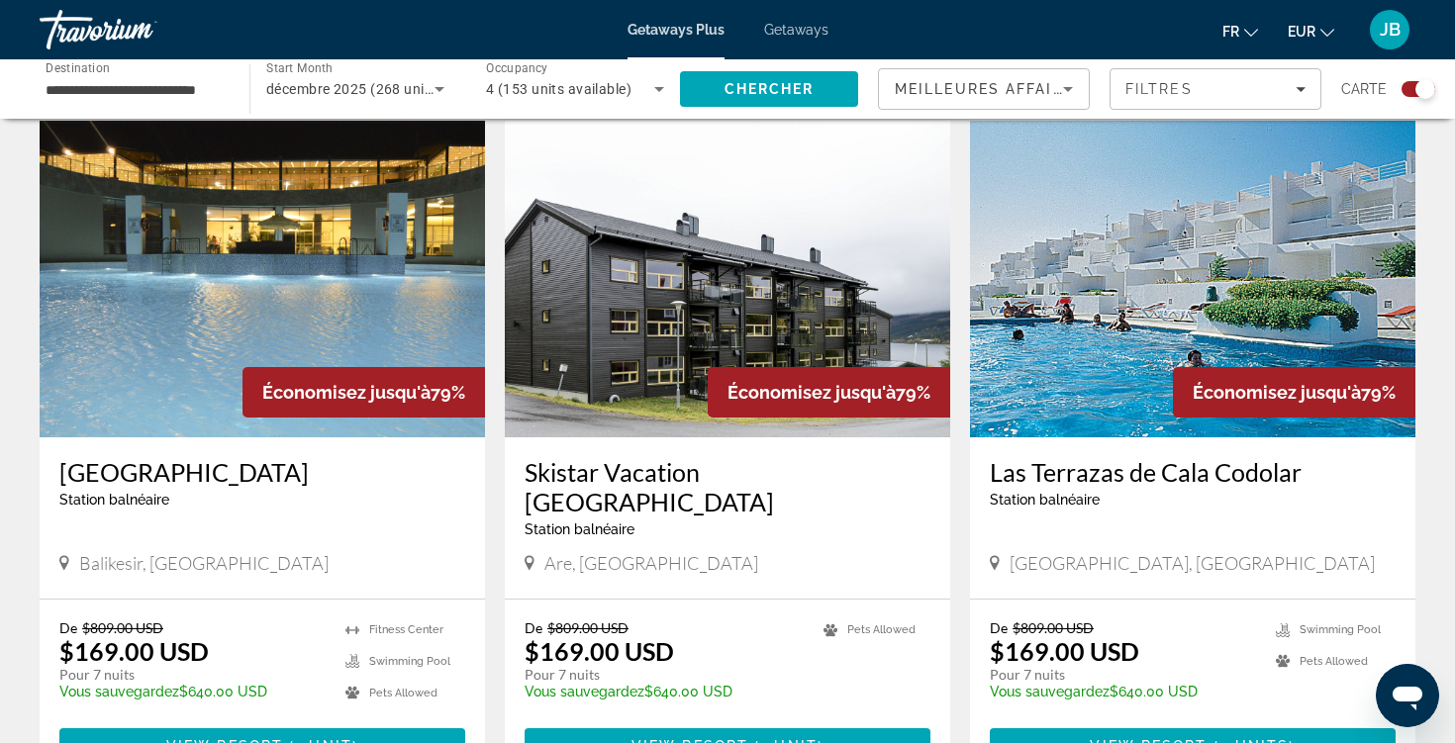
scroll to position [2727, 0]
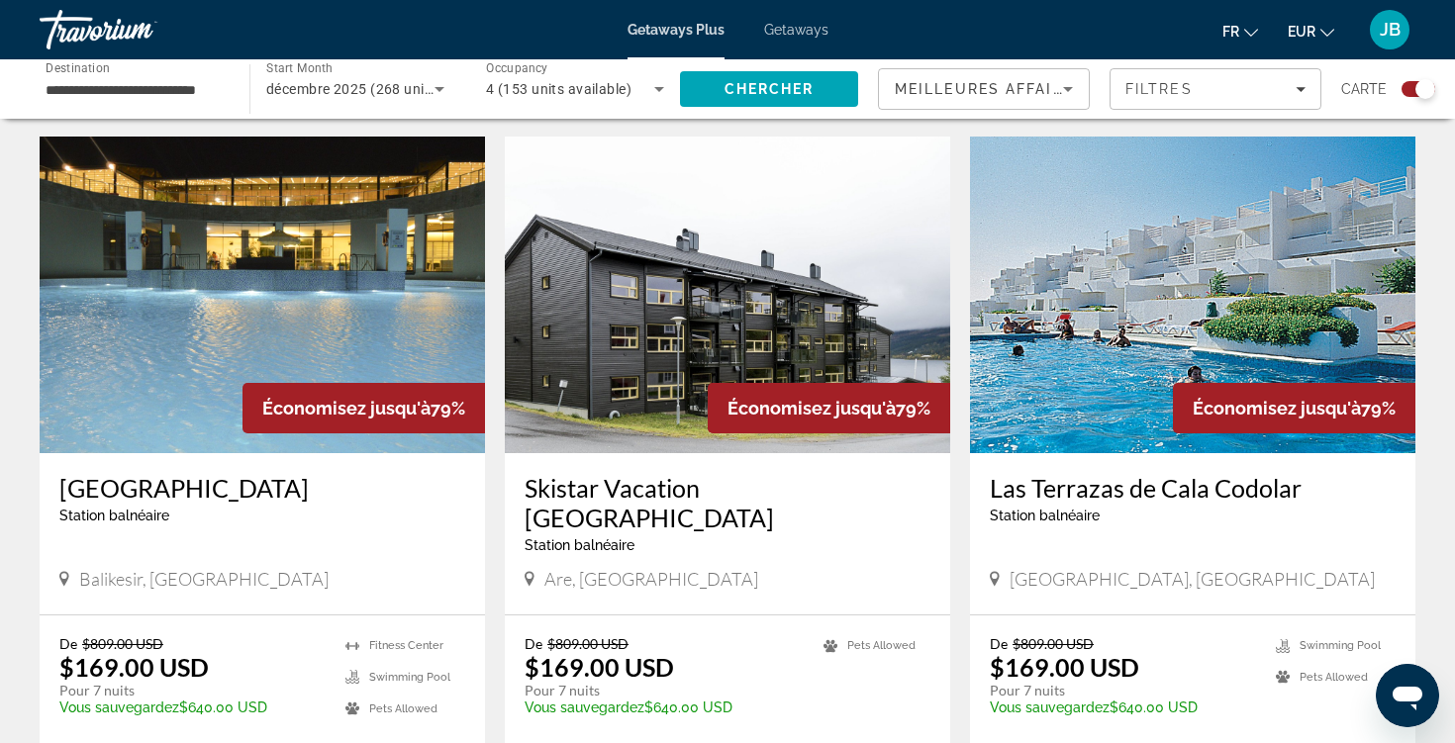
click at [813, 196] on img "Main content" at bounding box center [727, 295] width 445 height 317
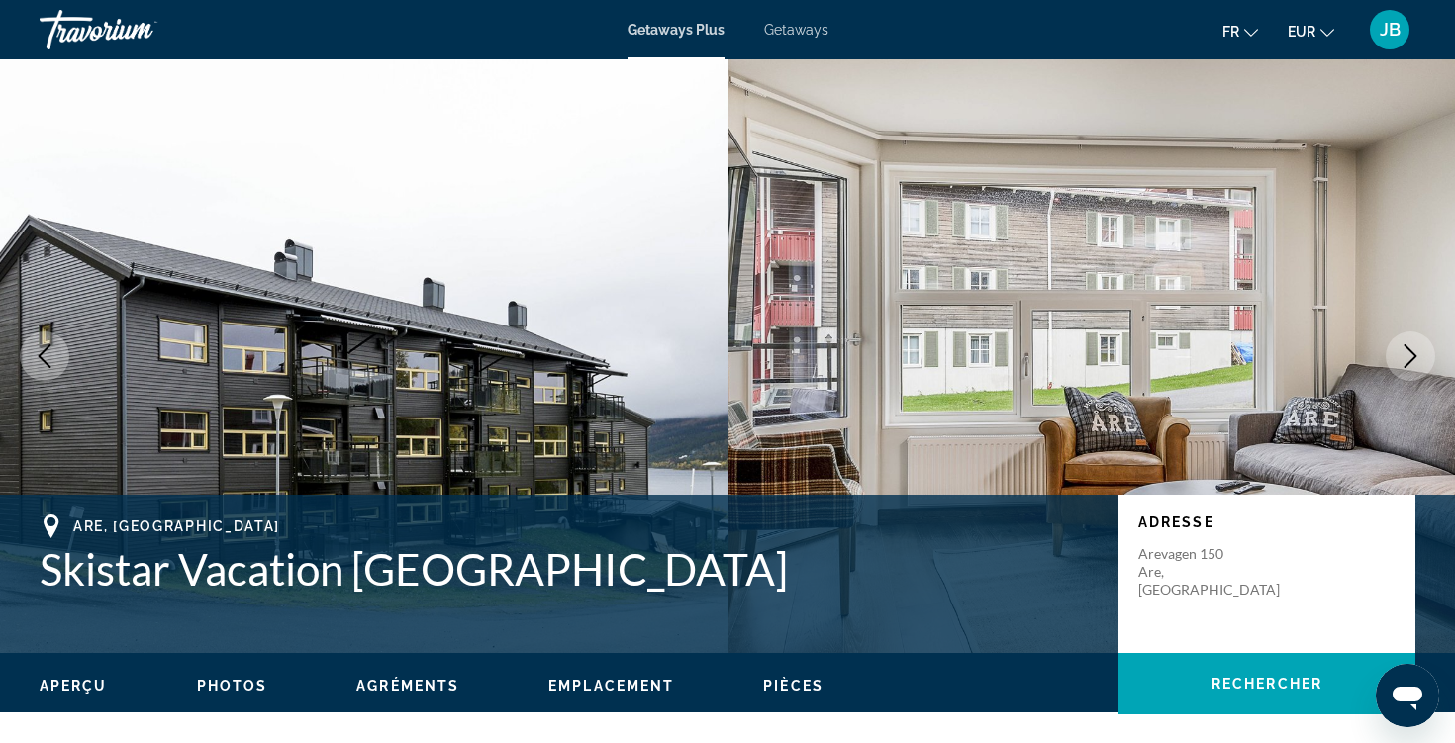
drag, startPoint x: 1398, startPoint y: 263, endPoint x: 1404, endPoint y: 337, distance: 74.5
click at [1404, 337] on button "Next image" at bounding box center [1409, 356] width 49 height 49
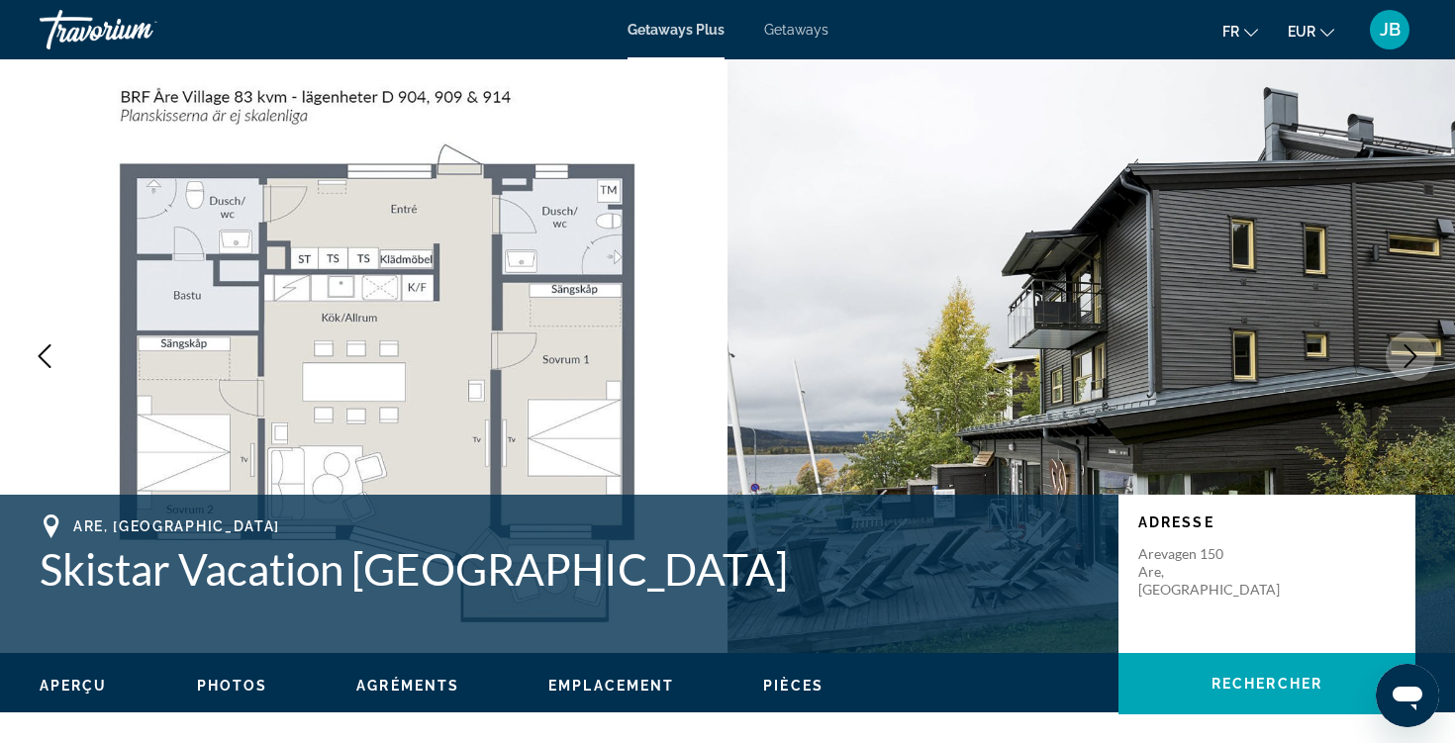
click at [1404, 339] on button "Next image" at bounding box center [1409, 356] width 49 height 49
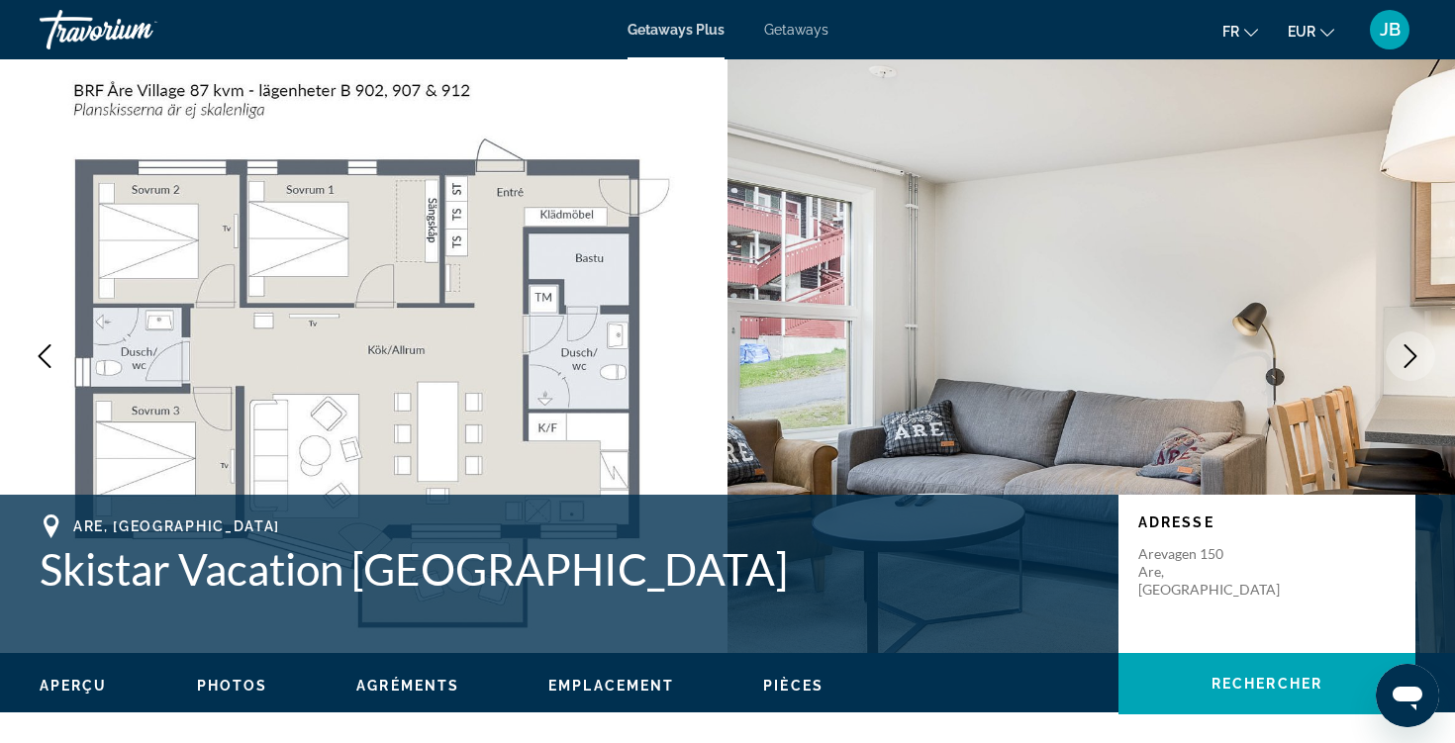
click at [1404, 339] on button "Next image" at bounding box center [1409, 356] width 49 height 49
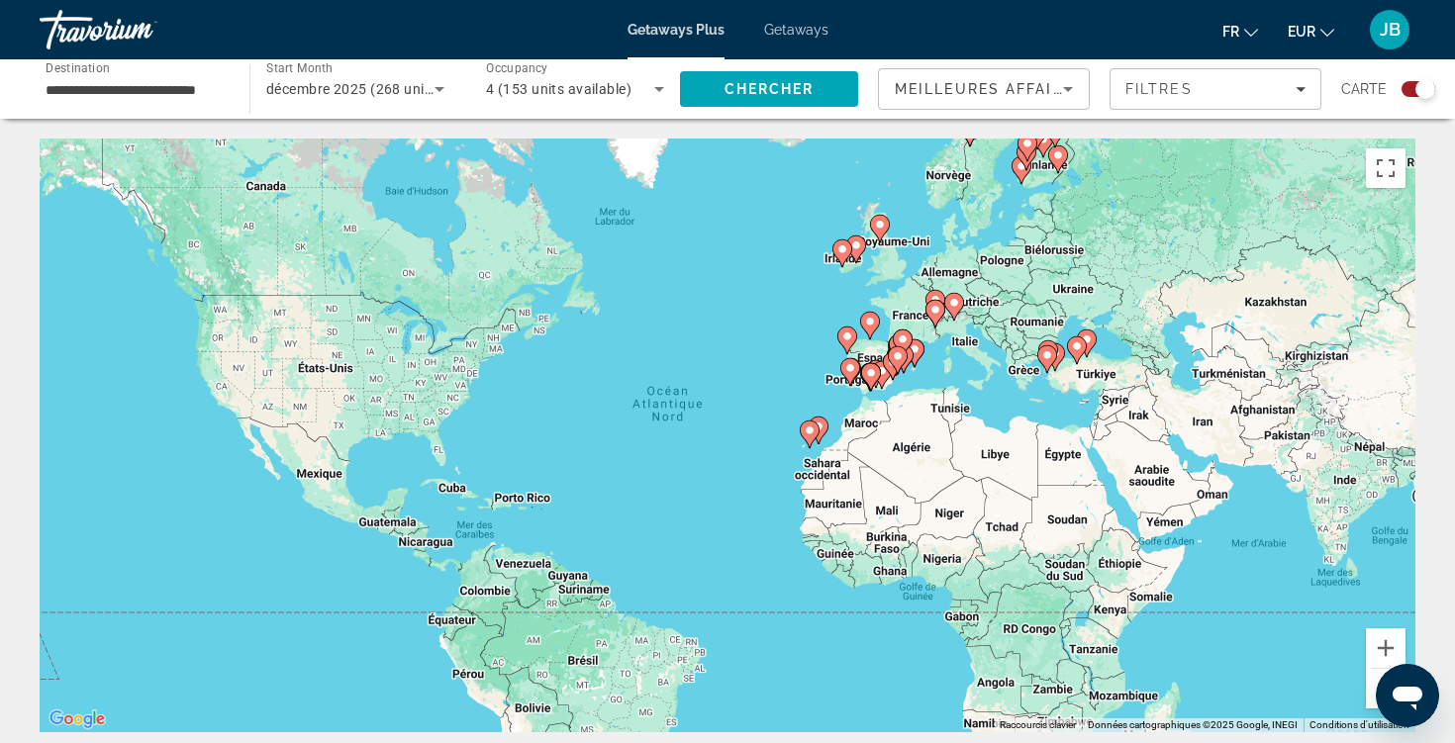
click at [1306, 25] on span "EUR" at bounding box center [1301, 32] width 28 height 16
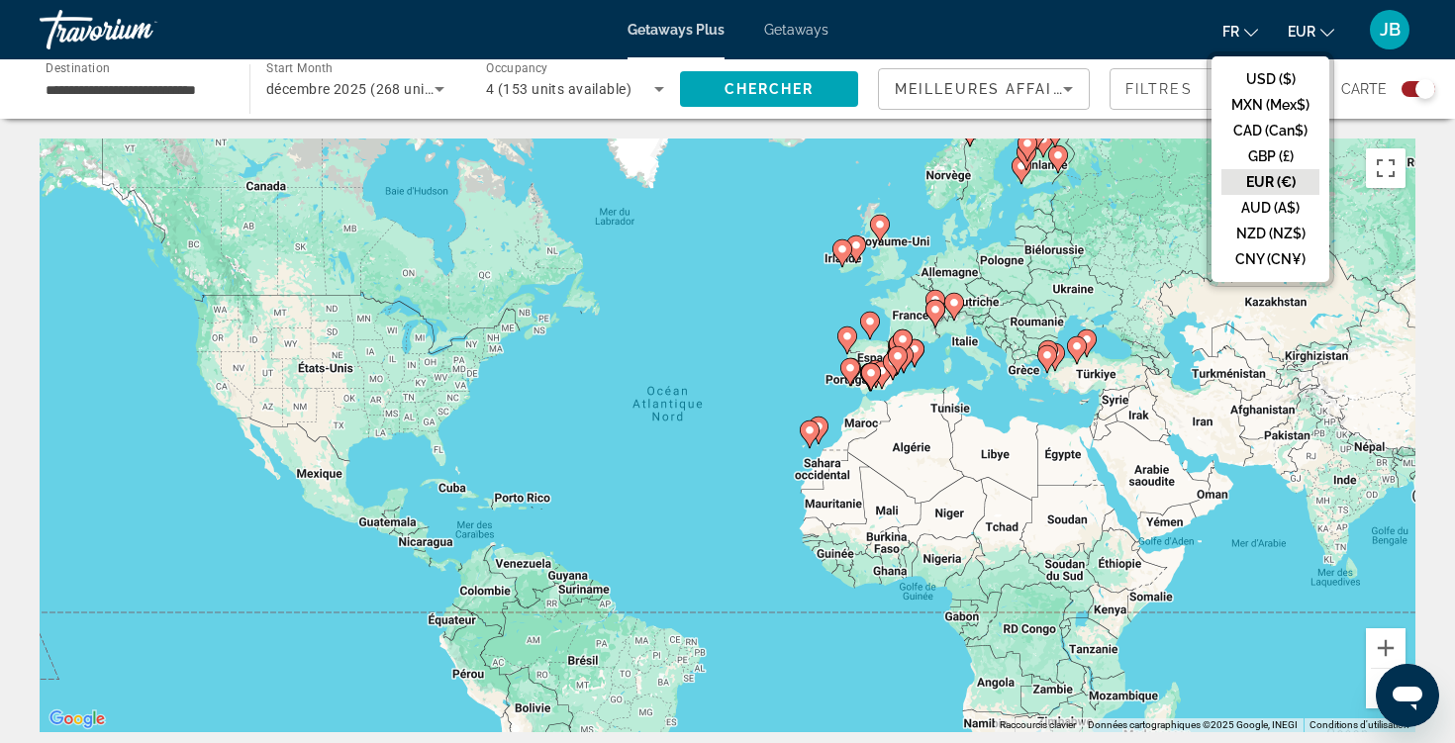
click at [1268, 176] on button "EUR (€)" at bounding box center [1270, 182] width 98 height 26
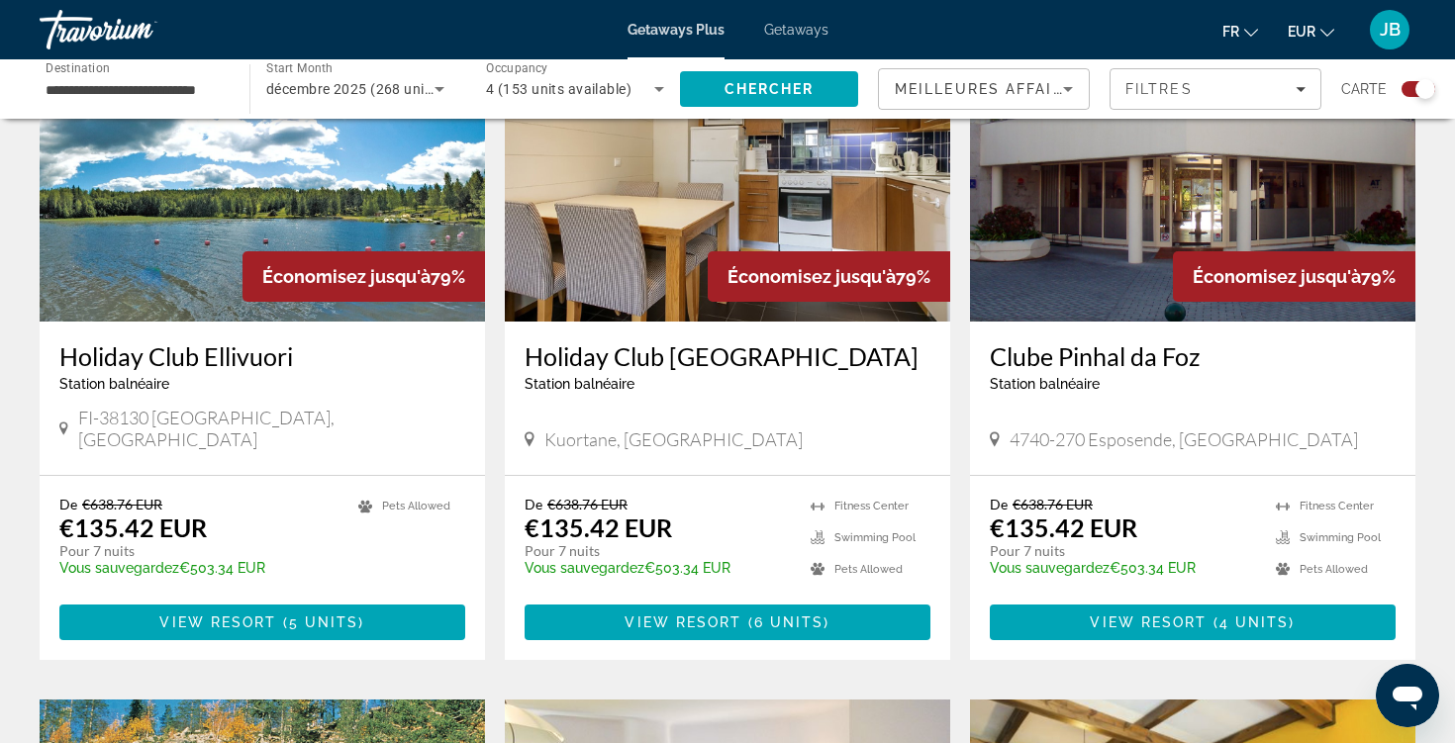
scroll to position [793, 0]
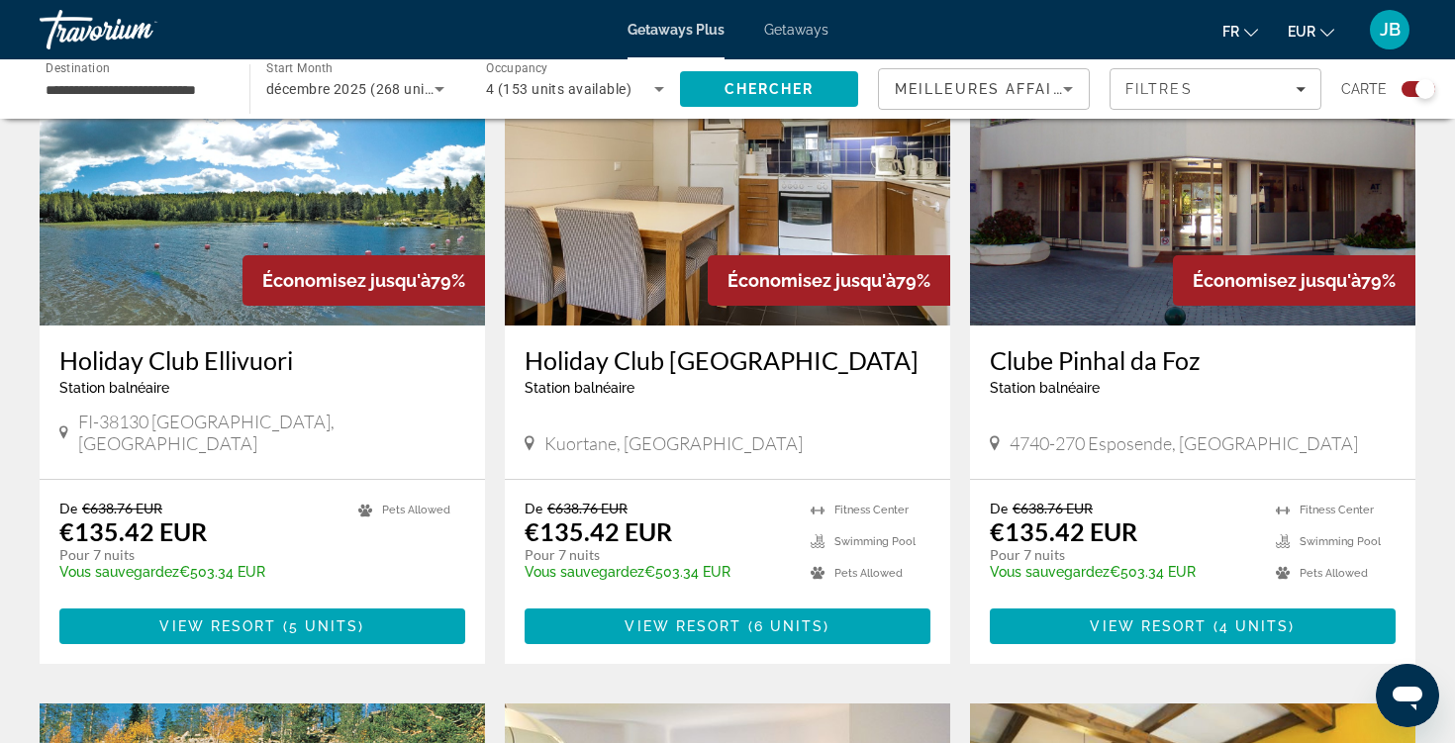
click at [163, 306] on img "Main content" at bounding box center [262, 167] width 445 height 317
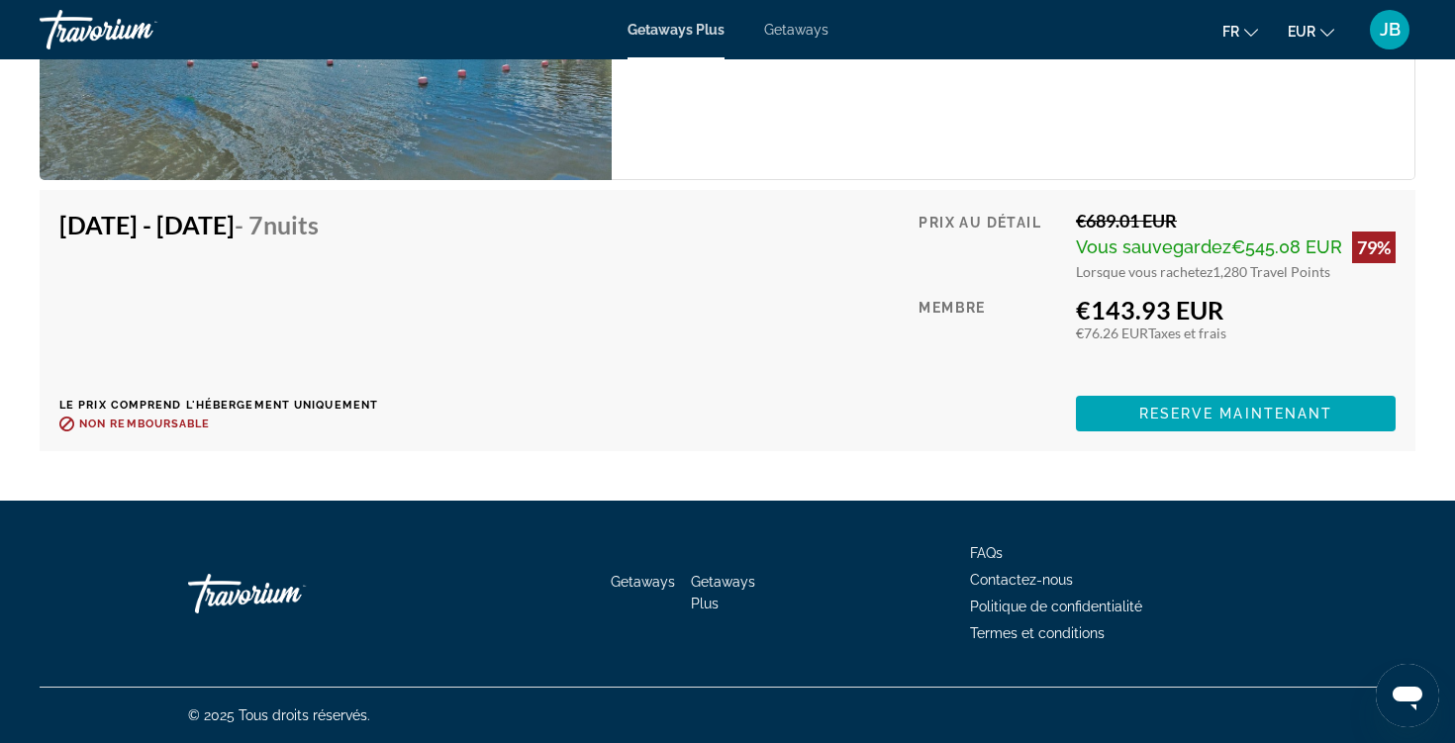
scroll to position [4406, 0]
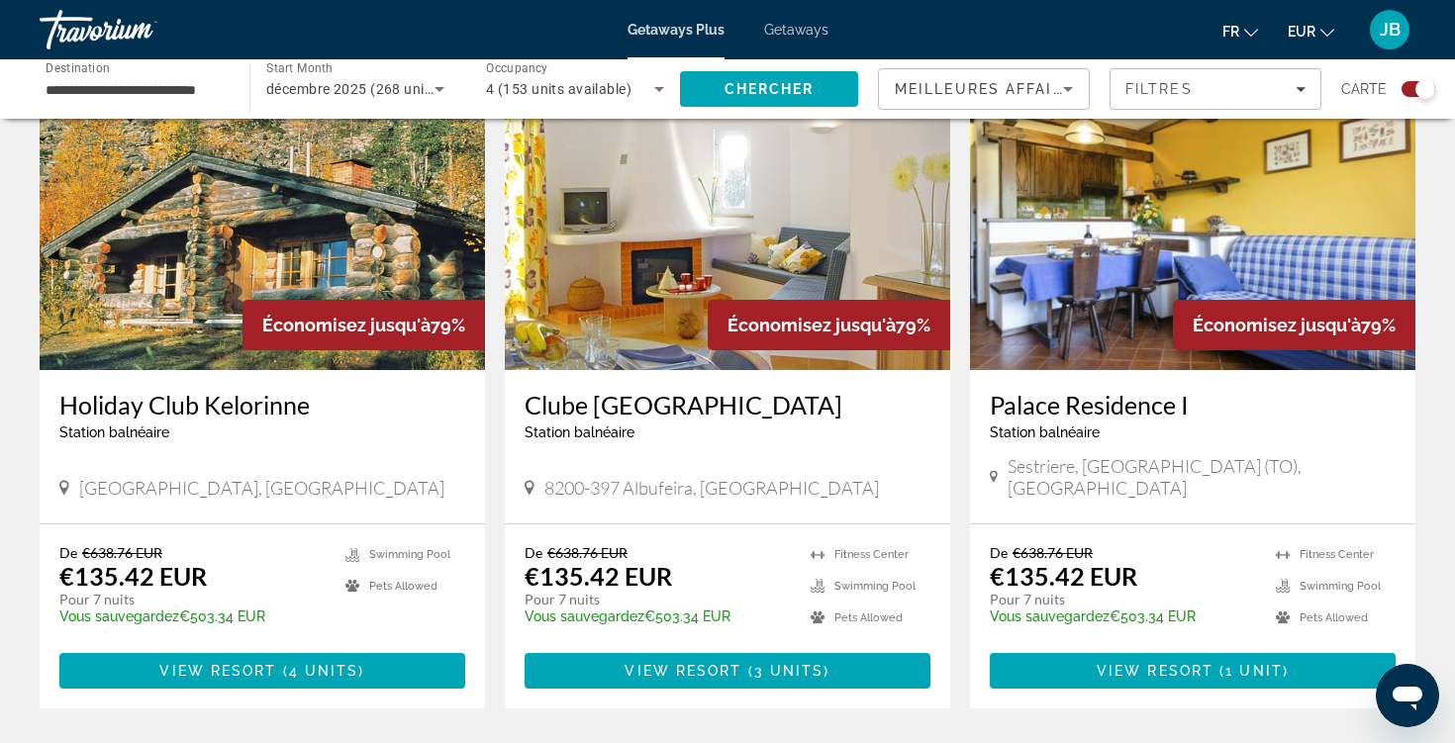
scroll to position [1451, 0]
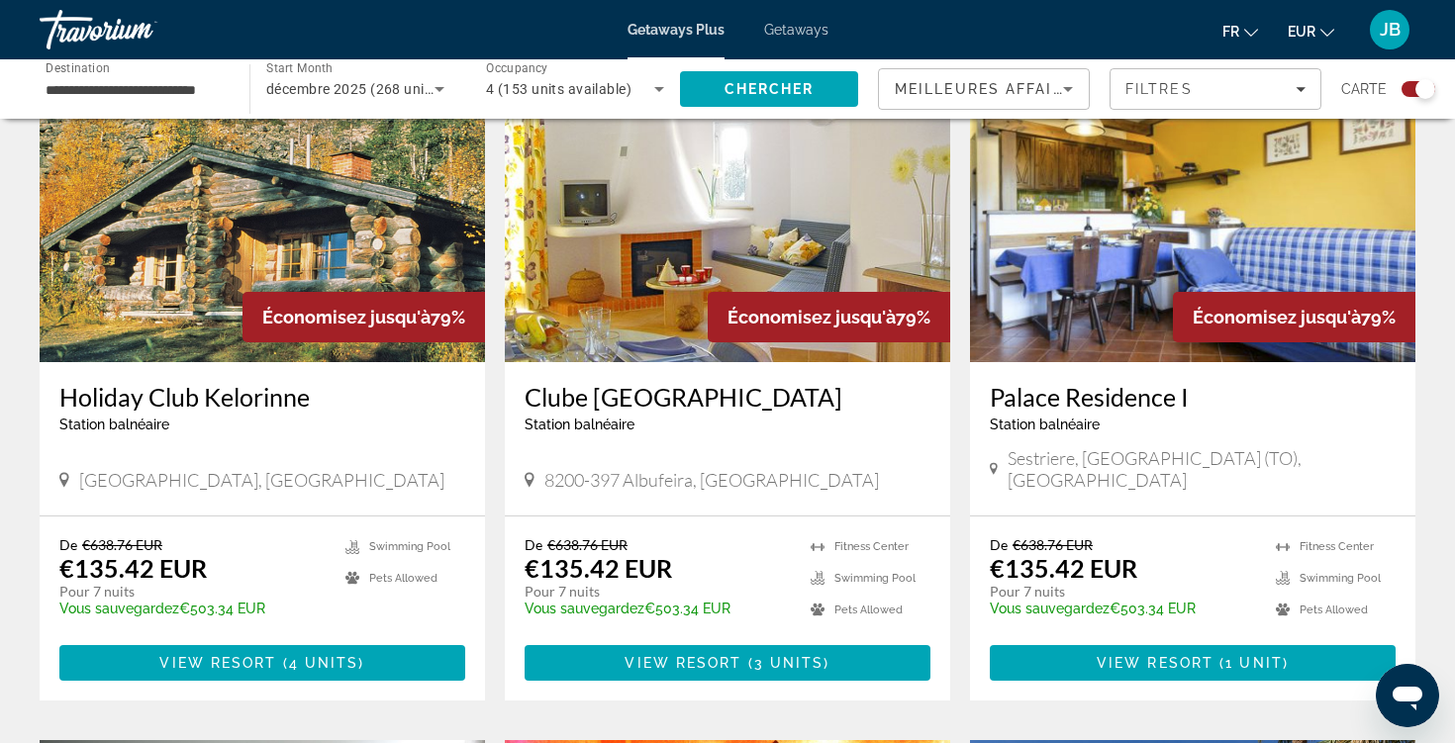
click at [309, 250] on img "Main content" at bounding box center [262, 204] width 445 height 317
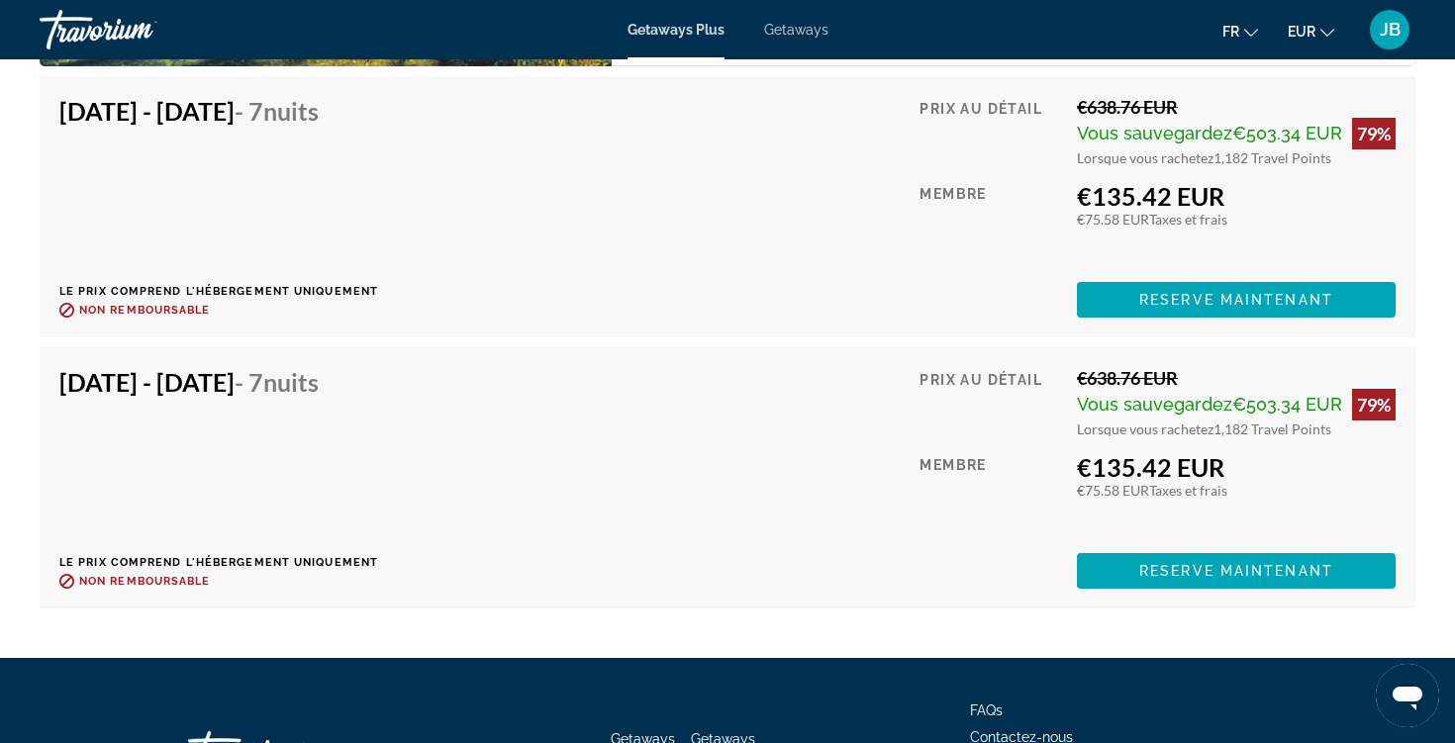
scroll to position [3607, 0]
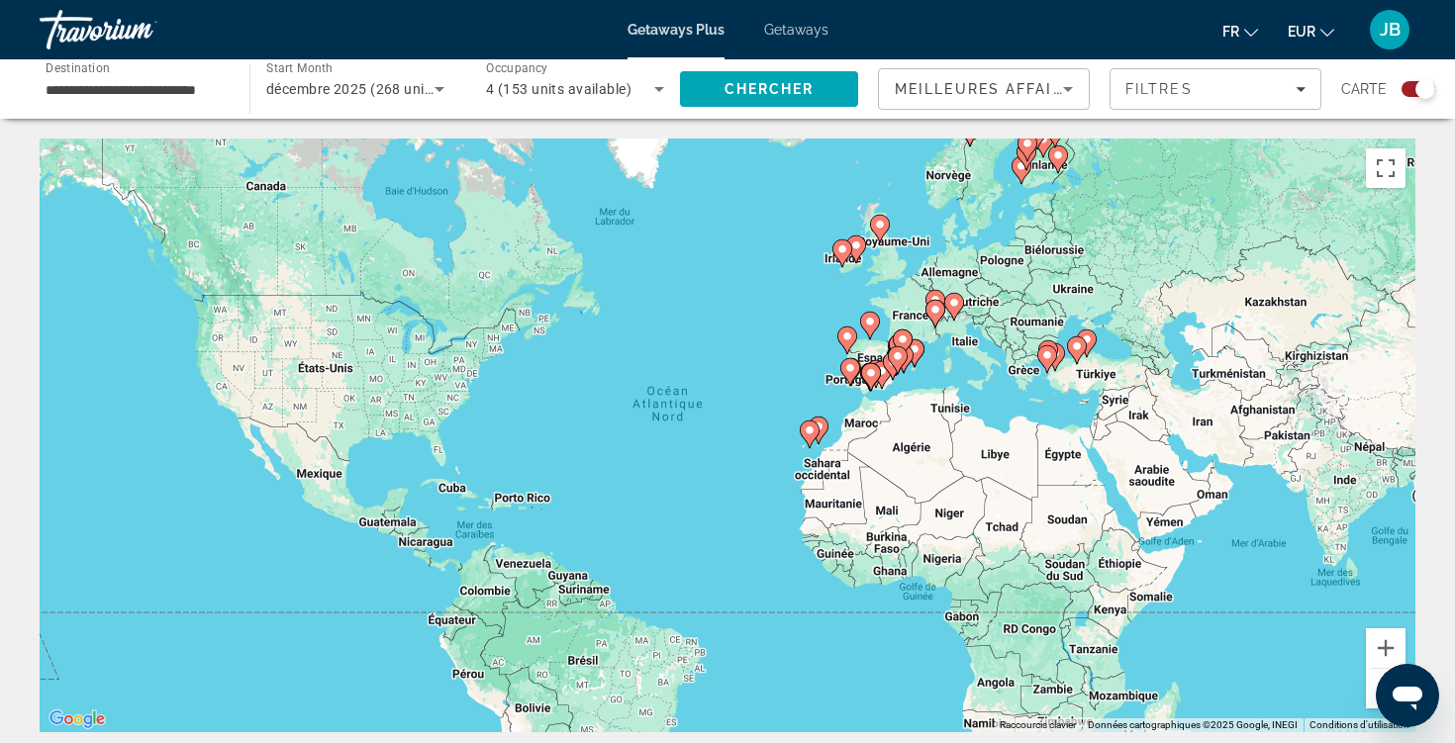
click at [369, 100] on div "décembre 2025 (268 units available)" at bounding box center [350, 89] width 168 height 24
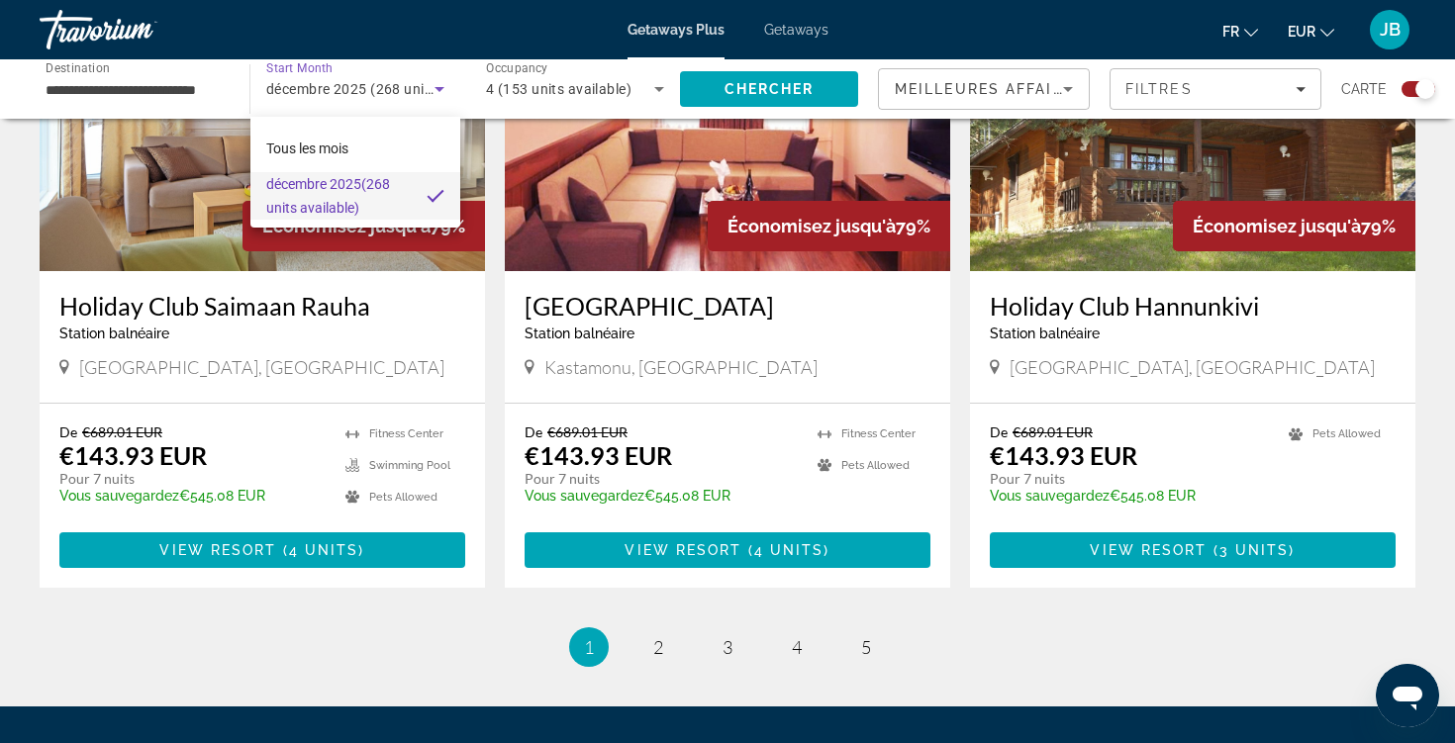
scroll to position [2920, 0]
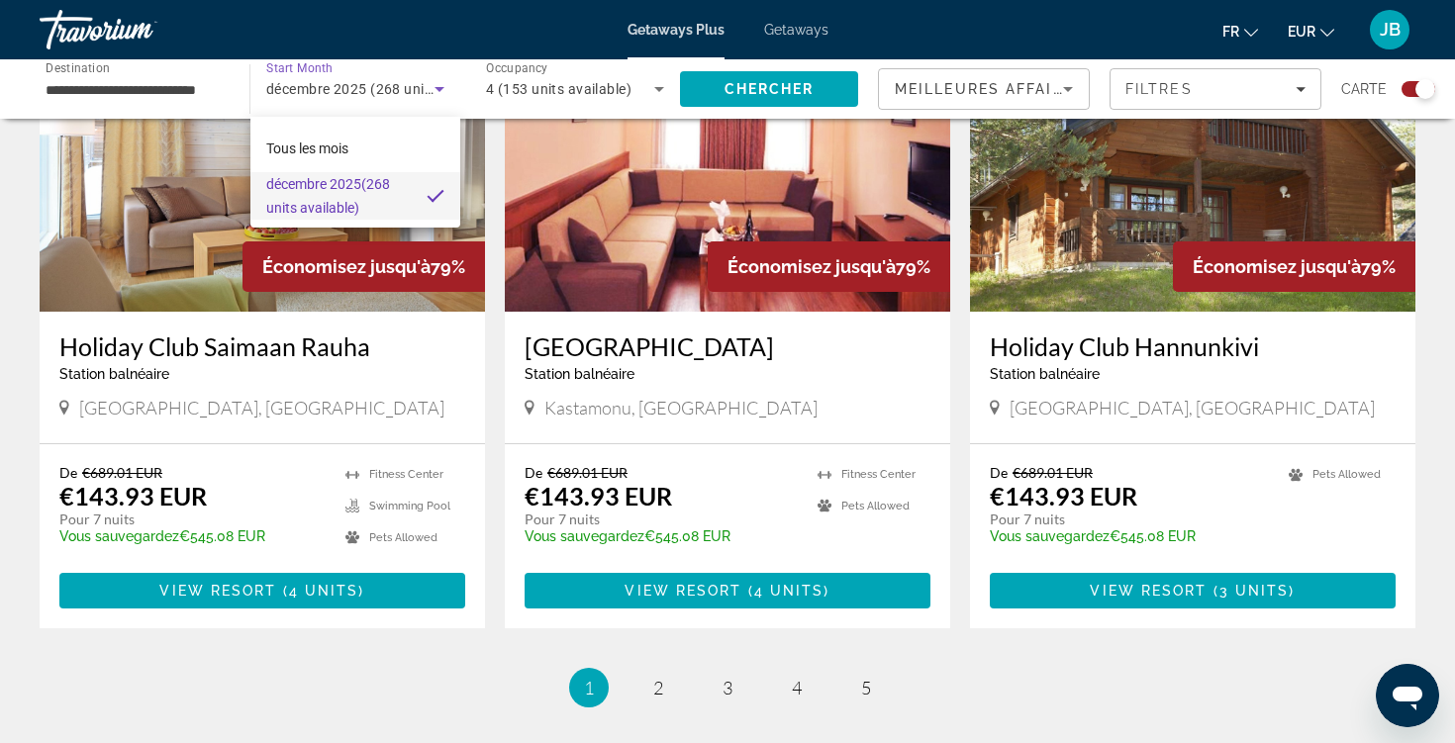
click at [654, 606] on div at bounding box center [727, 371] width 1455 height 743
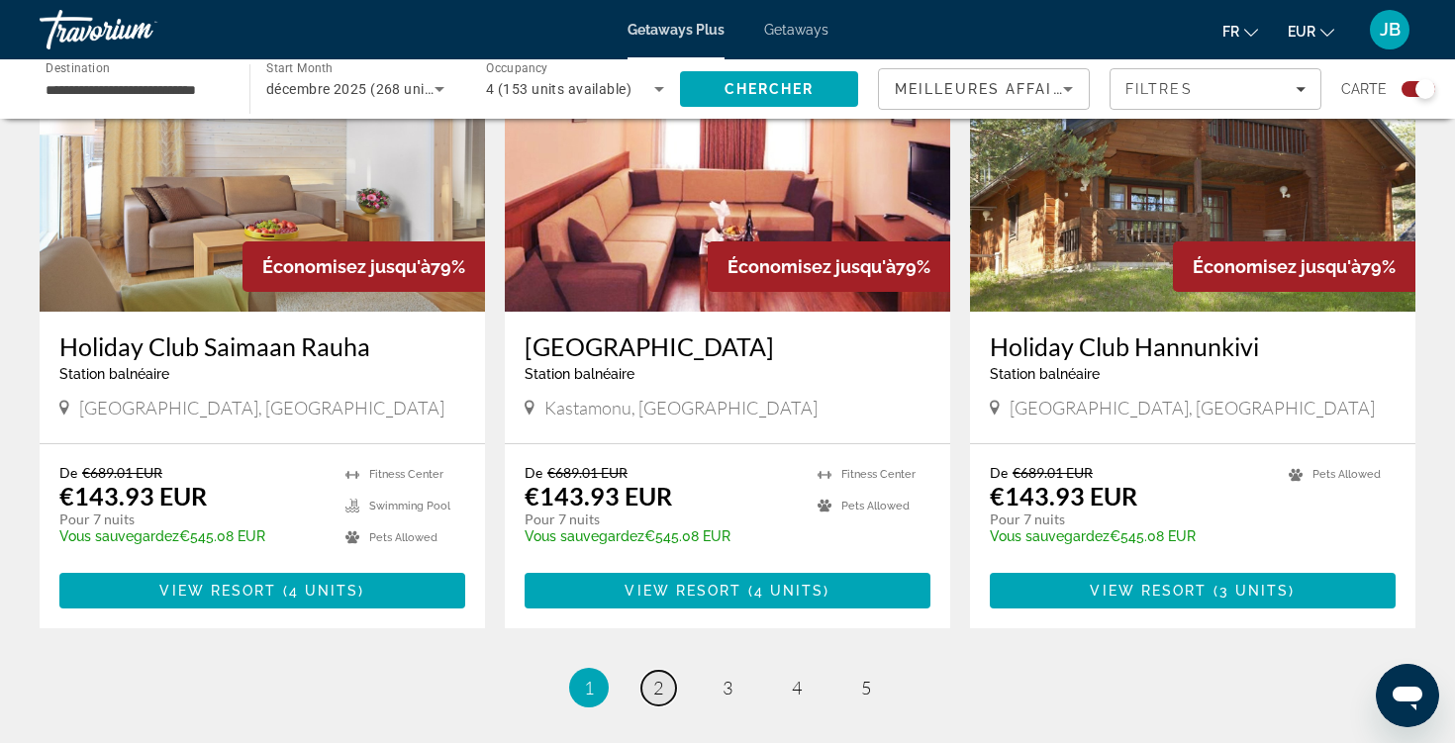
click at [654, 677] on span "2" at bounding box center [658, 688] width 10 height 22
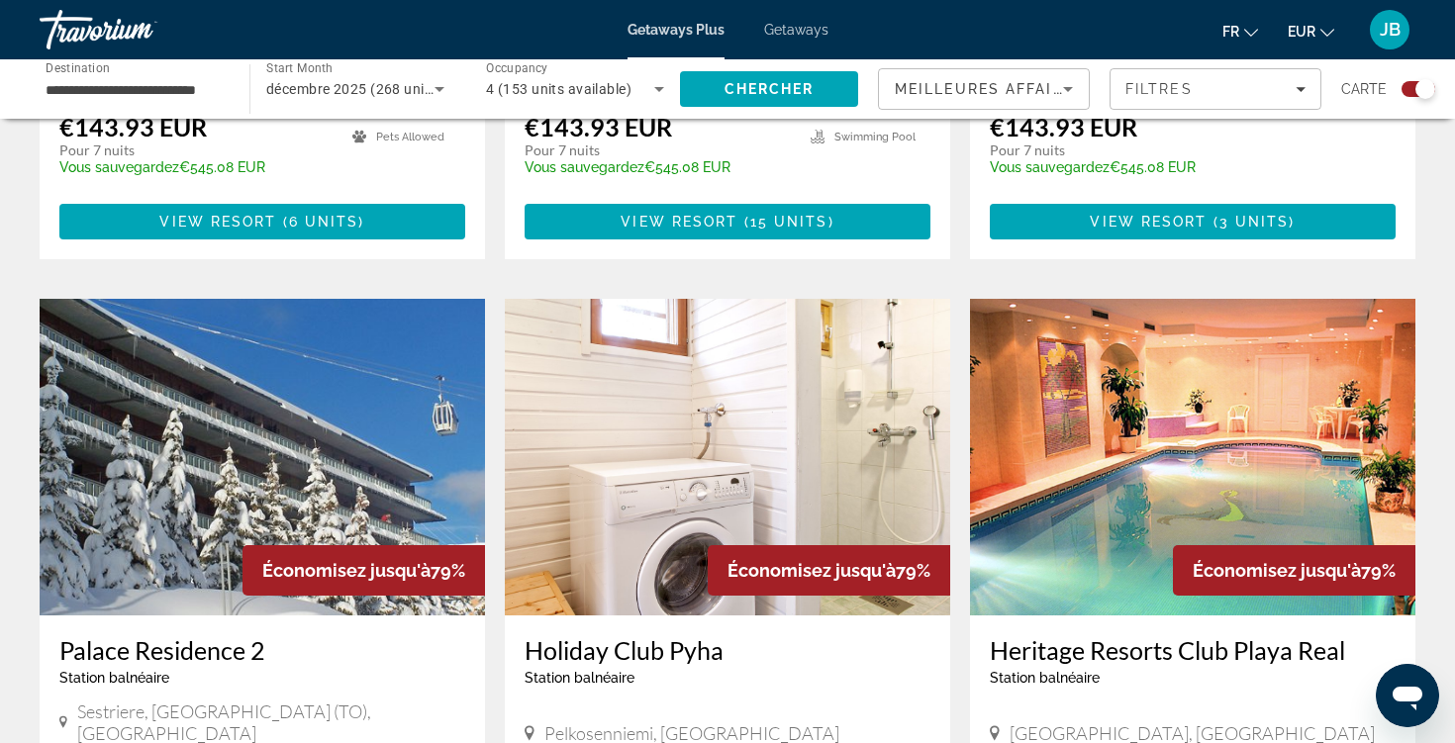
scroll to position [1246, 0]
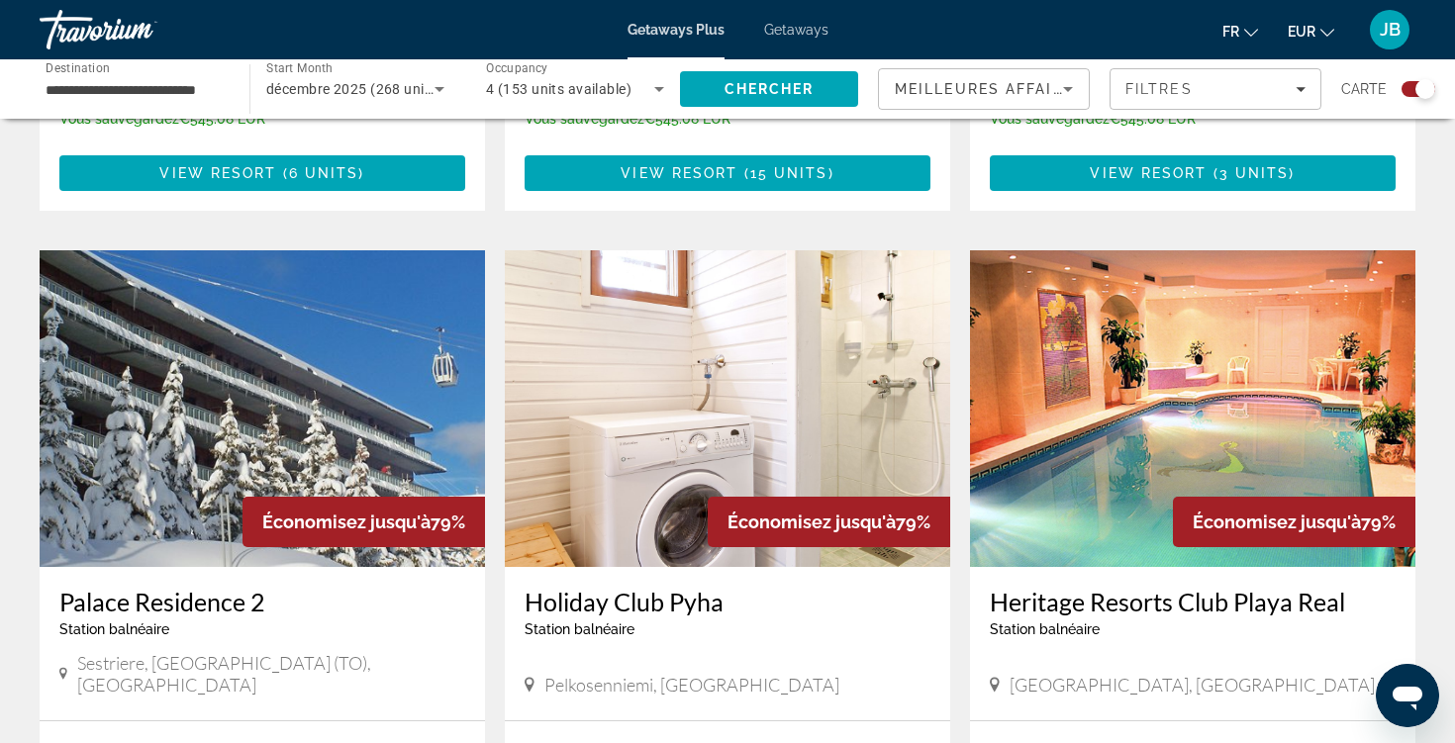
click at [402, 429] on img "Main content" at bounding box center [262, 408] width 445 height 317
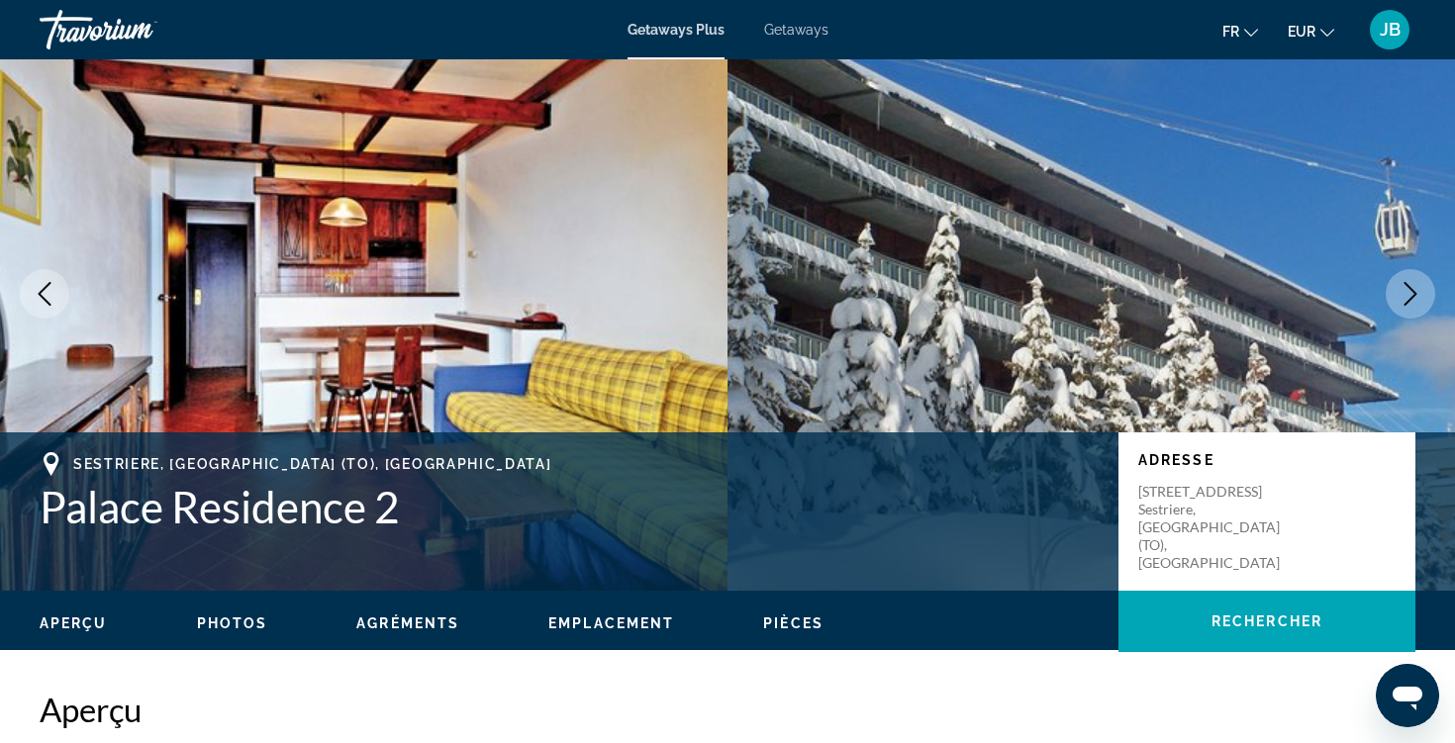
scroll to position [82, 0]
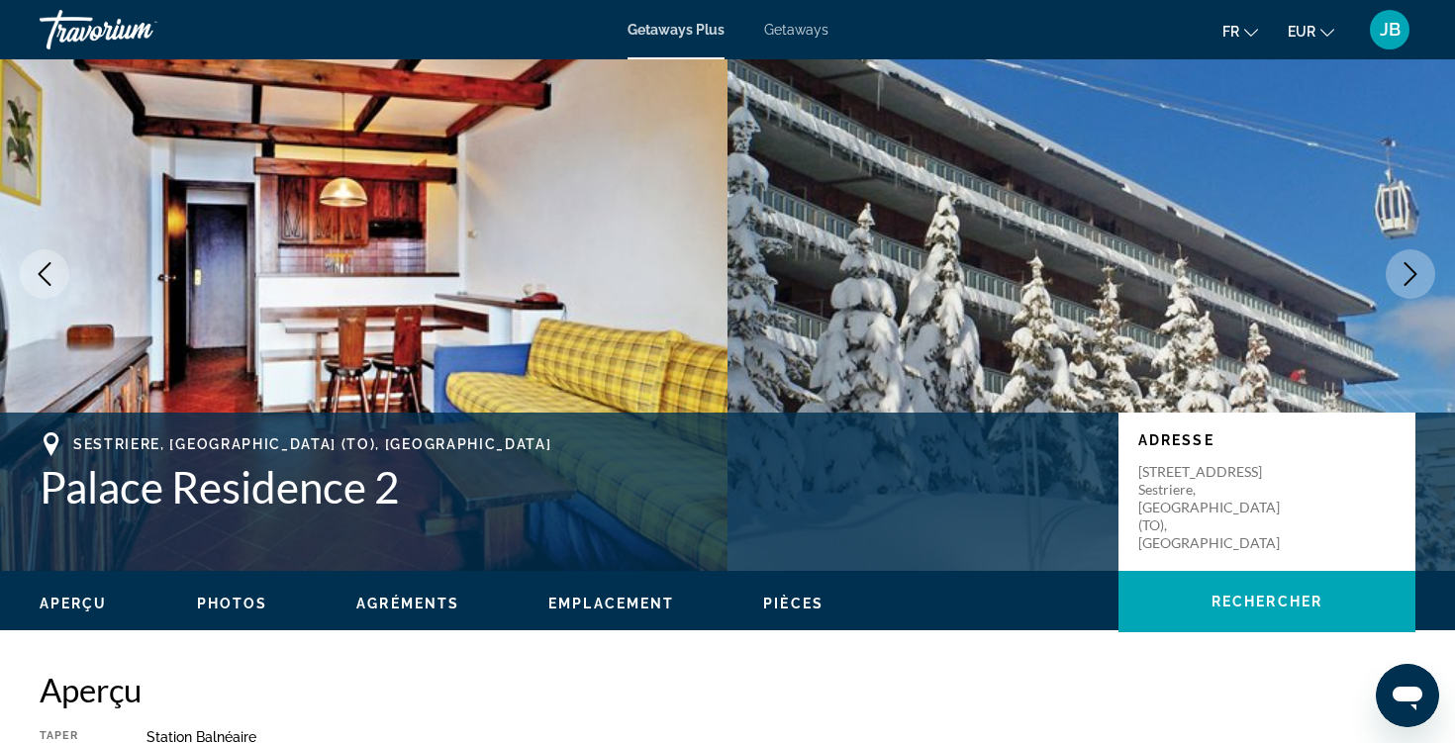
click at [1397, 282] on button "Next image" at bounding box center [1409, 273] width 49 height 49
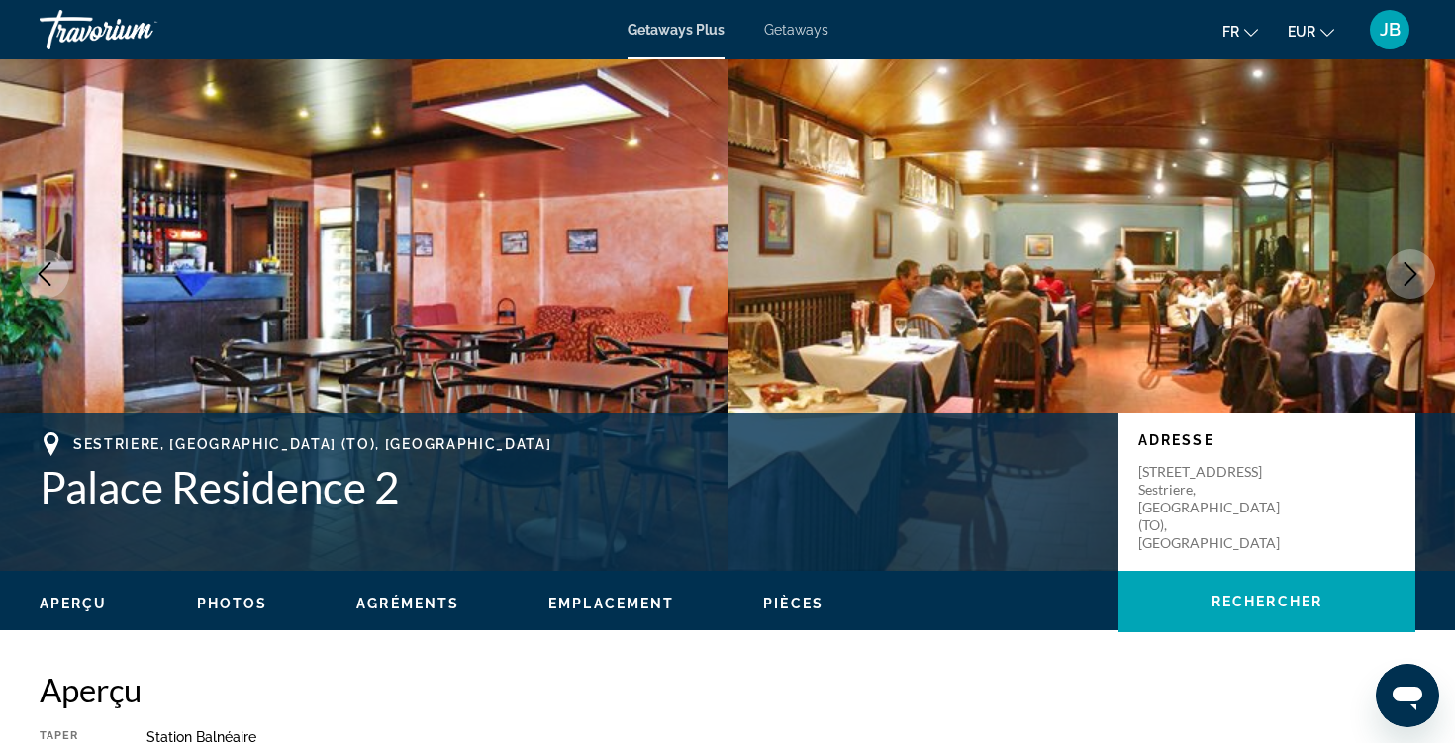
click at [1397, 282] on button "Next image" at bounding box center [1409, 273] width 49 height 49
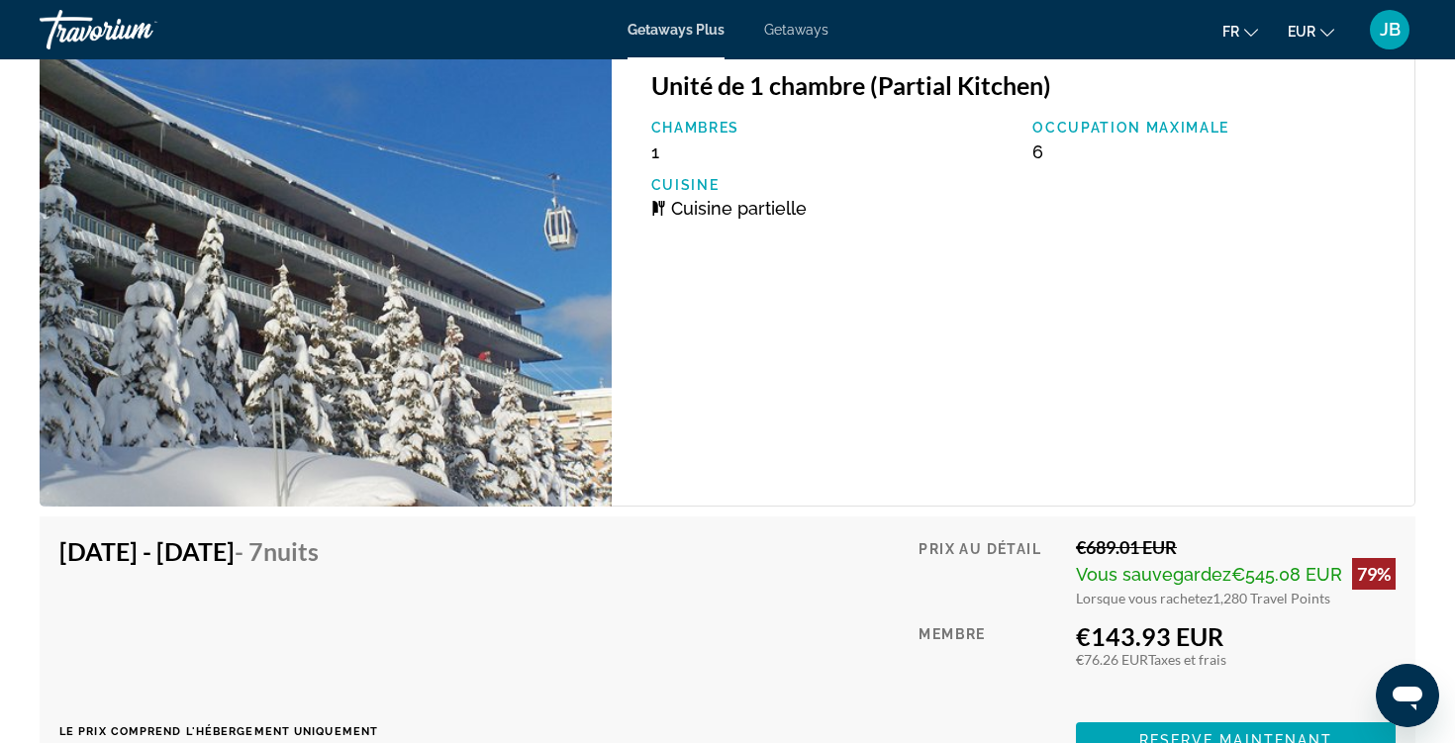
scroll to position [3512, 0]
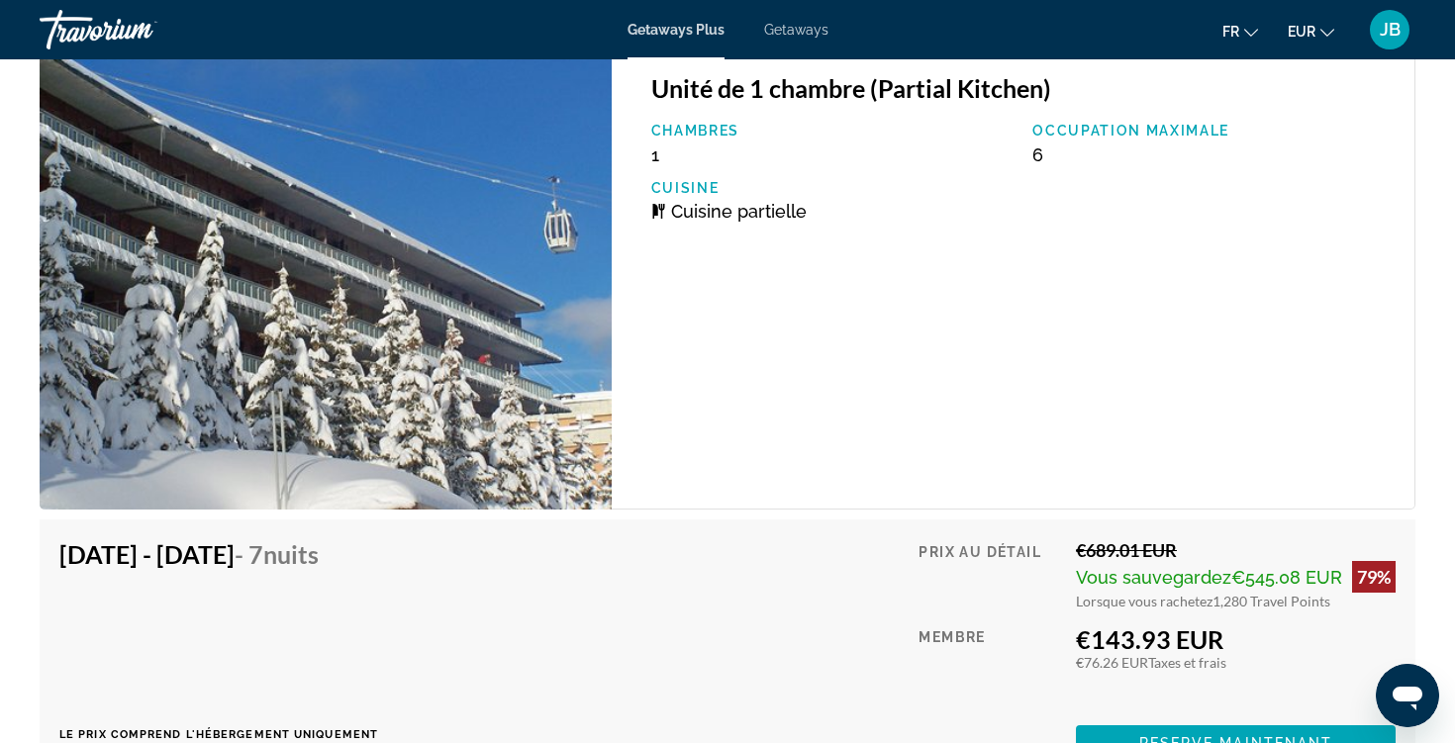
drag, startPoint x: 1061, startPoint y: 637, endPoint x: 1214, endPoint y: 646, distance: 153.6
click at [1214, 646] on div "Prix au détail €689.01 EUR Vous sauvegardez €545.08 EUR 79% Lorsque vous rachet…" at bounding box center [1156, 650] width 477 height 222
click at [1214, 646] on div "€143.93 EUR" at bounding box center [1236, 639] width 320 height 30
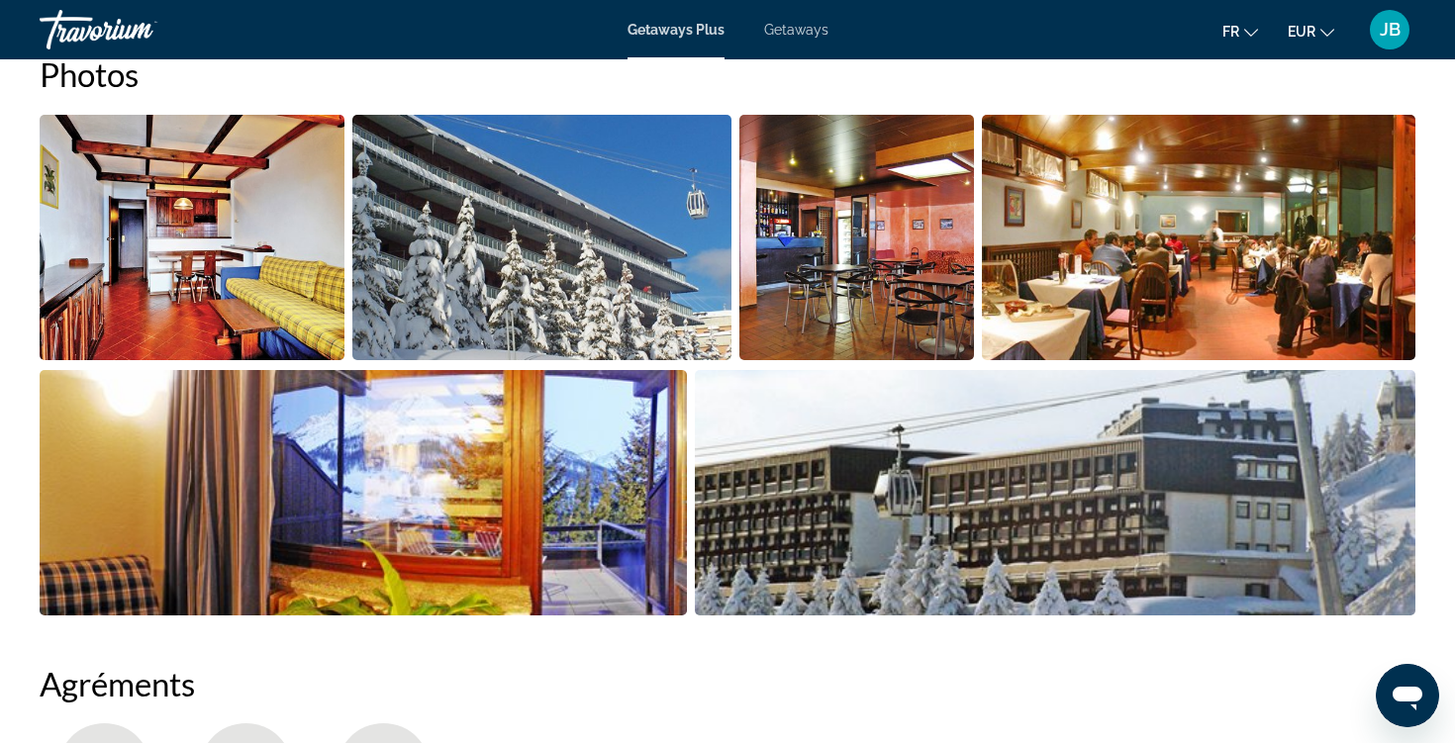
scroll to position [875, 0]
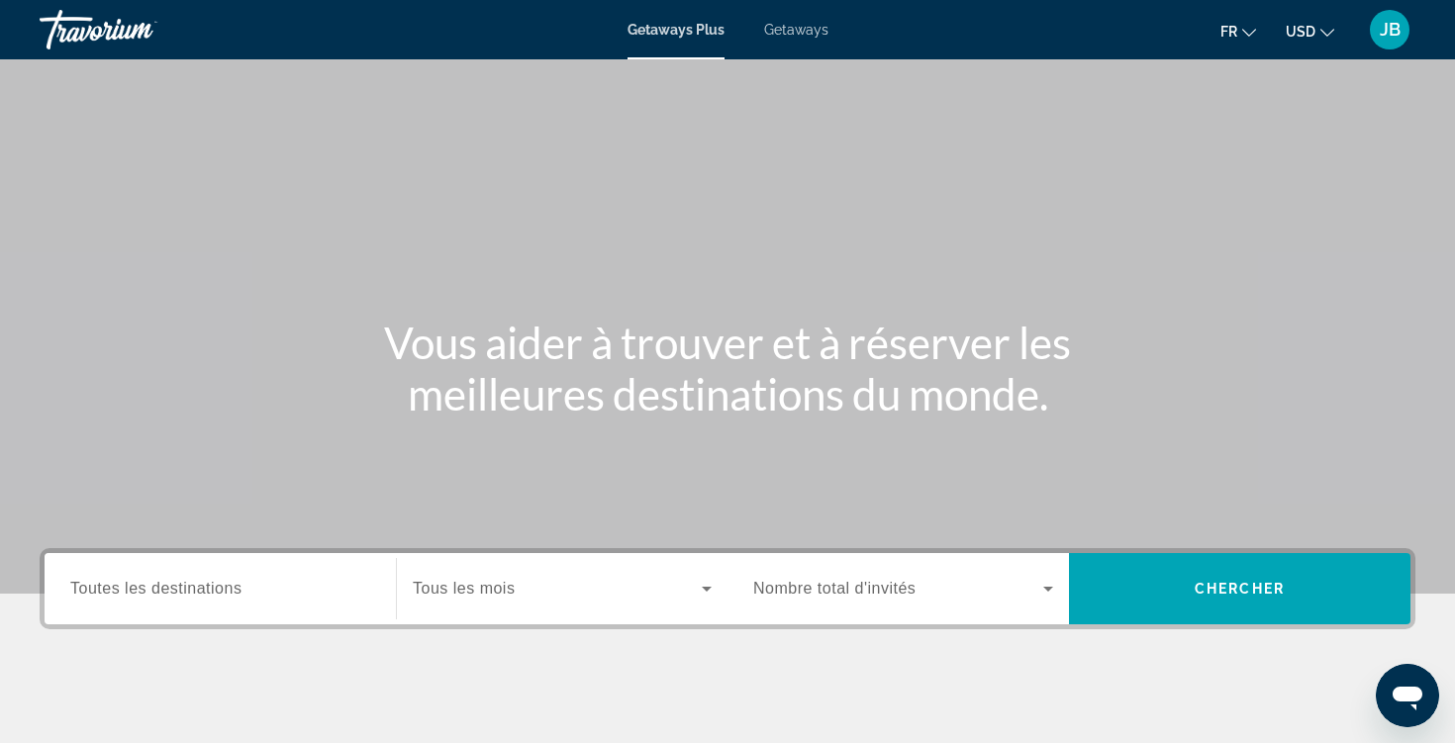
click at [1188, 0] on mat-toolbar "Getaways Plus Getaways fr English Español Français Italiano Português русский U…" at bounding box center [727, 29] width 1455 height 59
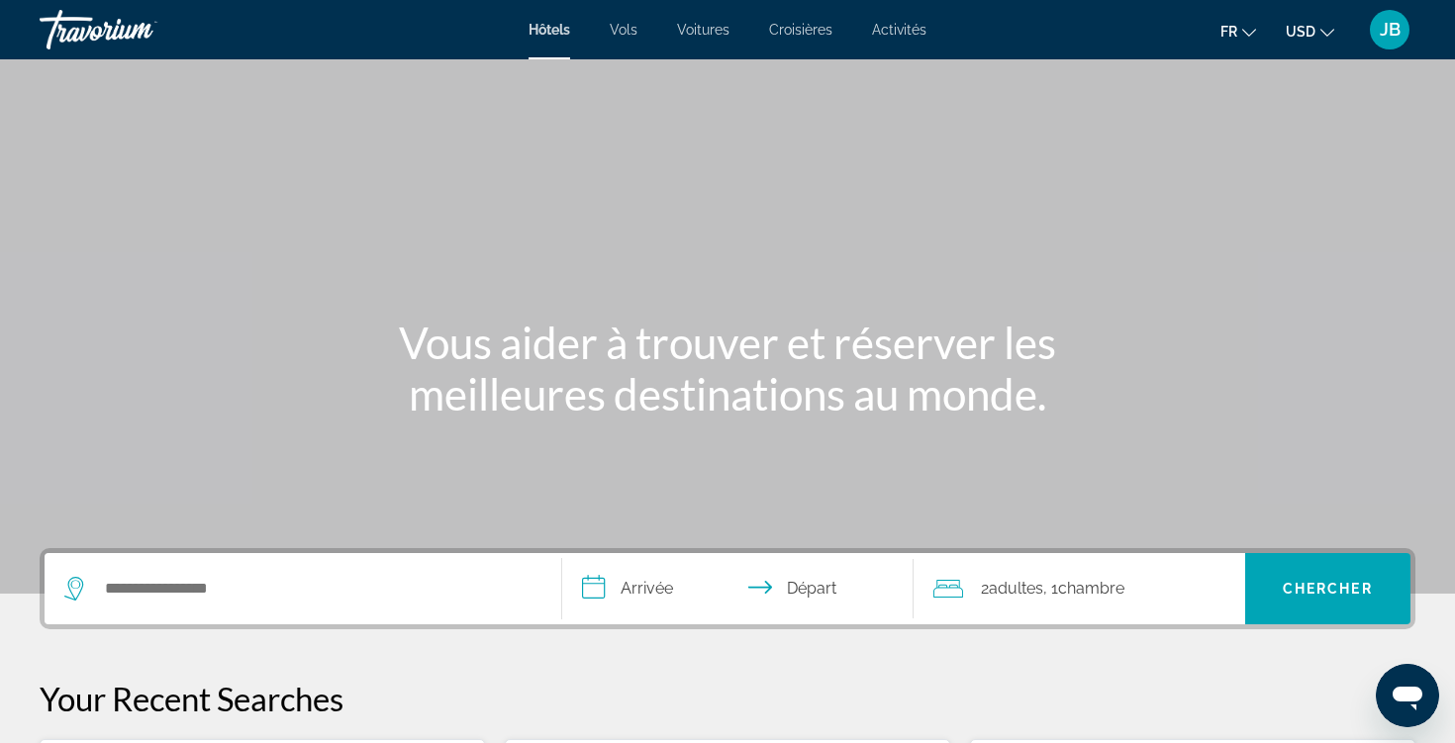
click at [1378, 37] on div "JB" at bounding box center [1390, 30] width 40 height 40
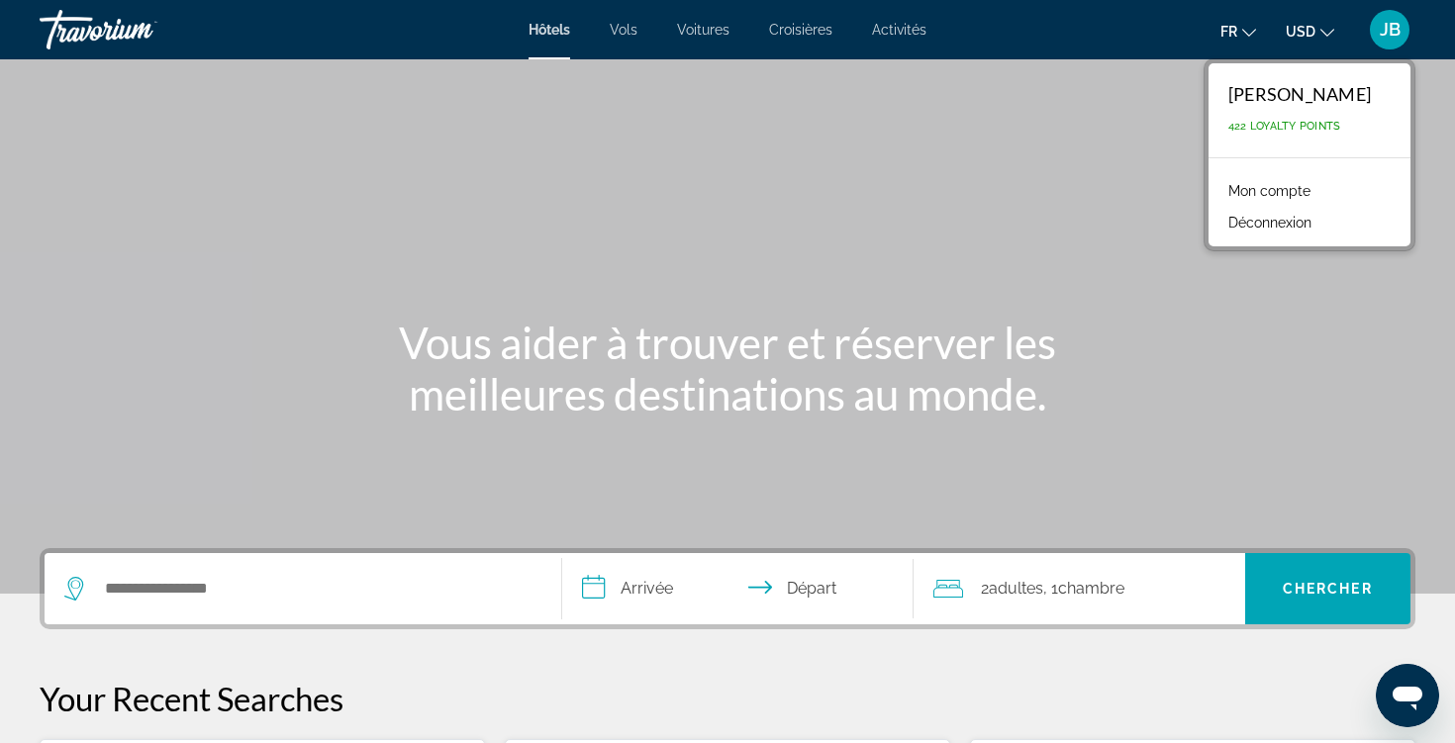
click at [1282, 179] on link "Mon compte" at bounding box center [1269, 191] width 102 height 26
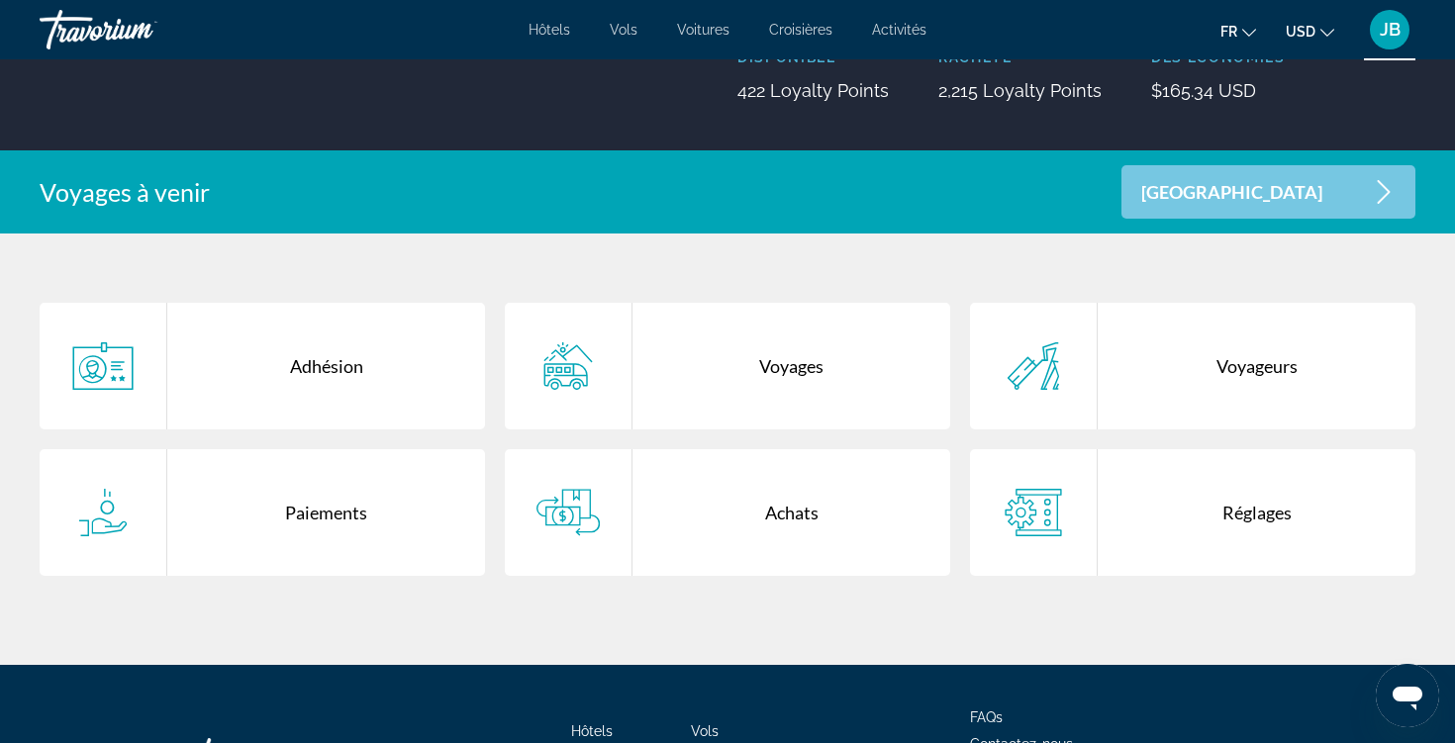
scroll to position [311, 0]
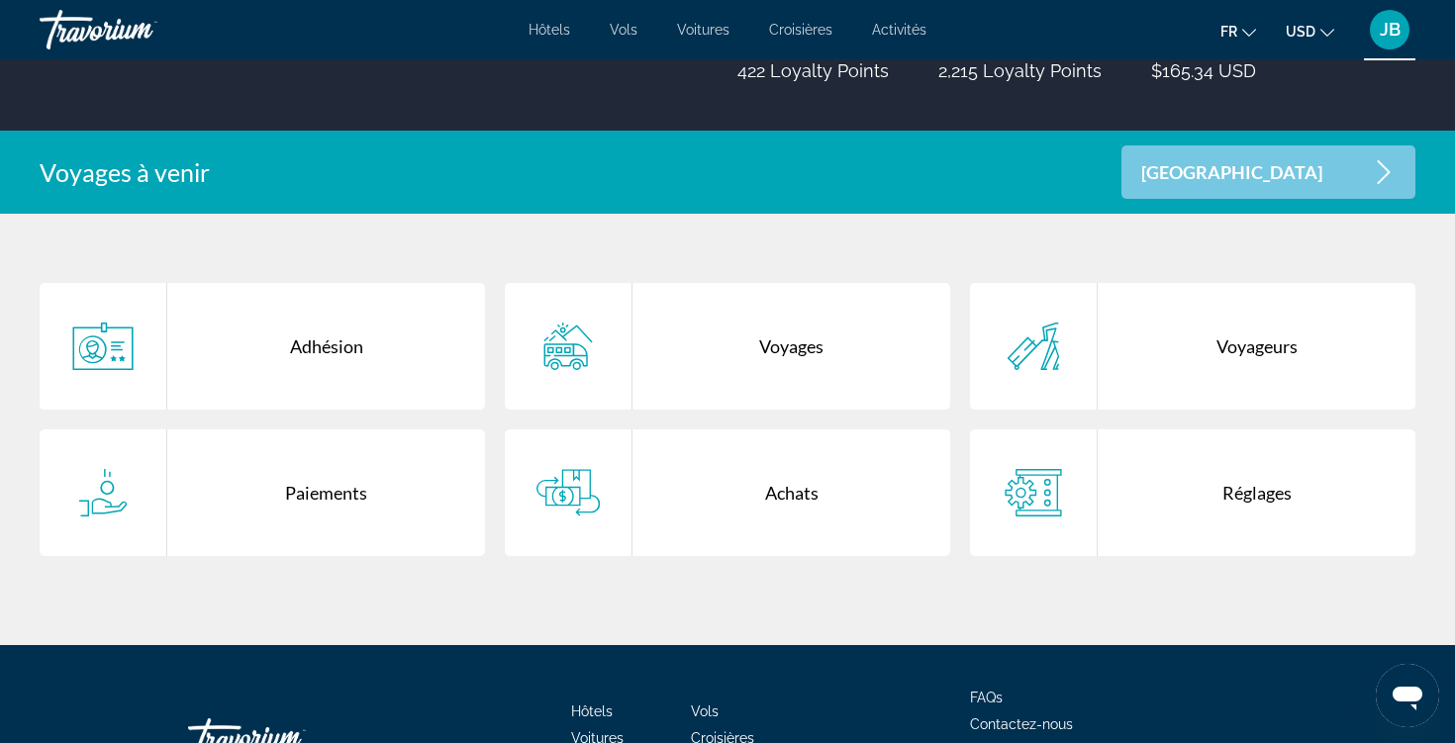
click at [676, 361] on div "Voyages" at bounding box center [791, 346] width 318 height 127
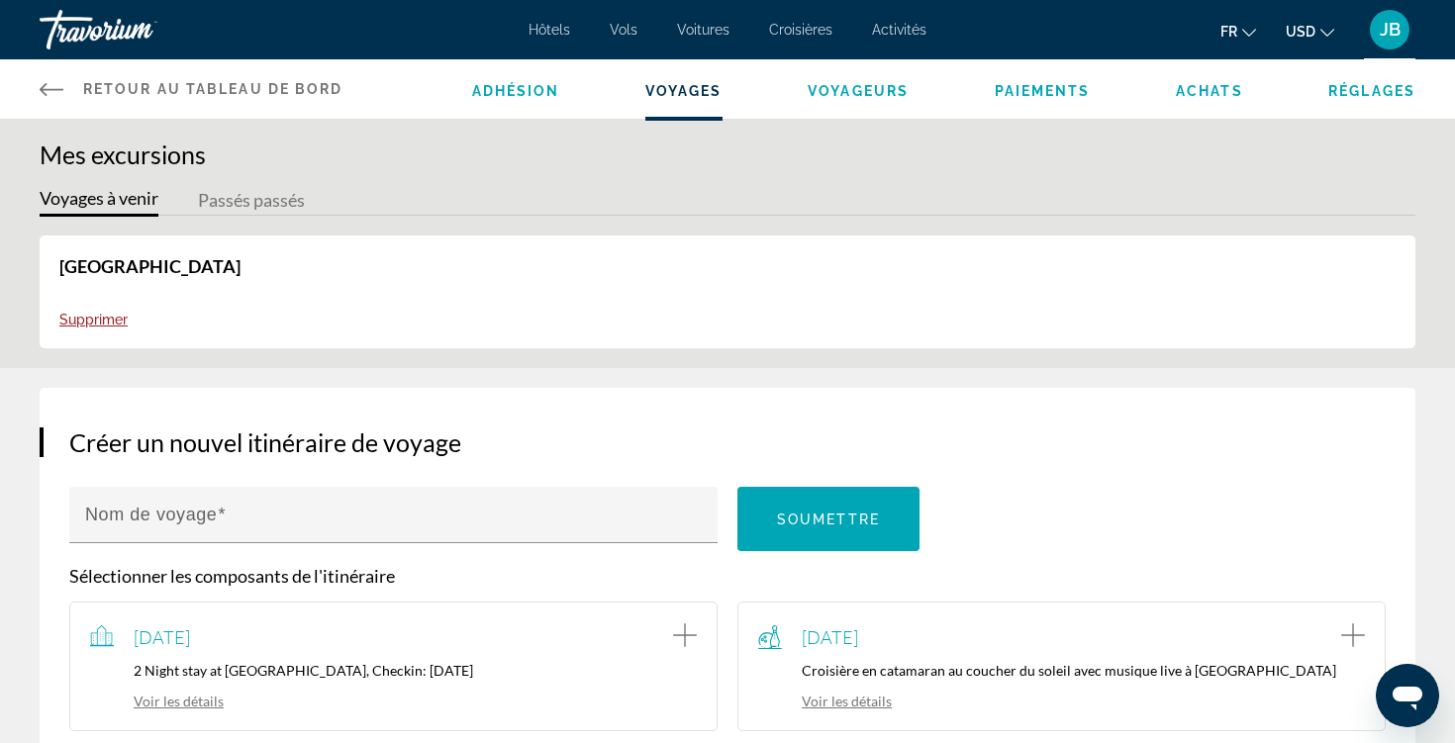
click at [110, 86] on span "Retour au tableau de bord" at bounding box center [213, 89] width 260 height 16
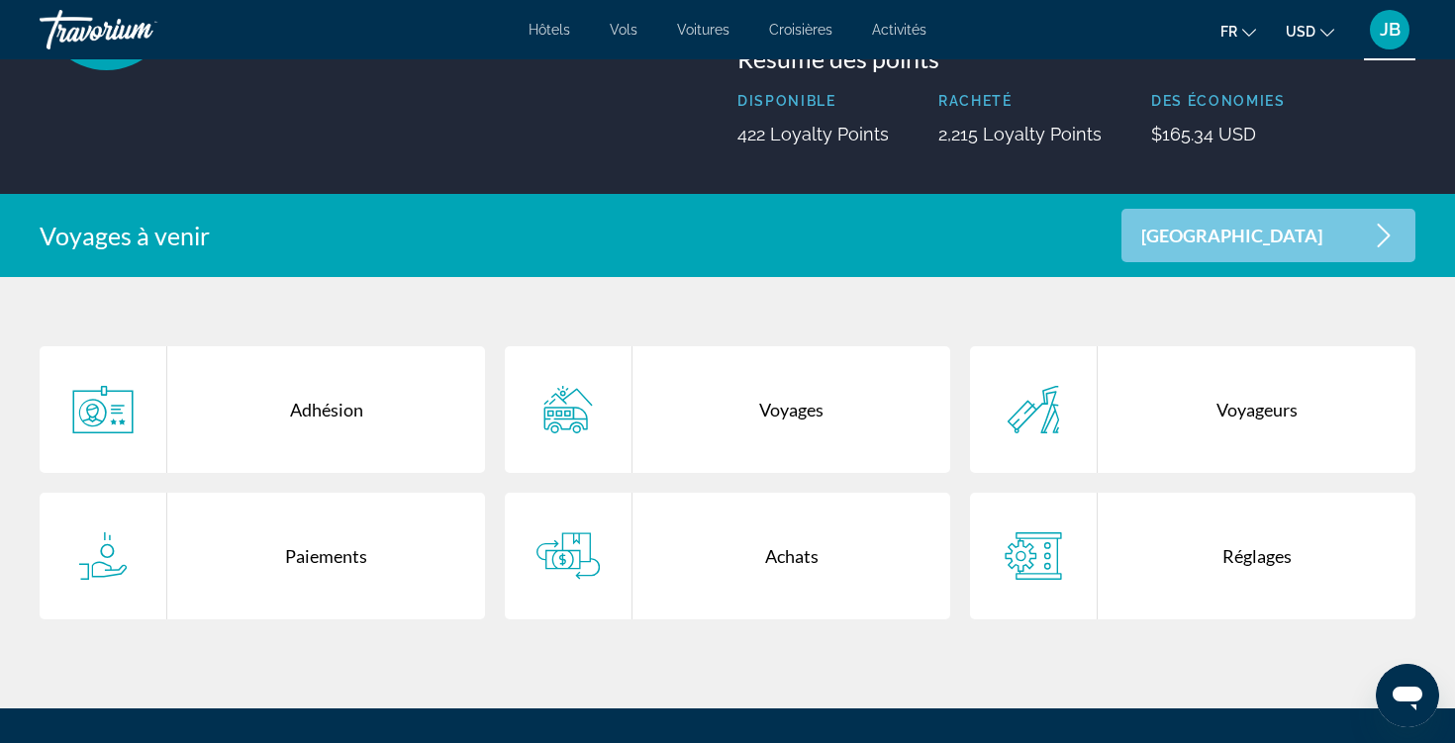
scroll to position [327, 0]
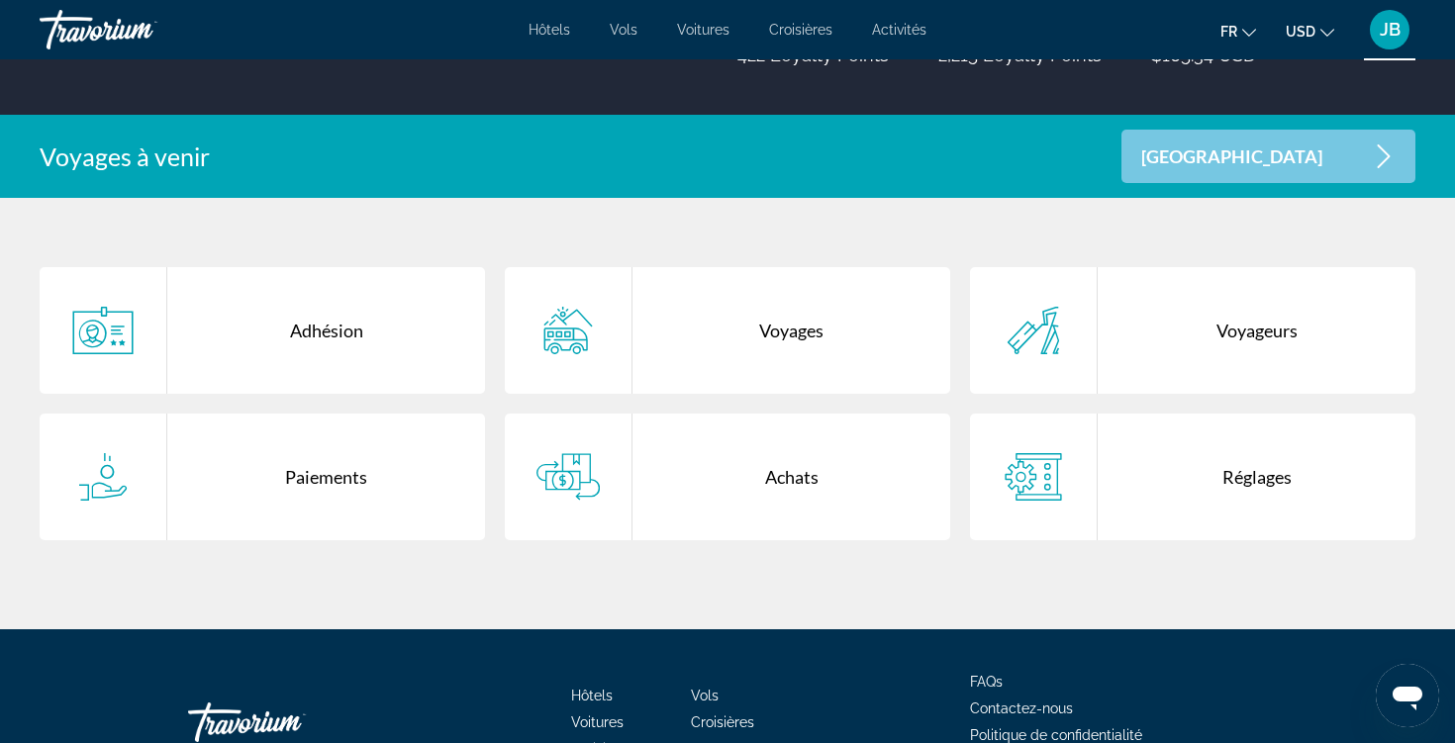
click at [633, 474] on div "Achats" at bounding box center [791, 477] width 318 height 127
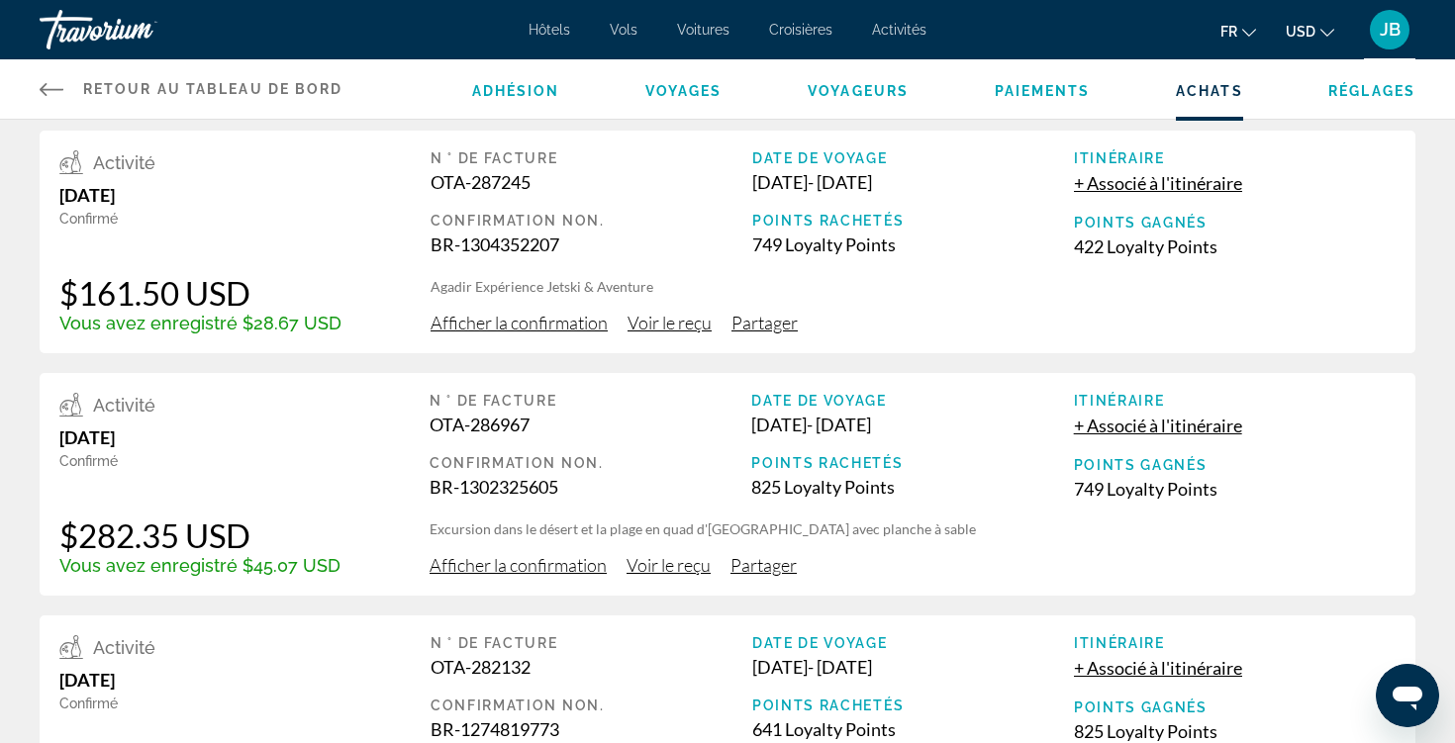
scroll to position [6, 0]
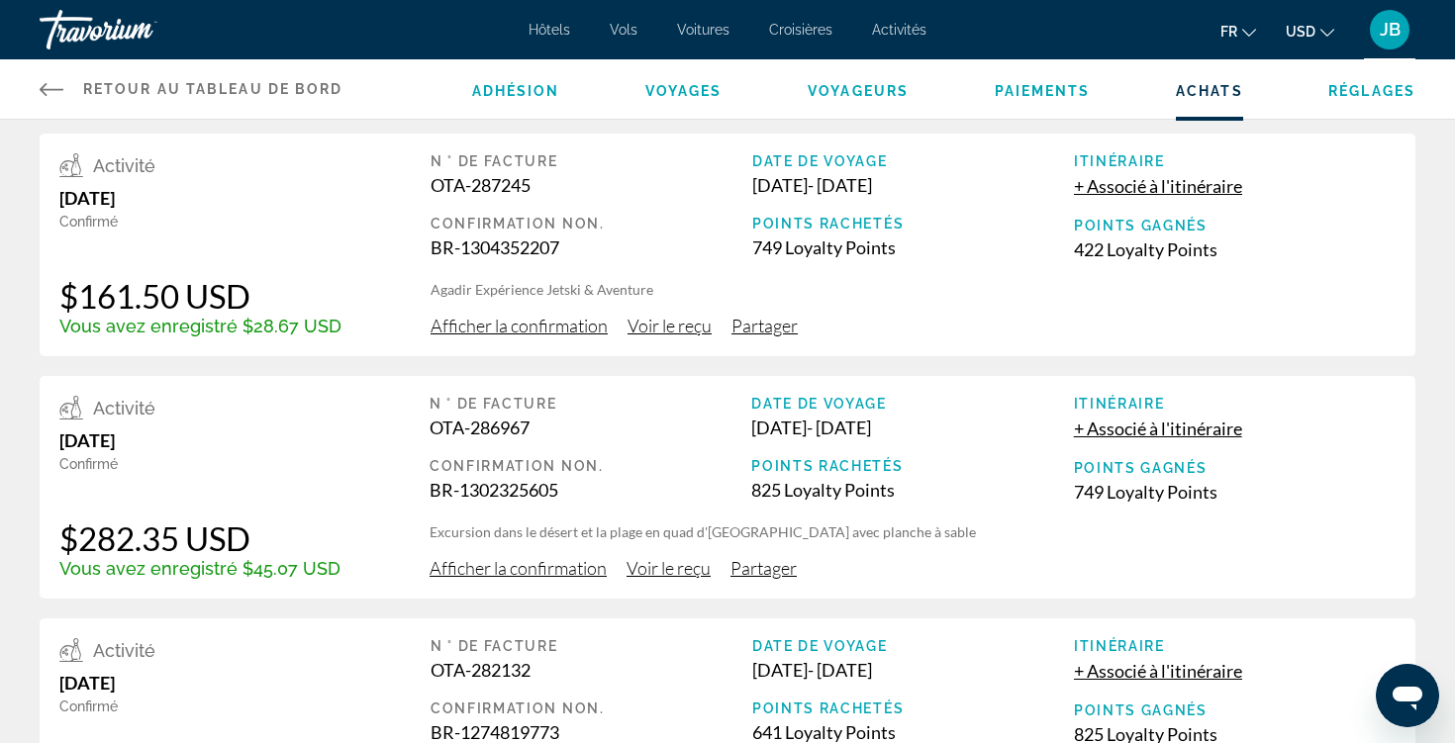
click at [560, 327] on span "Afficher la confirmation" at bounding box center [518, 326] width 177 height 22
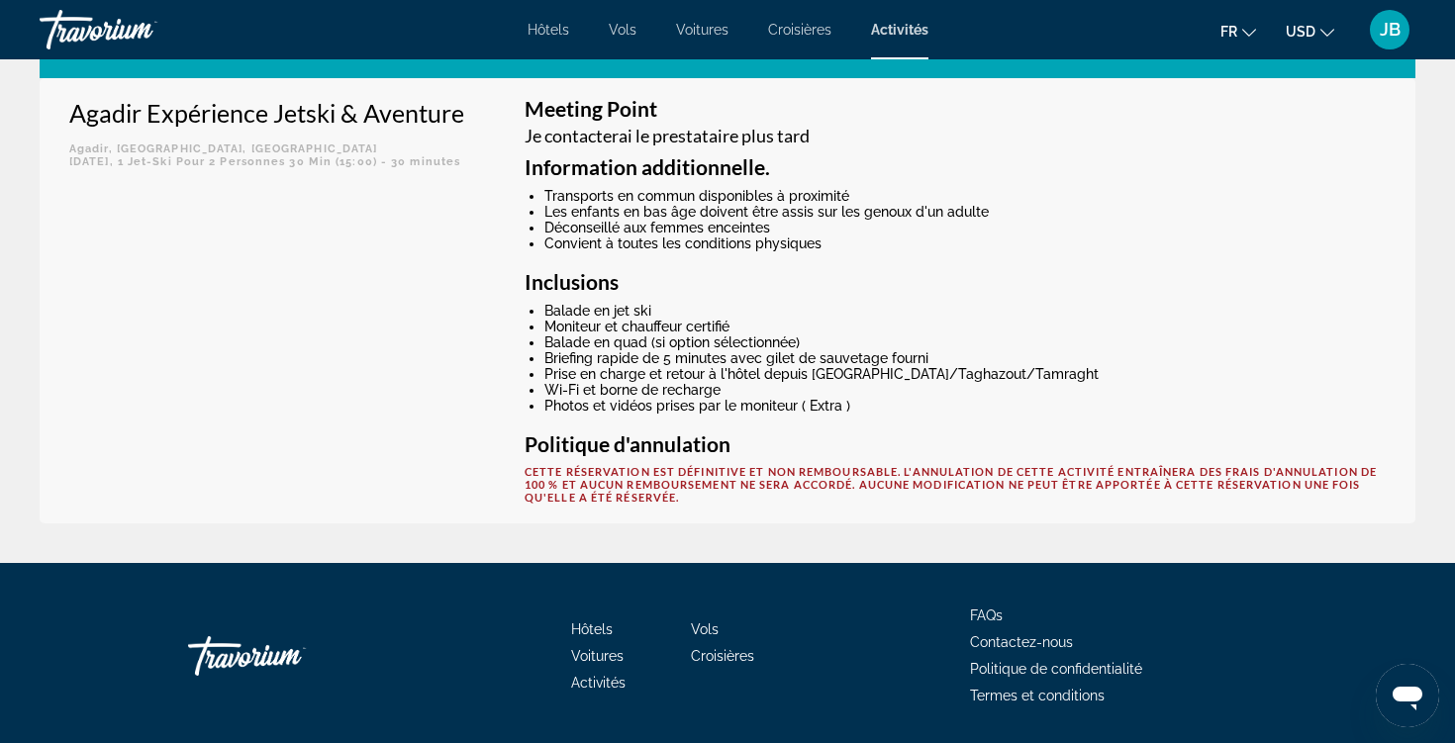
scroll to position [64, 0]
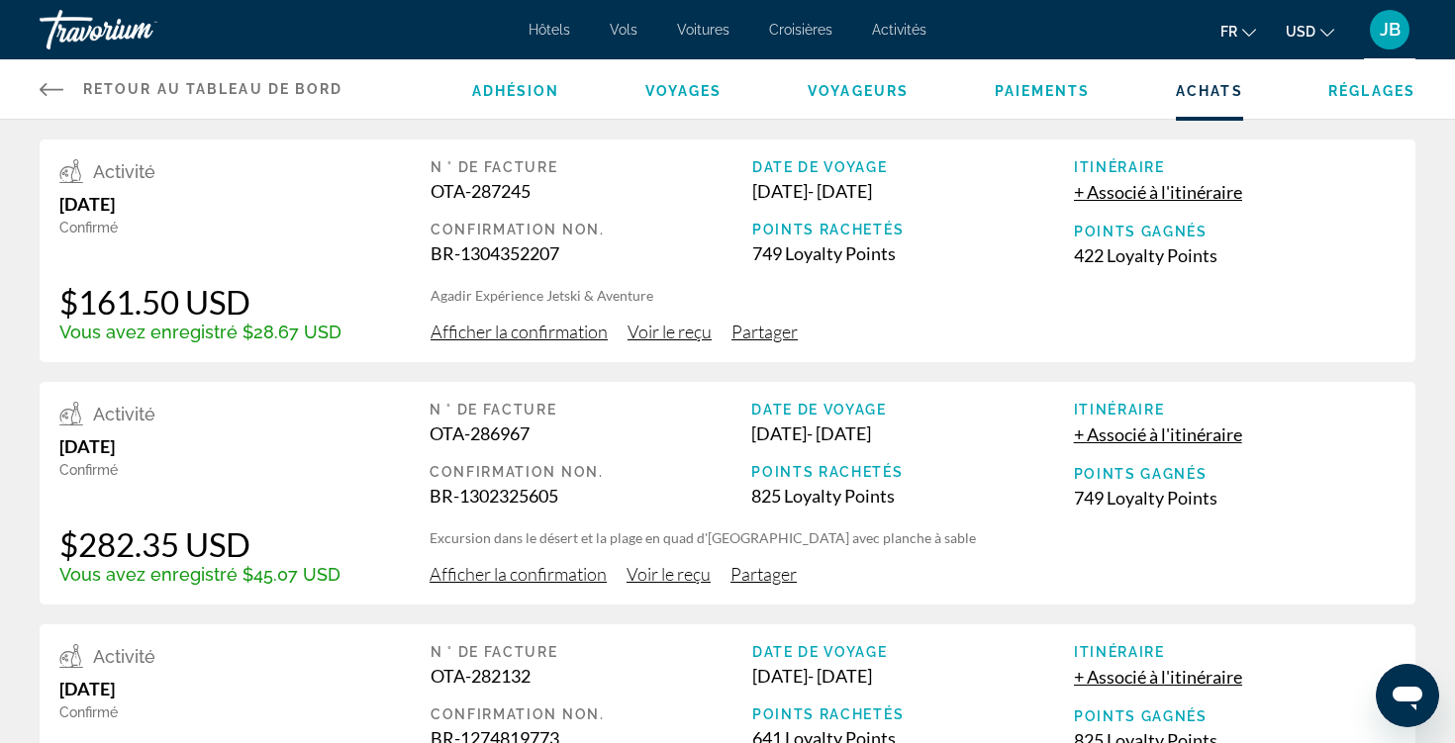
click at [558, 330] on span "Afficher la confirmation" at bounding box center [518, 332] width 177 height 22
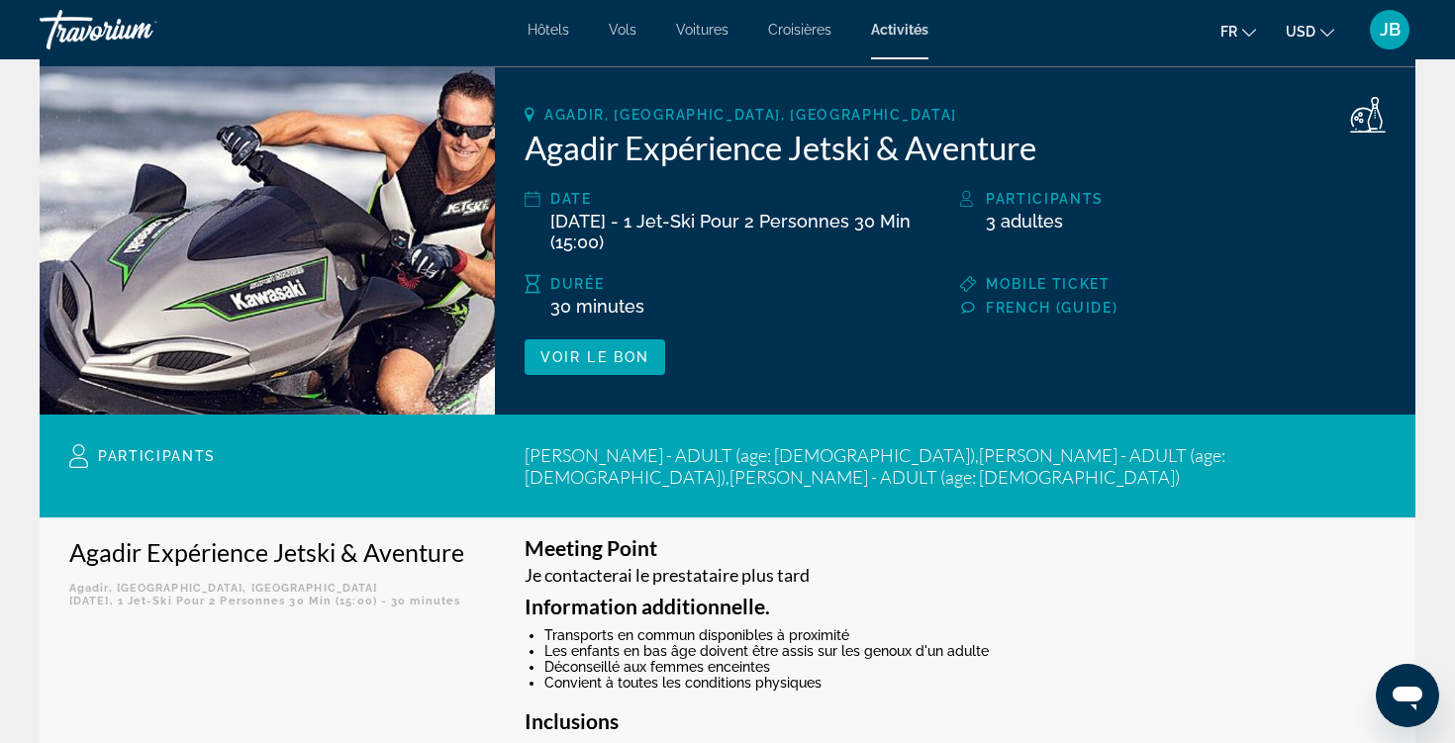
scroll to position [280, 0]
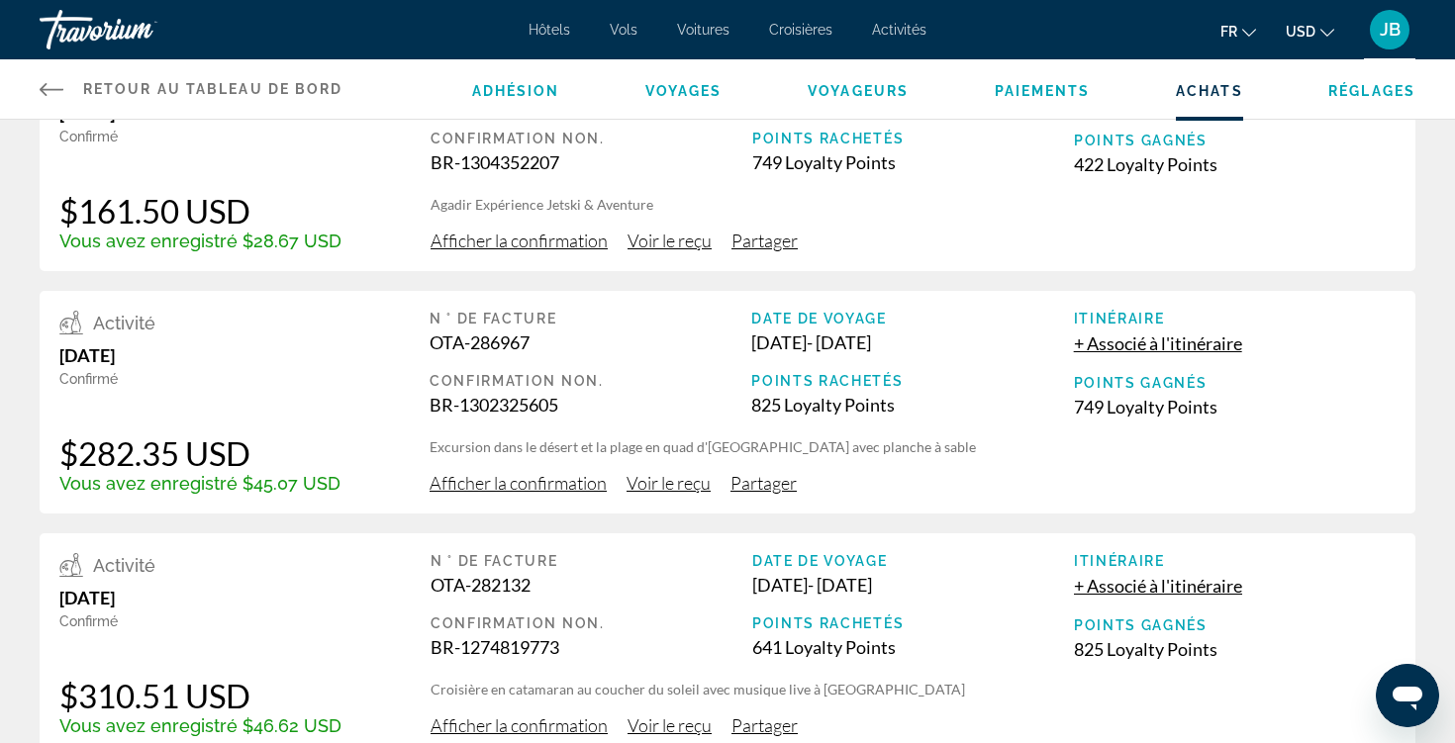
scroll to position [163, 0]
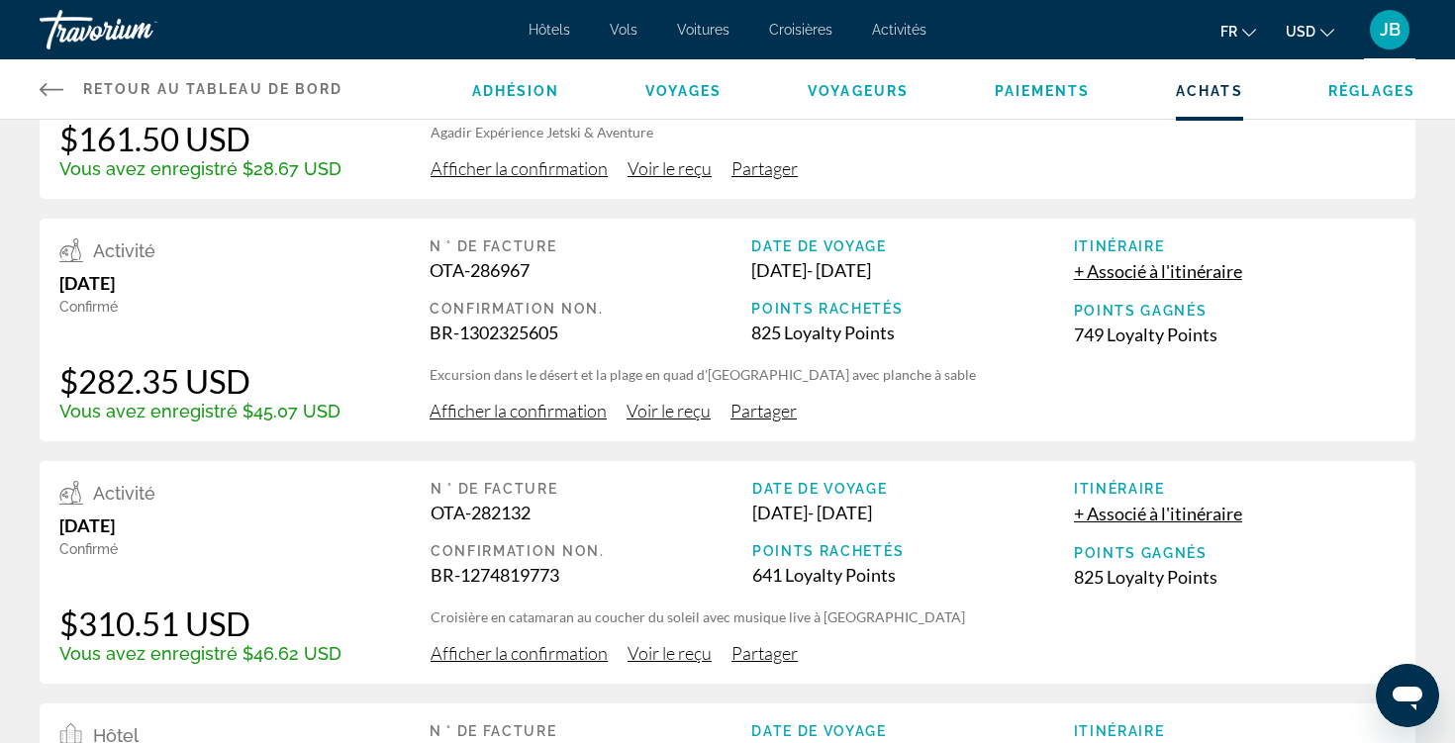
click at [671, 419] on span "Voir le reçu" at bounding box center [668, 411] width 84 height 22
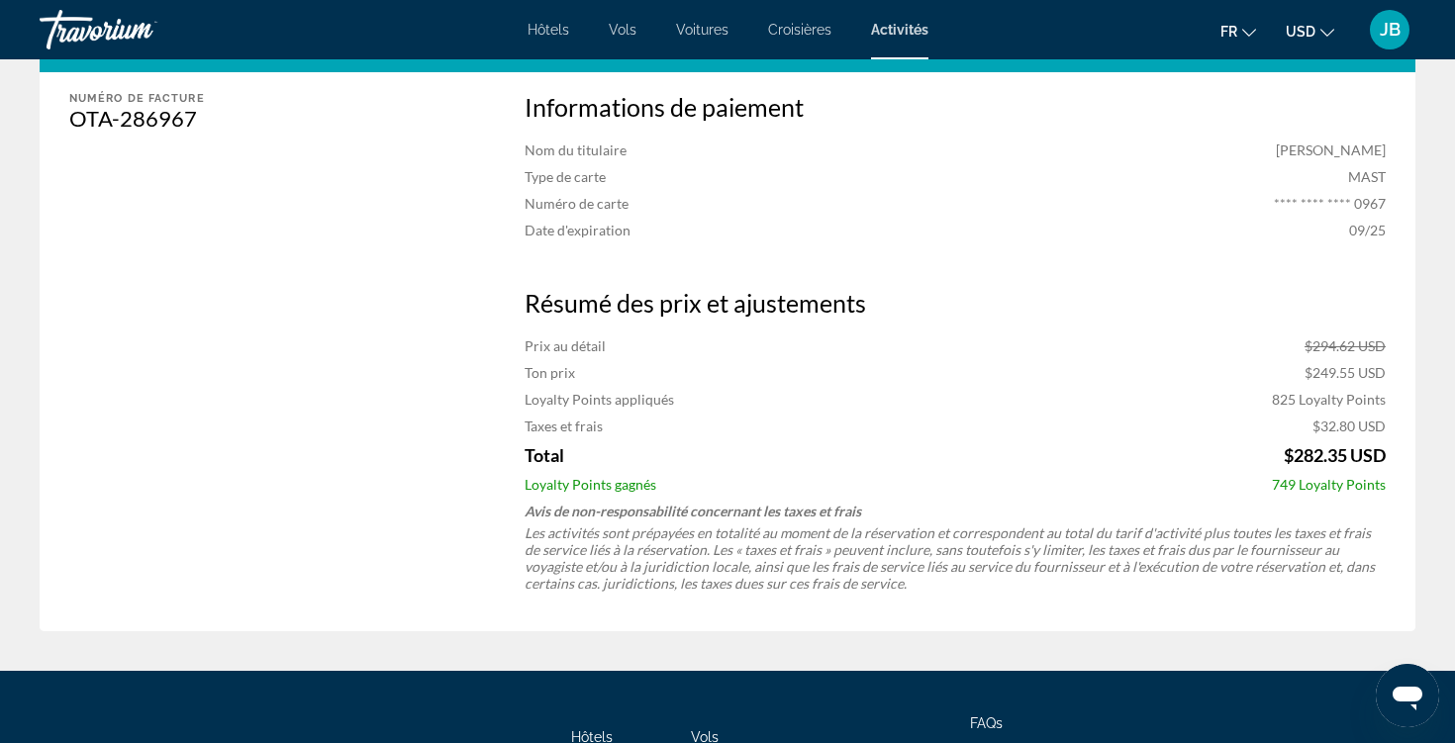
scroll to position [856, 0]
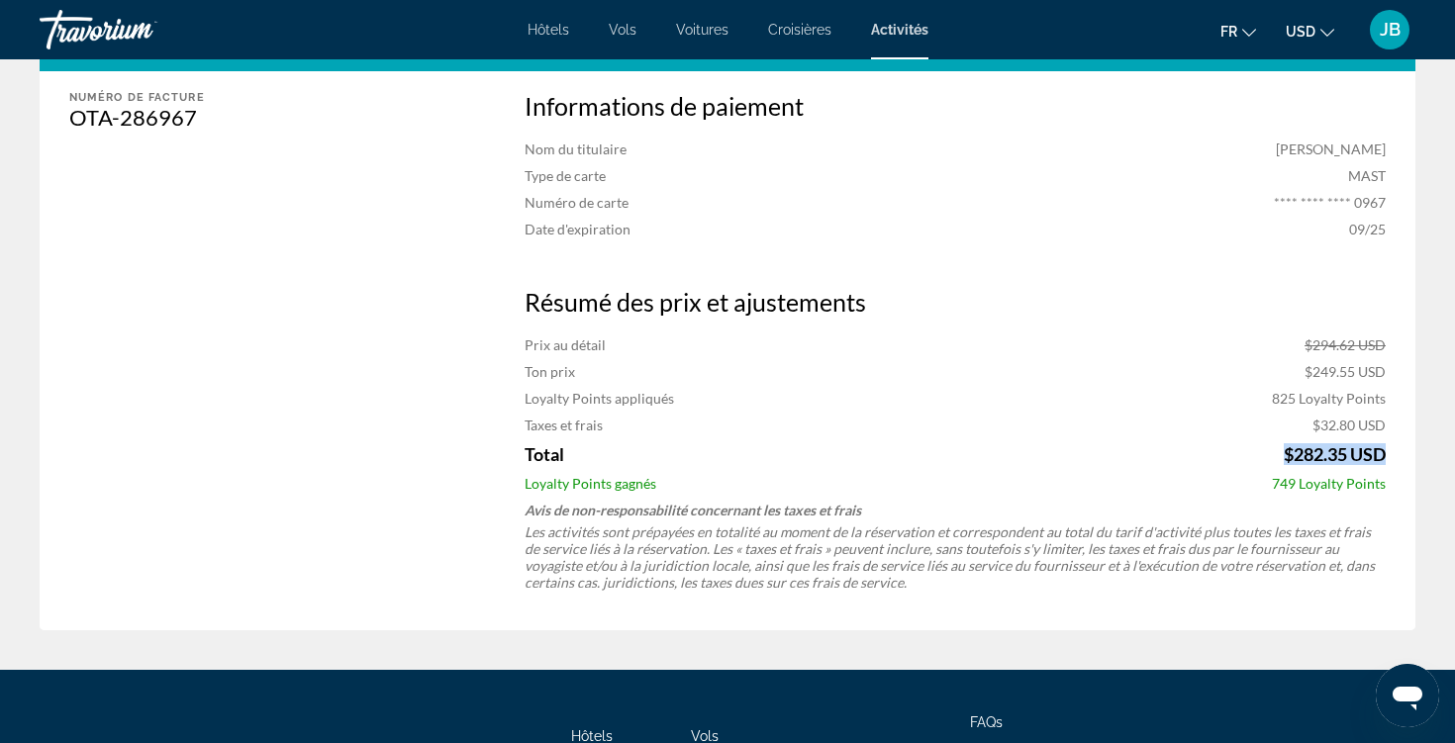
drag, startPoint x: 1283, startPoint y: 411, endPoint x: 1453, endPoint y: 416, distance: 169.3
click at [1378, 443] on span "$282.35 USD" at bounding box center [1334, 454] width 102 height 22
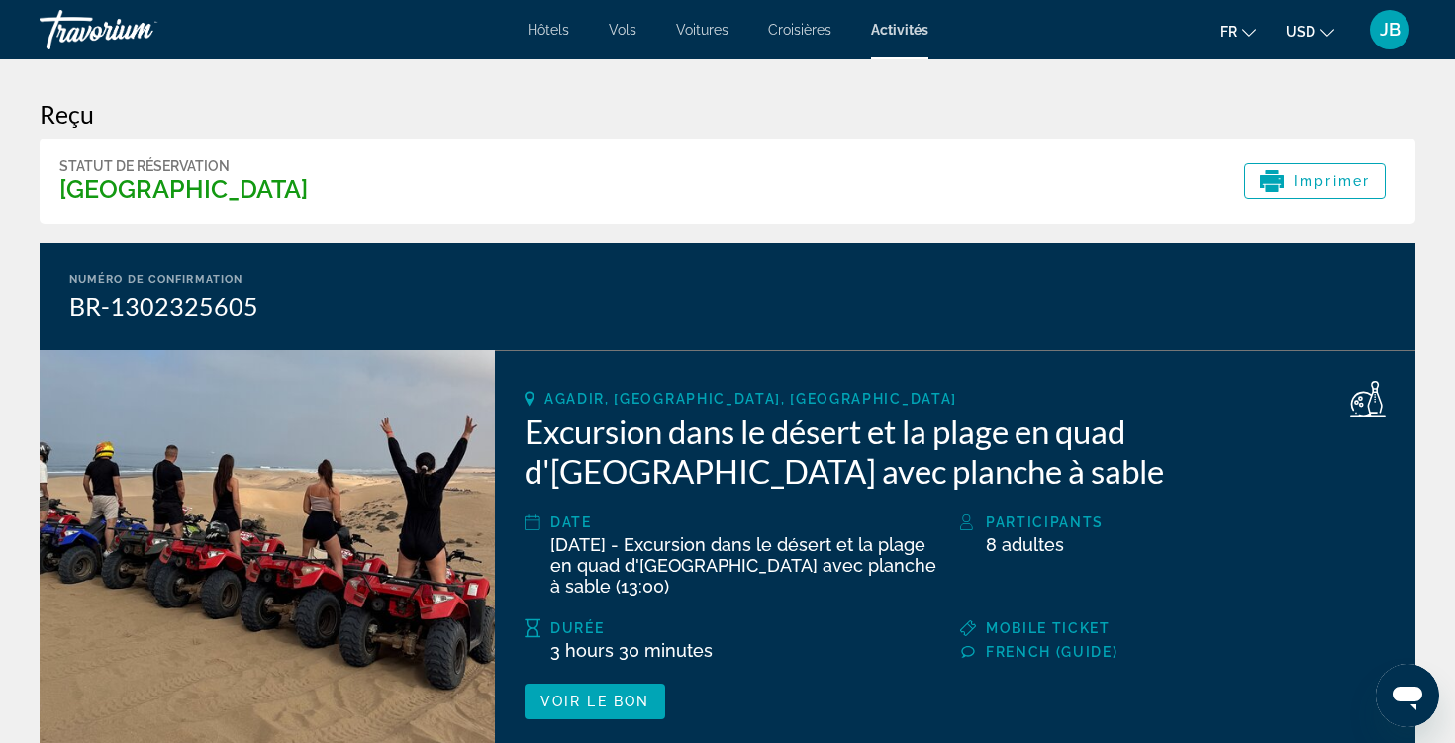
scroll to position [0, 0]
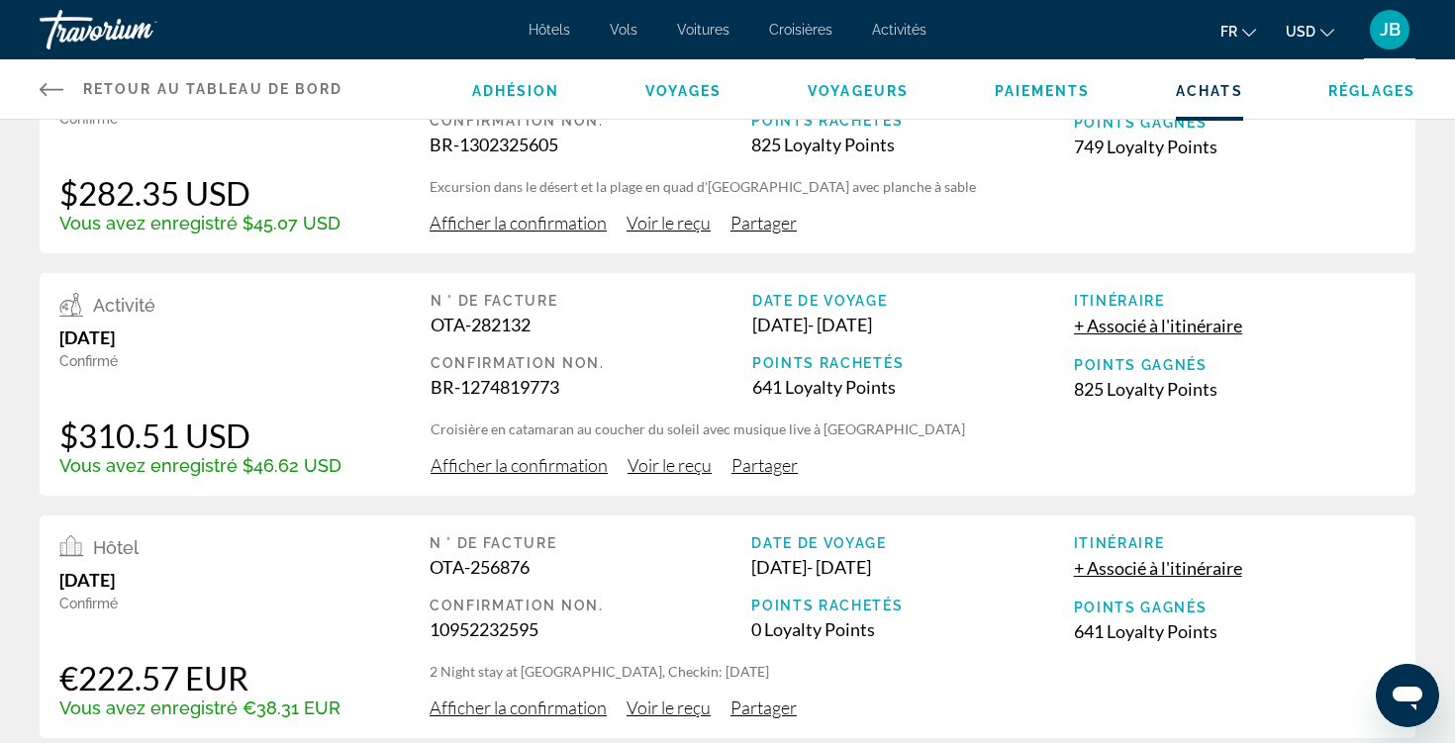
scroll to position [379, 0]
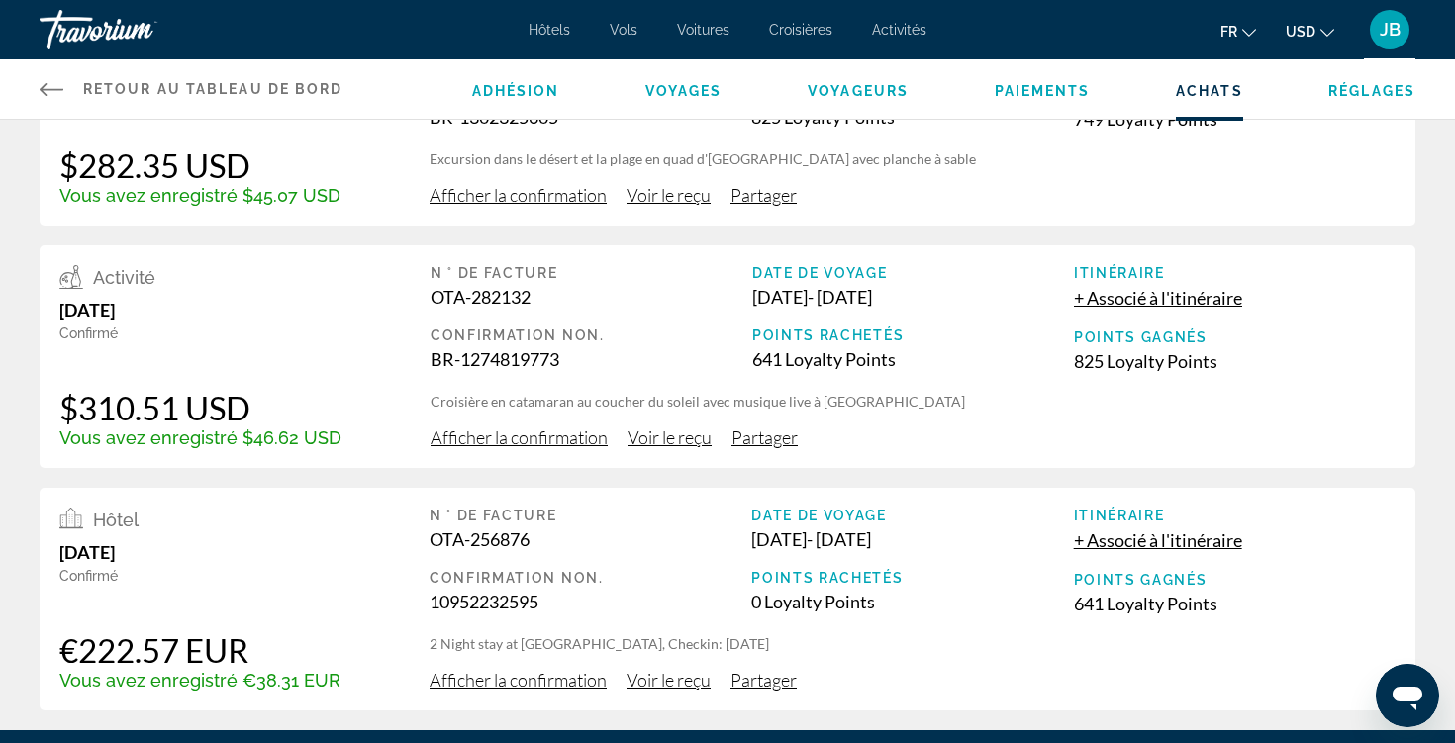
click at [476, 448] on span "Afficher la confirmation" at bounding box center [518, 438] width 177 height 22
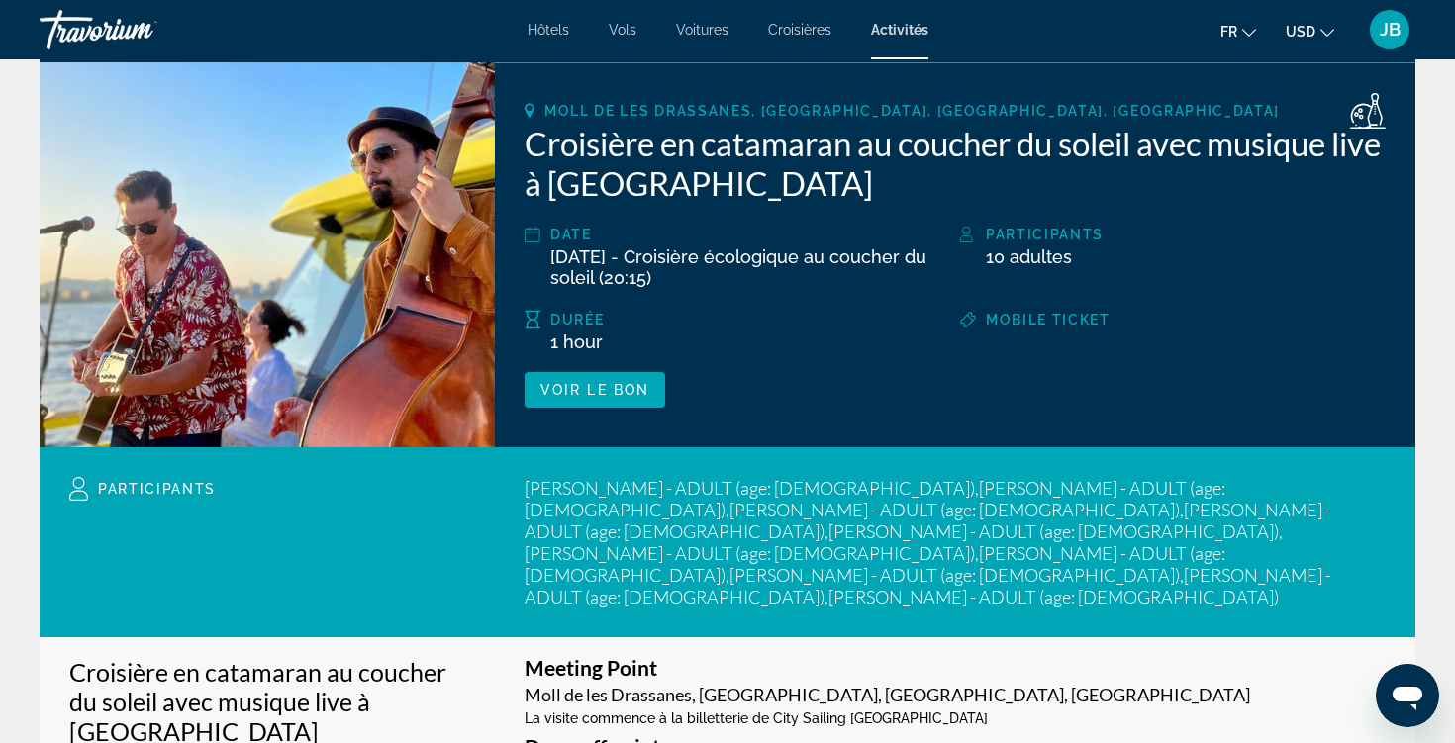
scroll to position [111, 0]
